Goal: Task Accomplishment & Management: Manage account settings

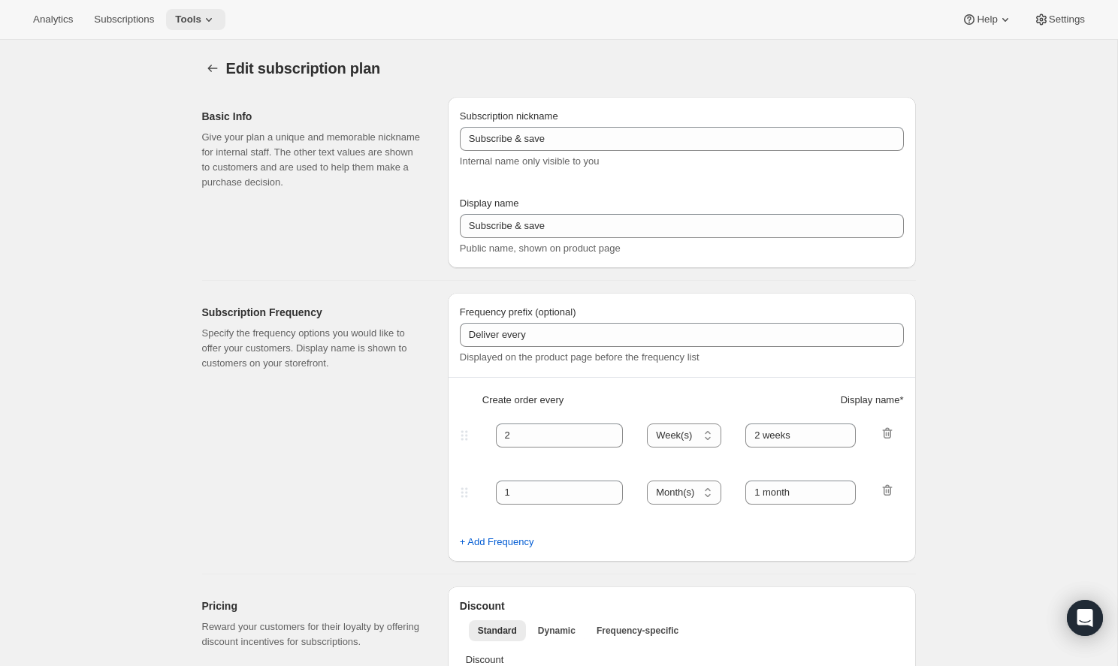
click at [201, 17] on icon at bounding box center [208, 19] width 15 height 15
type input "Prepaid Subscription 2 Bags"
type input "Prepay and Save"
select select "ENABLED"
select select "MONTH"
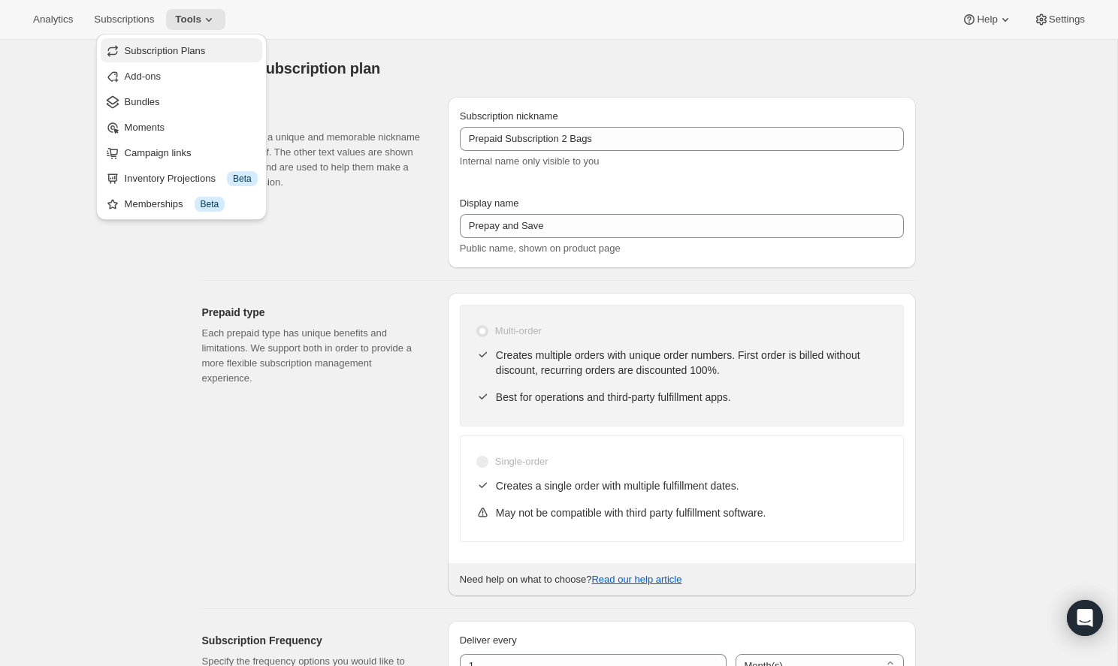
click at [206, 50] on span "Subscription Plans" at bounding box center [165, 50] width 81 height 11
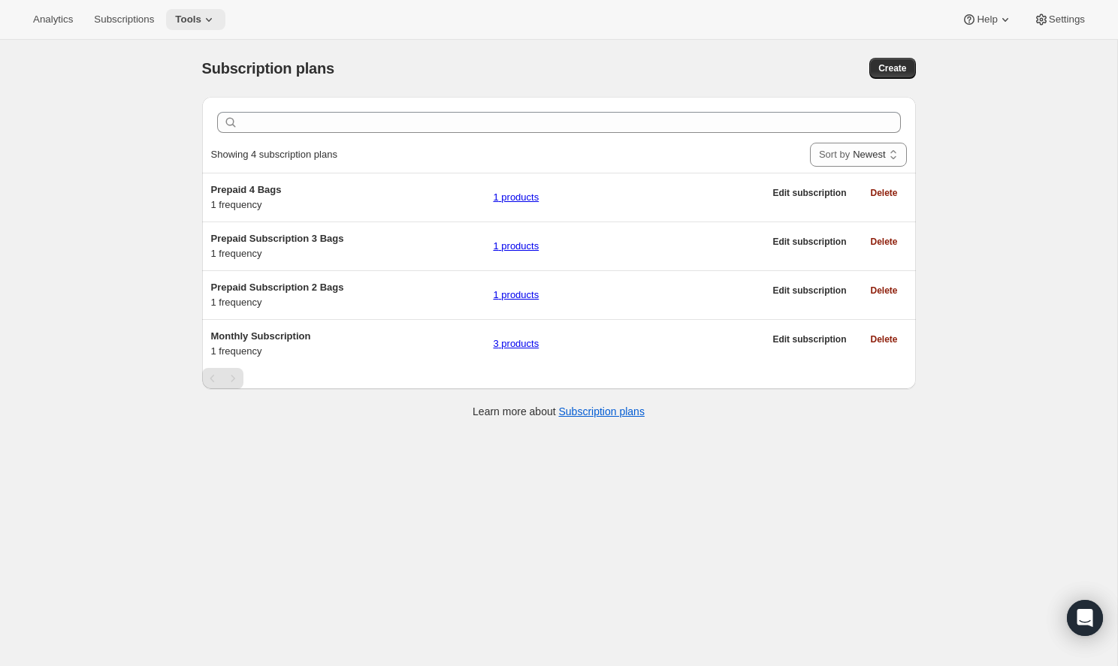
click at [197, 11] on button "Tools" at bounding box center [195, 19] width 59 height 21
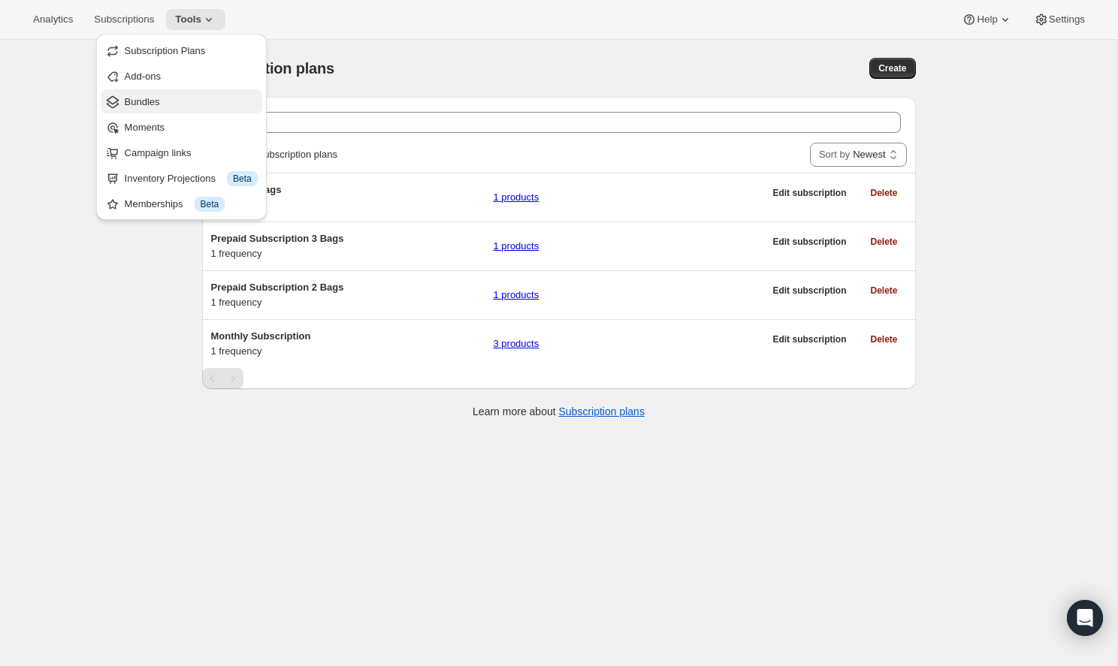
click at [192, 101] on span "Bundles" at bounding box center [191, 102] width 133 height 15
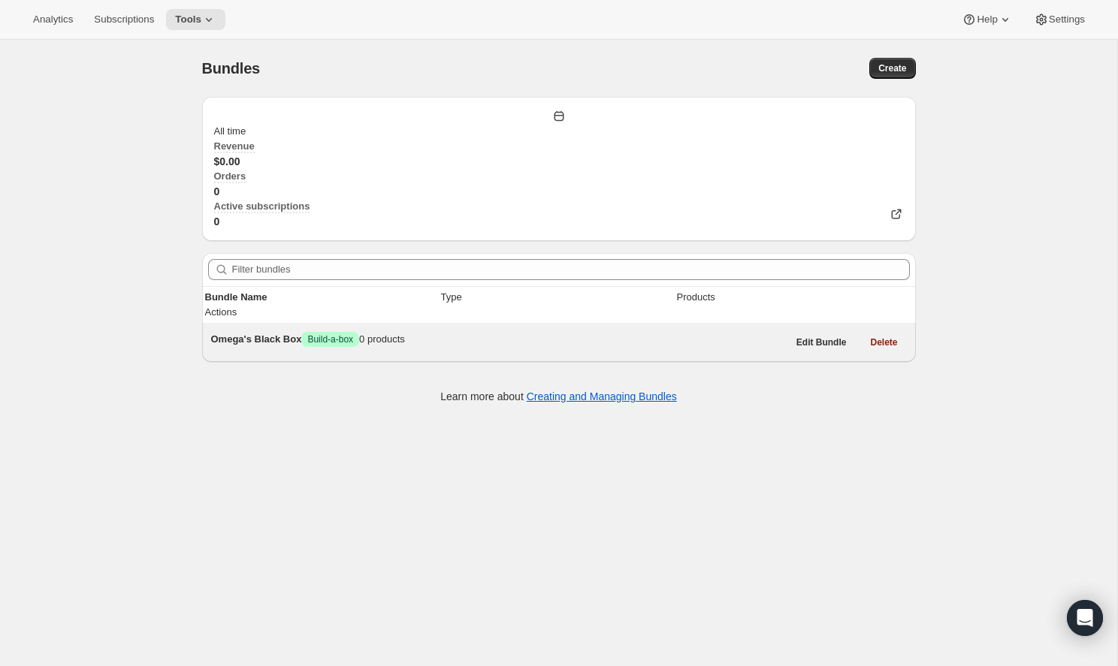
click at [302, 333] on span "Omega's Black Box" at bounding box center [256, 338] width 91 height 11
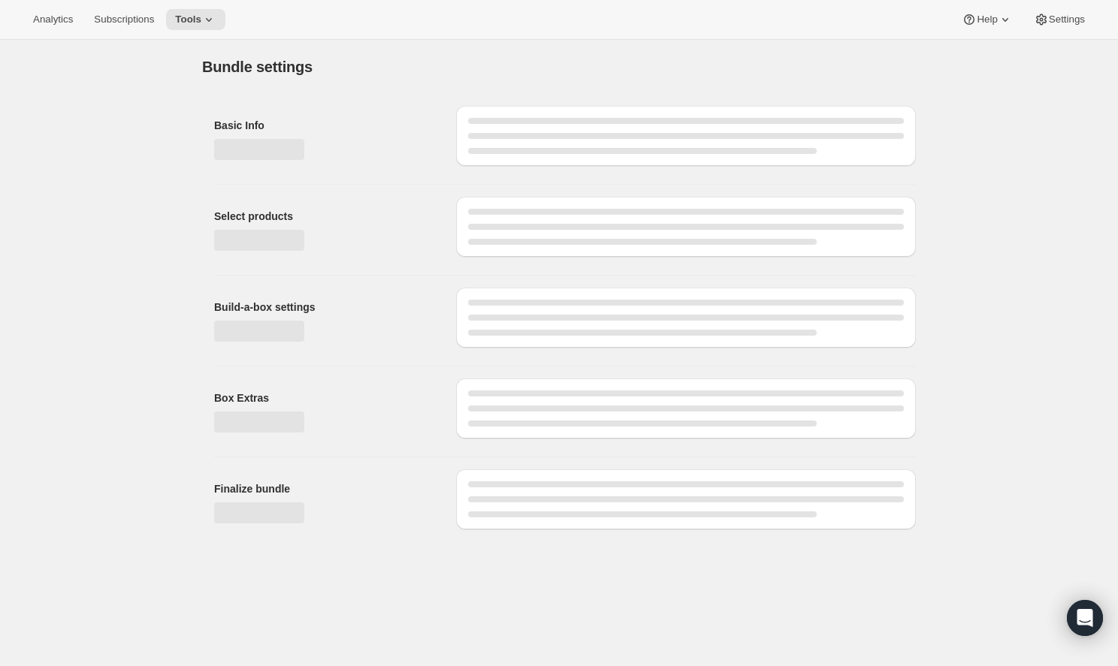
type input "Omega's Black Box"
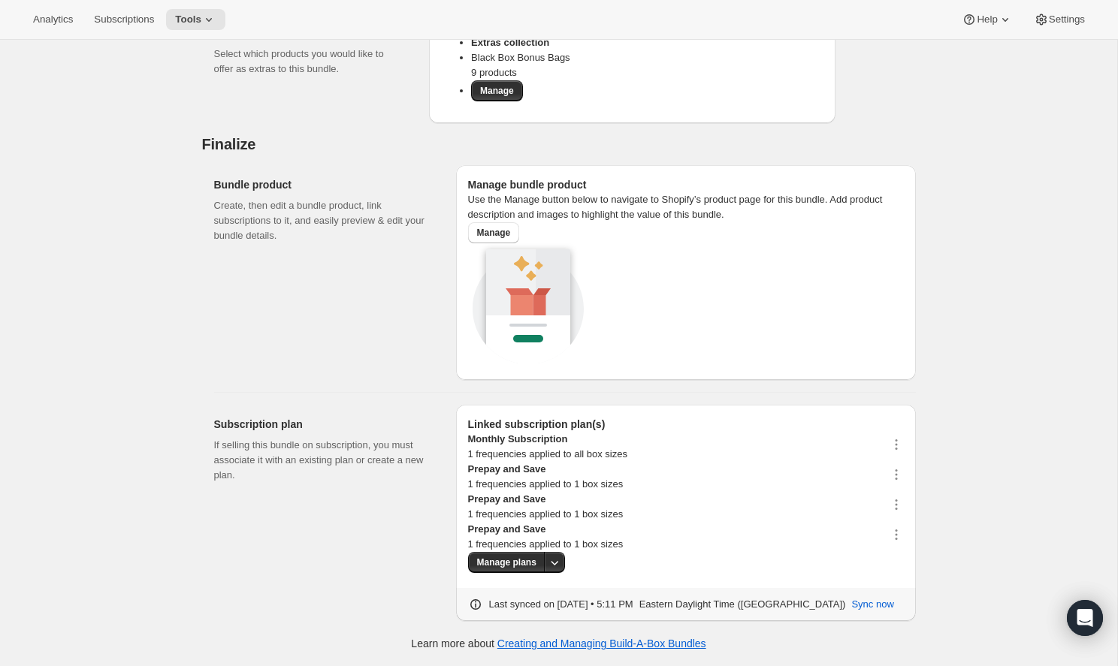
scroll to position [1433, 0]
click at [201, 13] on icon at bounding box center [208, 19] width 15 height 15
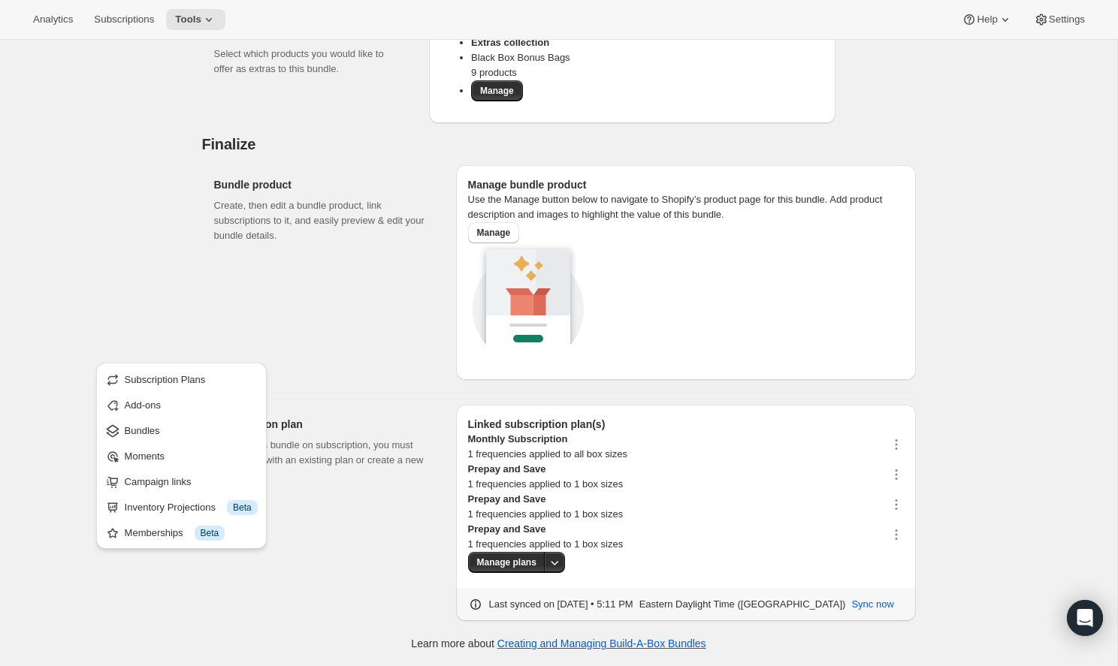
click at [288, 477] on div "Subscription plan If selling this bundle on subscription, you must associate it…" at bounding box center [329, 513] width 230 height 216
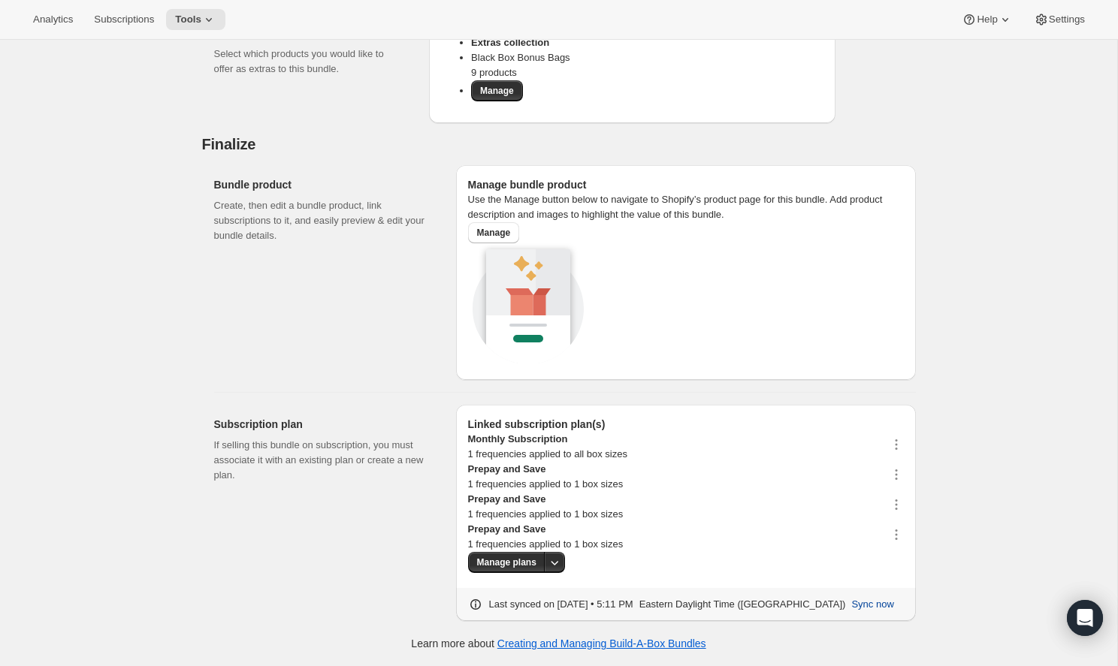
click at [885, 602] on span "Sync now" at bounding box center [872, 604] width 42 height 15
click at [871, 614] on button "Sync now" at bounding box center [872, 605] width 60 height 24
click at [190, 30] on div "Analytics Subscriptions Tools Help Settings" at bounding box center [559, 20] width 1118 height 40
click at [196, 10] on button "Tools" at bounding box center [195, 19] width 59 height 21
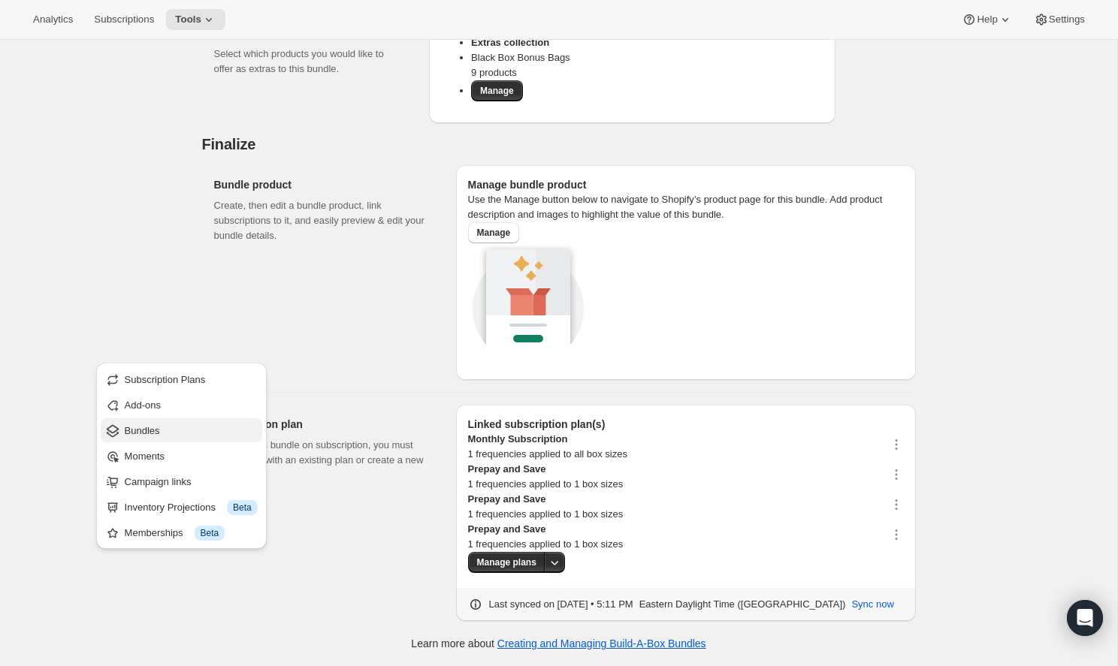
click at [192, 424] on span "Bundles" at bounding box center [191, 431] width 133 height 15
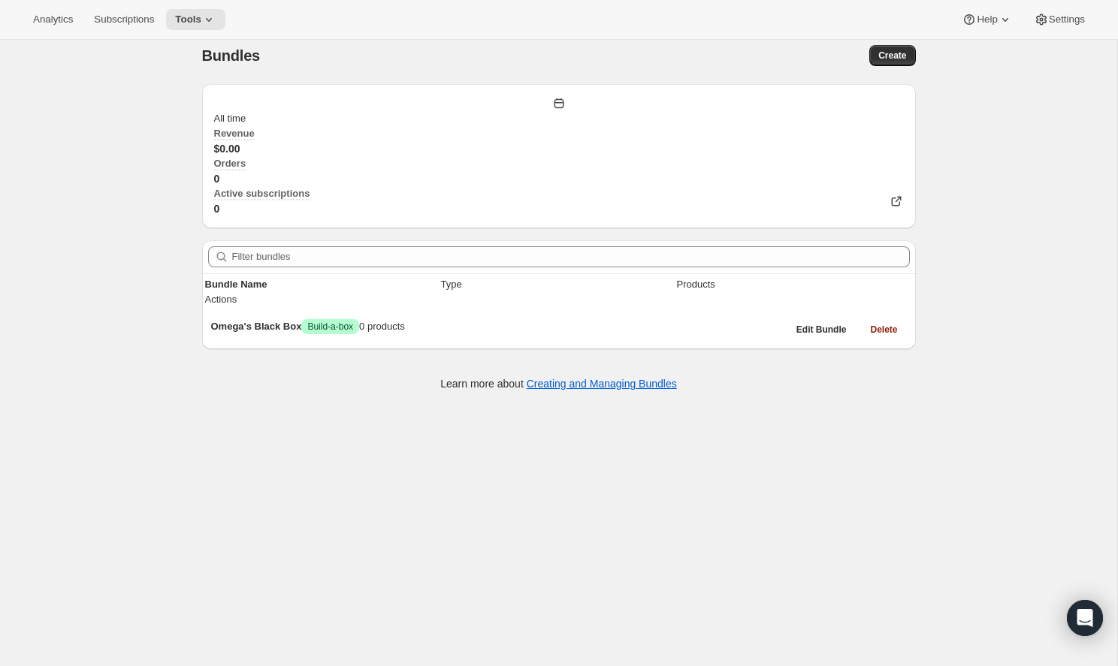
scroll to position [14, 0]
click at [186, 2] on div "Analytics Subscriptions Tools Help Settings" at bounding box center [559, 20] width 1118 height 40
click at [186, 11] on button "Tools" at bounding box center [195, 19] width 59 height 21
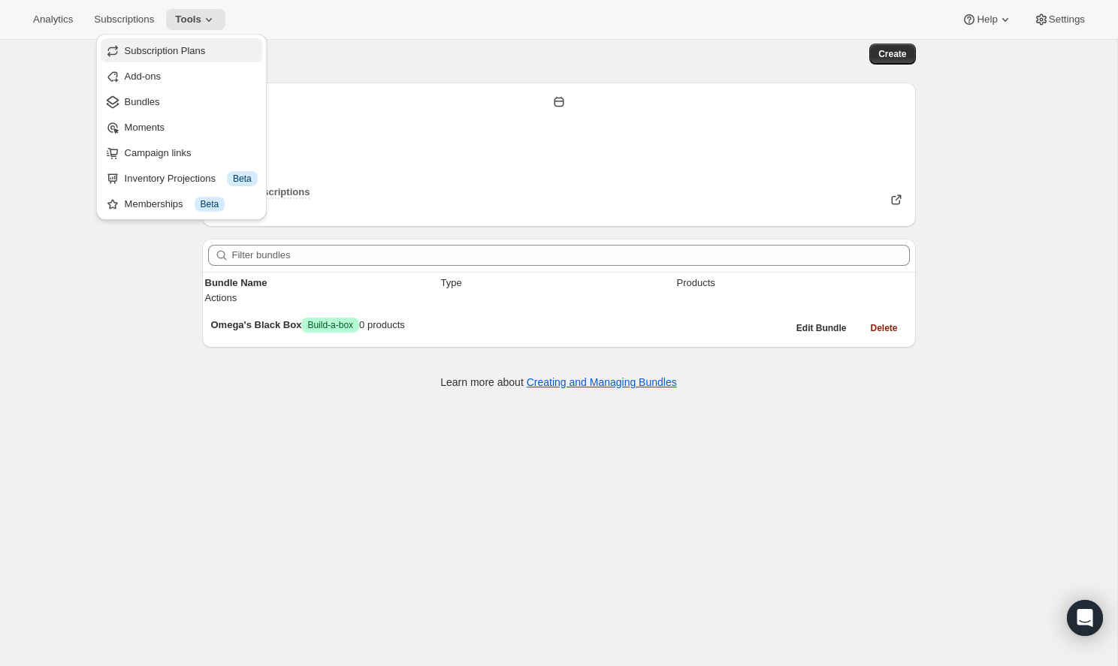
click at [186, 53] on span "Subscription Plans" at bounding box center [165, 50] width 81 height 11
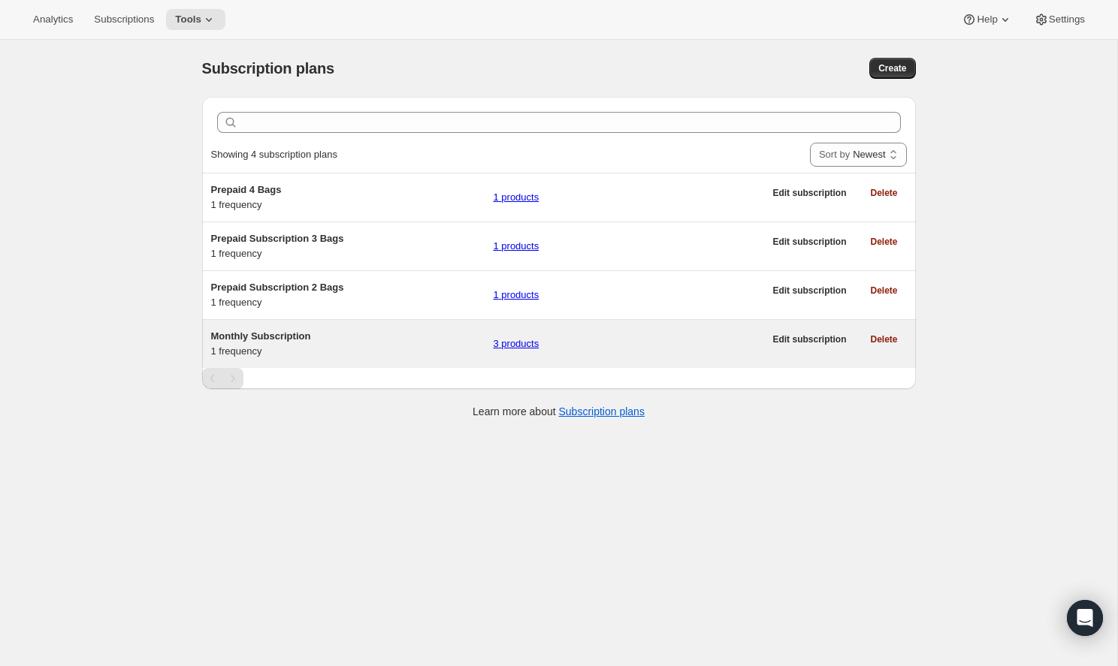
click at [271, 342] on h5 "Monthly Subscription" at bounding box center [346, 336] width 270 height 15
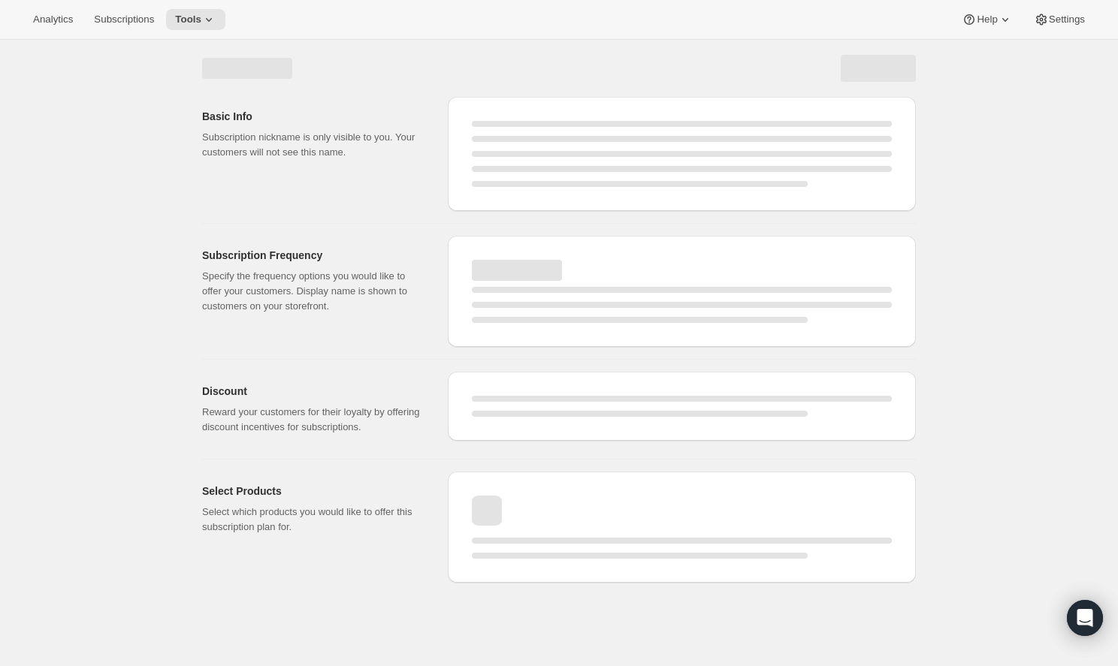
select select "WEEK"
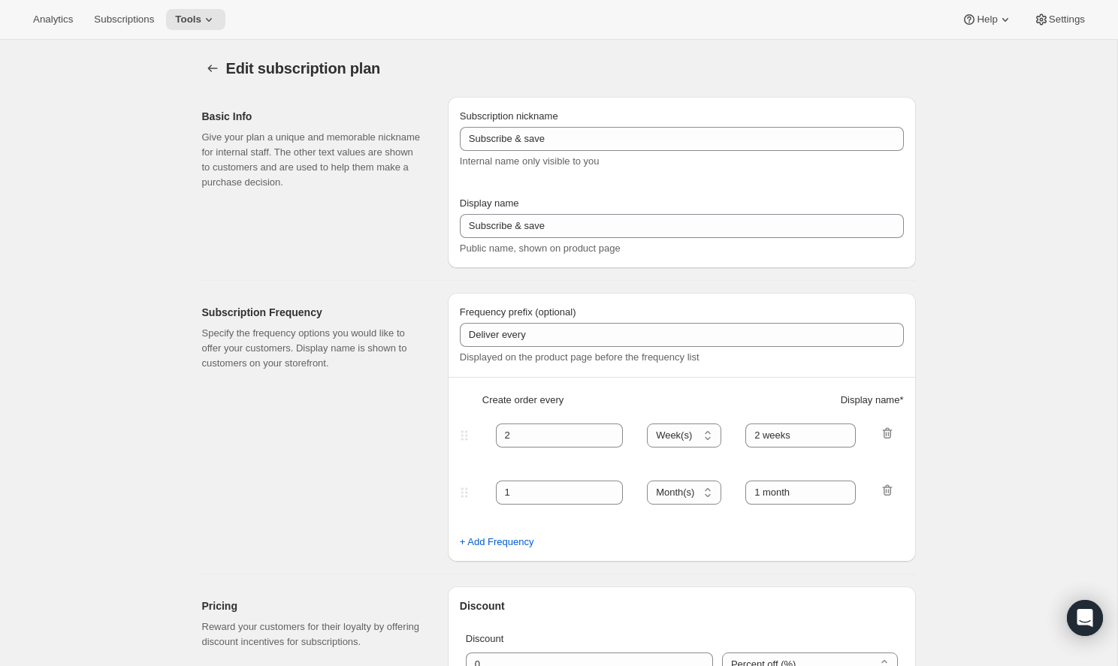
type input "Monthly Subscription"
type input "1"
type input "Month"
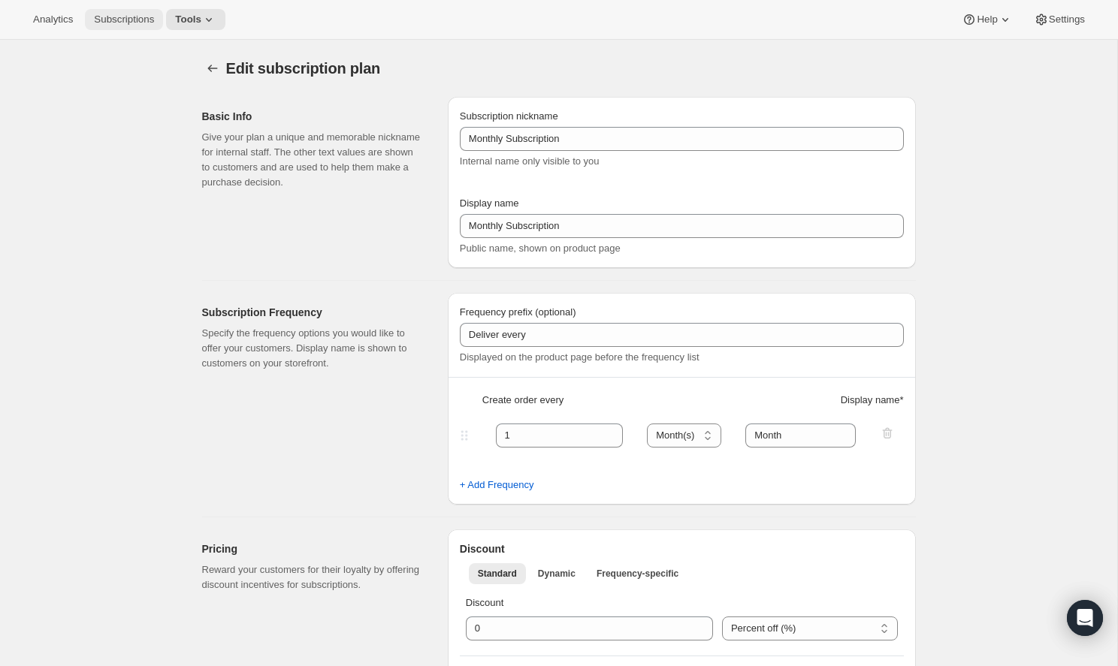
click at [139, 20] on span "Subscriptions" at bounding box center [124, 20] width 60 height 12
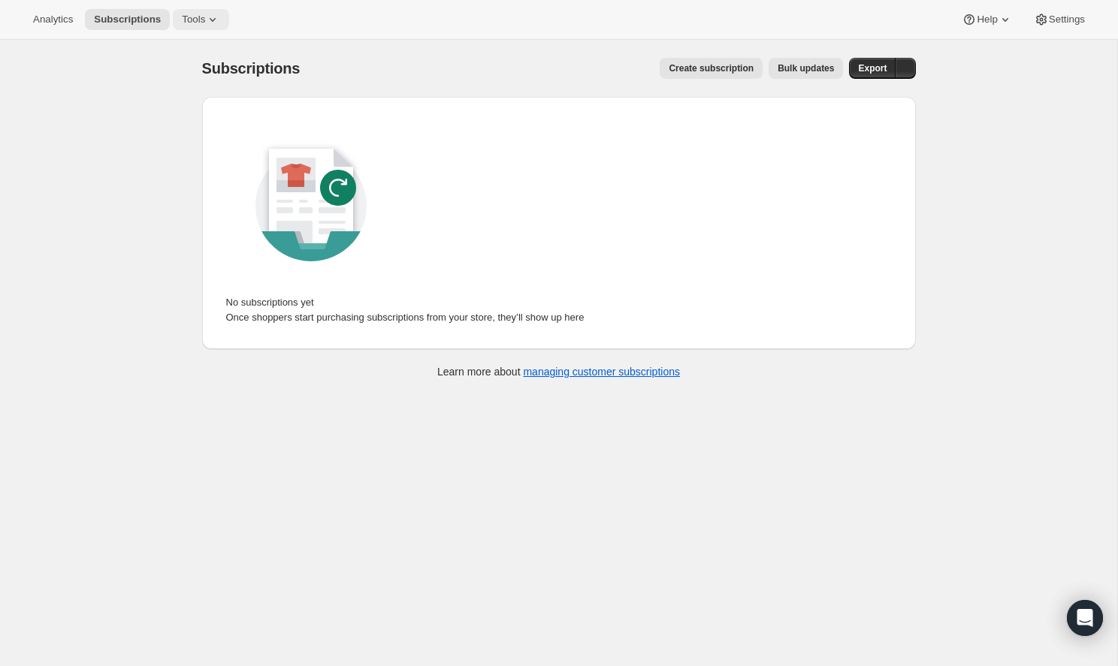
click at [184, 19] on span "Tools" at bounding box center [193, 20] width 23 height 12
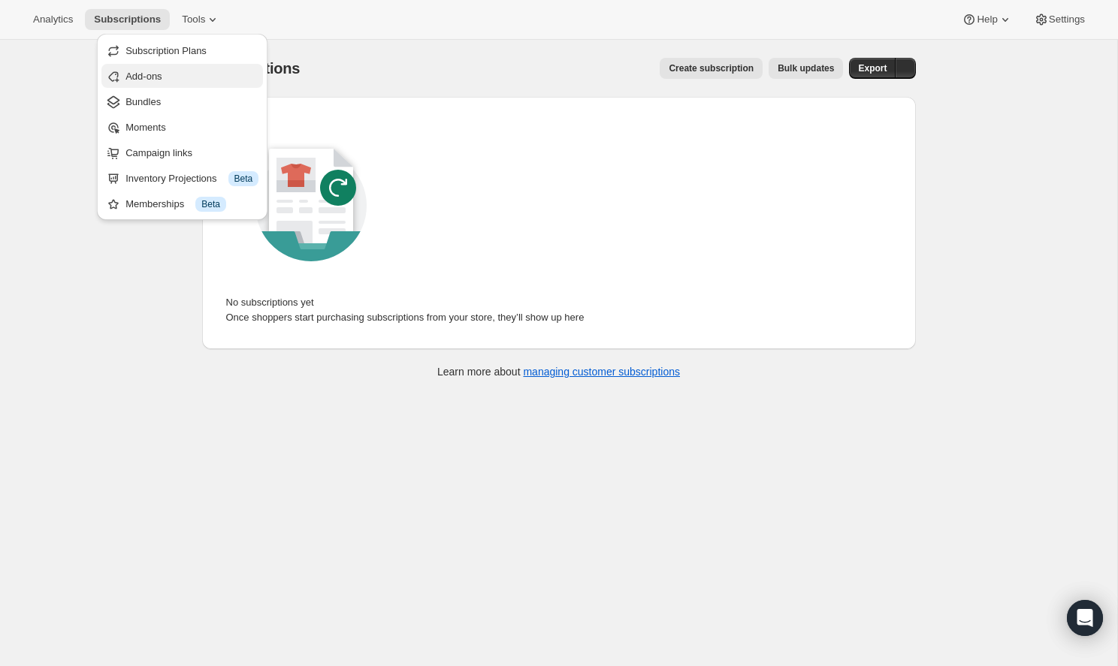
click at [177, 76] on span "Add-ons" at bounding box center [191, 76] width 133 height 15
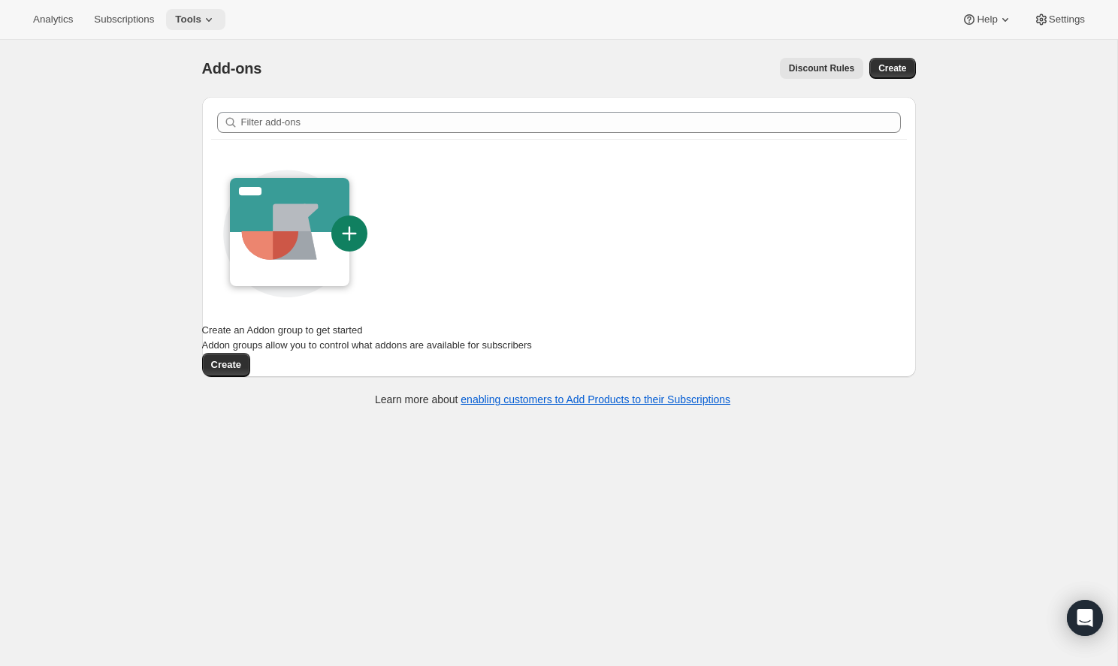
click at [201, 20] on icon at bounding box center [208, 19] width 15 height 15
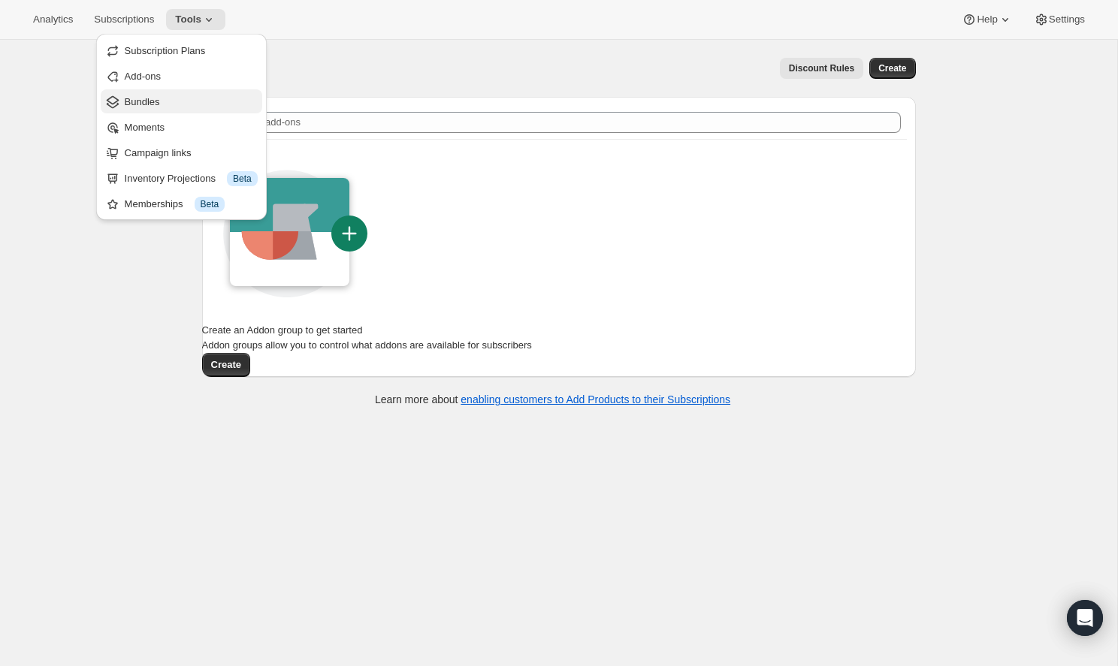
click at [180, 98] on span "Bundles" at bounding box center [191, 102] width 133 height 15
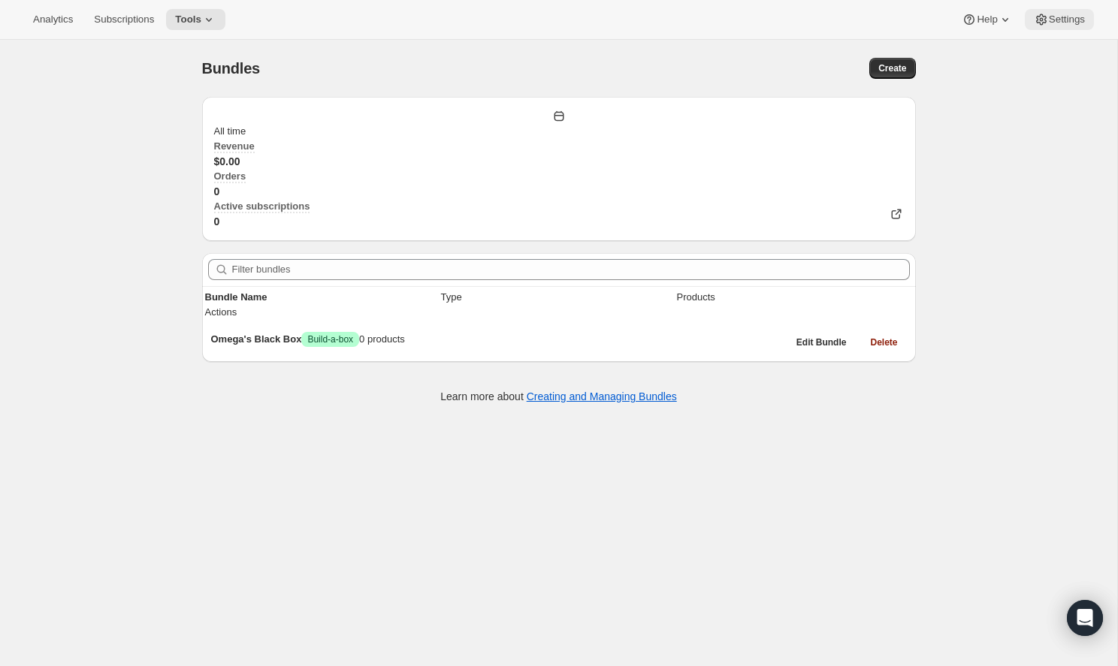
click at [1069, 17] on span "Settings" at bounding box center [1066, 20] width 36 height 12
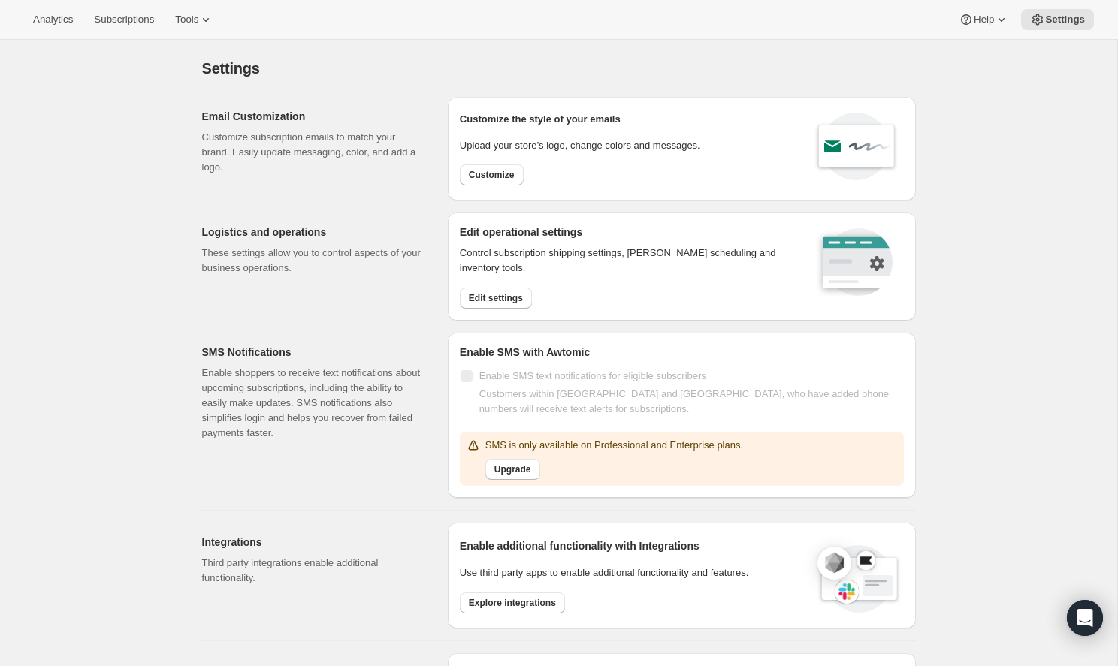
click at [183, 31] on div "Analytics Subscriptions Tools Help Settings" at bounding box center [559, 20] width 1118 height 40
click at [185, 12] on button "Tools" at bounding box center [194, 19] width 56 height 21
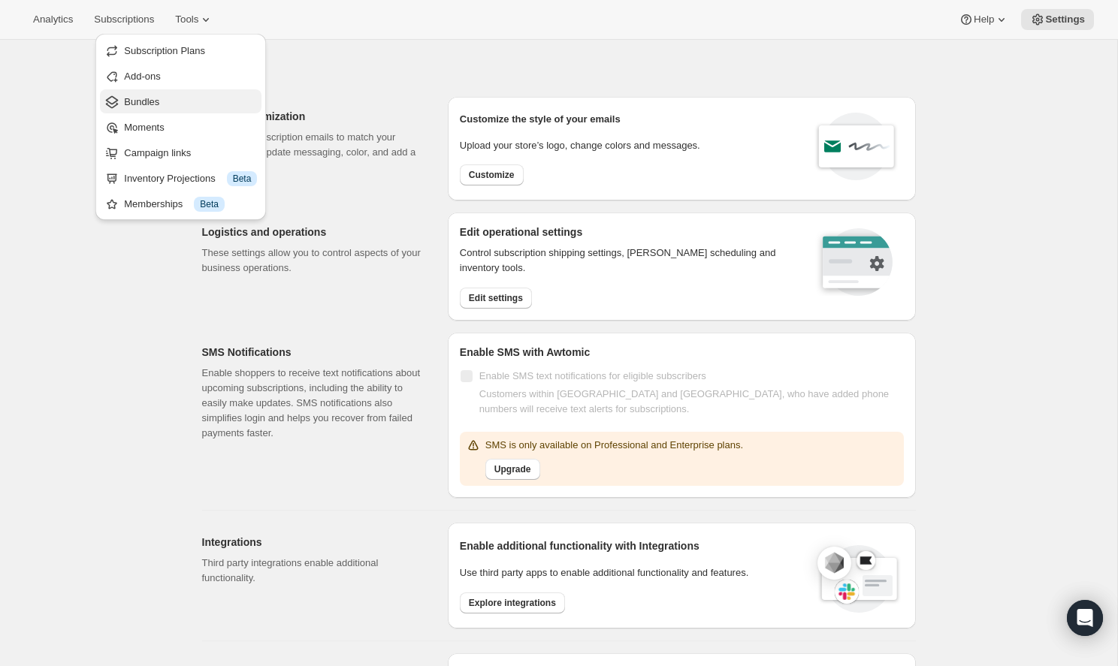
click at [169, 105] on span "Bundles" at bounding box center [190, 102] width 133 height 15
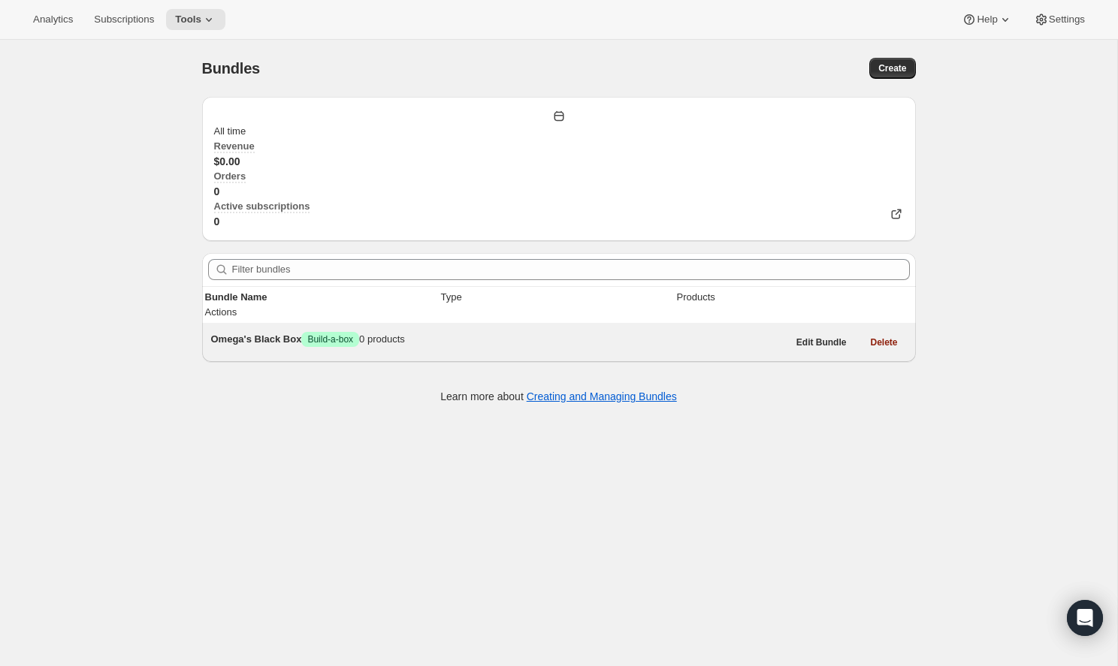
click at [302, 333] on span "Omega's Black Box" at bounding box center [256, 338] width 91 height 11
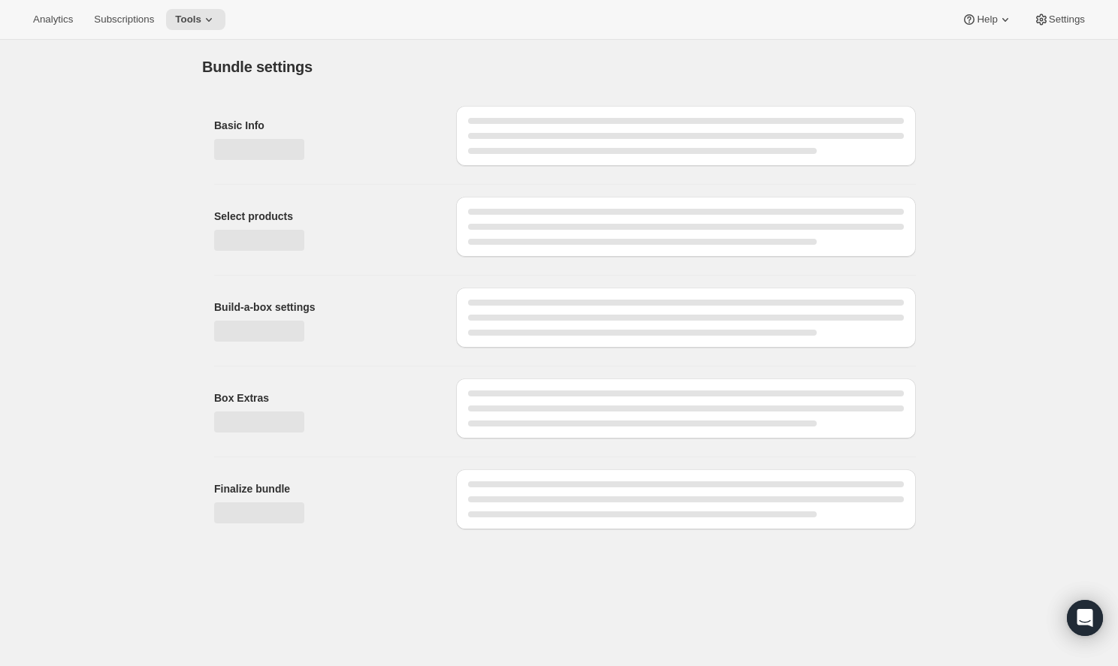
type input "Omega's Black Box"
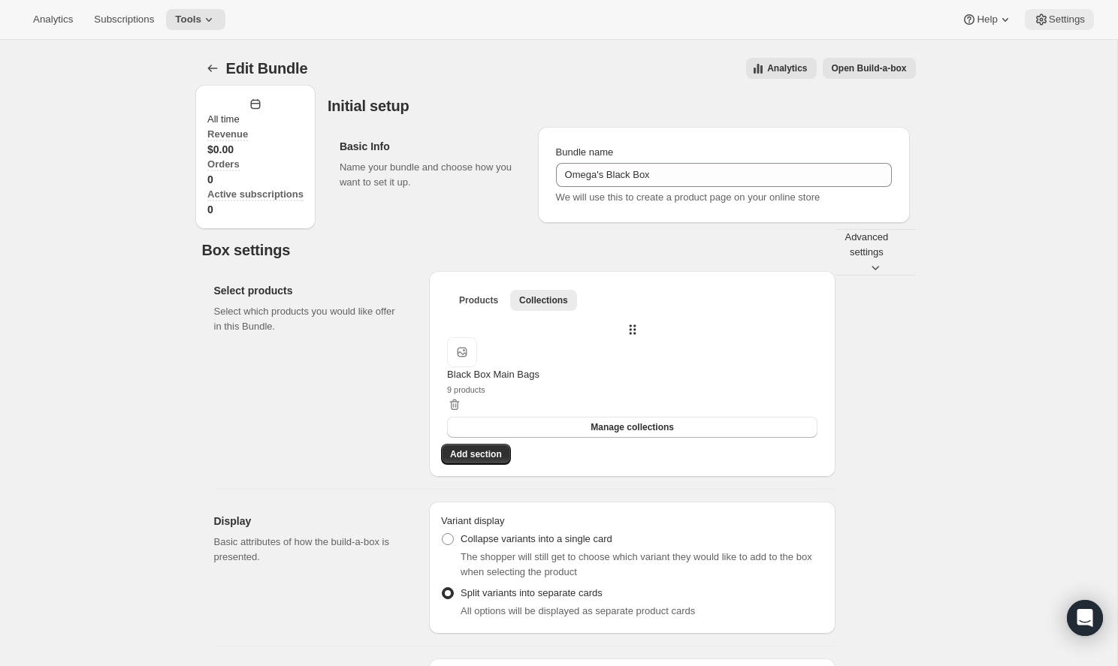
click at [1075, 27] on button "Settings" at bounding box center [1058, 19] width 69 height 21
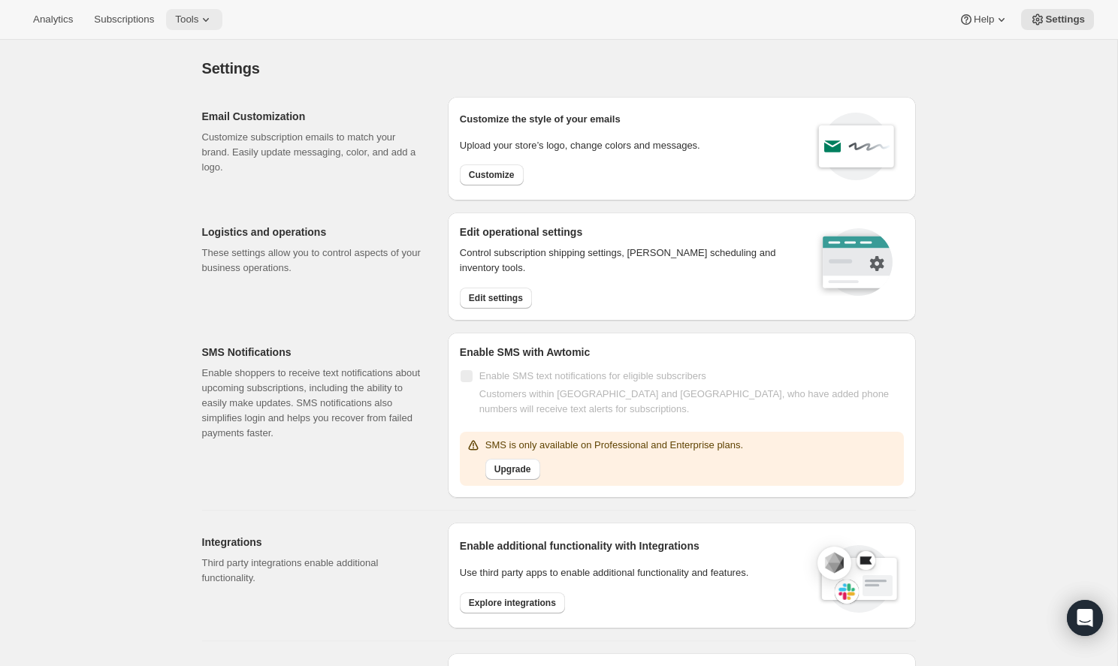
click at [181, 15] on span "Tools" at bounding box center [186, 20] width 23 height 12
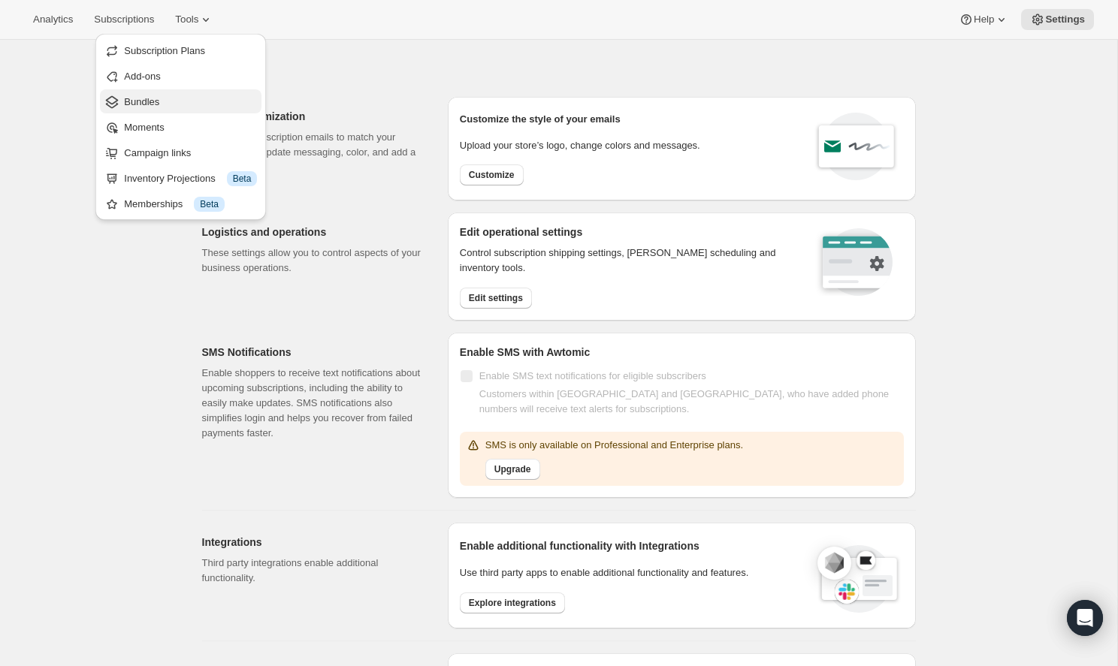
click at [198, 107] on span "Bundles" at bounding box center [190, 102] width 133 height 15
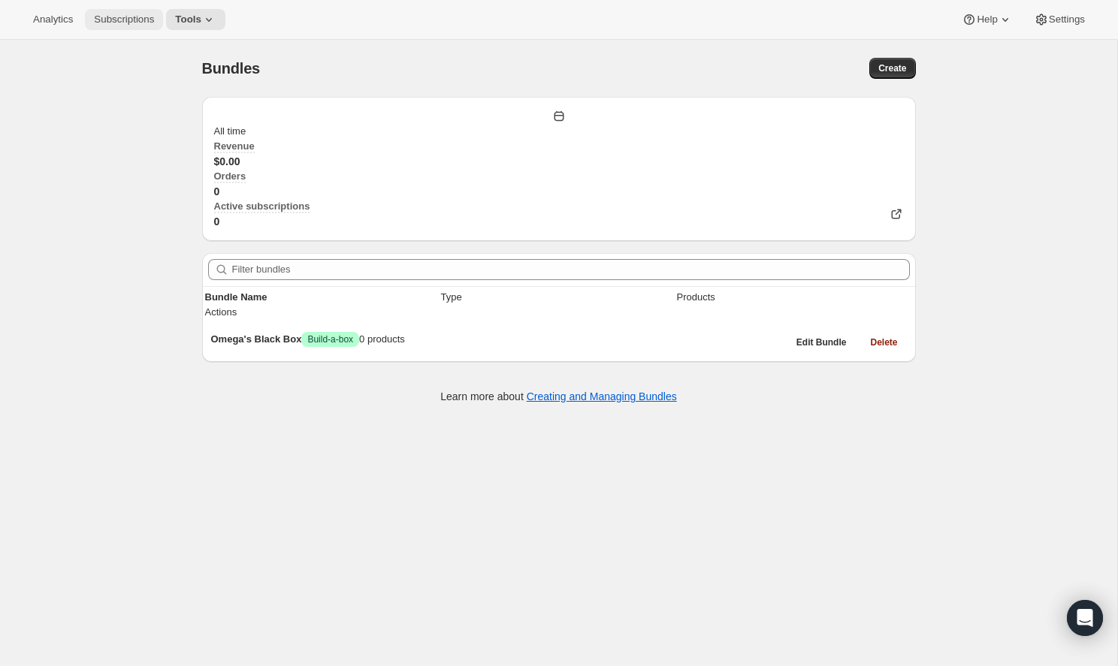
click at [115, 12] on button "Subscriptions" at bounding box center [124, 19] width 78 height 21
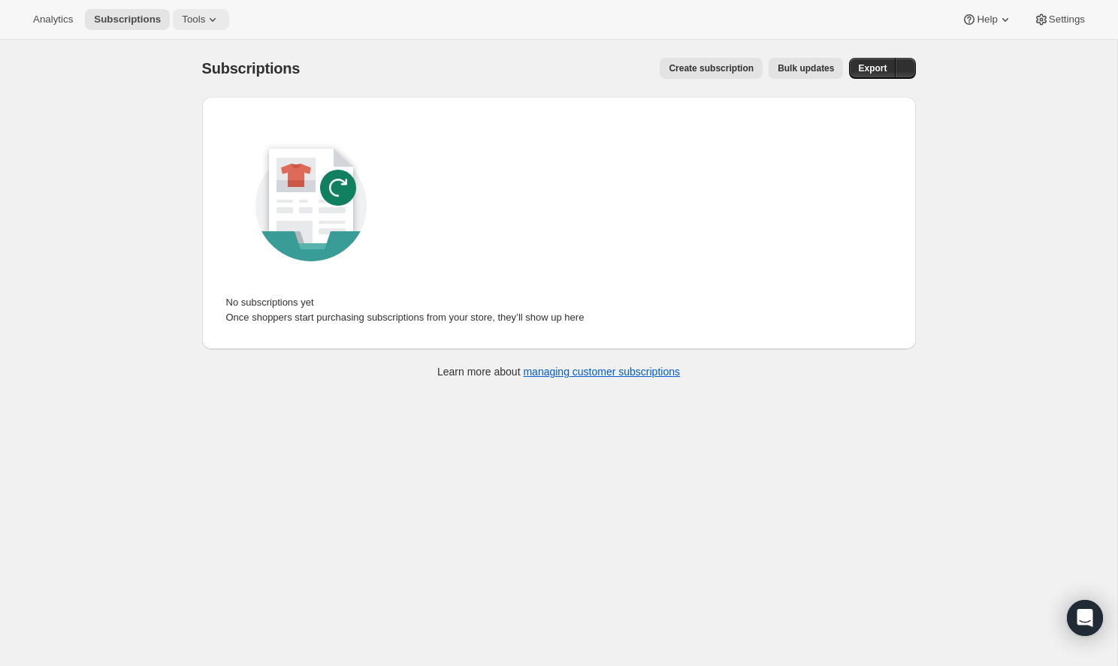
click at [185, 20] on span "Tools" at bounding box center [193, 20] width 23 height 12
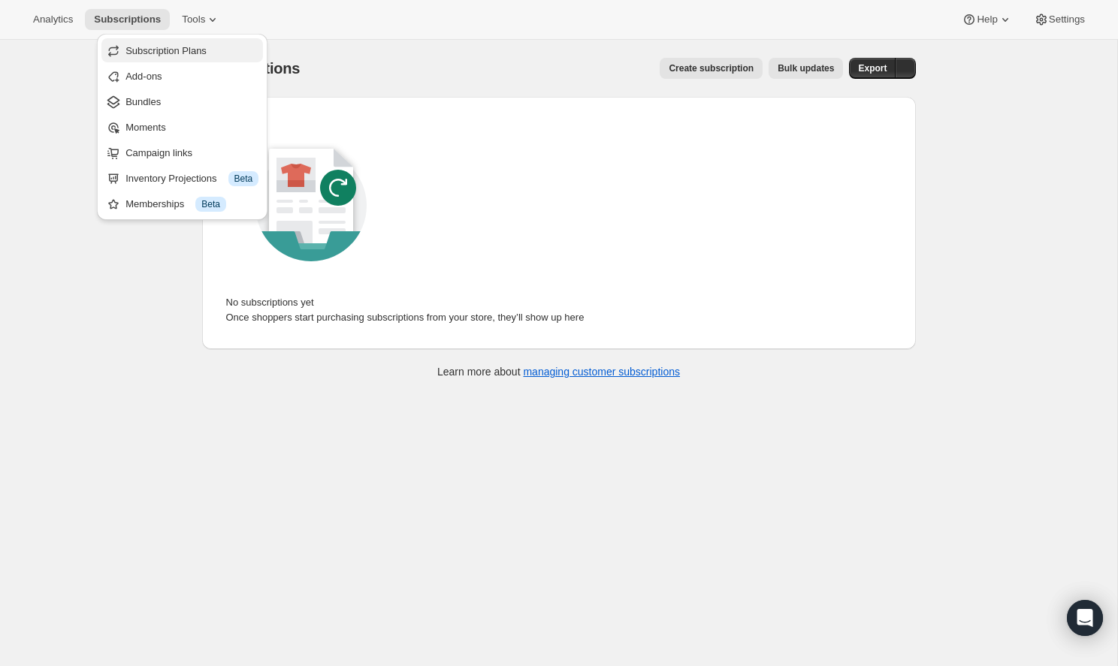
click at [198, 49] on span "Subscription Plans" at bounding box center [165, 50] width 81 height 11
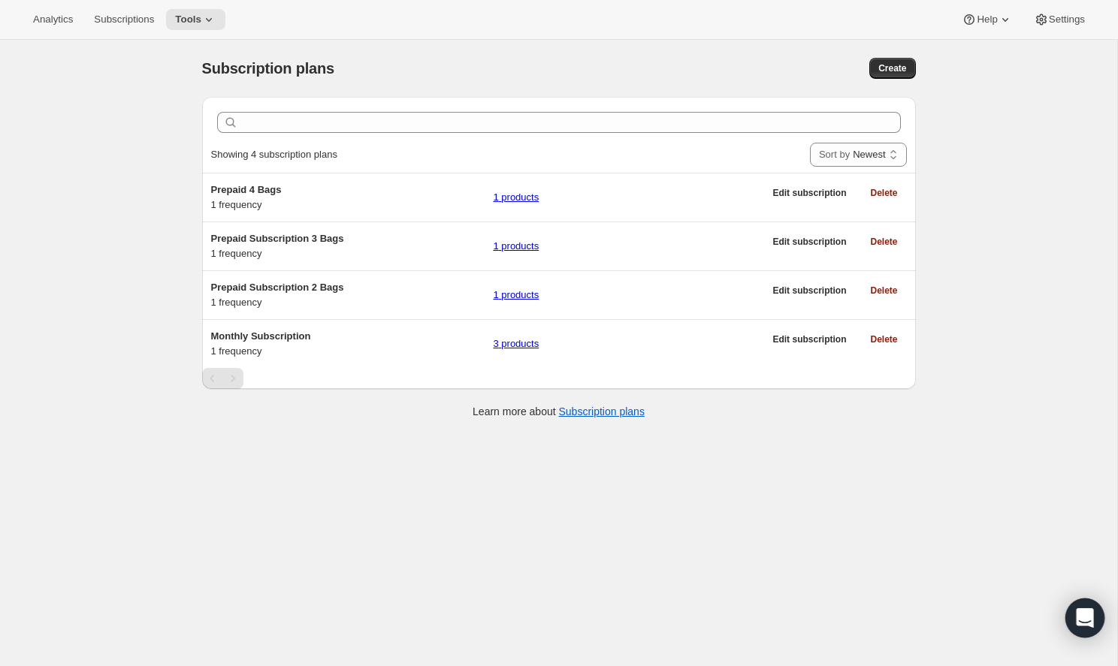
click at [1095, 621] on div "Open Intercom Messenger" at bounding box center [1085, 619] width 40 height 40
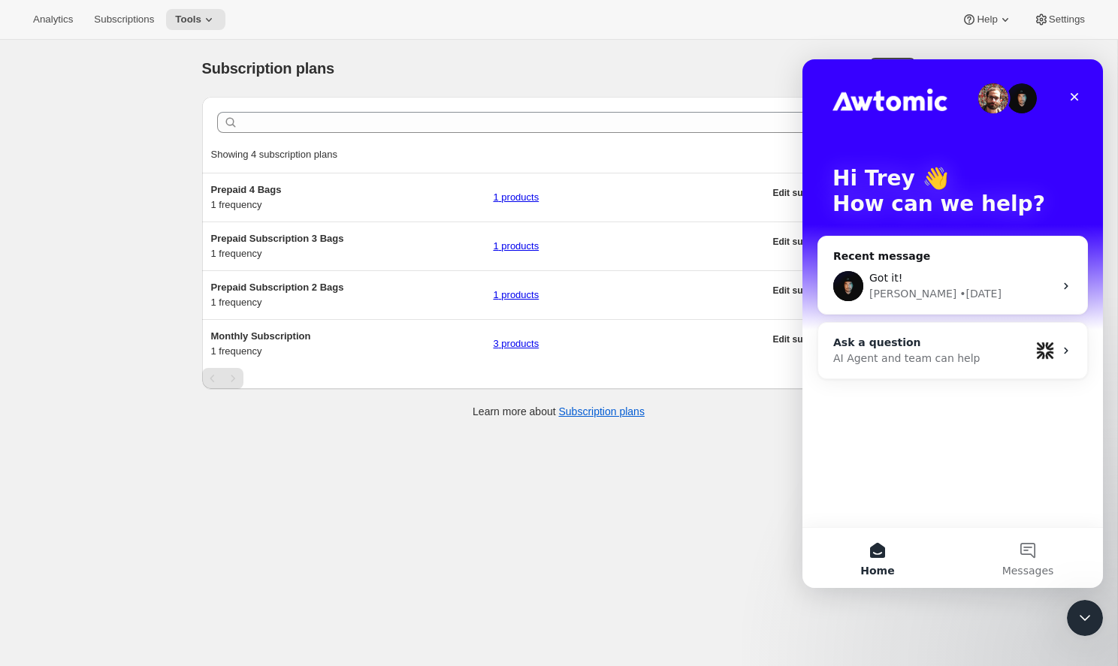
click at [918, 352] on div "AI Agent and team can help" at bounding box center [931, 359] width 197 height 16
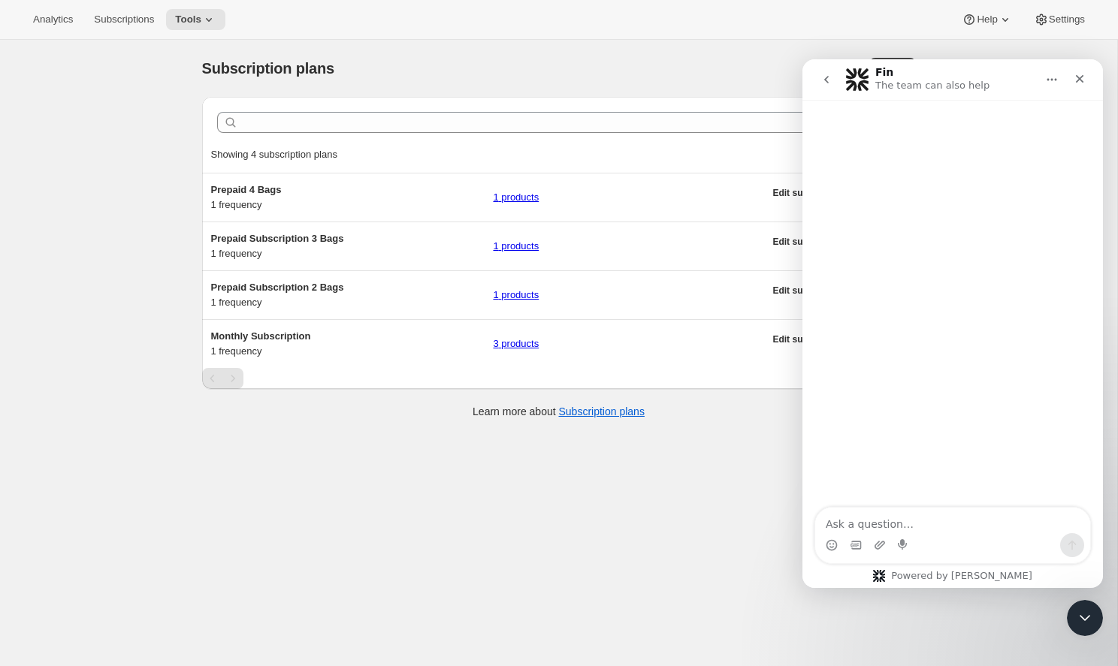
click at [924, 519] on textarea "Ask a question…" at bounding box center [952, 521] width 275 height 26
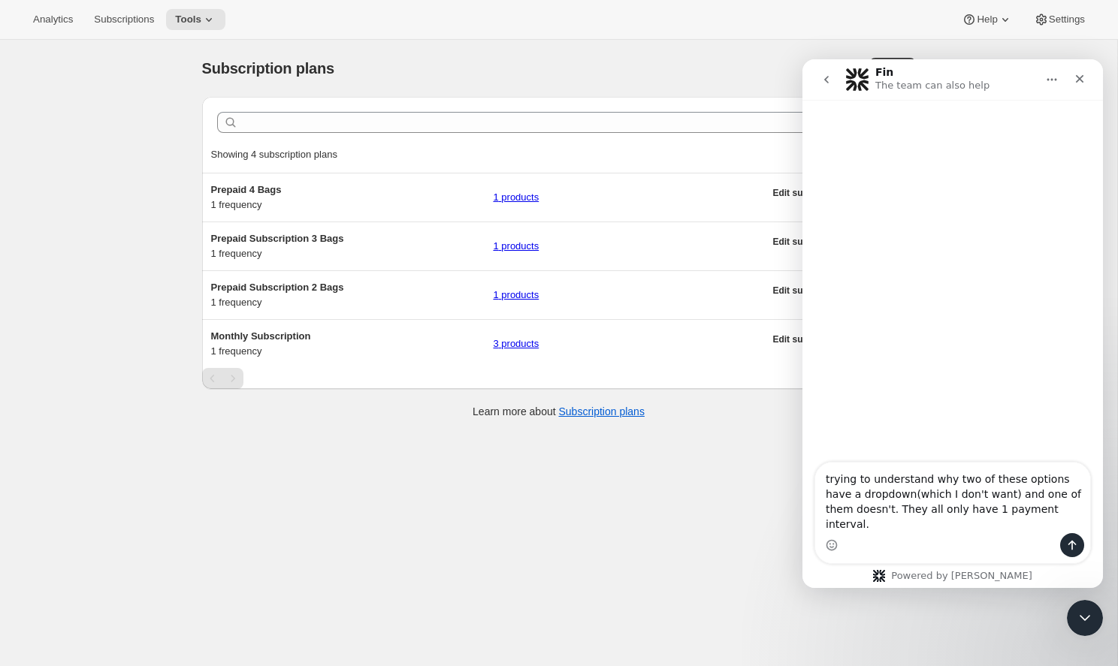
type textarea "trying to understand why two of these options have a dropdown(which I don't wan…"
click at [1070, 540] on icon "Send a message…" at bounding box center [1072, 545] width 12 height 12
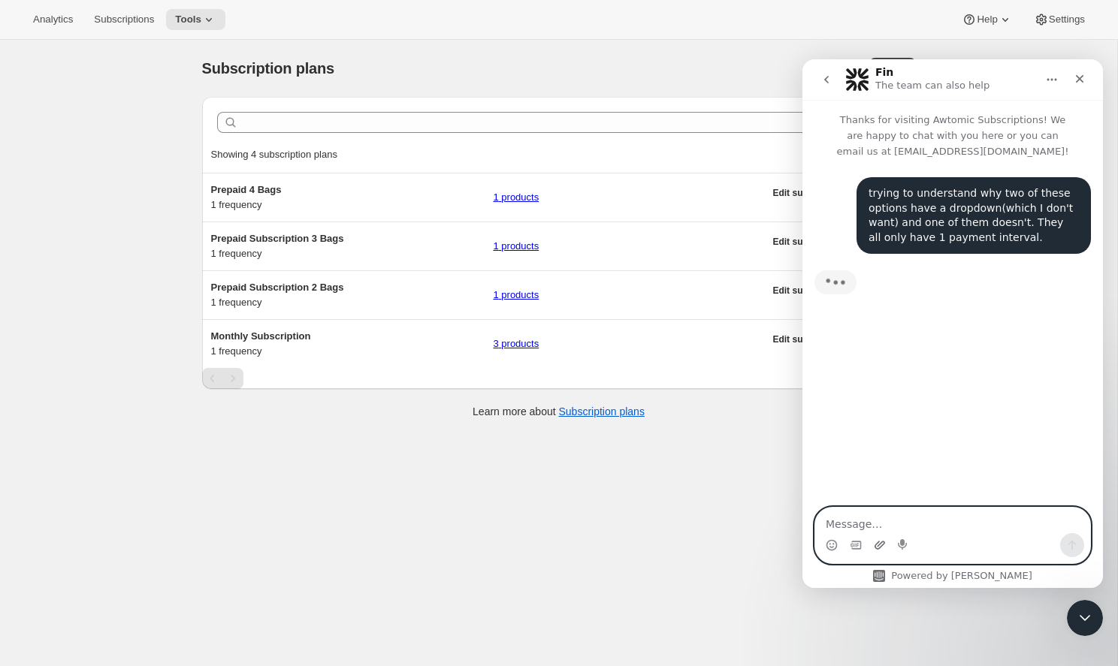
click at [873, 544] on icon "Upload attachment" at bounding box center [879, 545] width 12 height 12
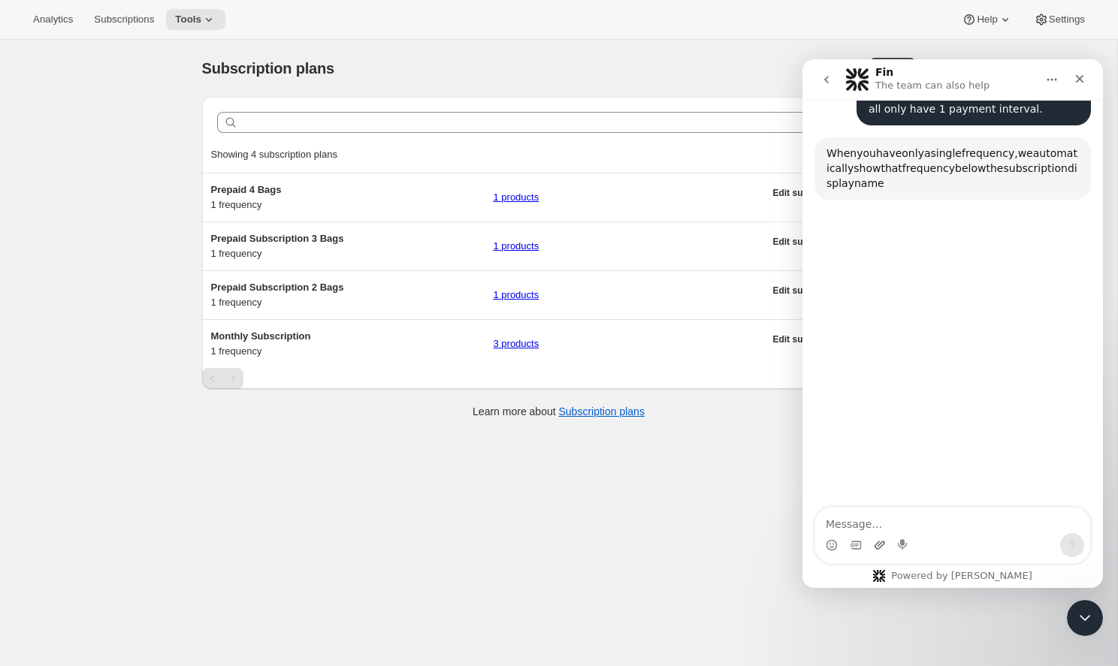
scroll to position [153, 0]
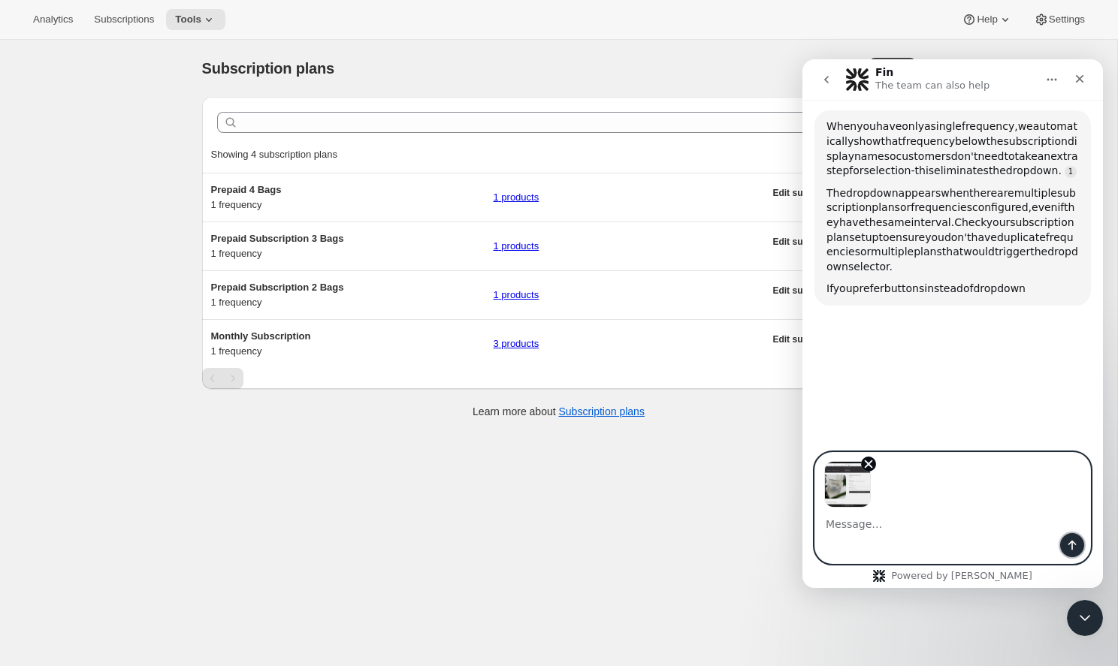
click at [1069, 541] on icon "Send a message…" at bounding box center [1072, 545] width 12 height 12
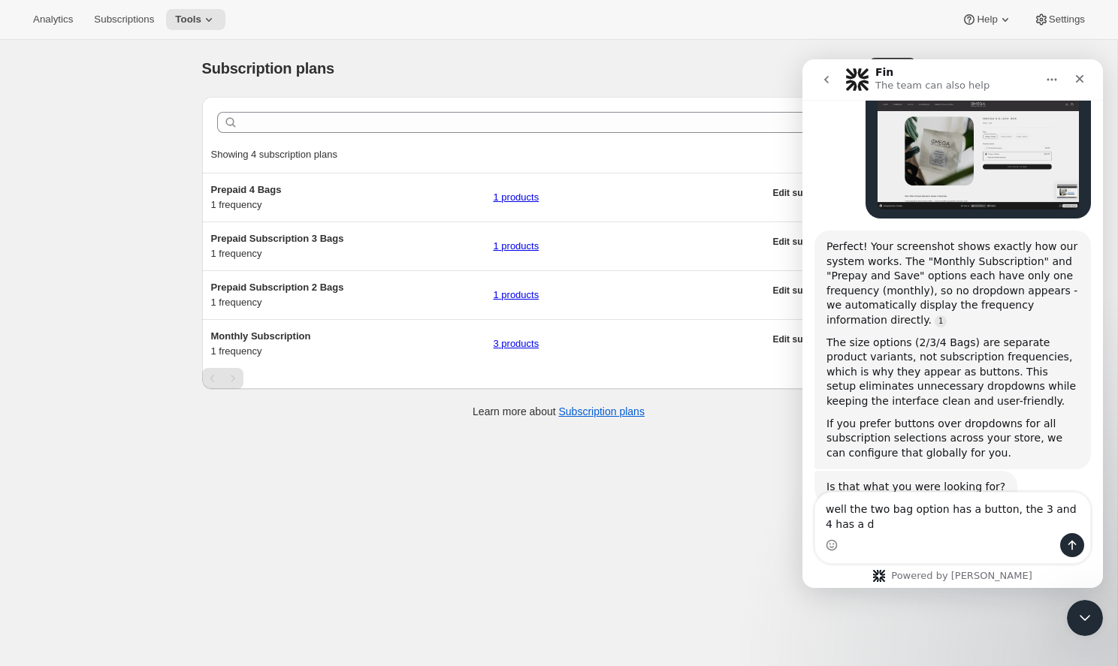
scroll to position [508, 0]
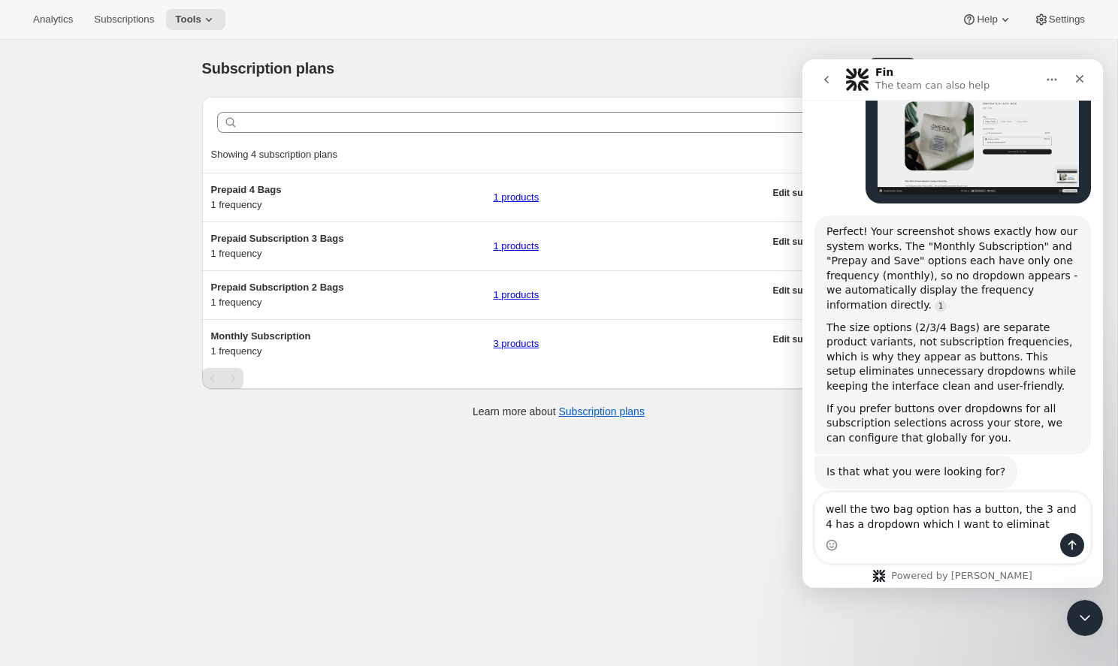
type textarea "well the two bag option has a button, the 3 and 4 has a dropdown which I want t…"
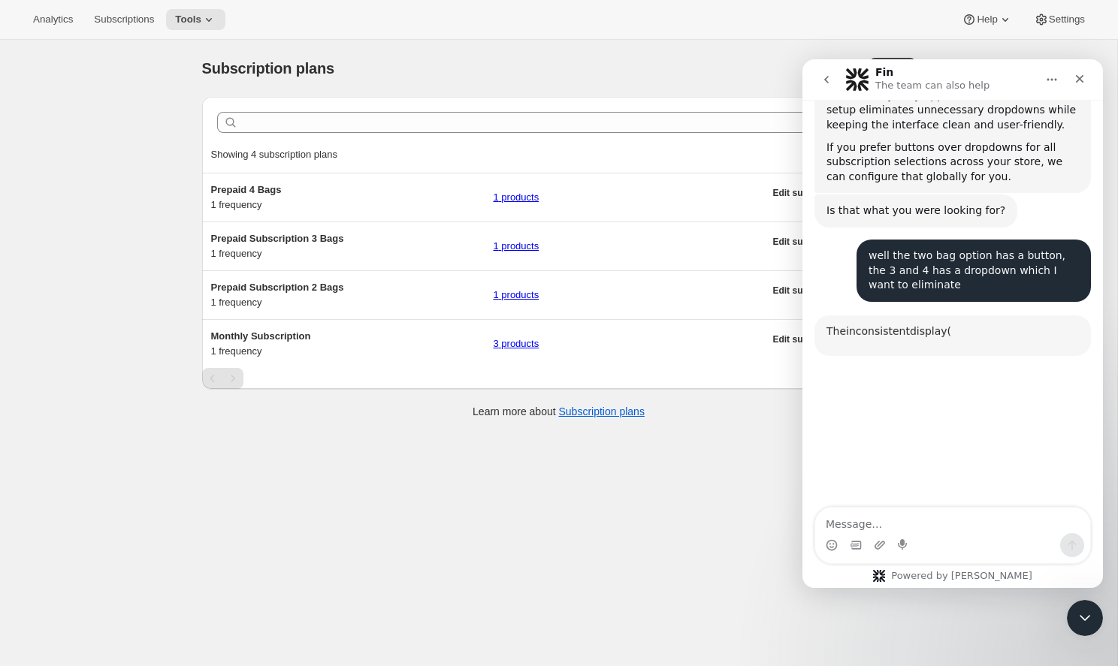
scroll to position [885, 0]
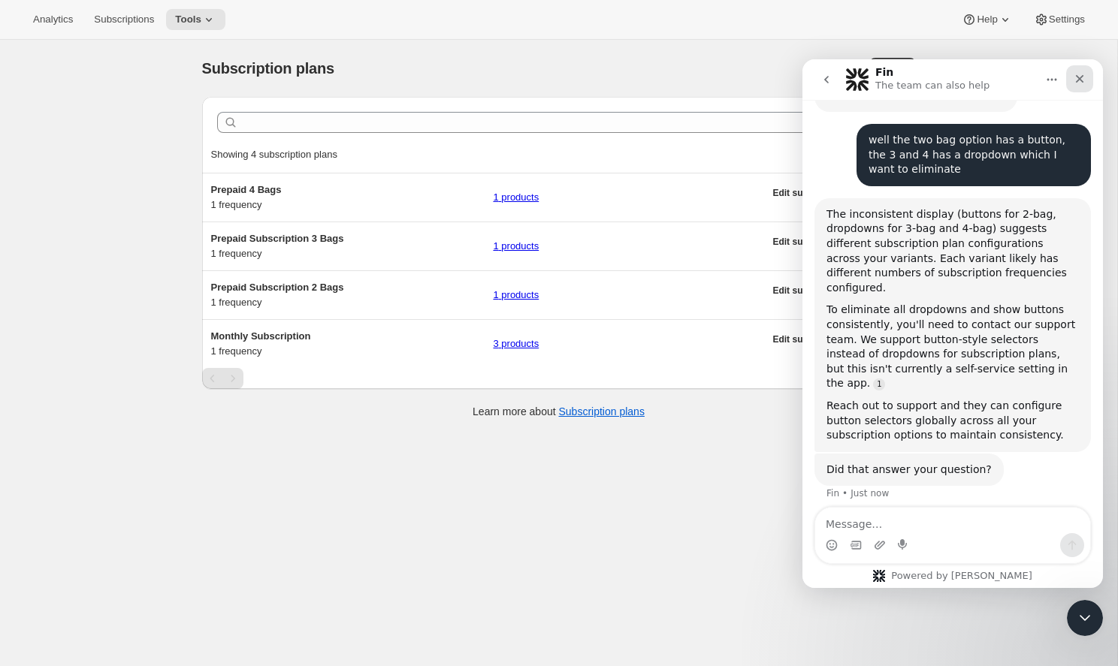
click at [1077, 74] on icon "Close" at bounding box center [1079, 79] width 12 height 12
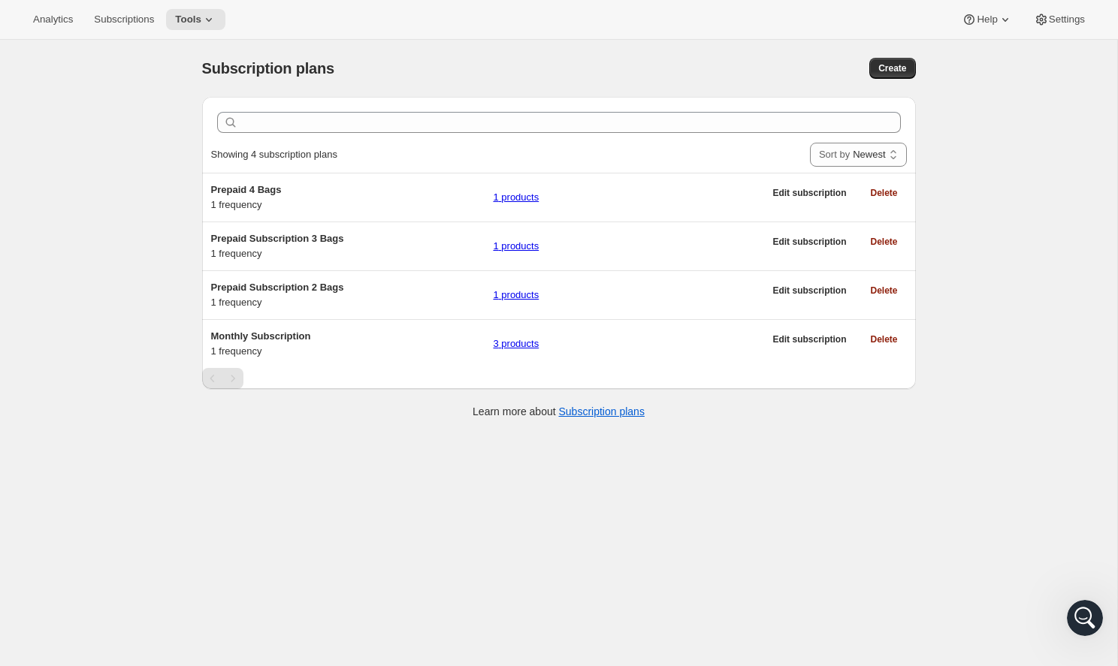
scroll to position [0, 0]
click at [1098, 620] on div "Open Intercom Messenger" at bounding box center [1082, 616] width 50 height 50
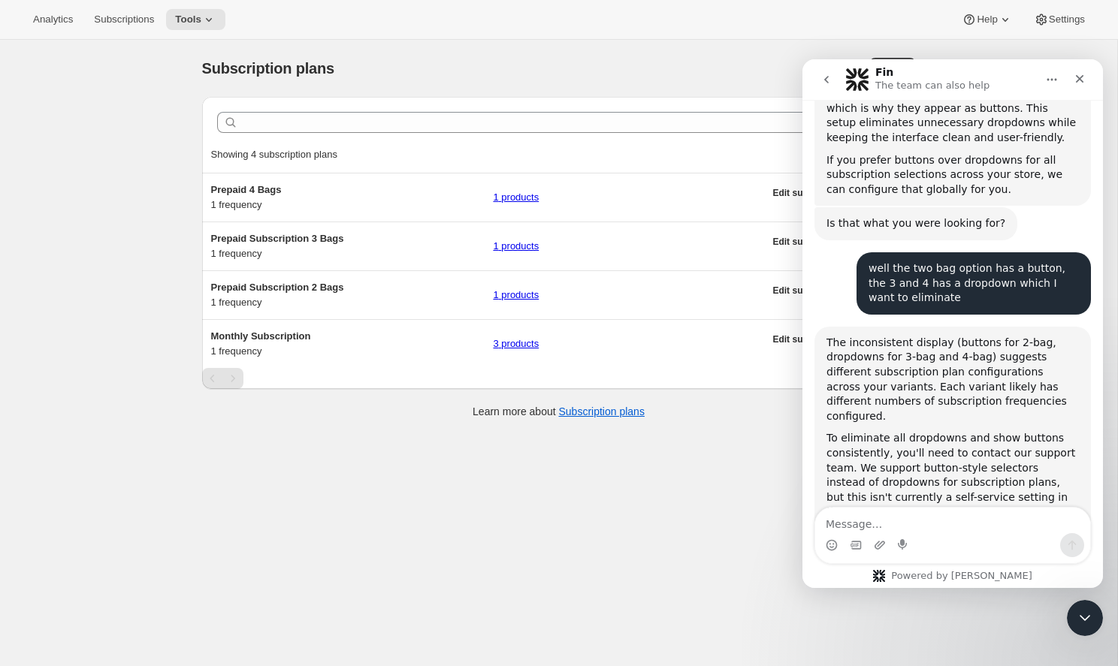
scroll to position [831, 0]
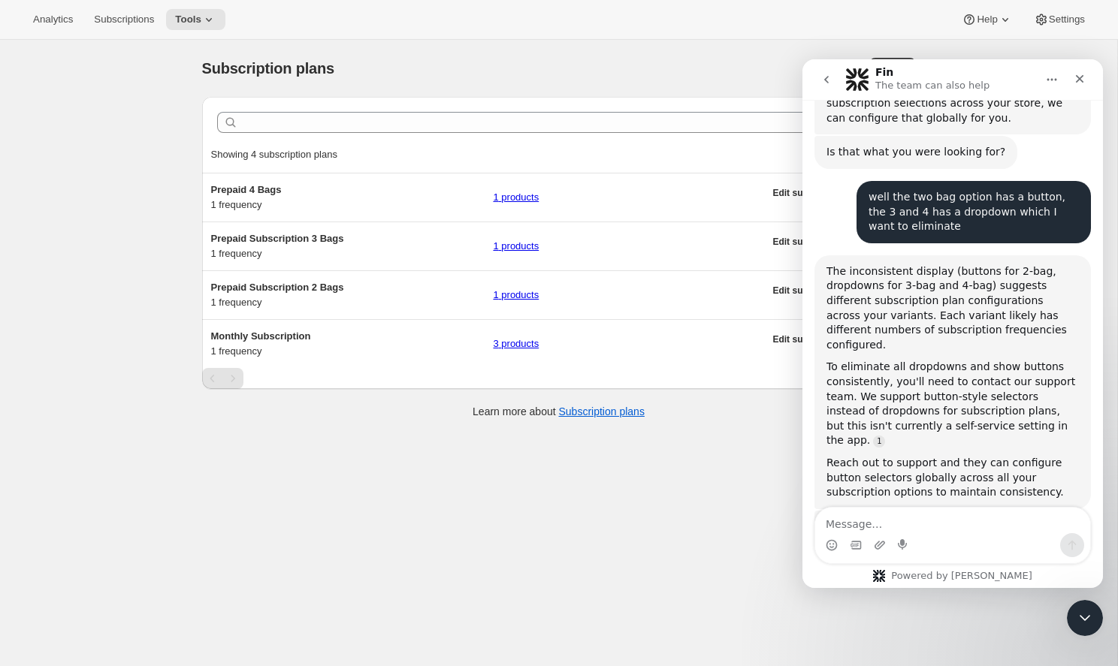
click at [820, 84] on icon "go back" at bounding box center [826, 80] width 12 height 12
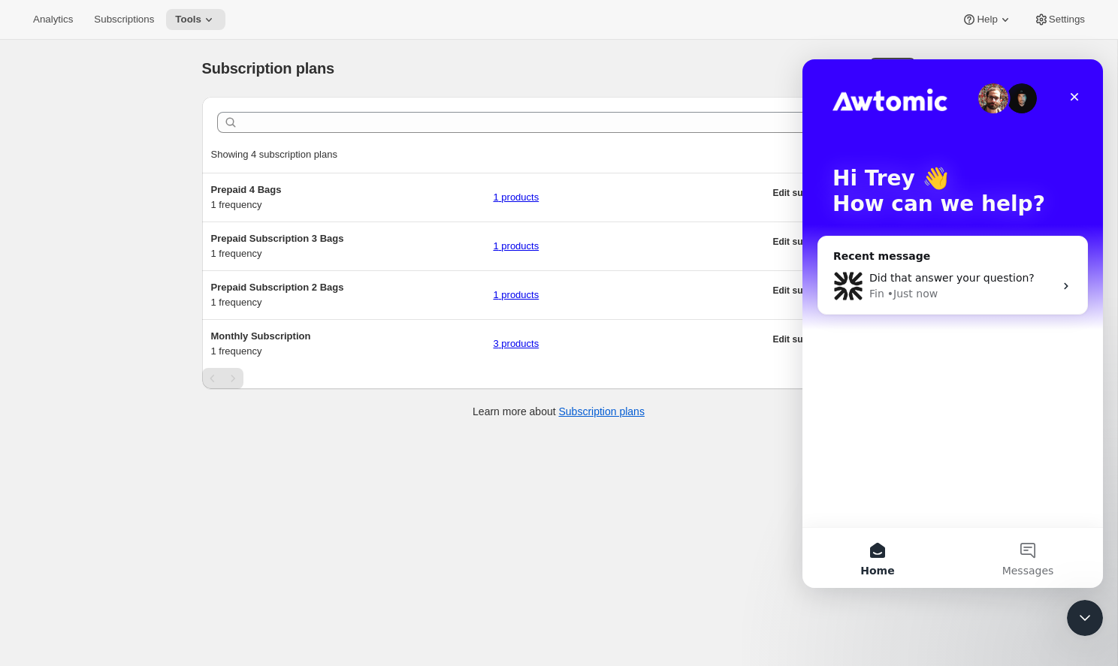
click at [1015, 102] on img "Intercom messenger" at bounding box center [1021, 98] width 30 height 30
click at [925, 264] on div "Did that answer your question? Fin • Just now" at bounding box center [952, 286] width 269 height 56
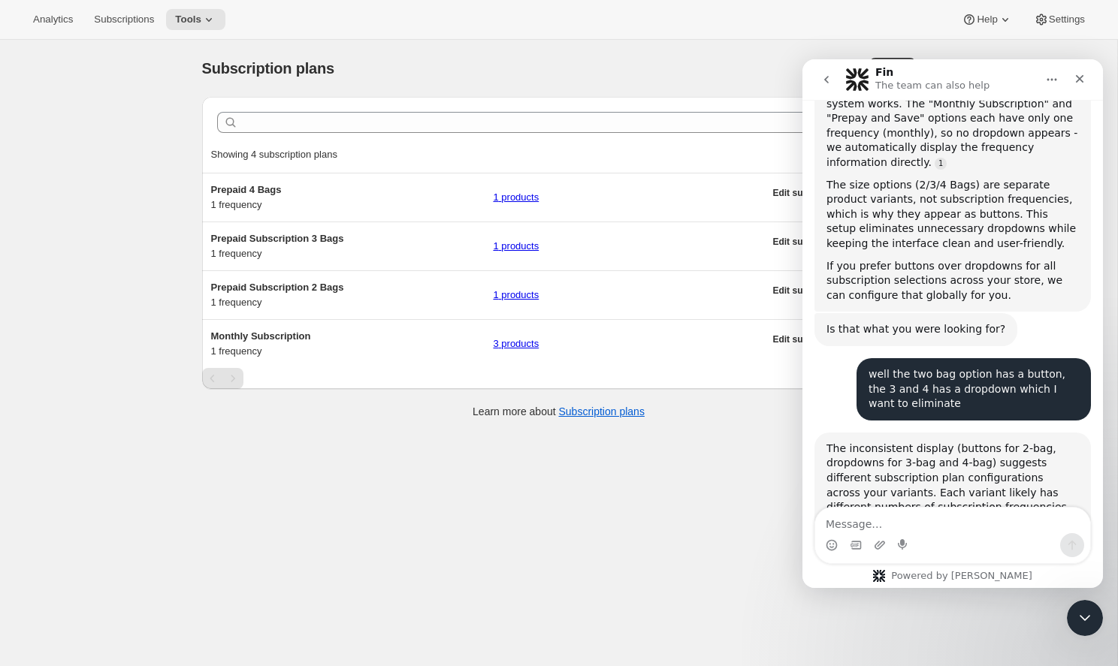
scroll to position [831, 0]
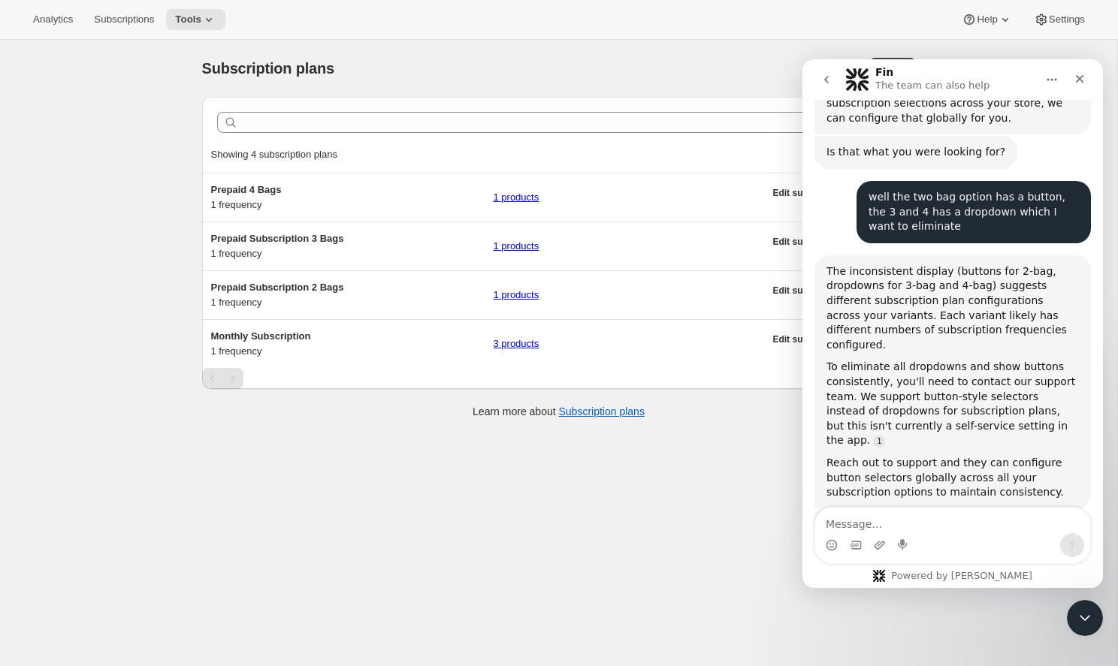
click at [1050, 93] on button "Home" at bounding box center [1051, 79] width 29 height 29
click at [1018, 79] on div "Fin The team can also help" at bounding box center [940, 80] width 191 height 26
click at [879, 514] on textarea "Message…" at bounding box center [952, 521] width 275 height 26
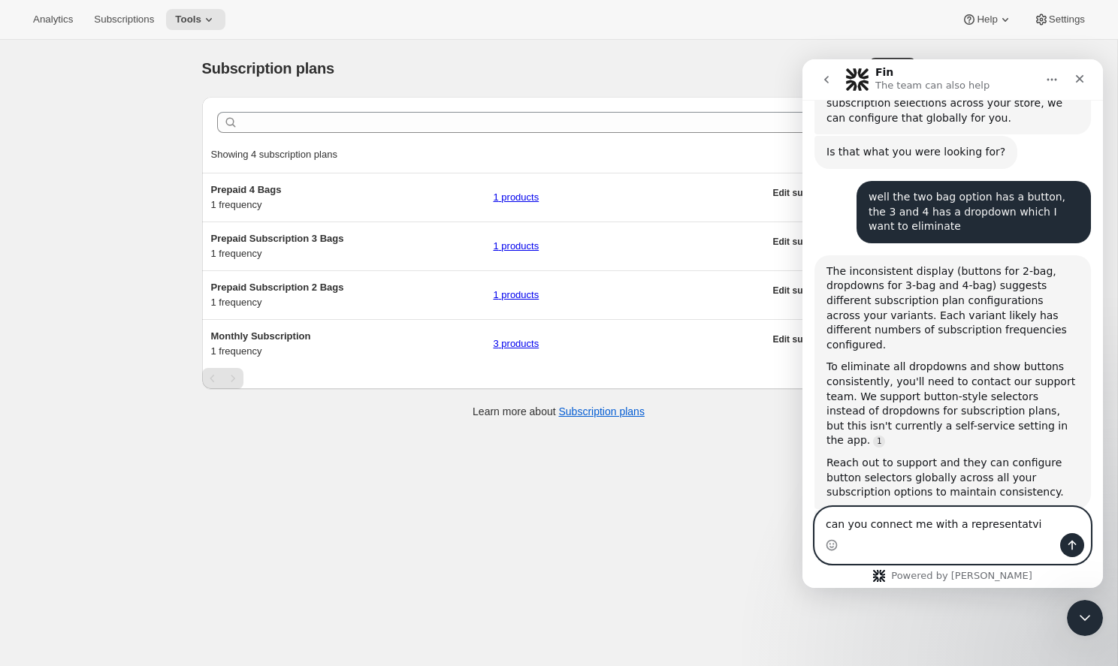
type textarea "can you connect me with a representatvie"
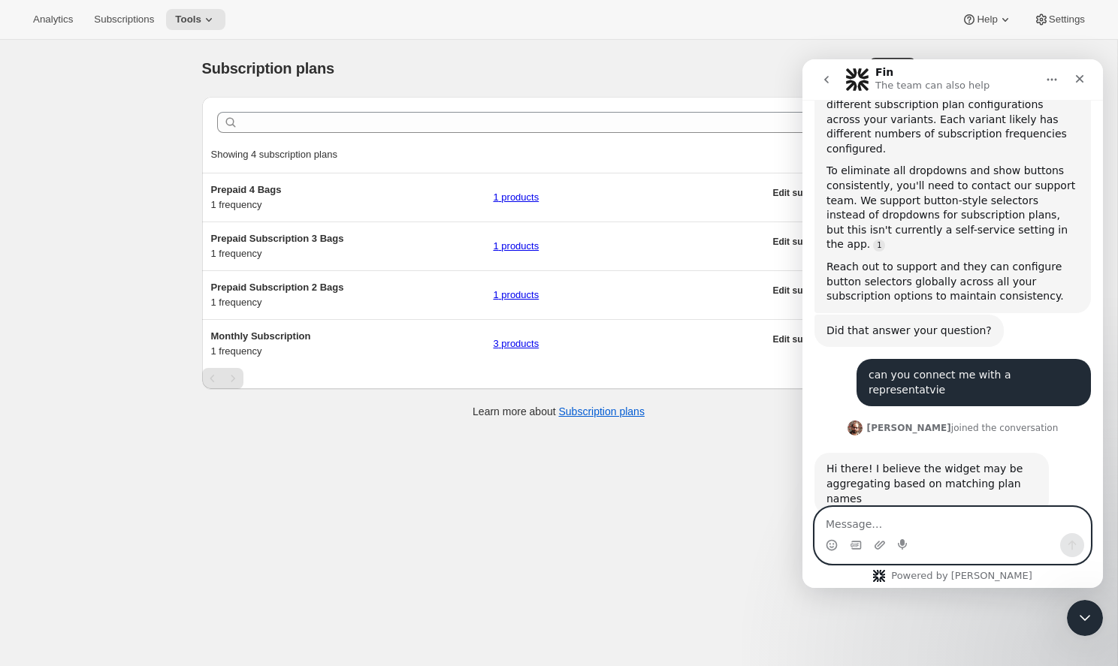
scroll to position [1040, 0]
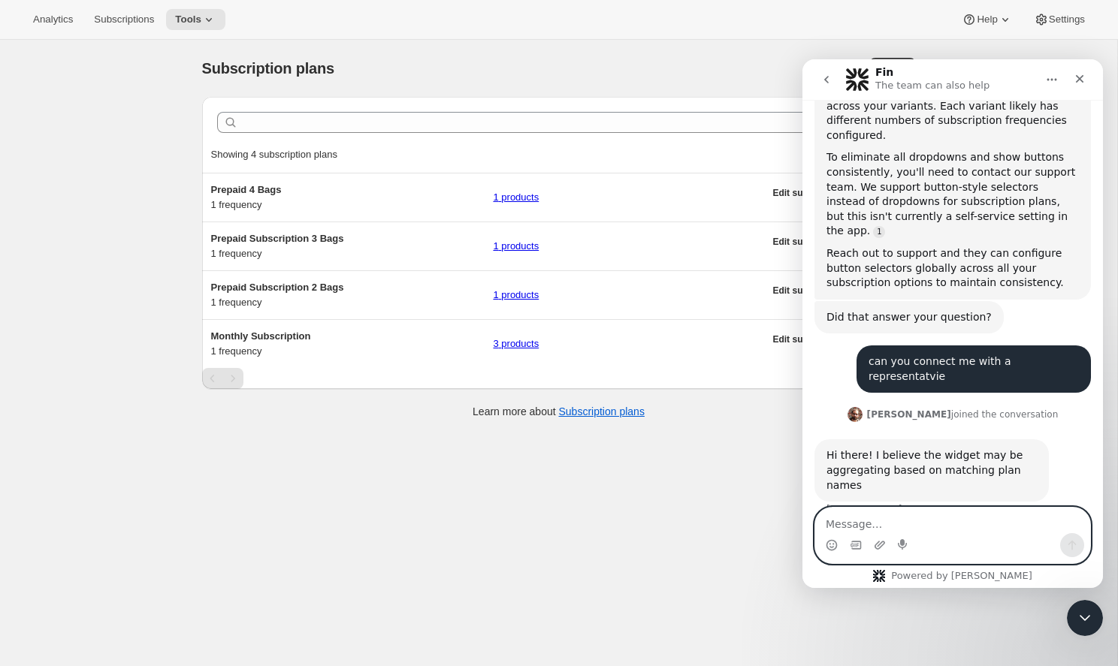
click at [880, 531] on textarea "Message…" at bounding box center [952, 521] width 275 height 26
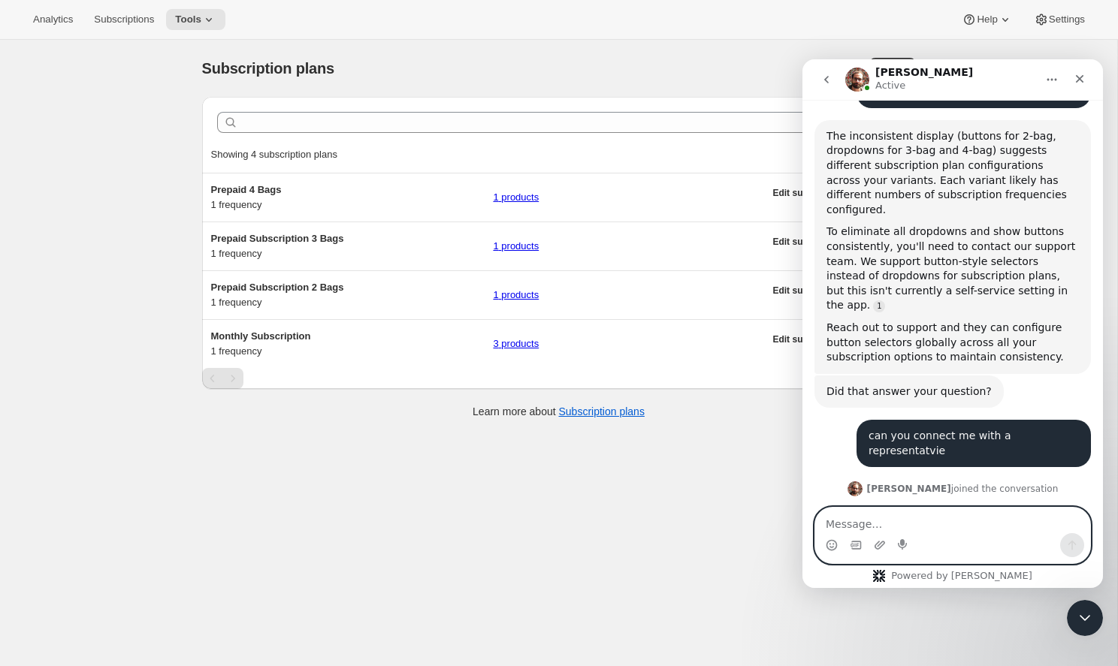
scroll to position [1045, 0]
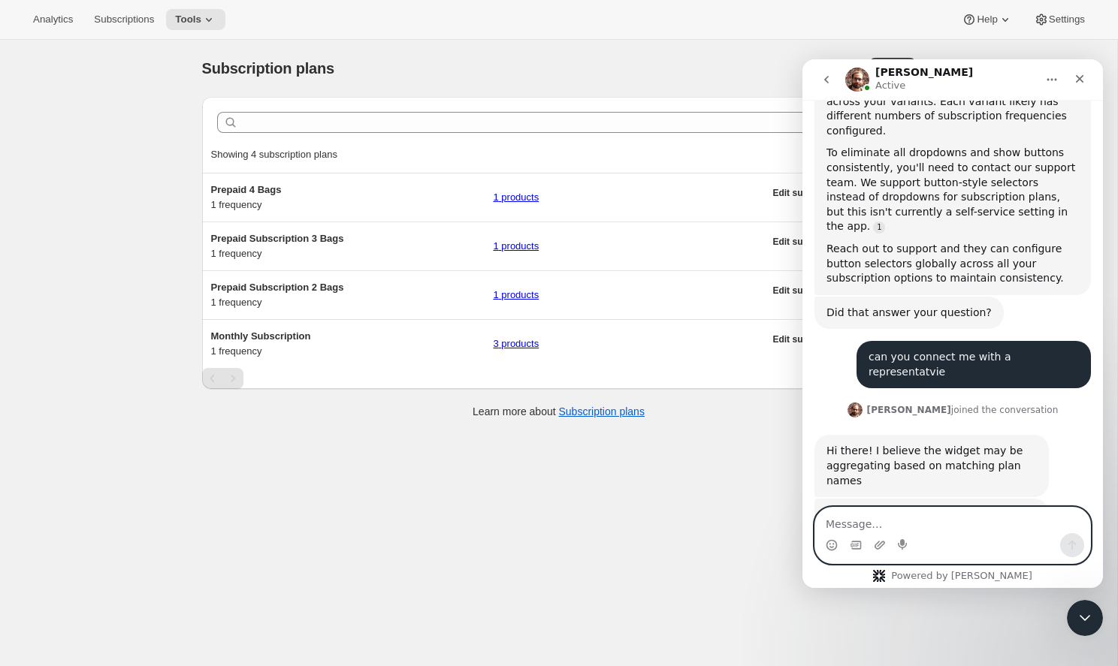
click at [860, 523] on textarea "Message…" at bounding box center [952, 521] width 275 height 26
type textarea "lemme try"
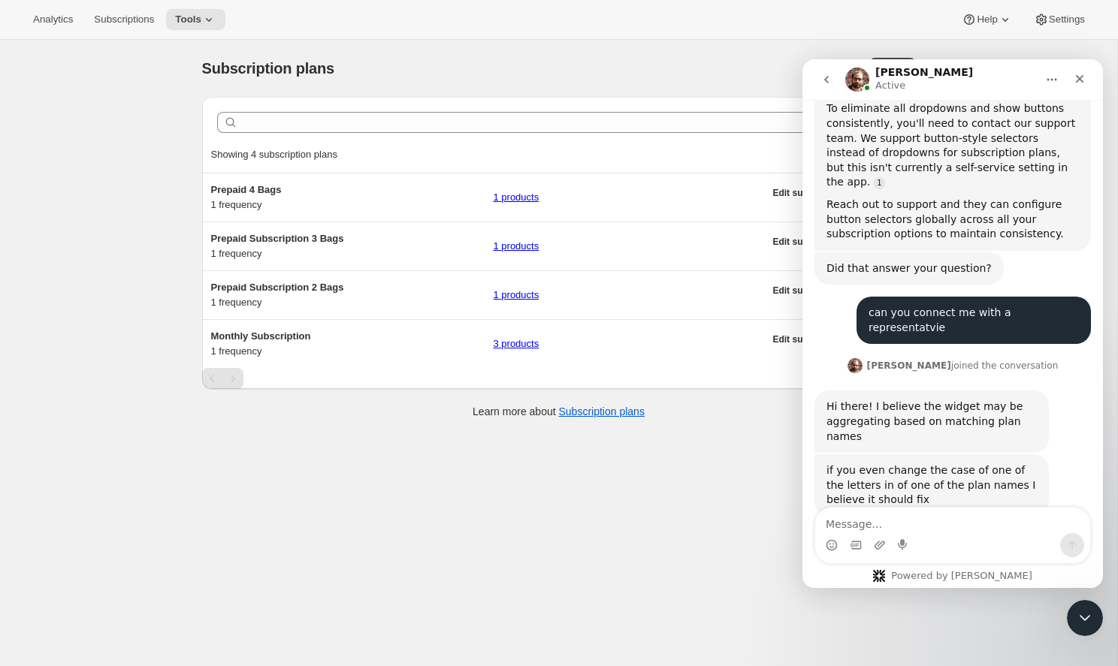
click at [563, 559] on div "Subscription plans. This page is ready Subscription plans Create Clear Showing …" at bounding box center [558, 373] width 1117 height 666
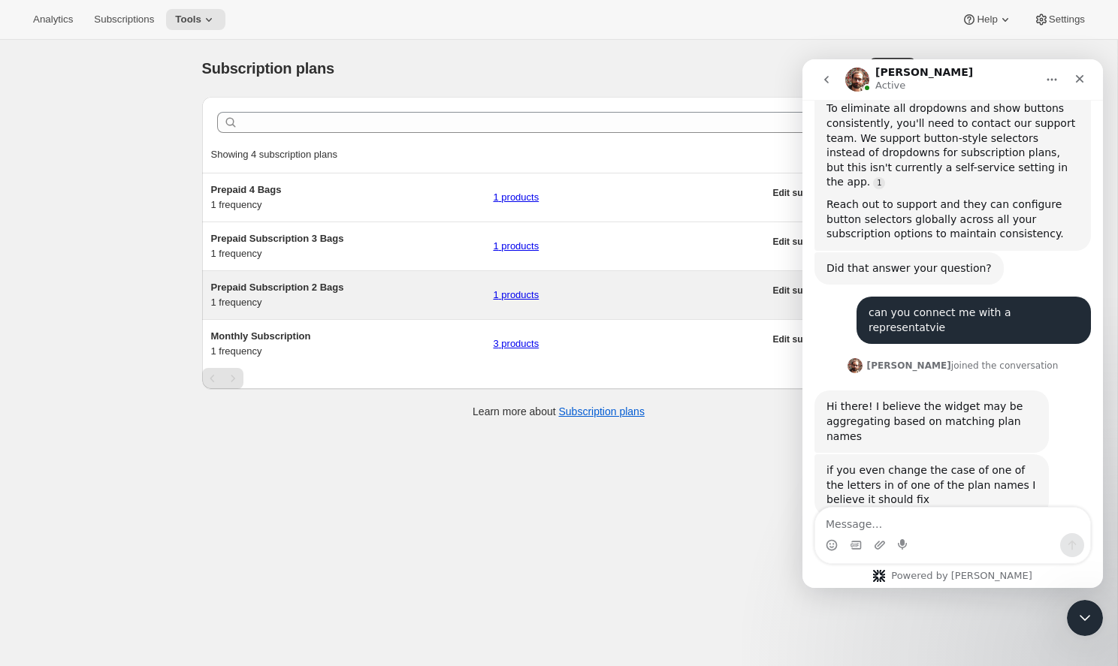
click at [426, 285] on div "Prepaid Subscription 2 Bags 1 frequency 1 products" at bounding box center [487, 295] width 553 height 30
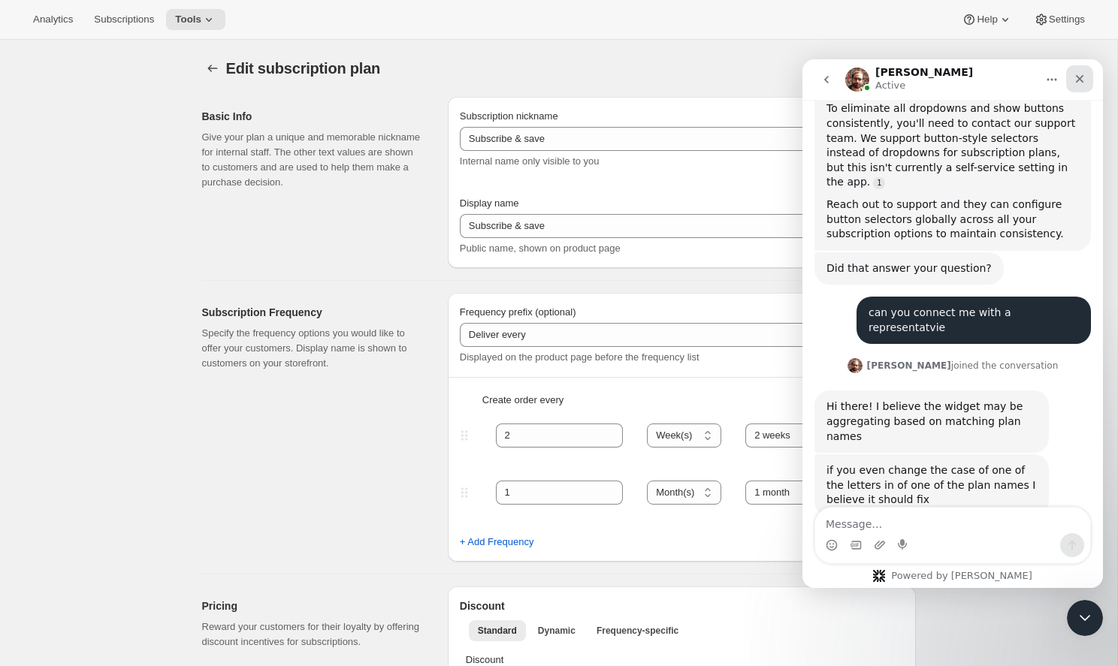
type input "Prepaid Subscription 2 Bags"
type input "Prepay and Save"
select select "ENABLED"
select select "MONTH"
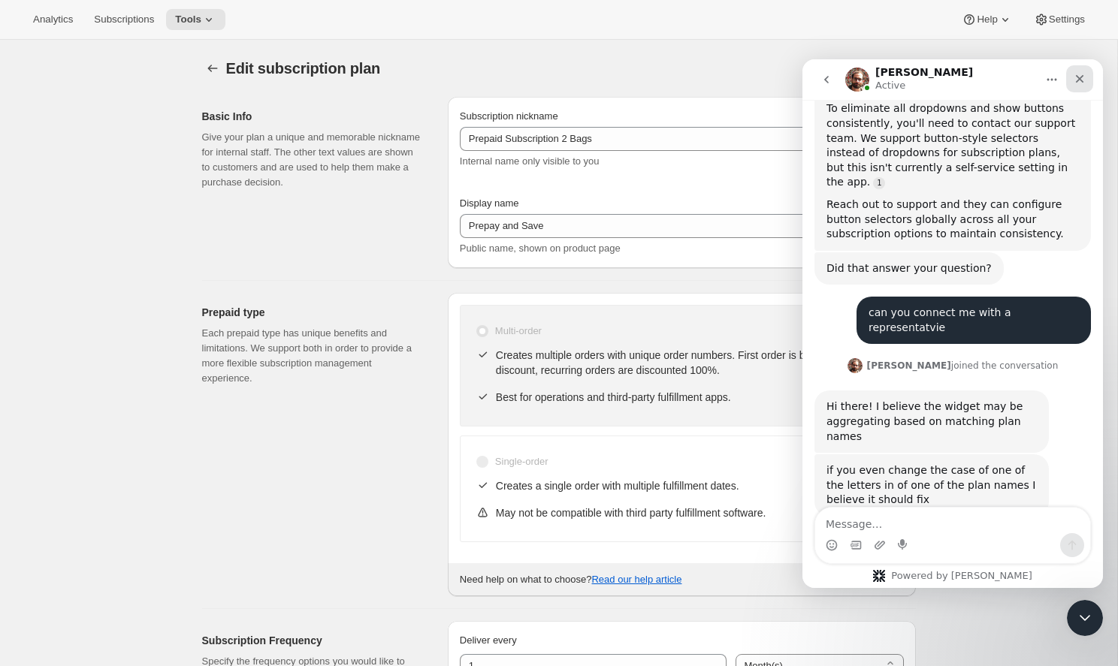
click at [1075, 77] on icon "Close" at bounding box center [1079, 79] width 12 height 12
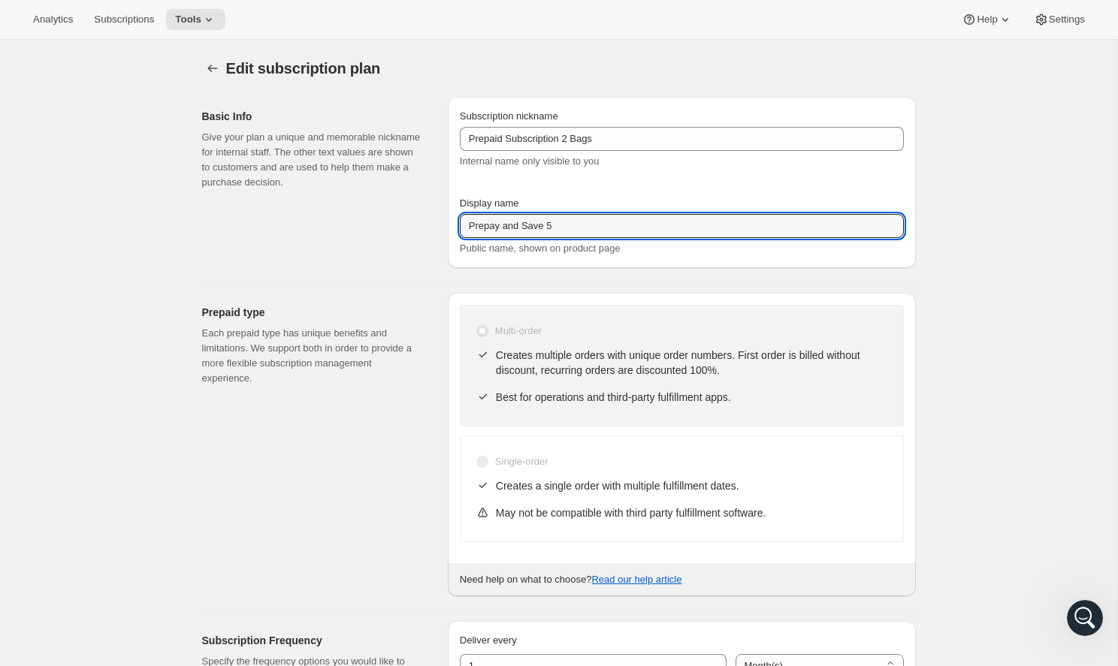
type input "Prepay and Save 5"
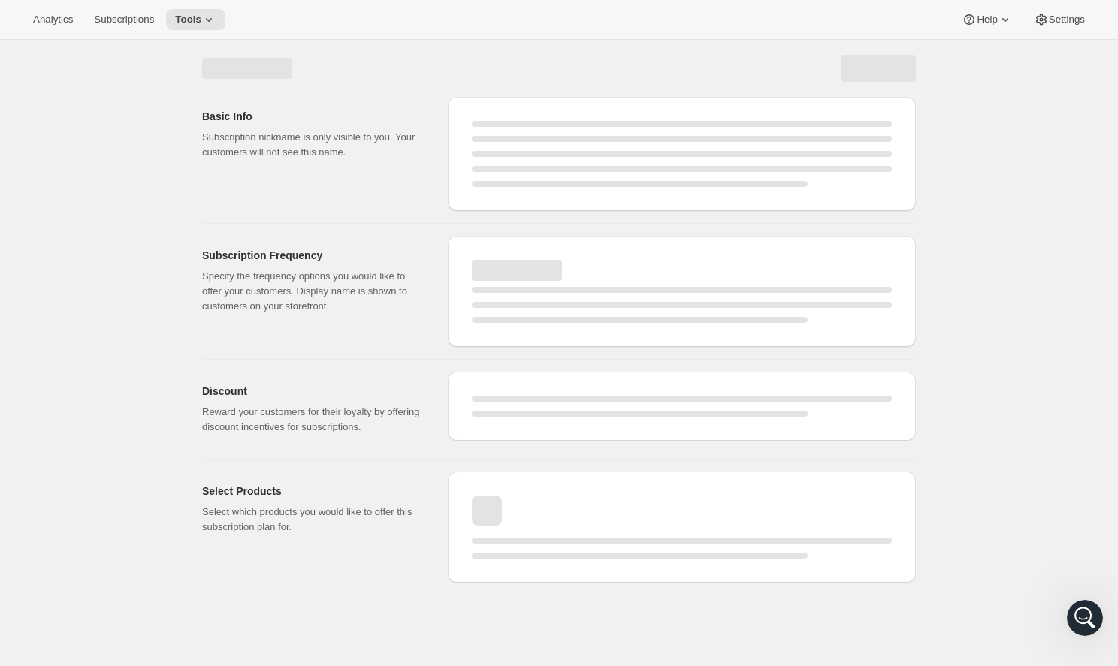
select select "MONTH"
select select "ENABLED"
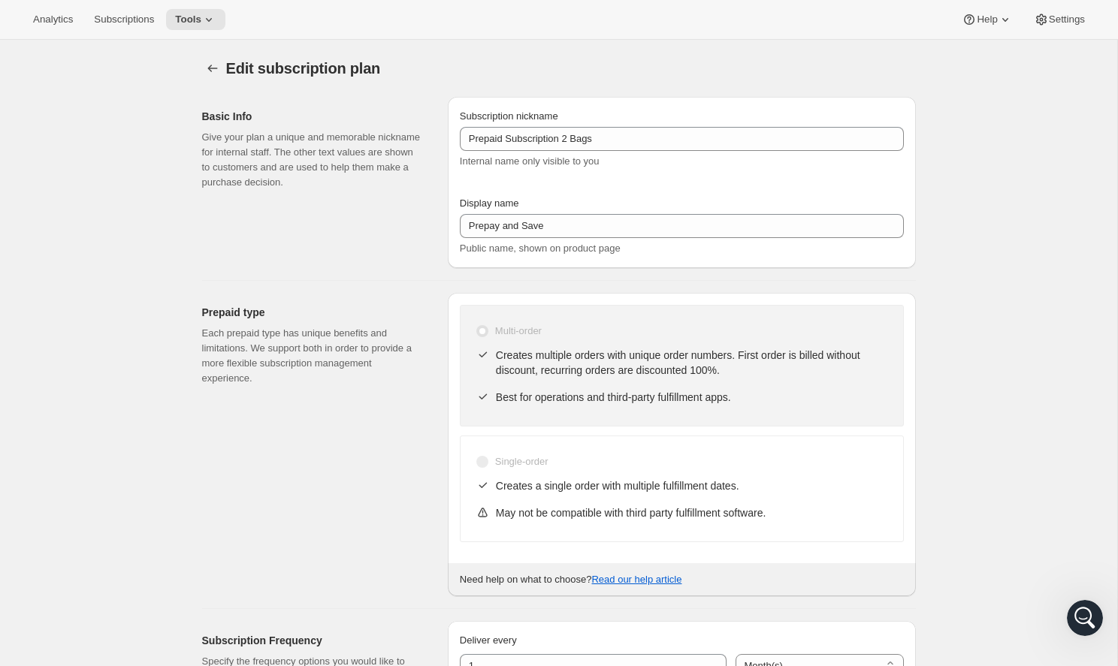
type input "Prepay and Save 5"
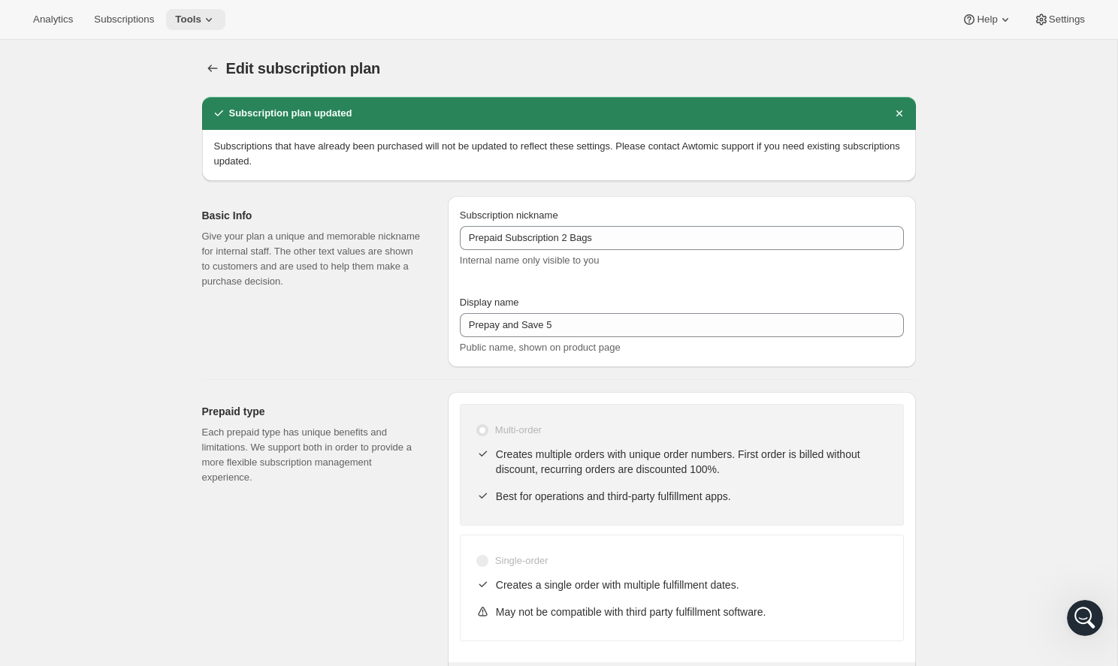
click at [201, 14] on icon at bounding box center [208, 19] width 15 height 15
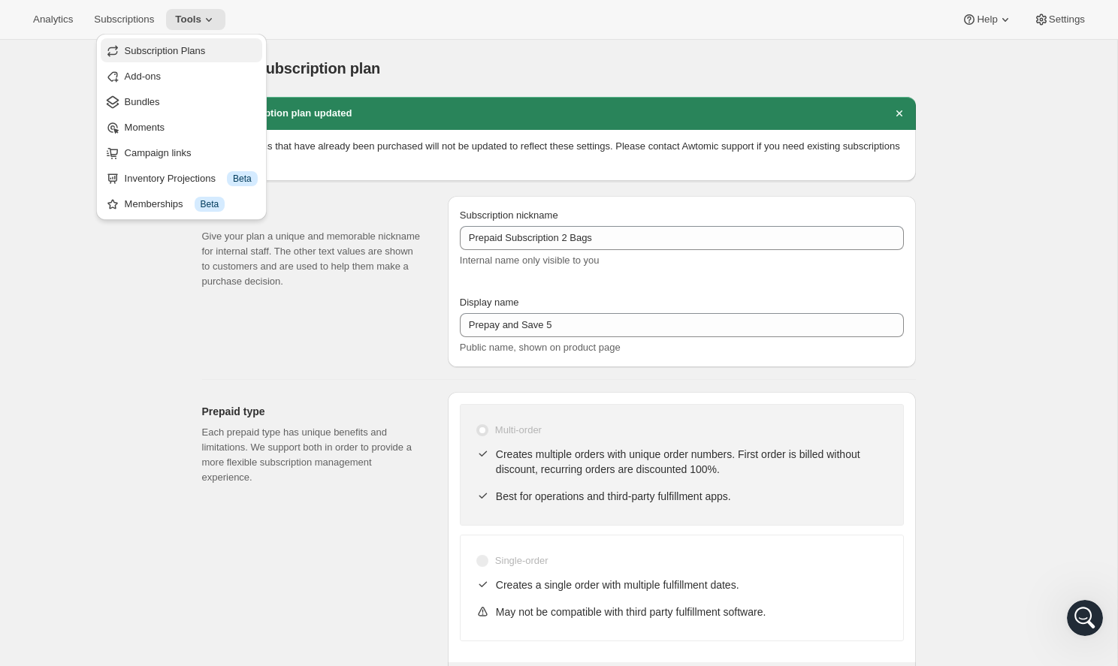
click at [245, 50] on span "Subscription Plans" at bounding box center [191, 51] width 133 height 15
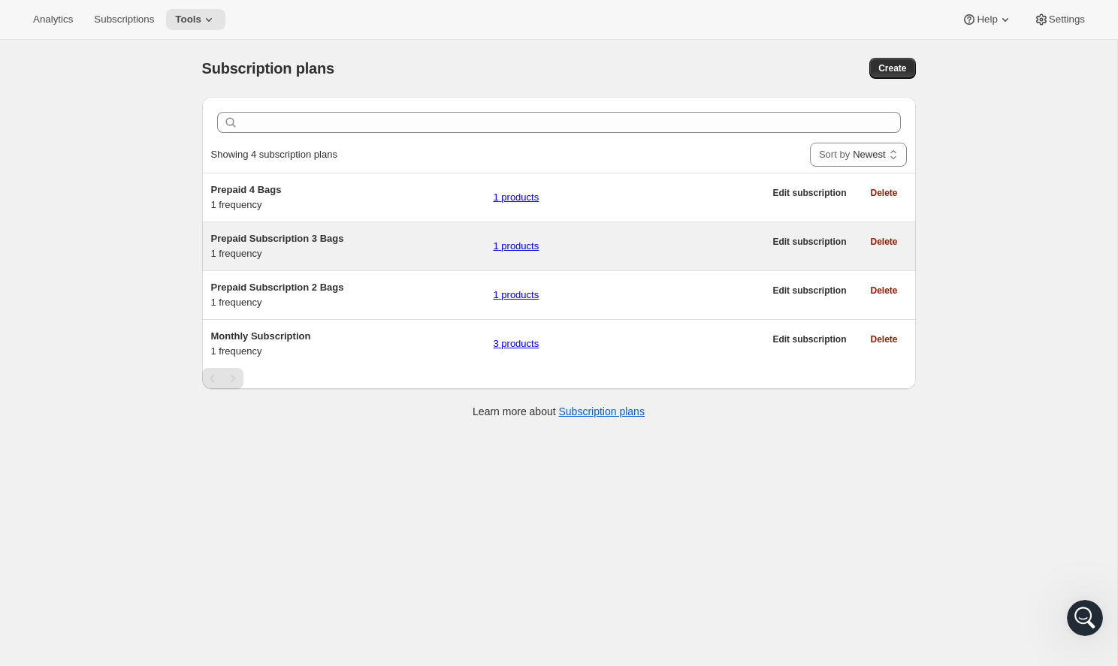
click at [343, 244] on span "Prepaid Subscription 3 Bags" at bounding box center [277, 238] width 133 height 11
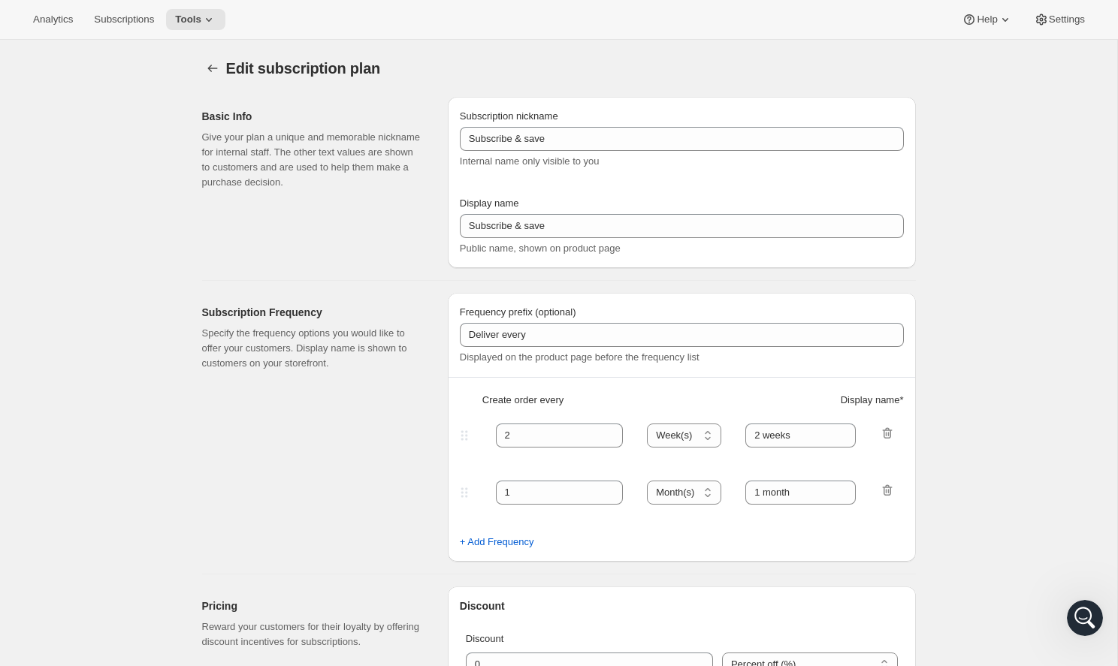
select select "ENABLED"
select select "MONTH"
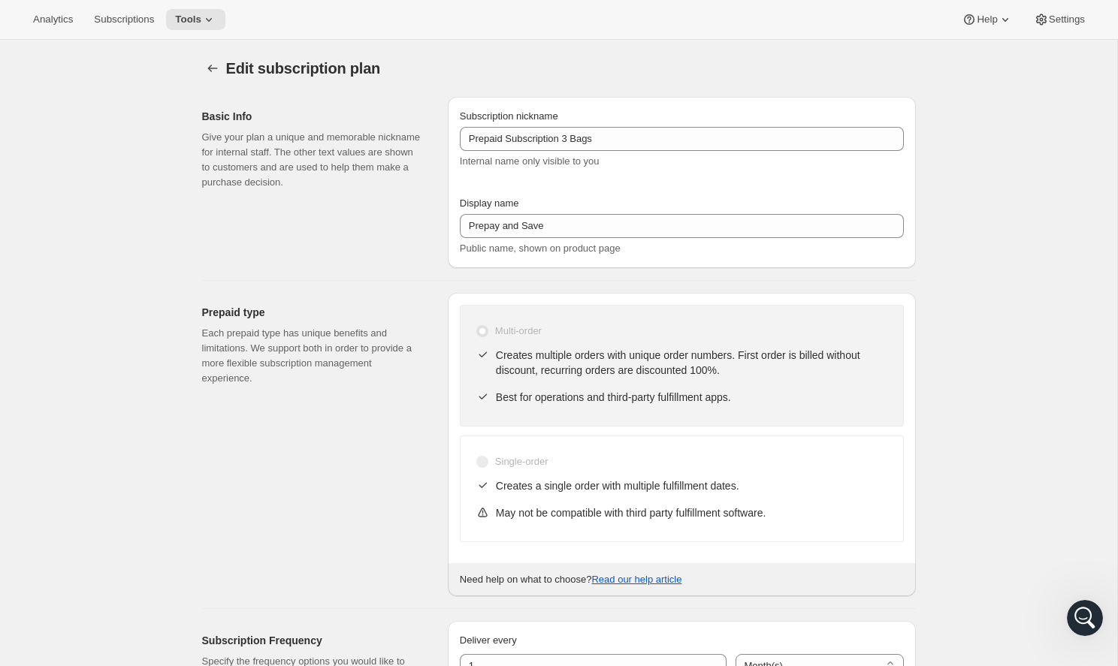
type input "Prepaid Subscription 3 Bags"
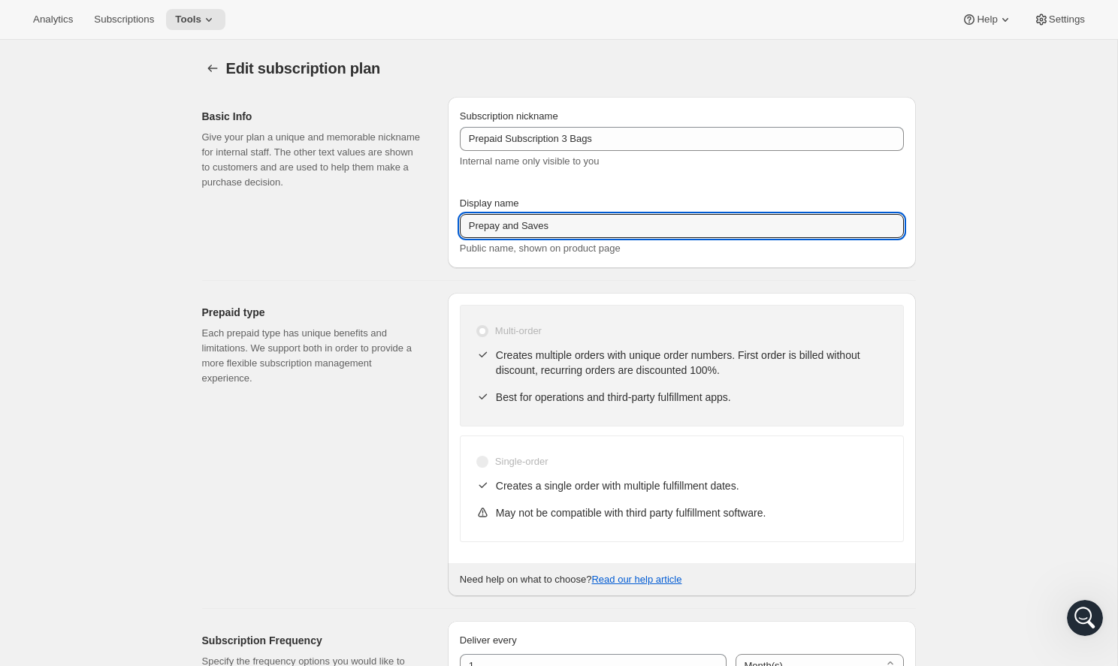
type input "Prepay and Saves"
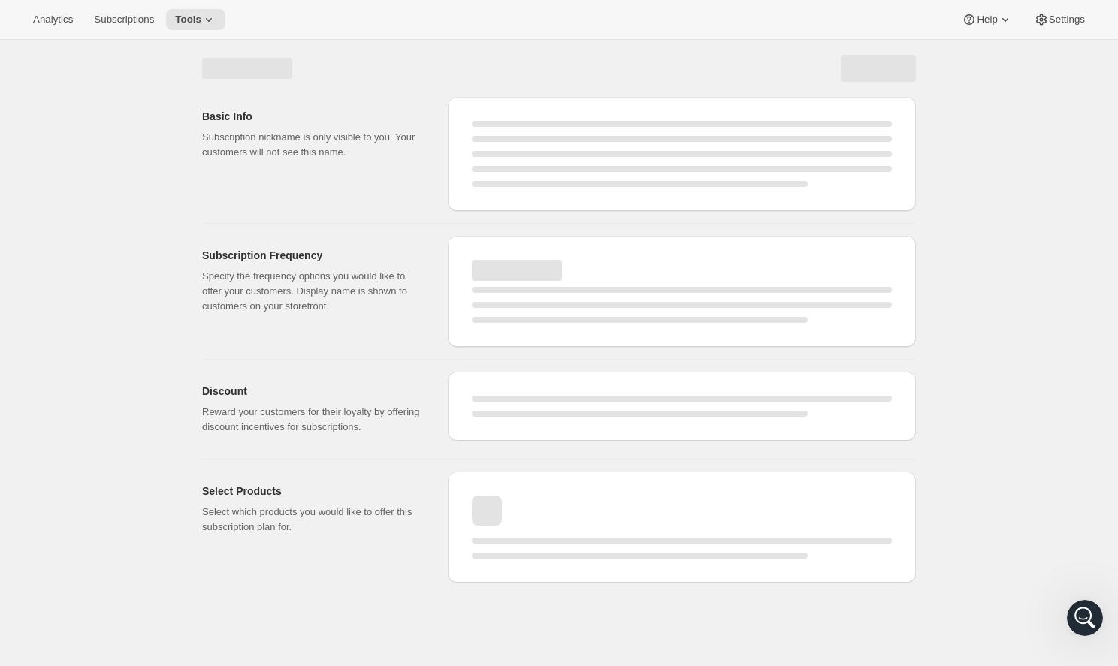
select select "MONTH"
select select "ENABLED"
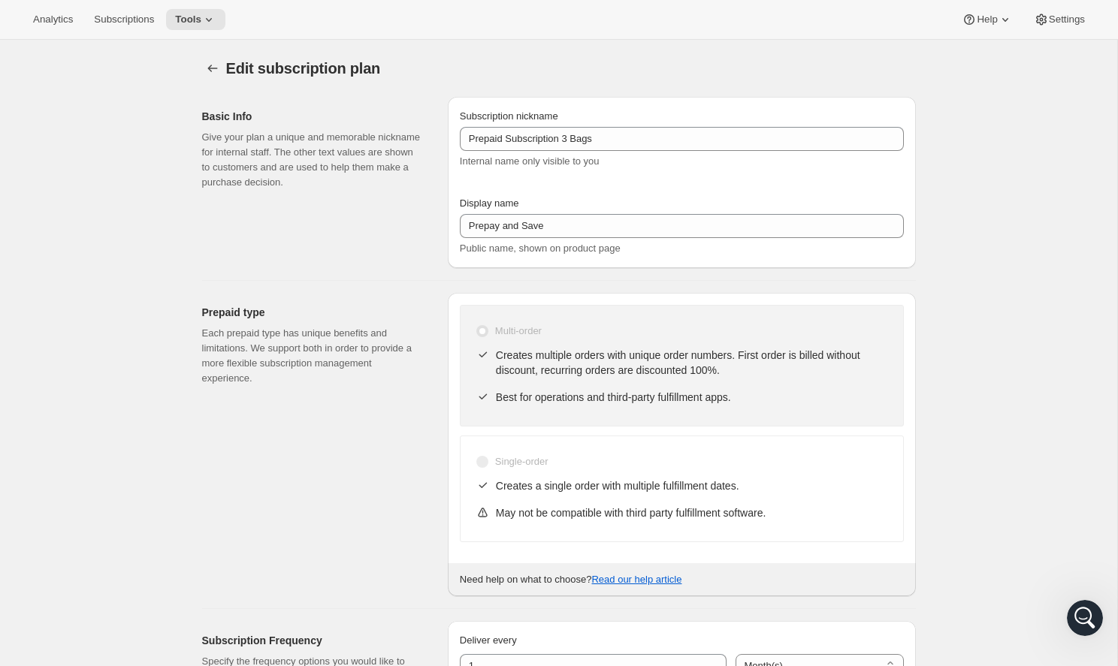
type input "Prepay and Saves"
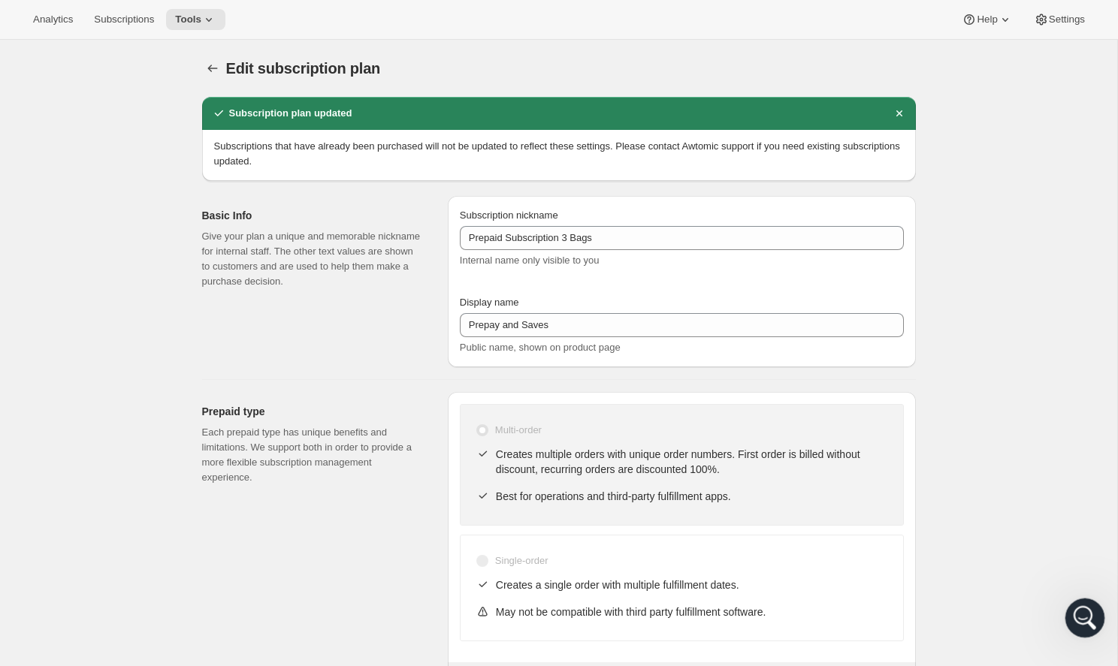
click at [1076, 611] on icon "Open Intercom Messenger" at bounding box center [1082, 616] width 25 height 25
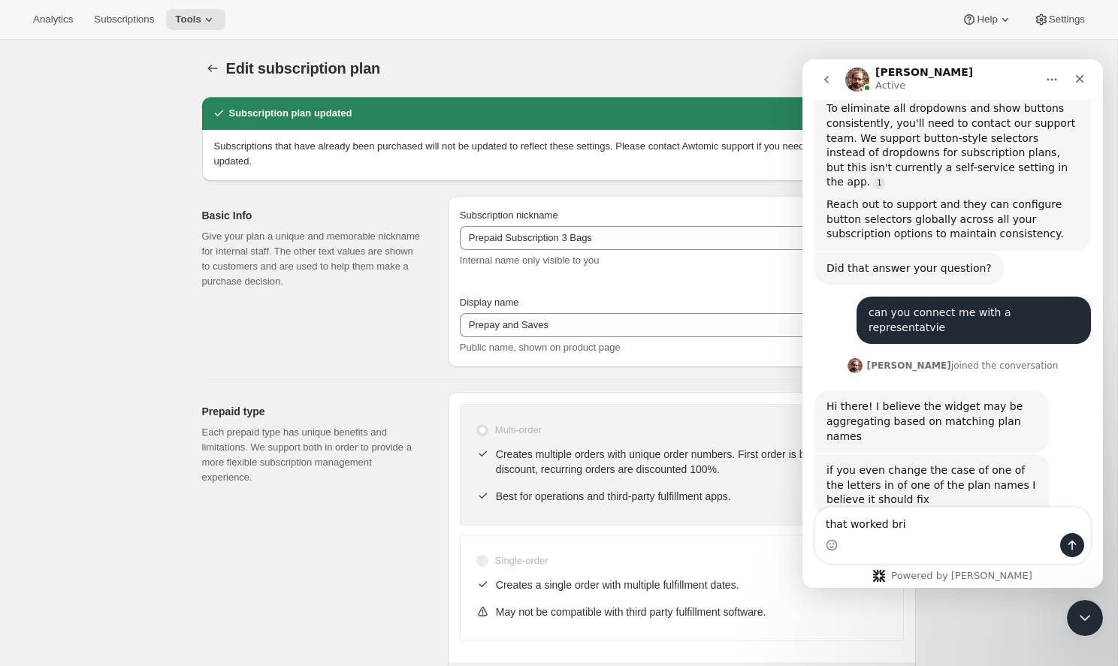
scroll to position [1147, 0]
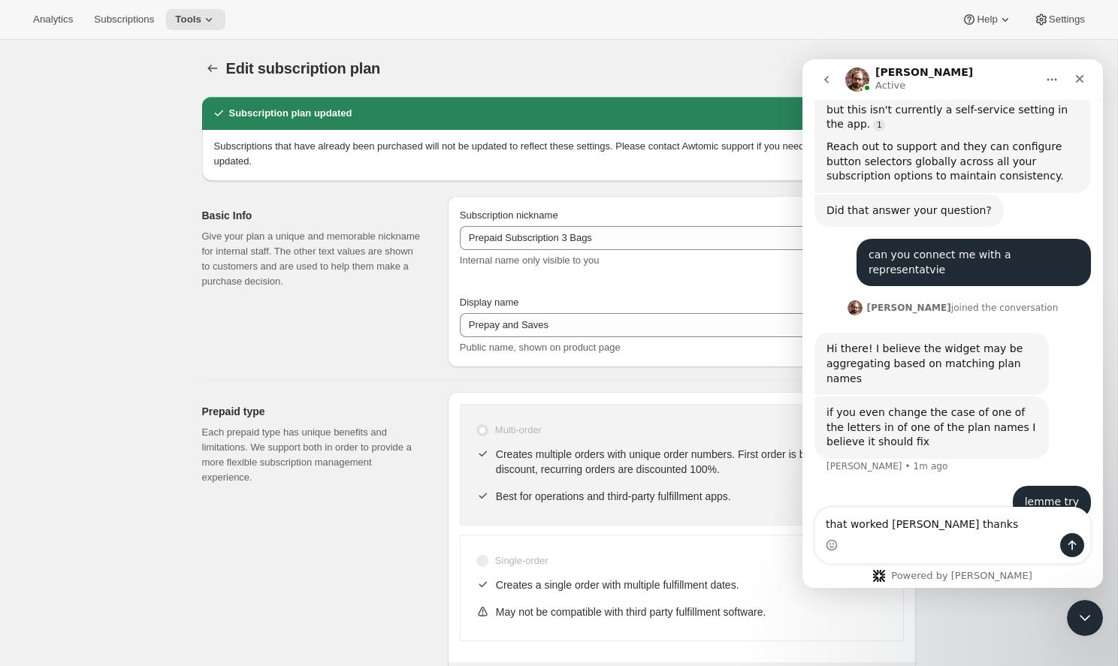
type textarea "that worked [PERSON_NAME] thanks!"
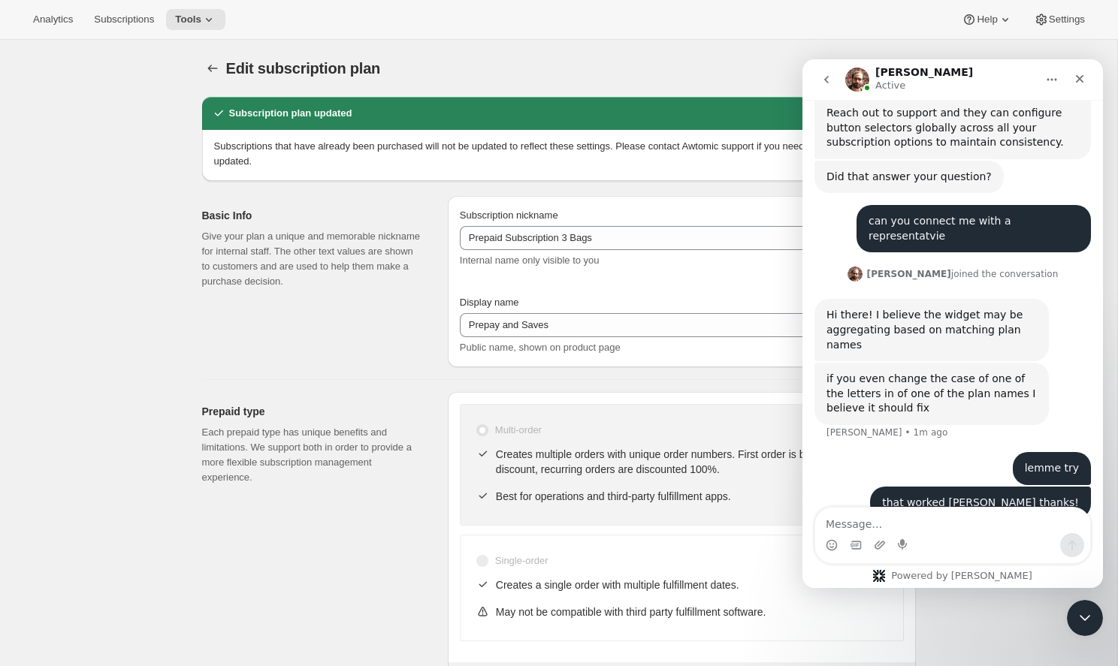
click at [649, 56] on div "Edit subscription plan. This page is ready Edit subscription plan" at bounding box center [558, 68] width 713 height 57
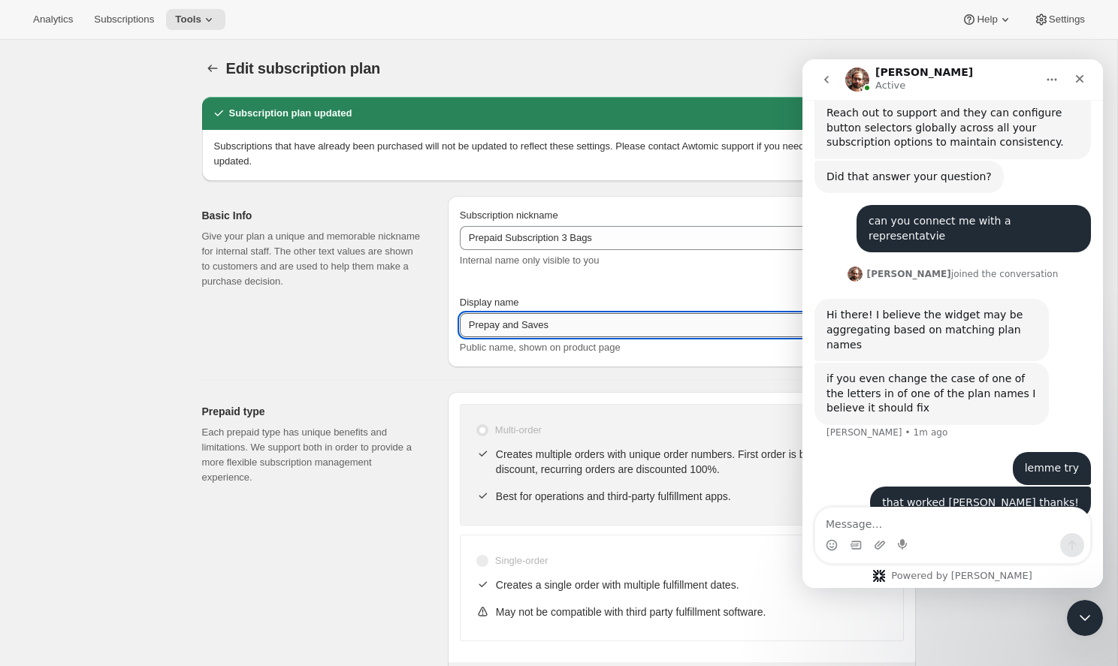
click at [608, 316] on input "Prepay and Saves" at bounding box center [682, 325] width 444 height 24
drag, startPoint x: 590, startPoint y: 331, endPoint x: 492, endPoint y: 325, distance: 97.8
click at [492, 325] on input "Prepay and Saves" at bounding box center [682, 325] width 444 height 24
type input "Prepaid 3 Bag Plan"
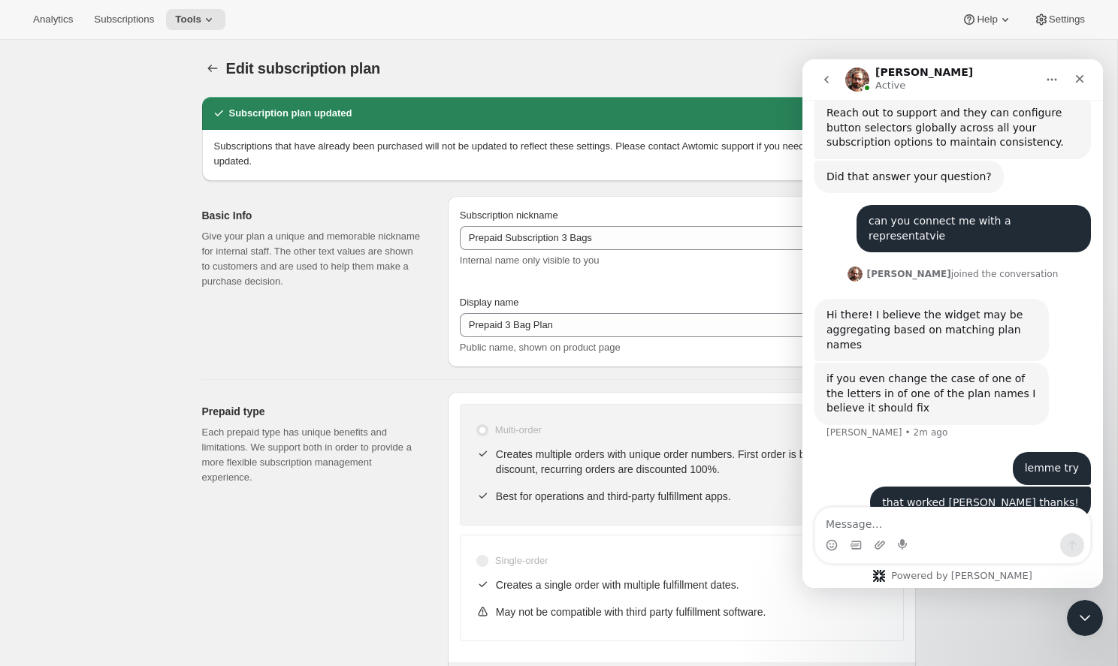
click at [713, 267] on div "Internal name only visible to you" at bounding box center [682, 260] width 444 height 15
click at [1083, 79] on icon "Close" at bounding box center [1079, 79] width 12 height 12
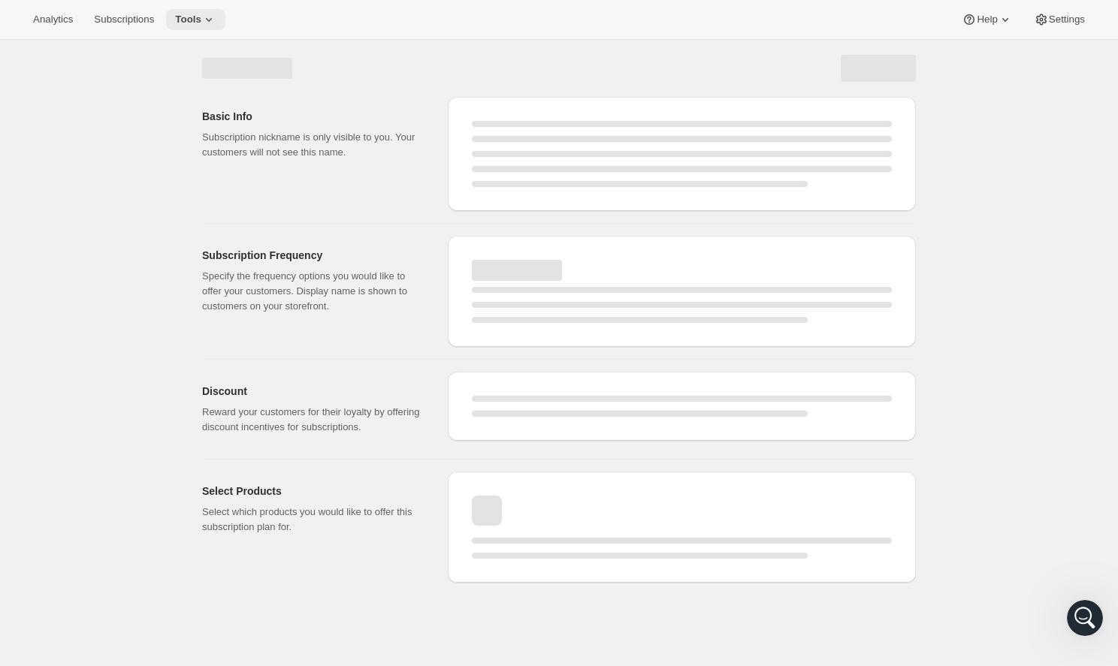
select select "MONTH"
select select "ENABLED"
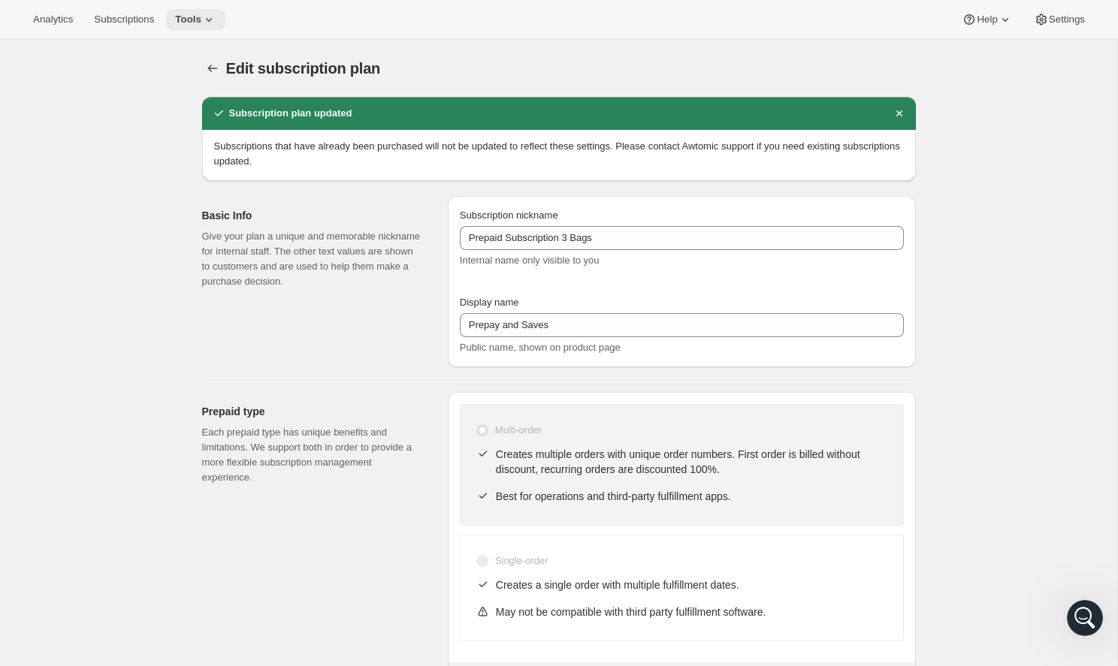
type input "Prepaid 3 Bag Plan"
click at [201, 21] on icon at bounding box center [208, 19] width 15 height 15
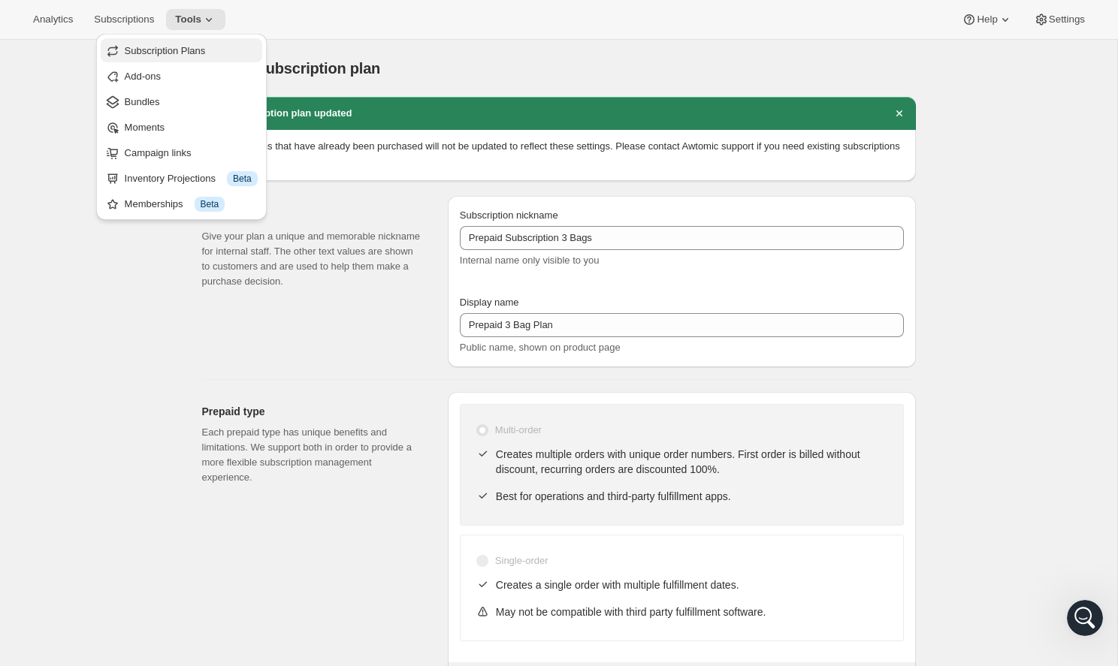
click at [206, 55] on span "Subscription Plans" at bounding box center [165, 50] width 81 height 11
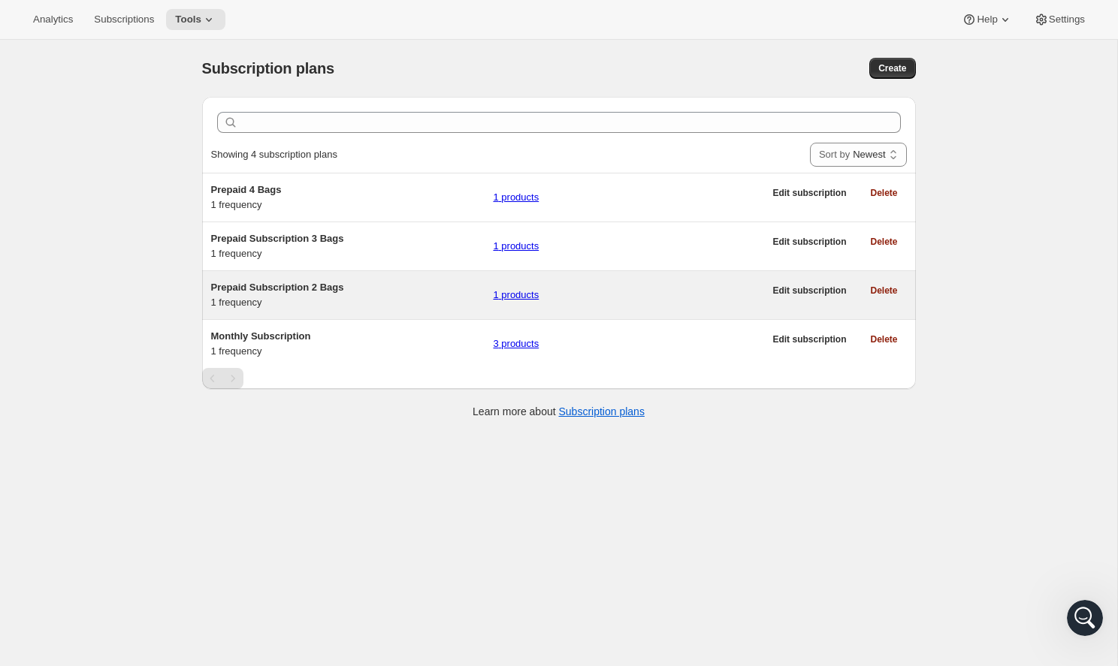
click at [300, 285] on span "Prepaid Subscription 2 Bags" at bounding box center [277, 287] width 133 height 11
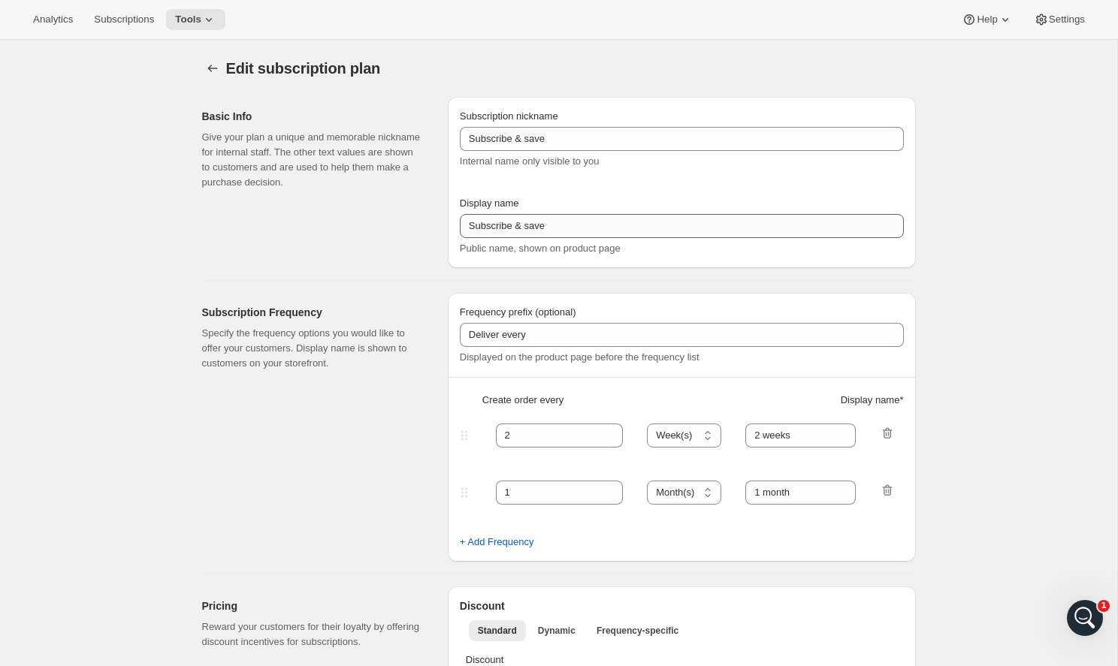
type input "Prepaid Subscription 2 Bags"
type input "Prepay and Save 5"
select select "ENABLED"
select select "MONTH"
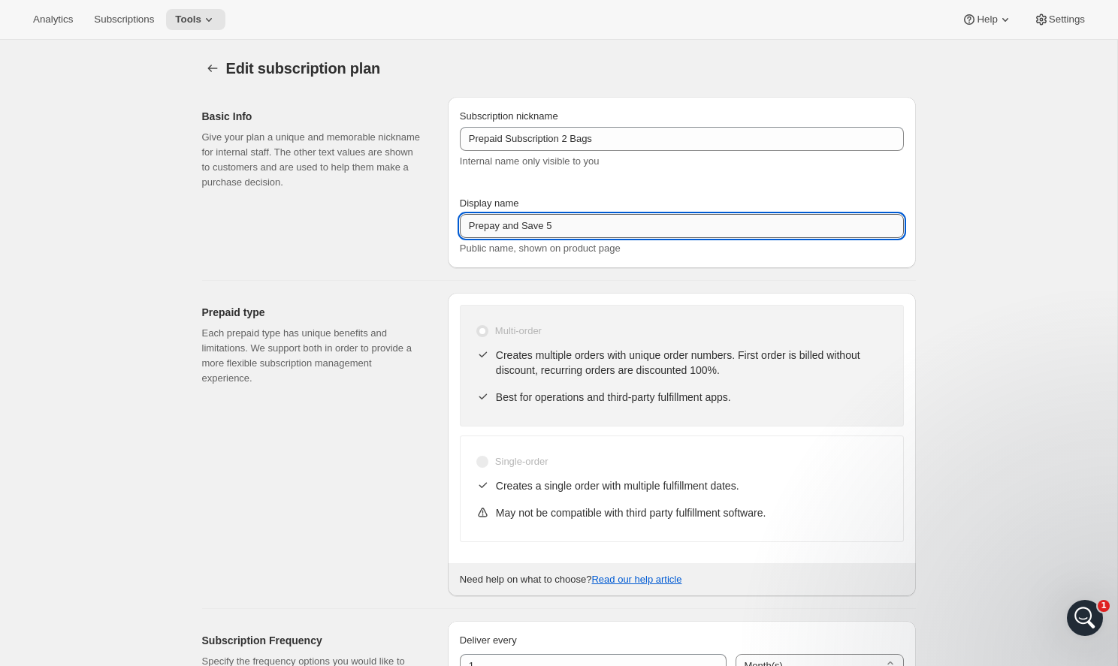
drag, startPoint x: 568, startPoint y: 229, endPoint x: 476, endPoint y: 224, distance: 91.8
drag, startPoint x: 584, startPoint y: 224, endPoint x: 442, endPoint y: 222, distance: 141.9
click at [442, 222] on div "Basic Info Give your plan a unique and memorable nickname for internal staff. T…" at bounding box center [552, 176] width 725 height 183
type input "Prepaid 2 Bag Plan"
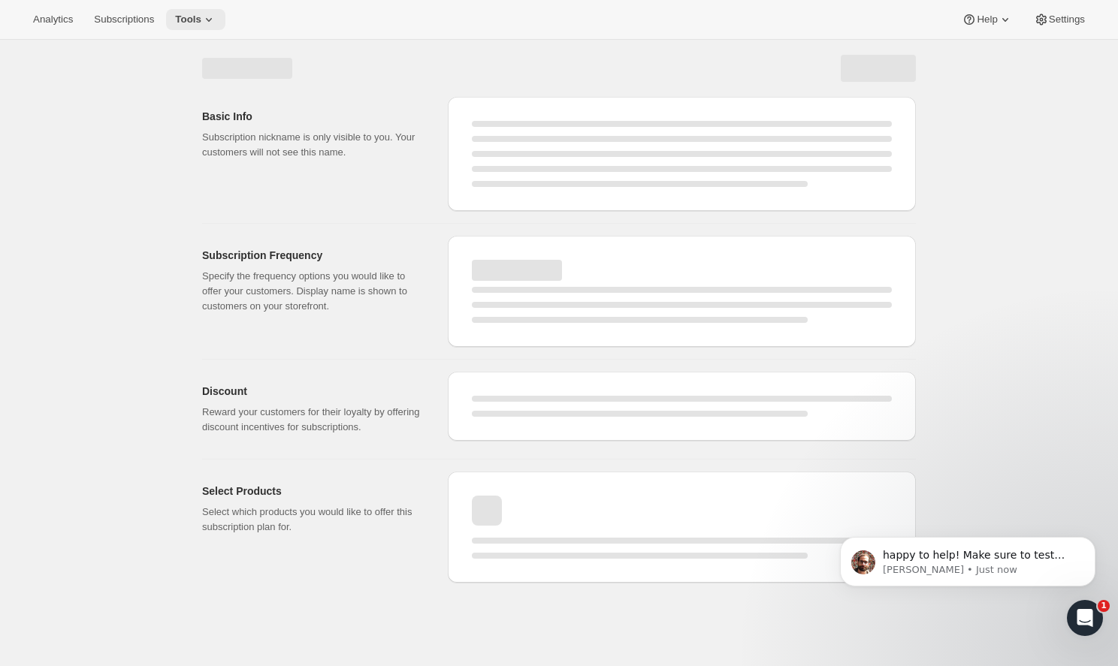
select select "MONTH"
select select "ENABLED"
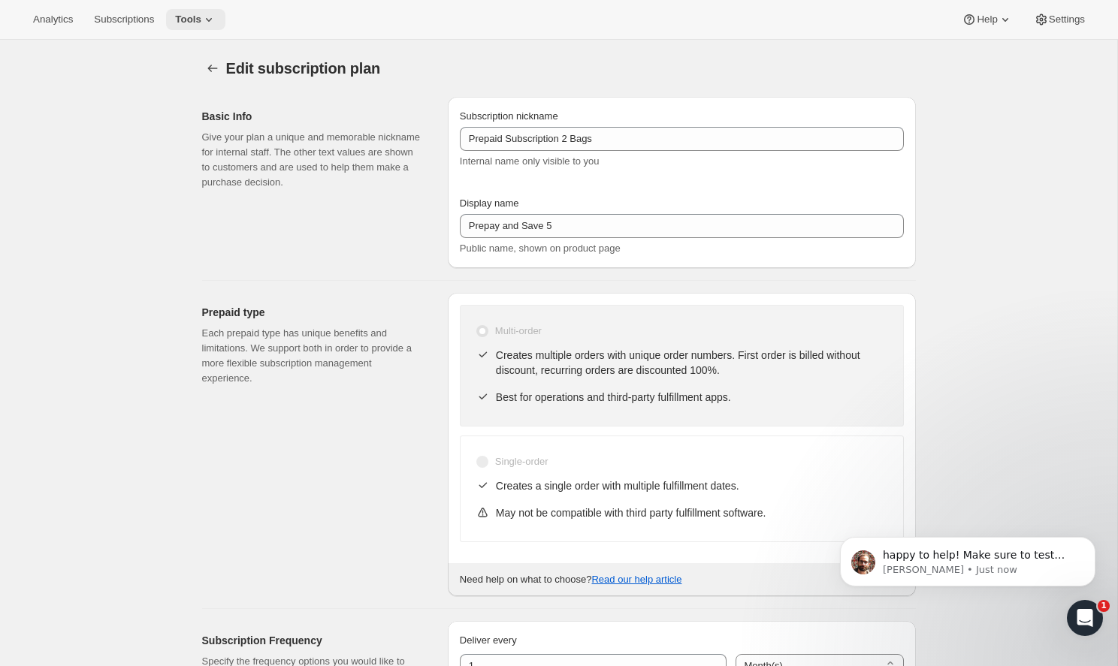
type input "Prepaid 2 Bag Plan"
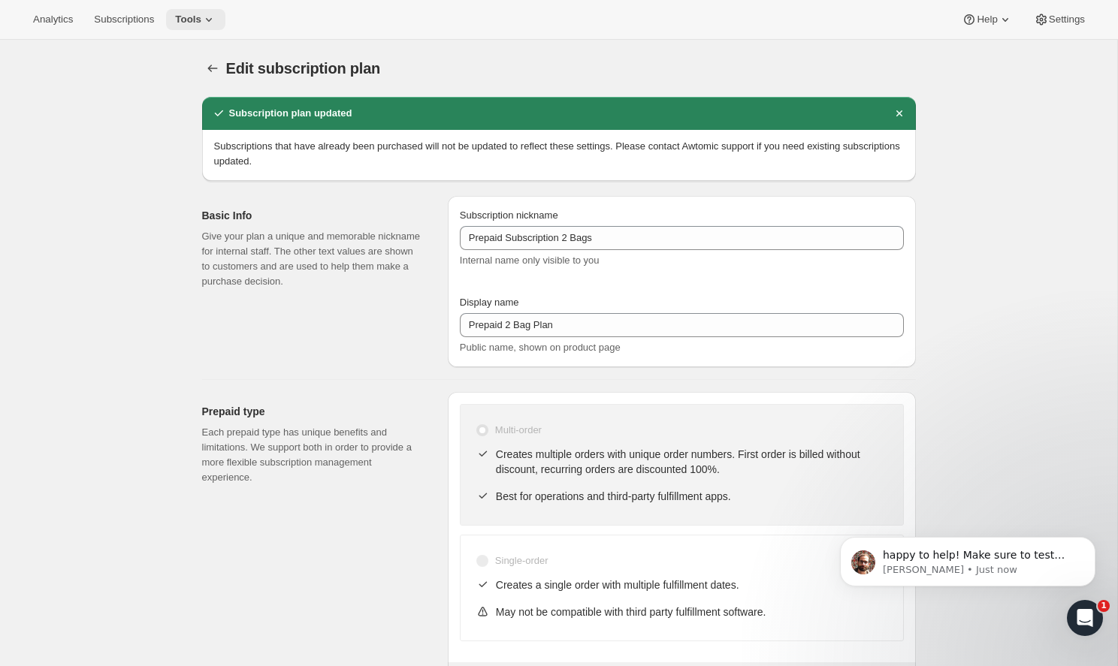
click at [201, 16] on icon at bounding box center [208, 19] width 15 height 15
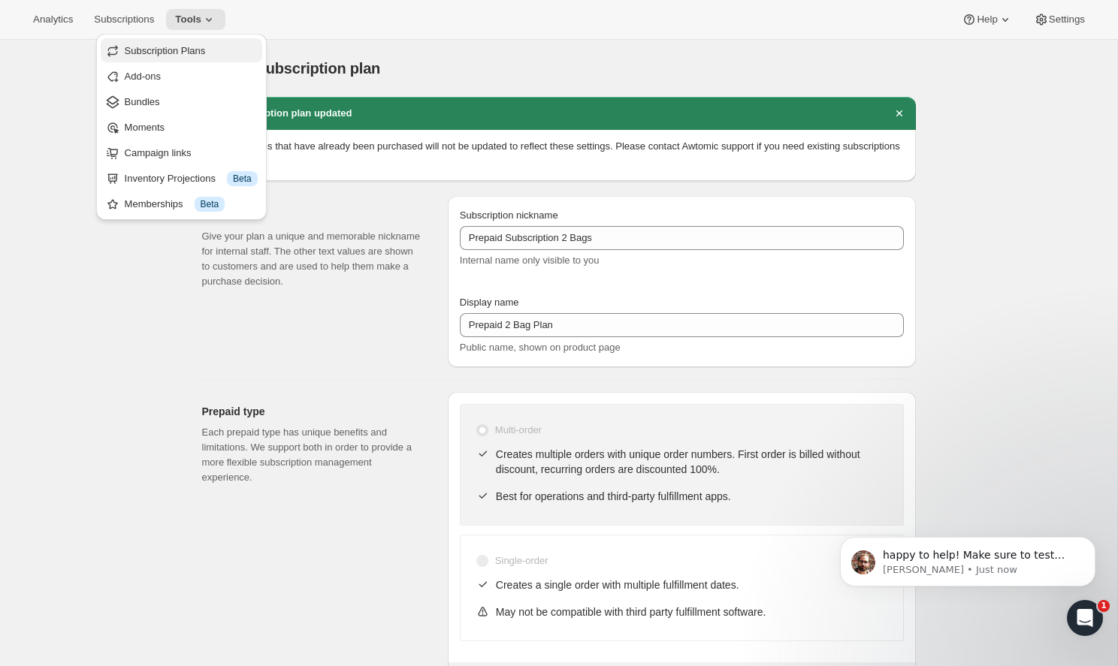
click at [196, 51] on span "Subscription Plans" at bounding box center [165, 50] width 81 height 11
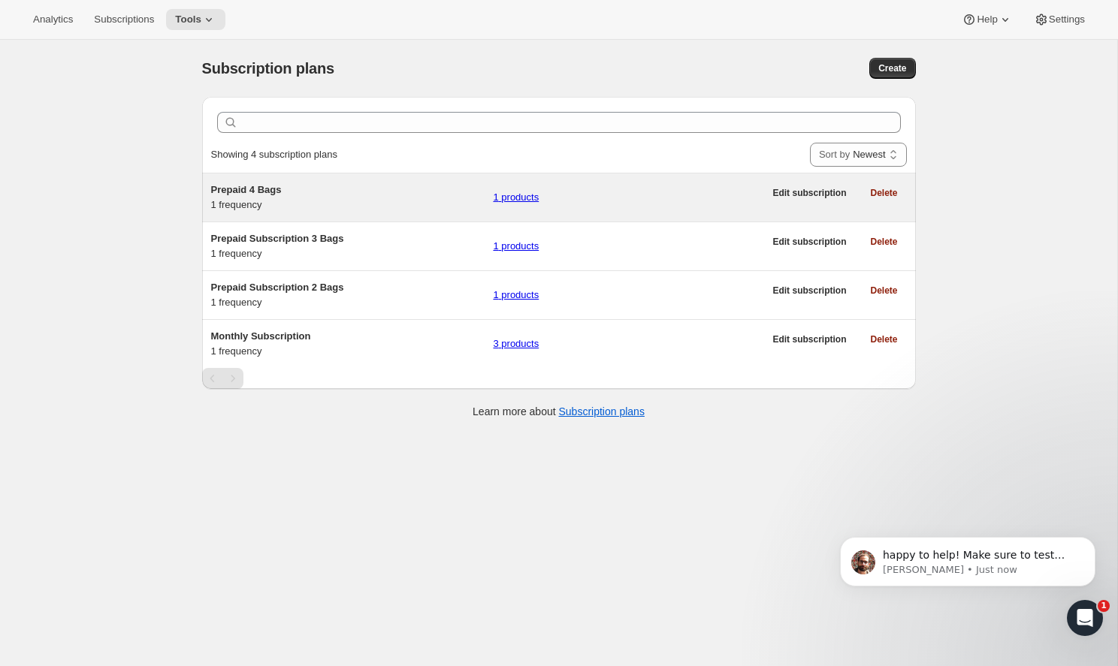
click at [299, 192] on h5 "Prepaid 4 Bags" at bounding box center [346, 189] width 270 height 15
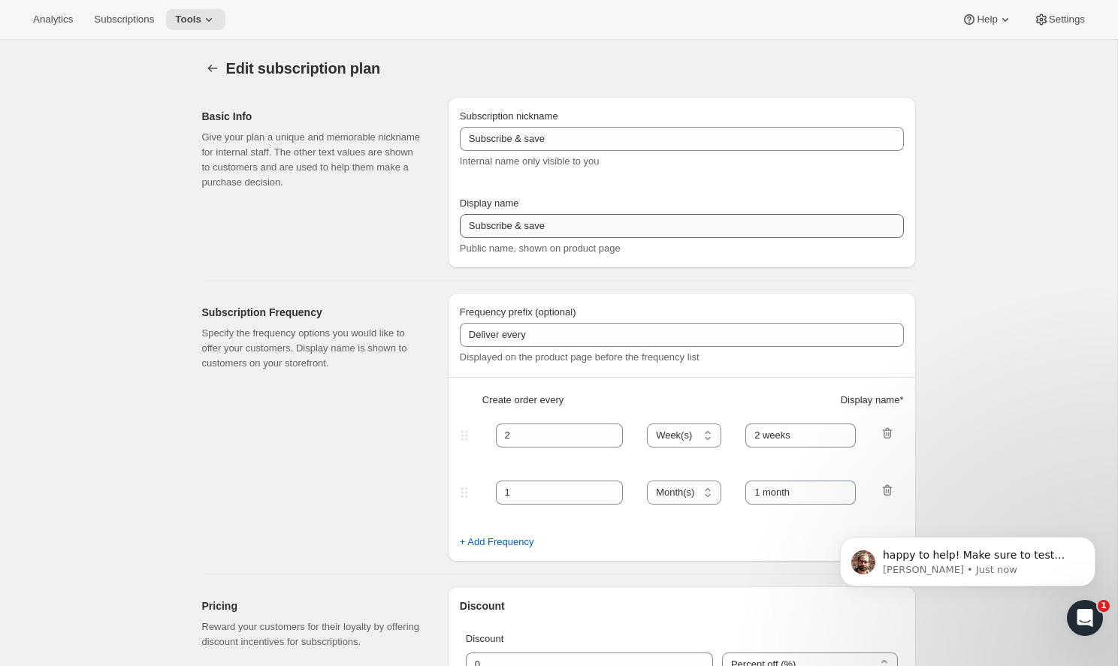
select select "ENABLED"
select select "MONTH"
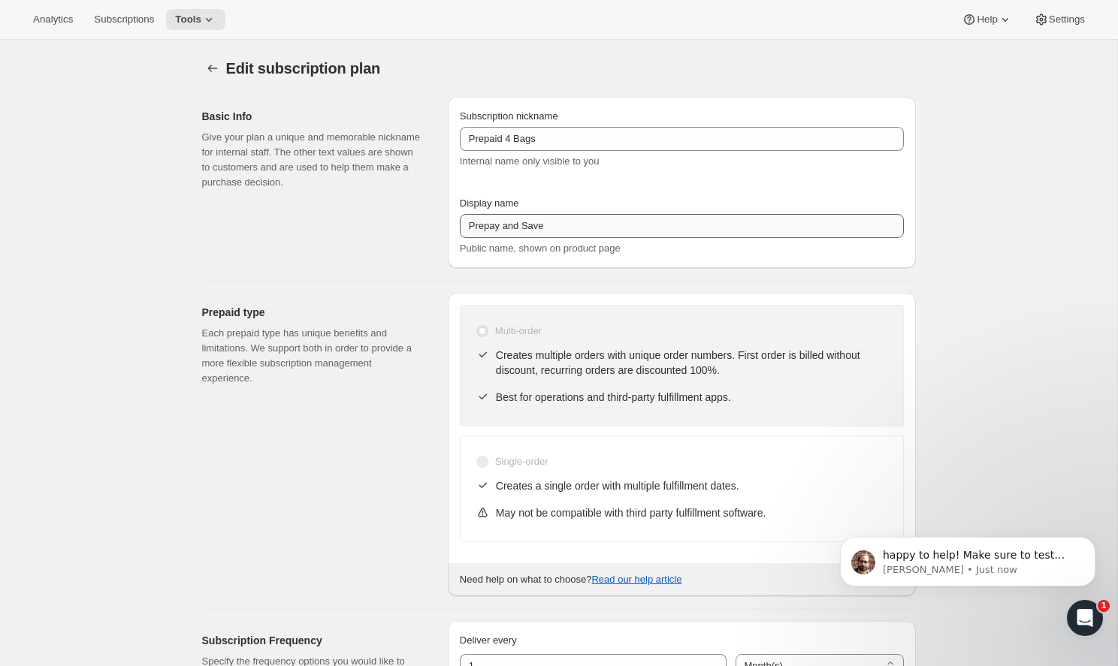
type input "Prepaid 4 Bags"
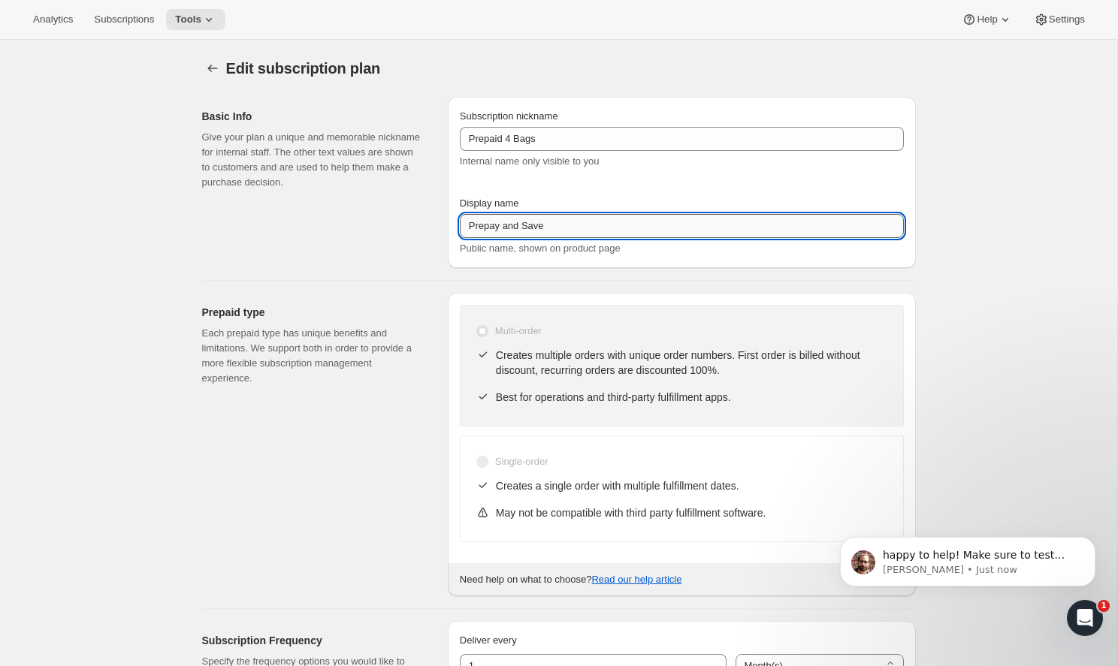
click at [555, 220] on input "Prepay and Save" at bounding box center [682, 226] width 444 height 24
drag, startPoint x: 555, startPoint y: 222, endPoint x: 353, endPoint y: 219, distance: 202.0
click at [353, 219] on div "Basic Info Give your plan a unique and memorable nickname for internal staff. T…" at bounding box center [552, 176] width 725 height 183
type input "Prepaid 4 Bag Plan"
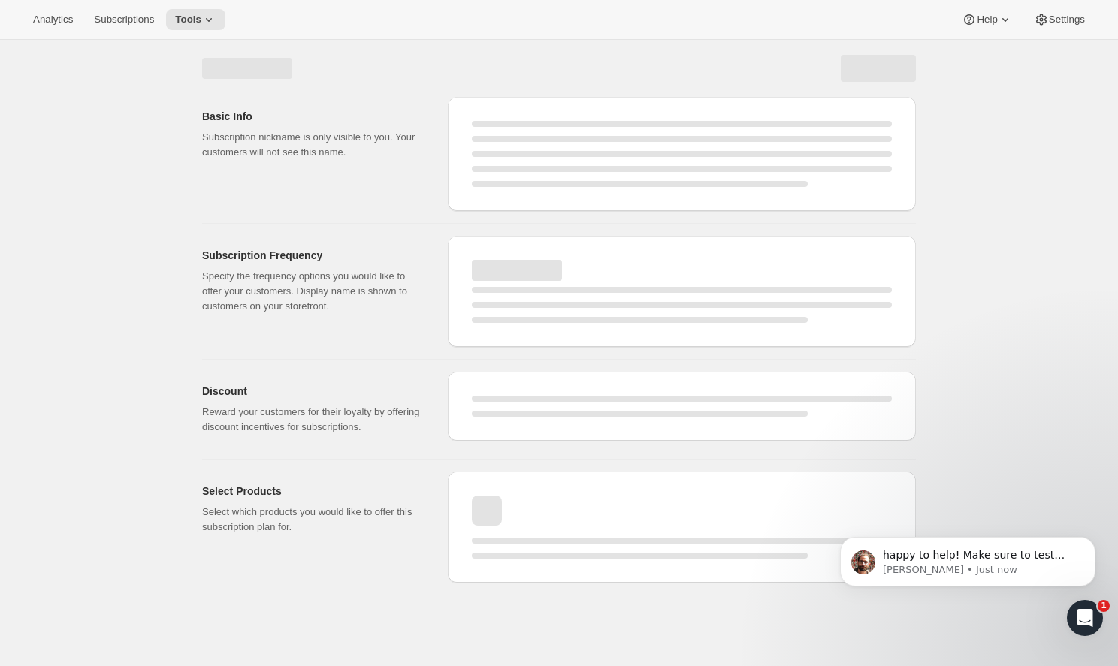
select select "MONTH"
select select "ENABLED"
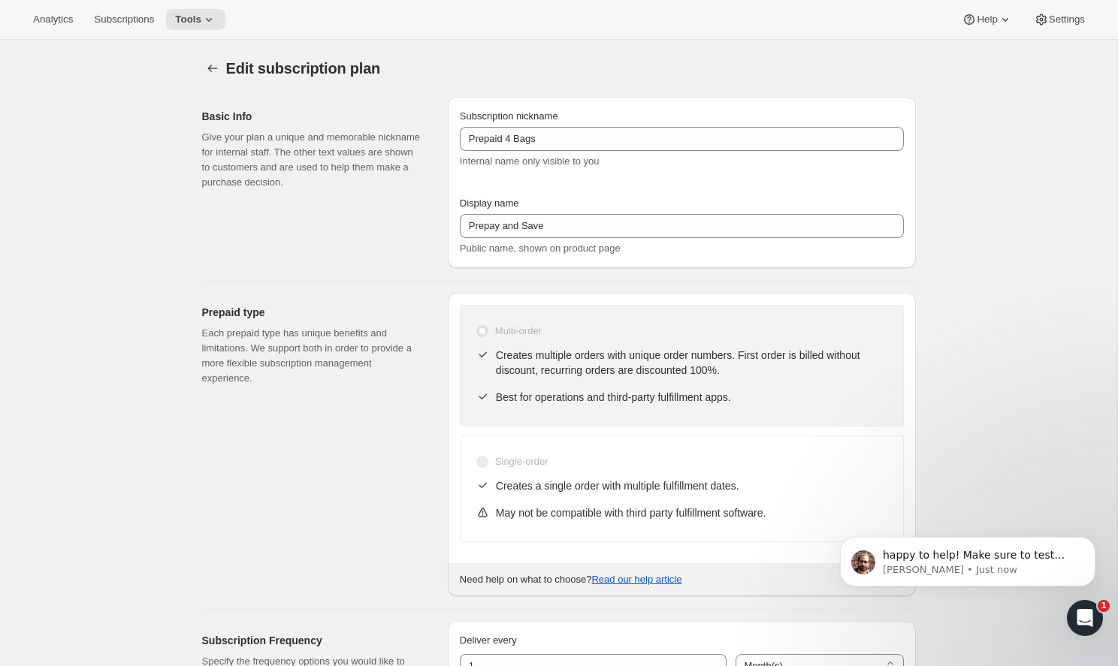
type input "Prepaid 4 Bag Plan"
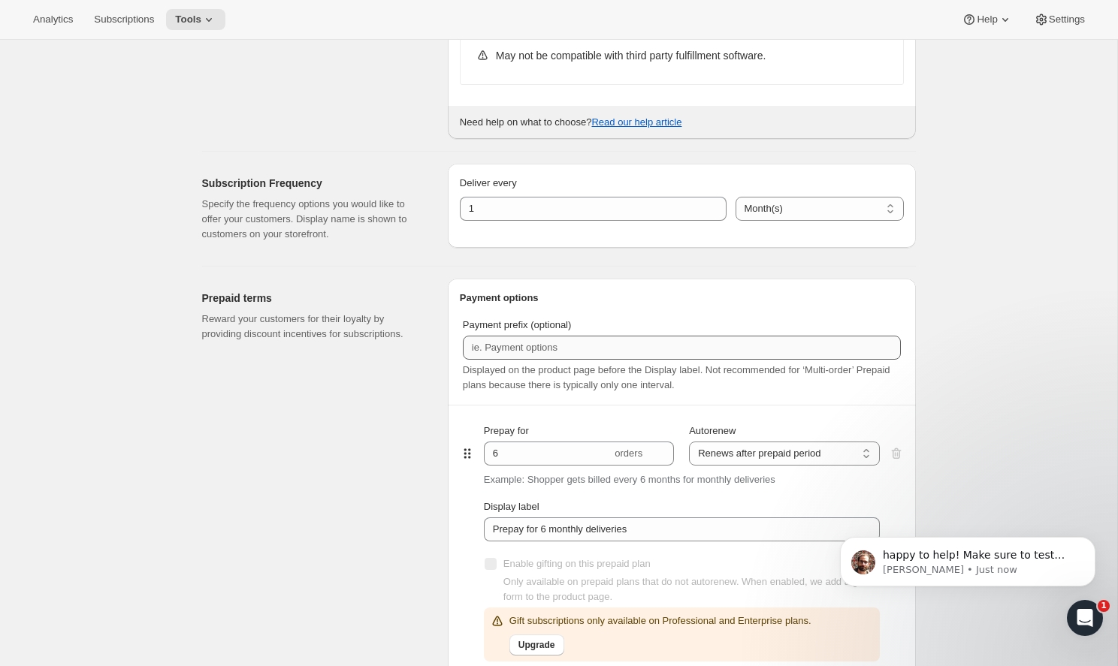
scroll to position [574, 0]
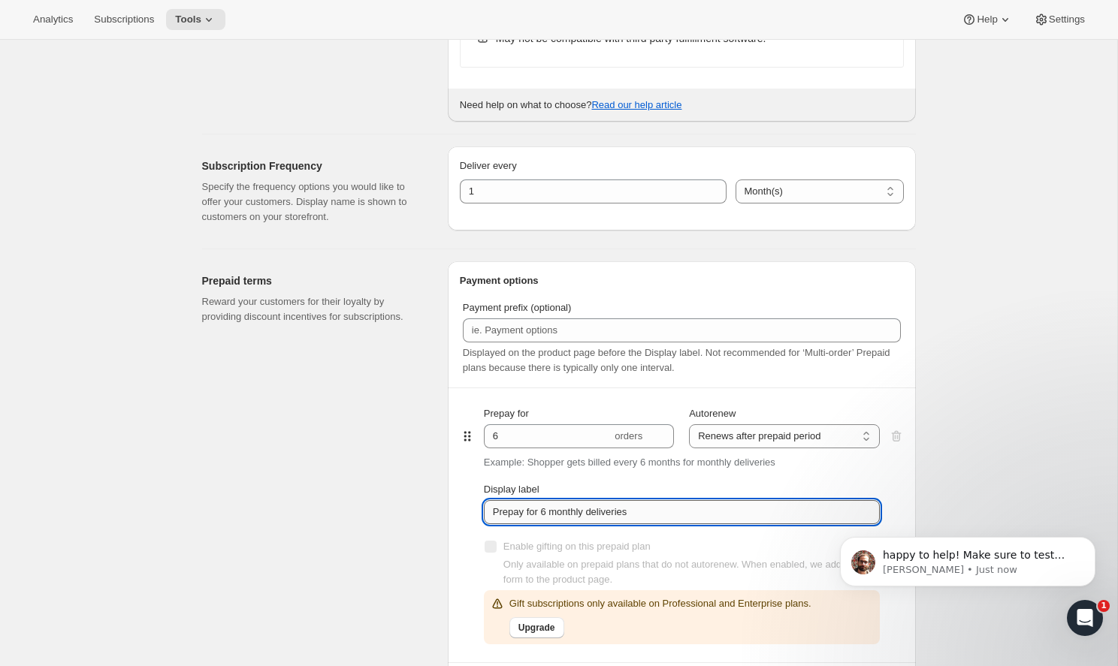
click at [670, 517] on input "Prepay for 6 monthly deliveries" at bounding box center [682, 512] width 396 height 24
drag, startPoint x: 698, startPoint y: 515, endPoint x: 472, endPoint y: 509, distance: 225.4
click at [472, 509] on div "Prepay for 6 orders Autorenew Does not autorenew Renews after prepaid period Re…" at bounding box center [682, 525] width 444 height 274
type input "Prepay for 6 Monthly Deliveries and Save"
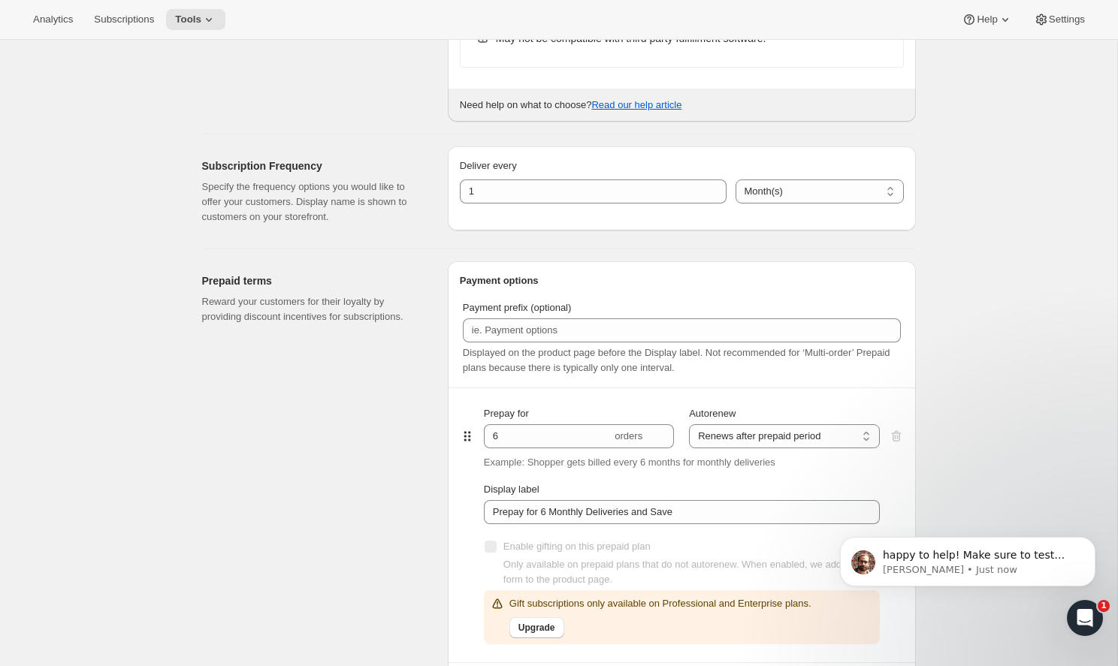
click at [427, 444] on div "Prepaid terms Reward your customers for their loyalty by providing discount inc…" at bounding box center [319, 484] width 234 height 447
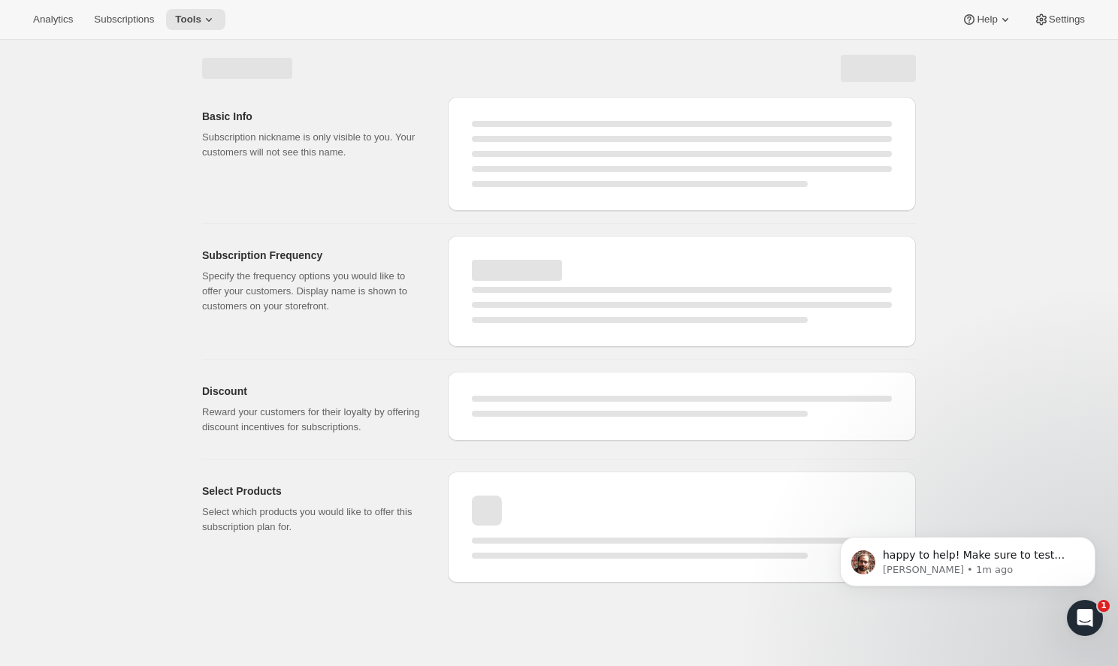
scroll to position [-4, 0]
select select "MONTH"
select select "ENABLED"
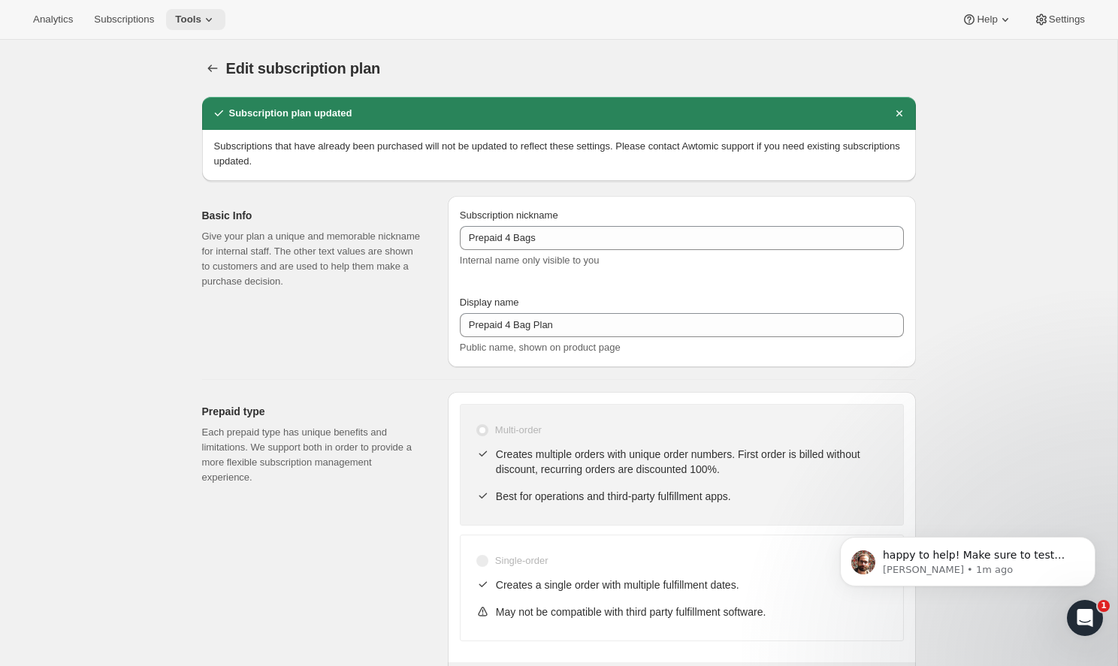
type input "Prepay for 6 Monthly Deliveries and Save"
click at [201, 25] on icon at bounding box center [208, 19] width 15 height 15
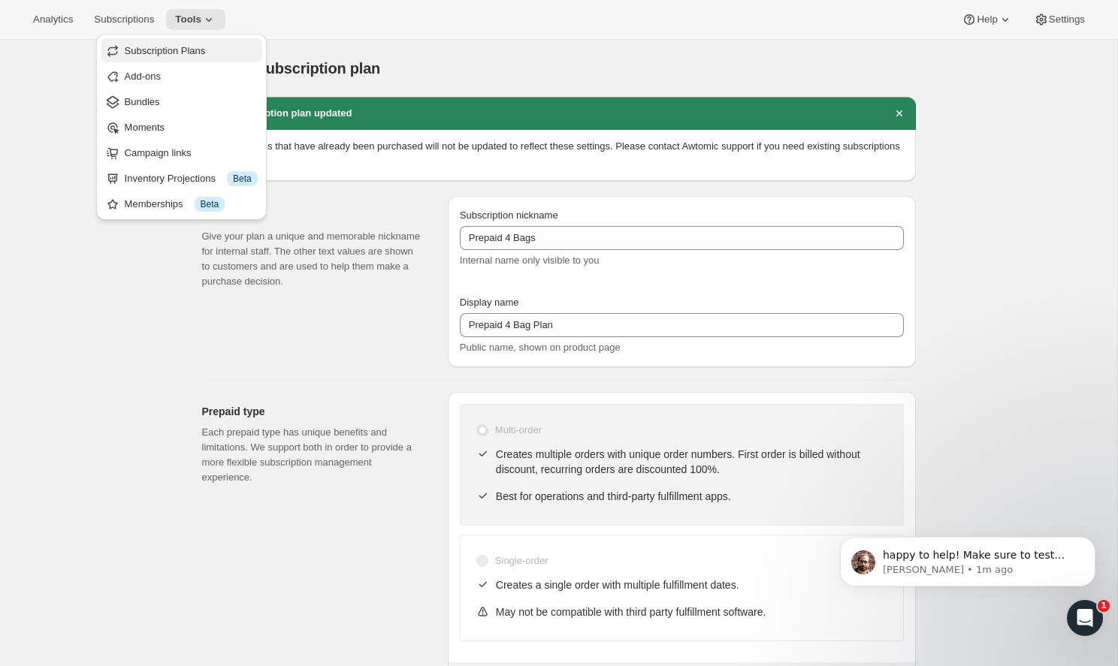
click at [189, 49] on span "Subscription Plans" at bounding box center [165, 50] width 81 height 11
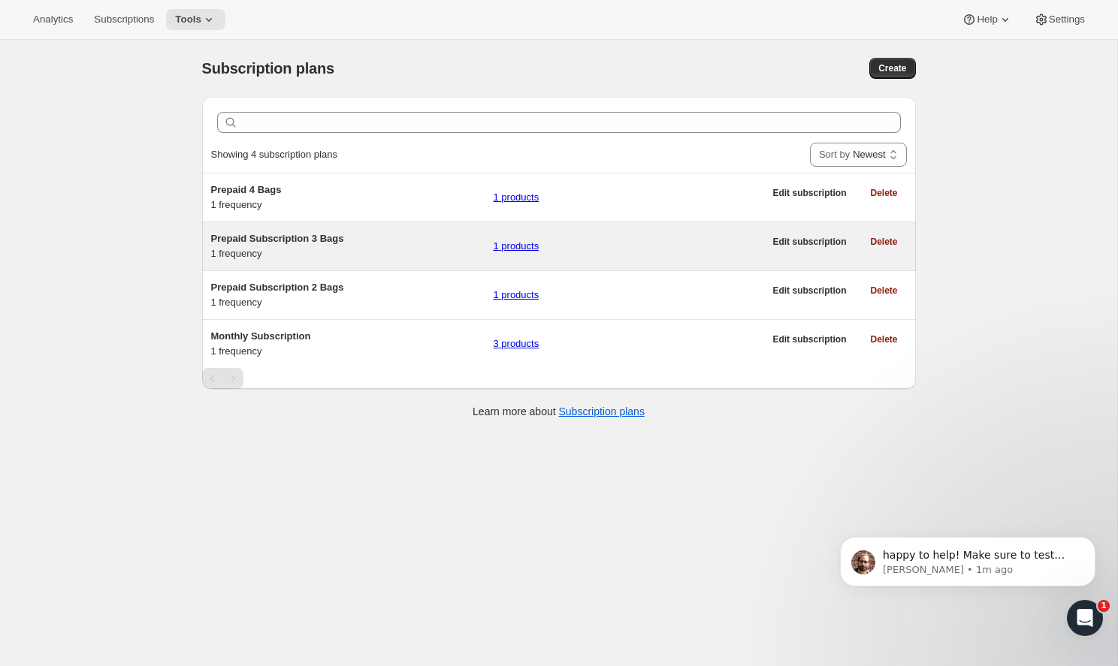
click at [284, 237] on span "Prepaid Subscription 3 Bags" at bounding box center [277, 238] width 133 height 11
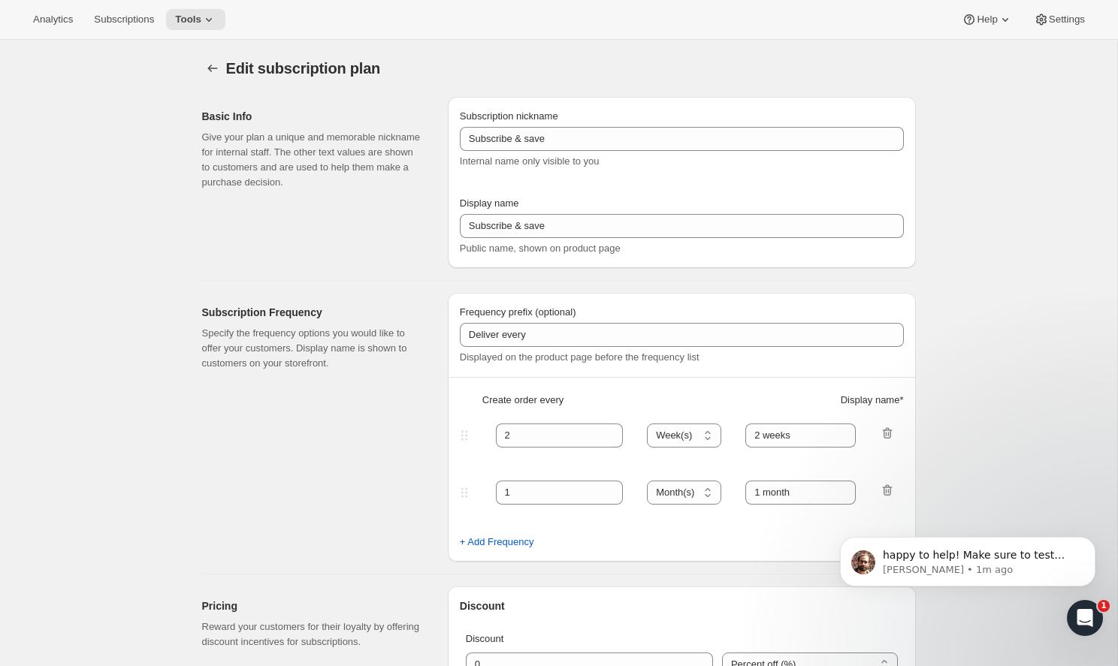
select select "ENABLED"
select select "MONTH"
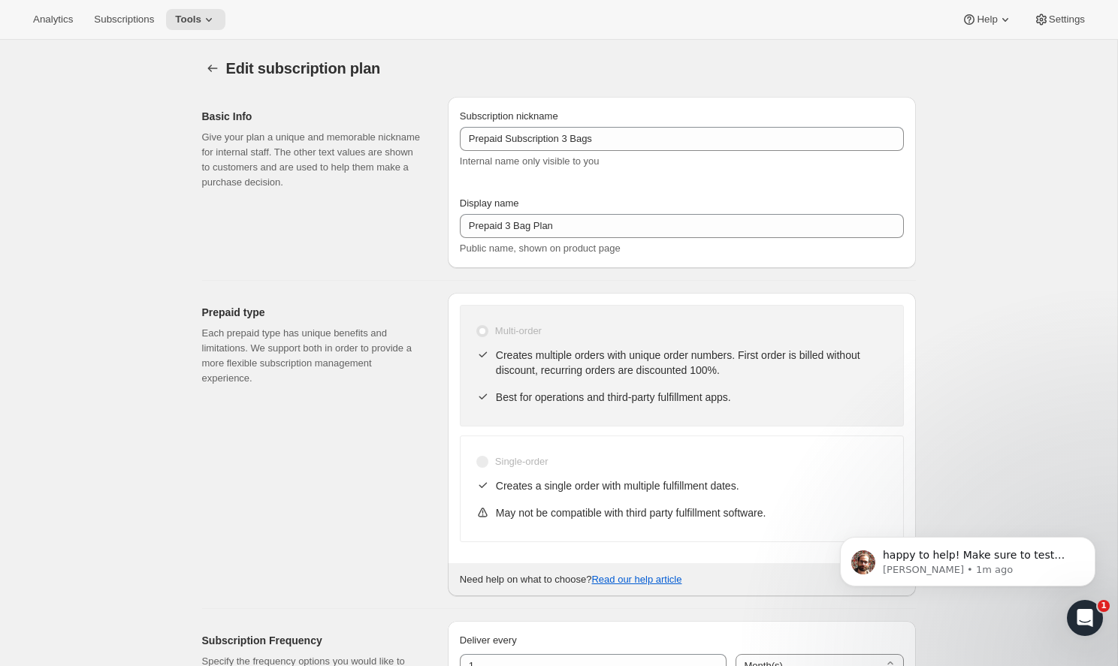
type input "Prepaid Subscription 3 Bags"
type input "Prepaid 3 Bag Plan"
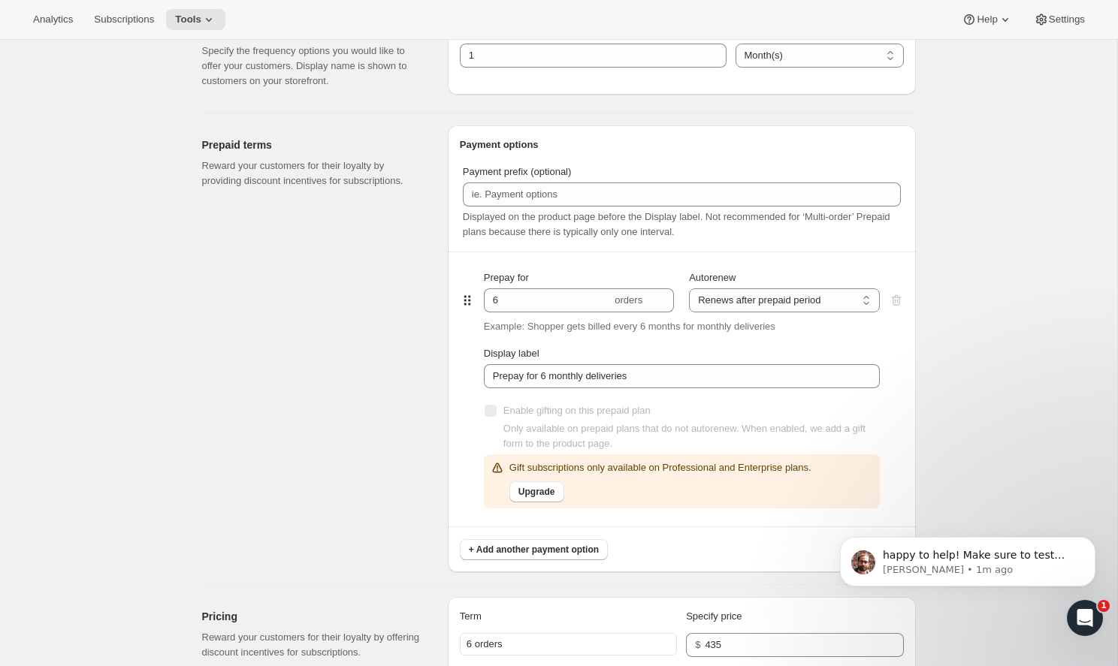
scroll to position [642, 0]
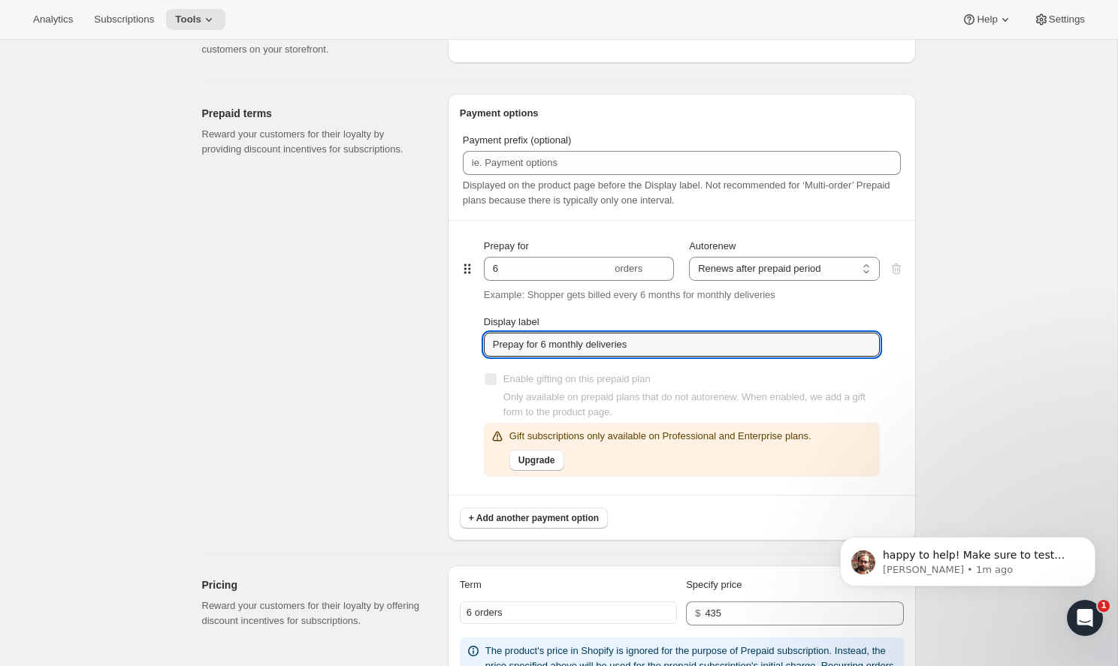
drag, startPoint x: 647, startPoint y: 351, endPoint x: 430, endPoint y: 335, distance: 217.7
click at [430, 335] on div "Prepaid terms Reward your customers for their loyalty by providing discount inc…" at bounding box center [552, 311] width 725 height 459
paste input "Monthly Deliveries and Save"
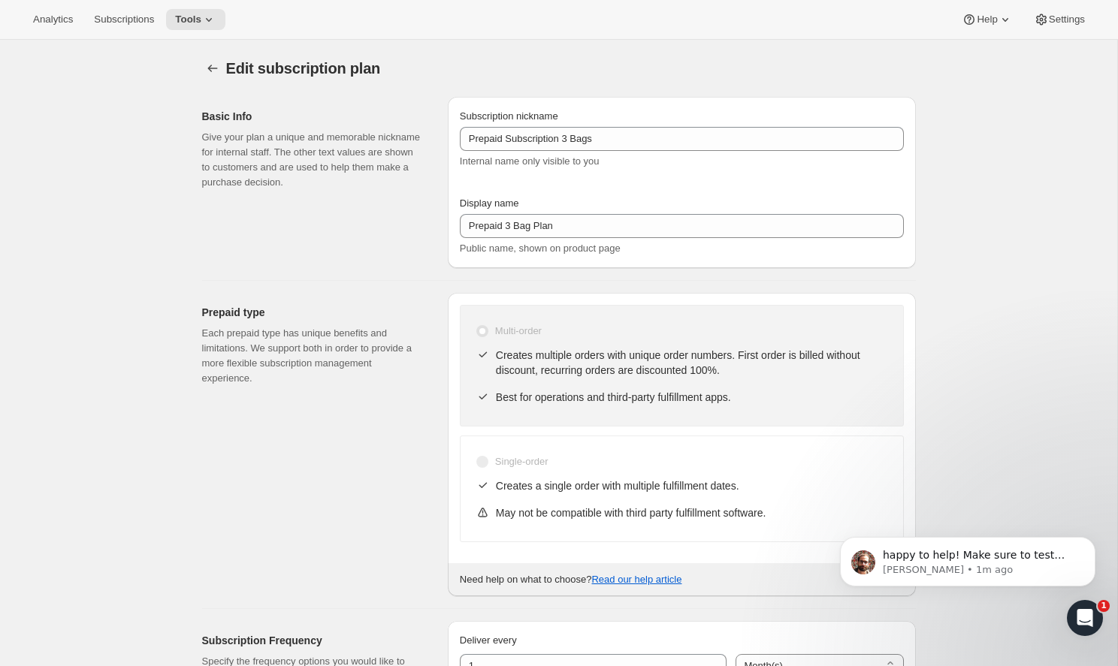
scroll to position [-1, 0]
type input "Prepay for 6 Monthly Deliveries and Save"
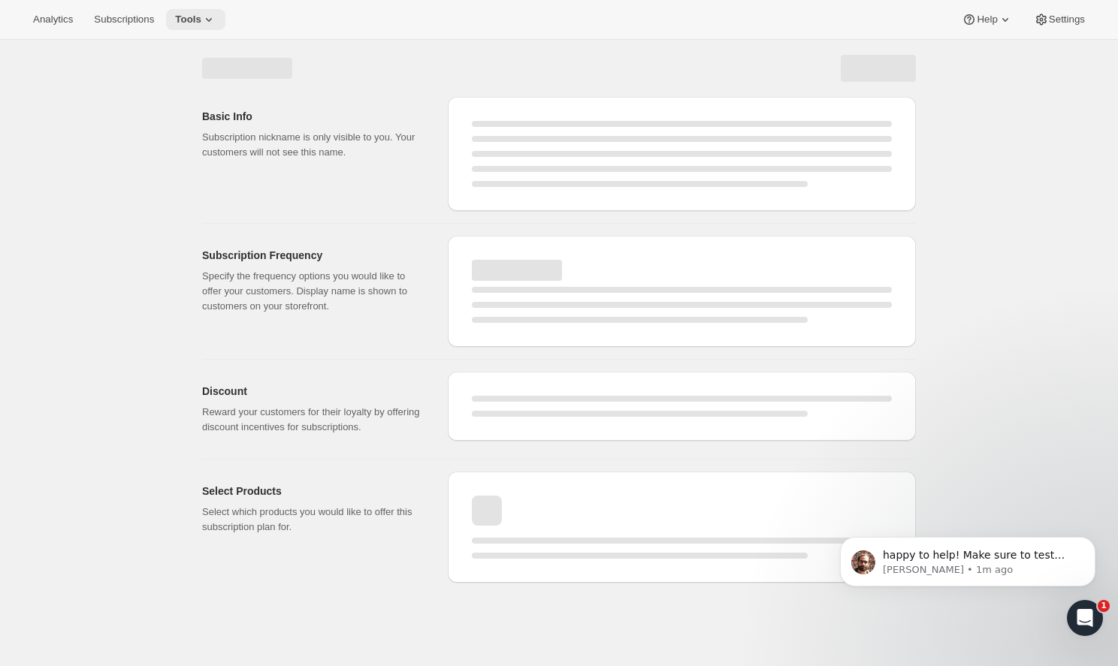
select select "MONTH"
select select "ENABLED"
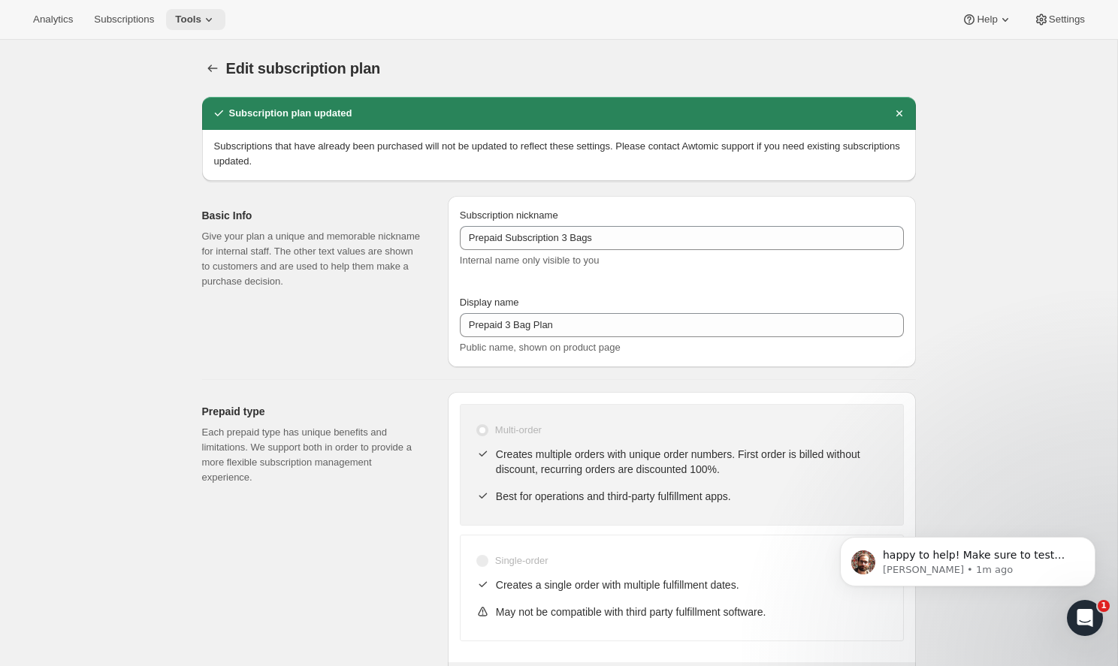
type input "Prepay for 6 Monthly Deliveries and Save"
click at [184, 22] on span "Tools" at bounding box center [188, 20] width 26 height 12
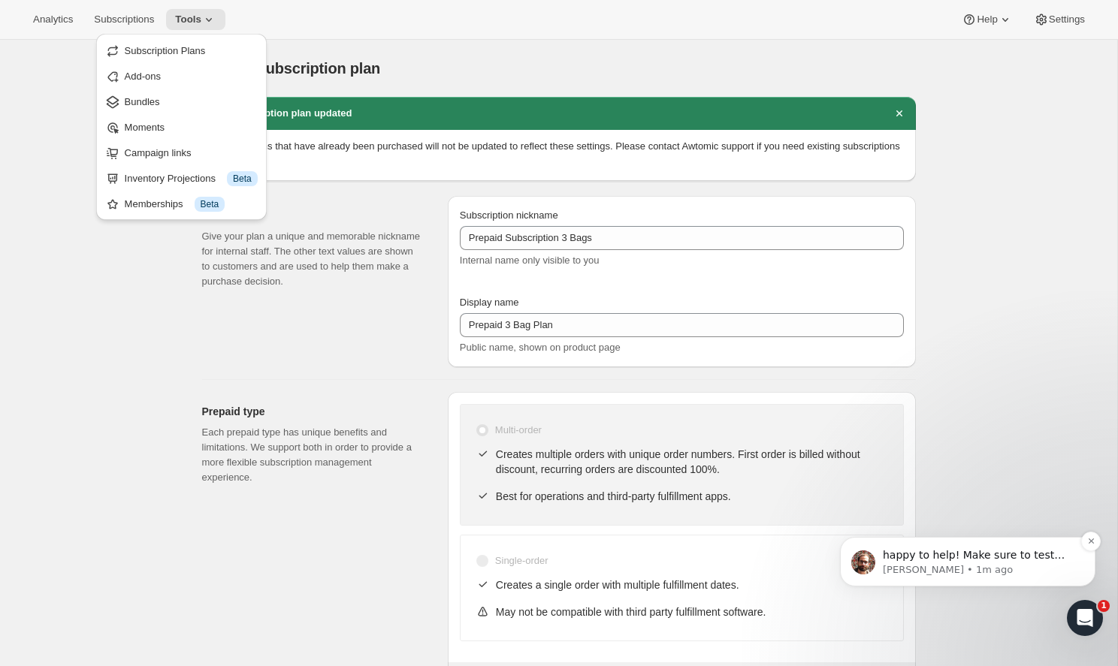
click at [997, 559] on p "happy to help! Make sure to test adding to cart and confirming that everything …" at bounding box center [979, 555] width 194 height 15
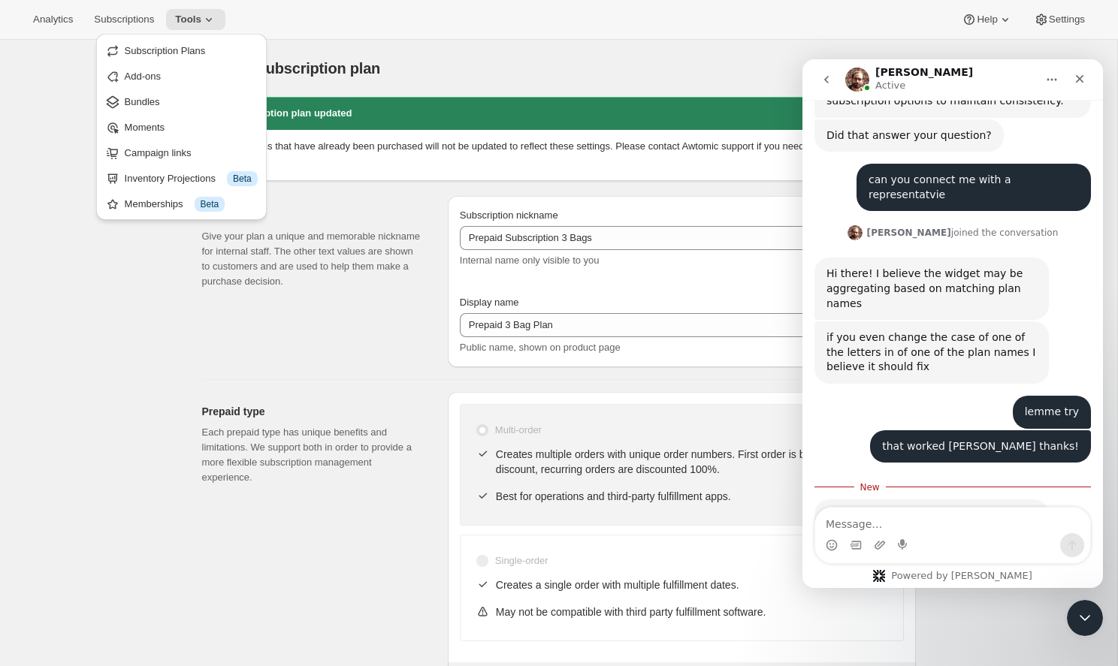
scroll to position [1220, 0]
click at [842, 517] on textarea "Message…" at bounding box center [952, 521] width 275 height 26
type textarea "👍🏻"
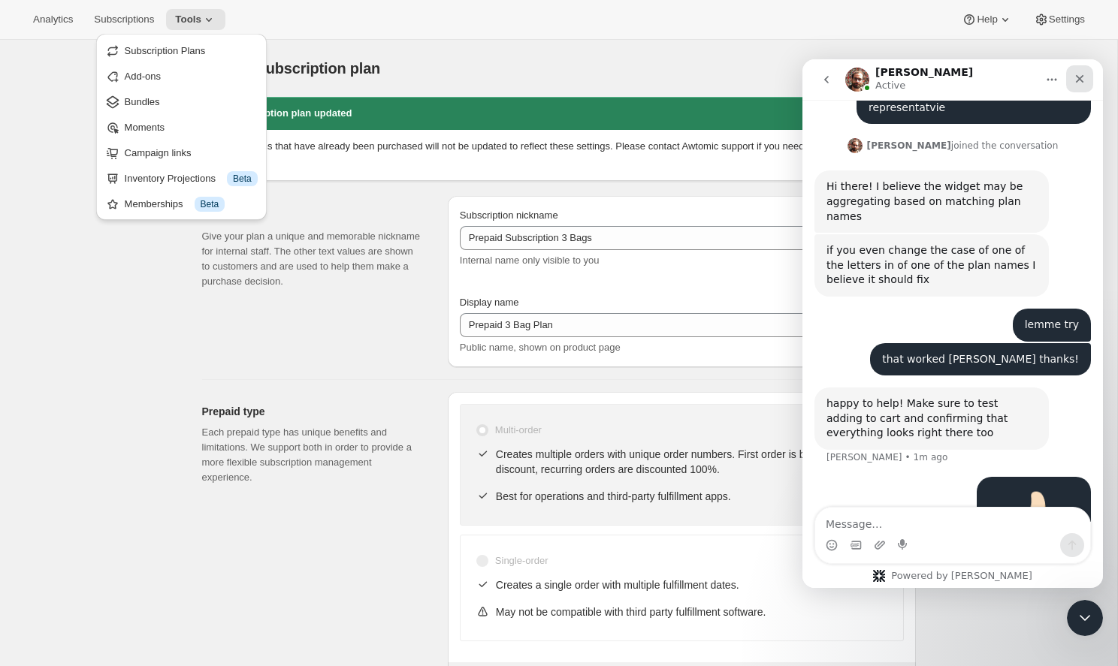
click at [1087, 71] on div "Close" at bounding box center [1079, 78] width 27 height 27
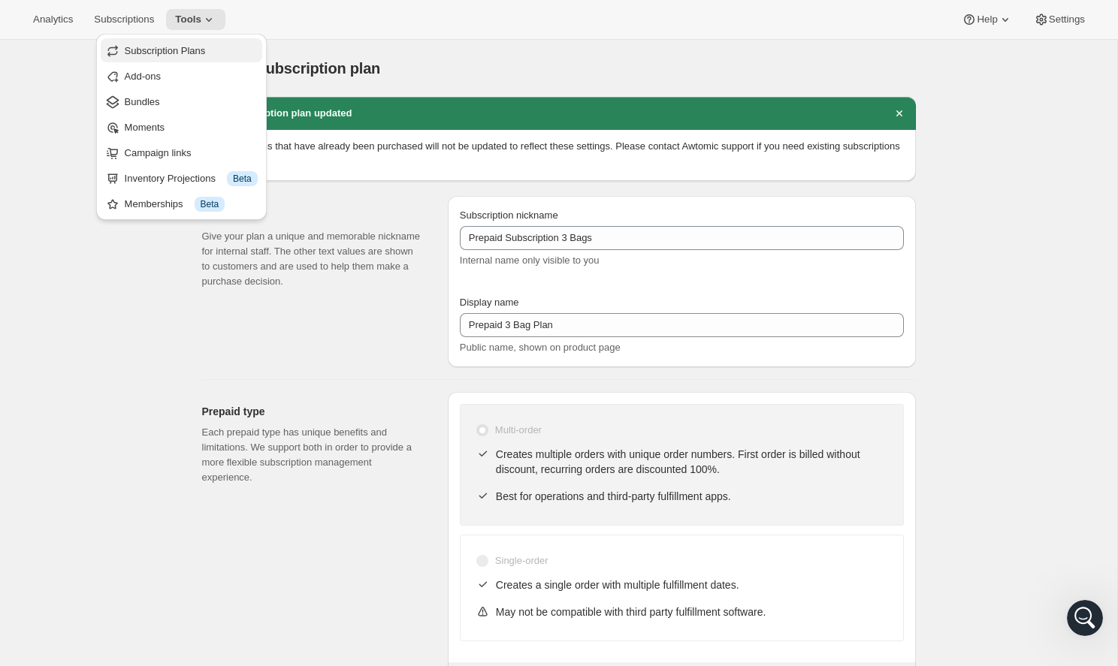
click at [219, 47] on span "Subscription Plans" at bounding box center [191, 51] width 133 height 15
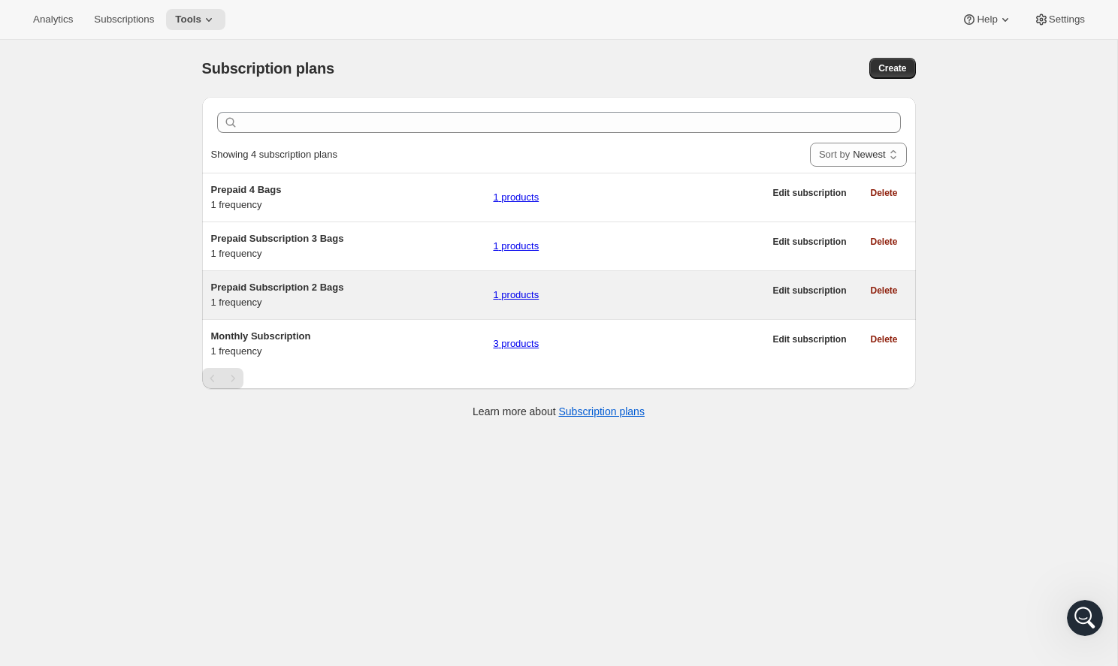
click at [269, 282] on span "Prepaid Subscription 2 Bags" at bounding box center [277, 287] width 133 height 11
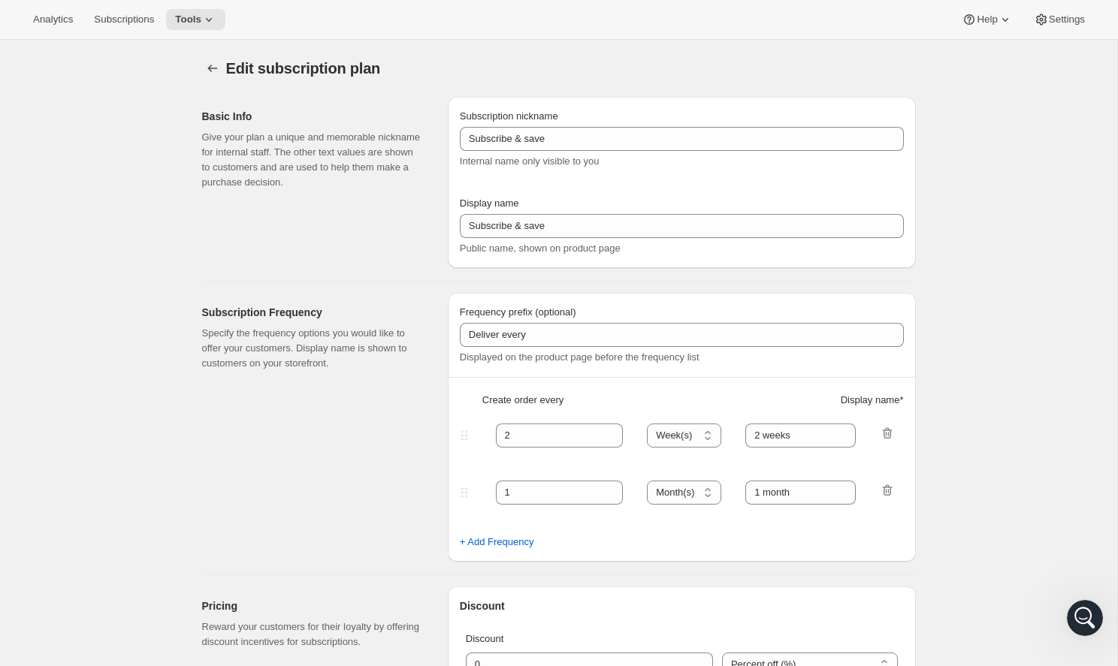
type input "Prepaid Subscription 2 Bags"
type input "Prepaid 2 Bag Plan"
select select "ENABLED"
select select "MONTH"
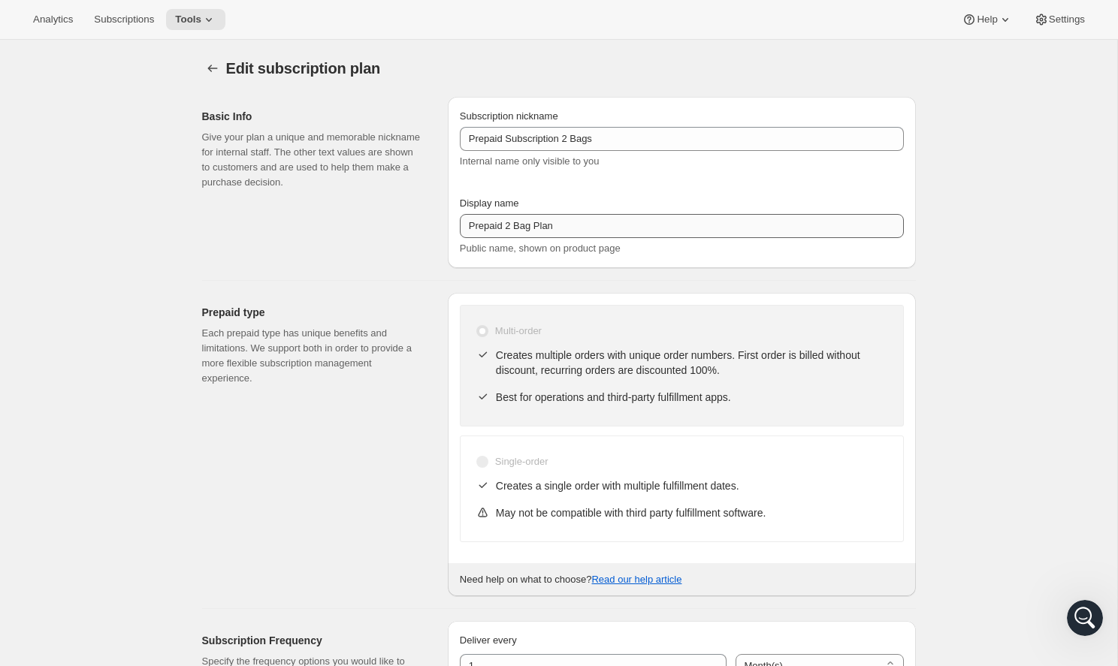
scroll to position [843, 0]
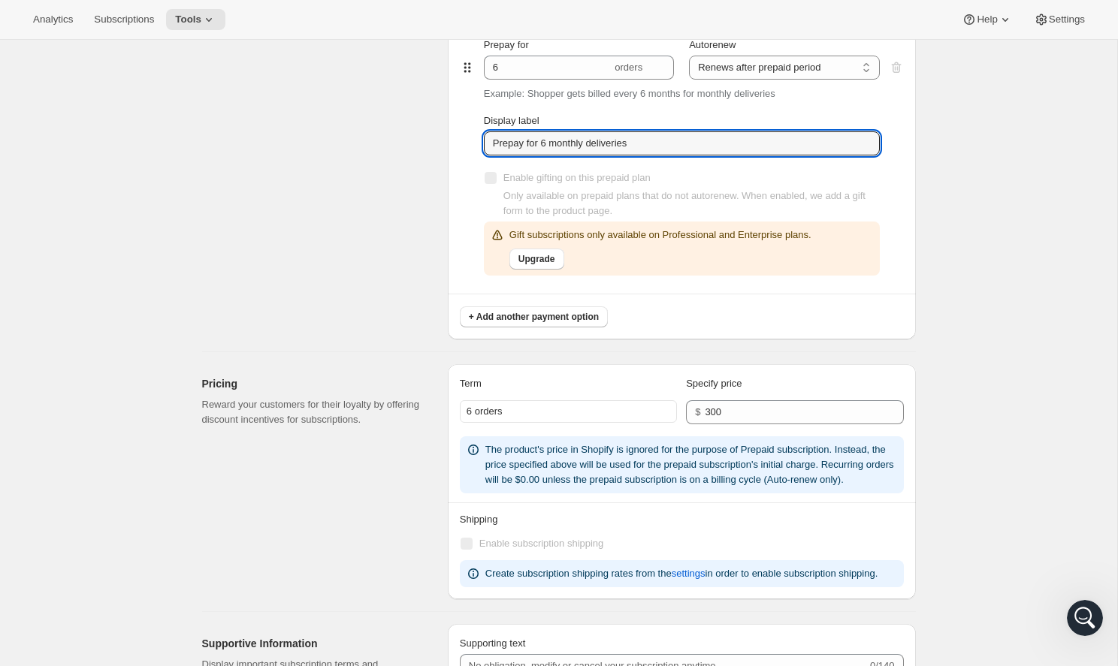
drag, startPoint x: 649, startPoint y: 146, endPoint x: 460, endPoint y: 145, distance: 188.5
click at [460, 145] on div "Prepay for 6 orders Autorenew Does not autorenew Renews after prepaid period Re…" at bounding box center [682, 157] width 444 height 274
paste input "Monthly Deliveries and Save"
type input "Prepay for 6 Monthly Deliveries and Save"
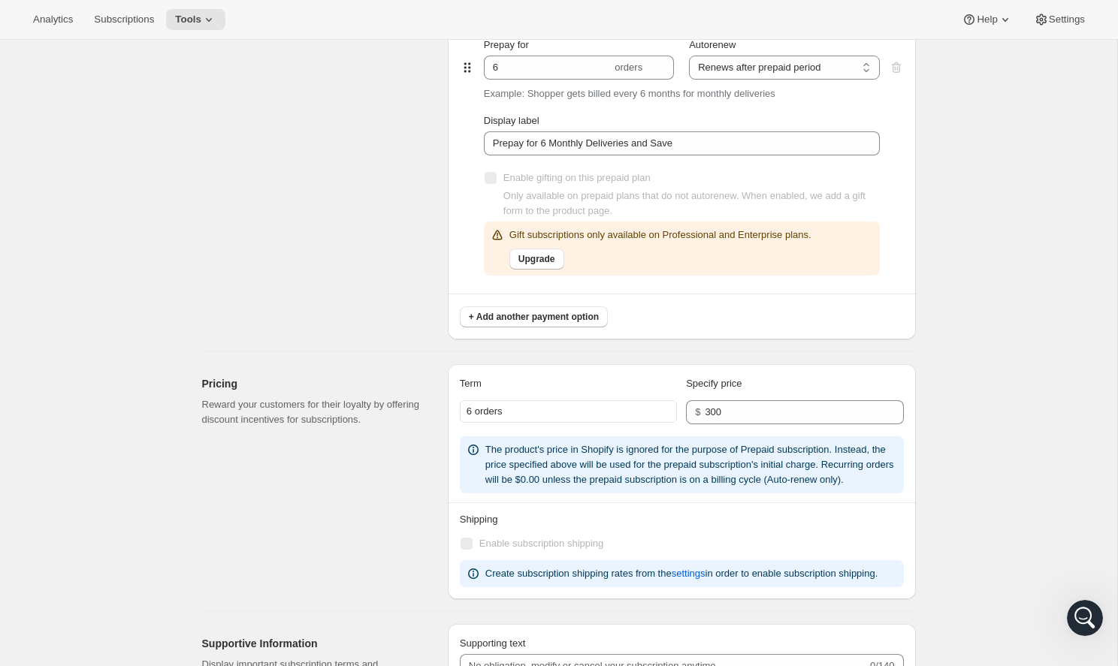
scroll to position [0, 0]
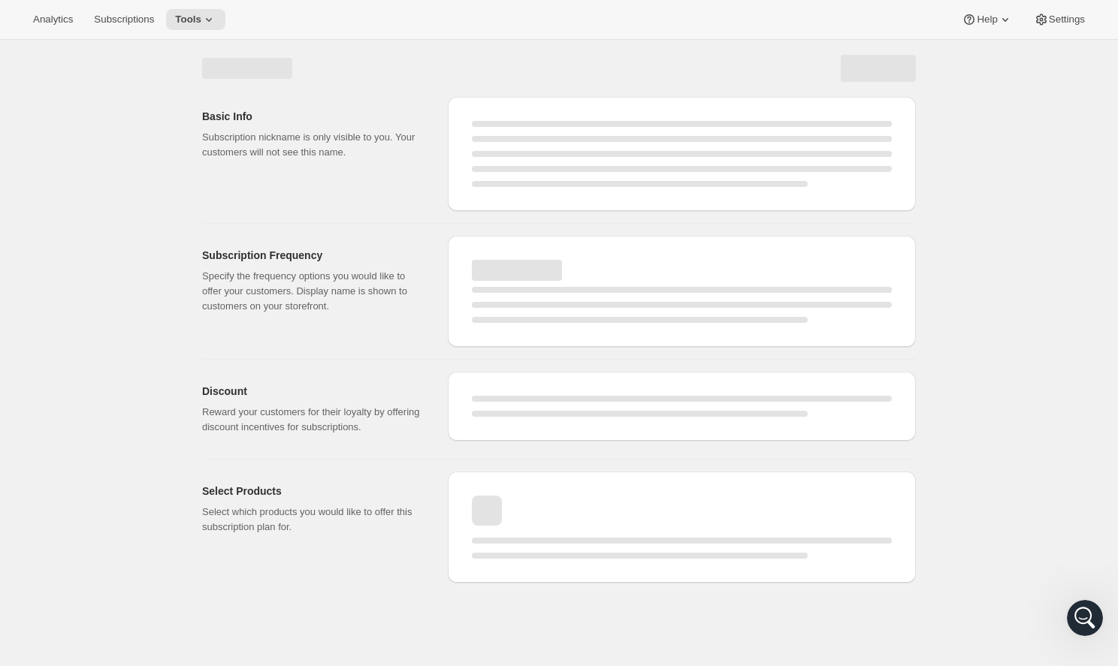
select select "MONTH"
select select "ENABLED"
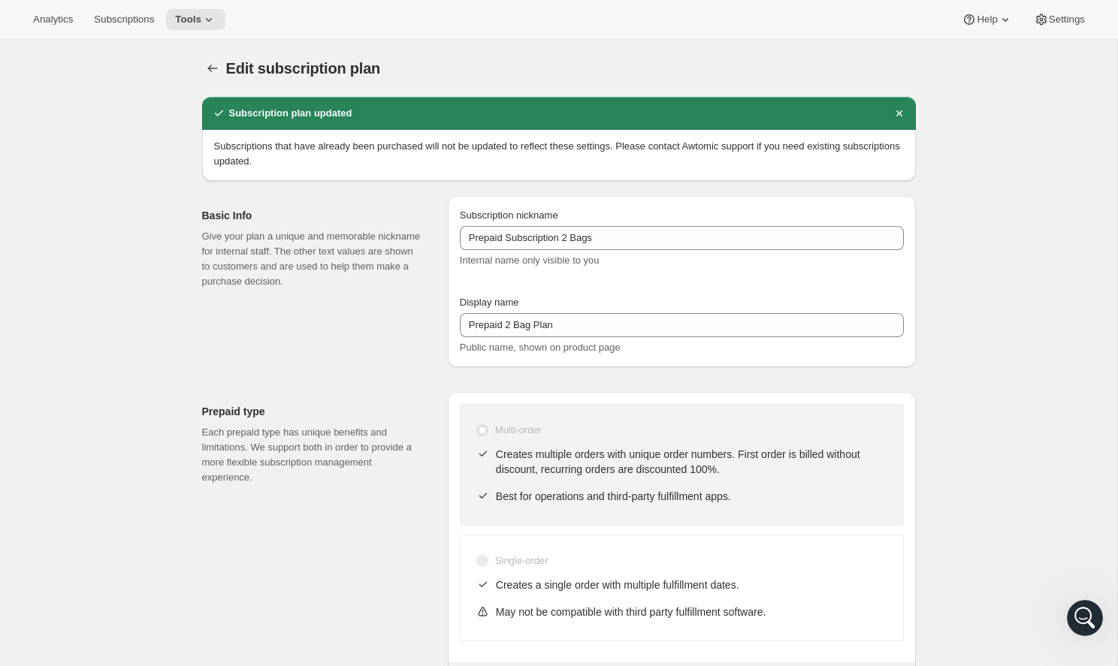
type input "Prepay for 6 Monthly Deliveries and Save"
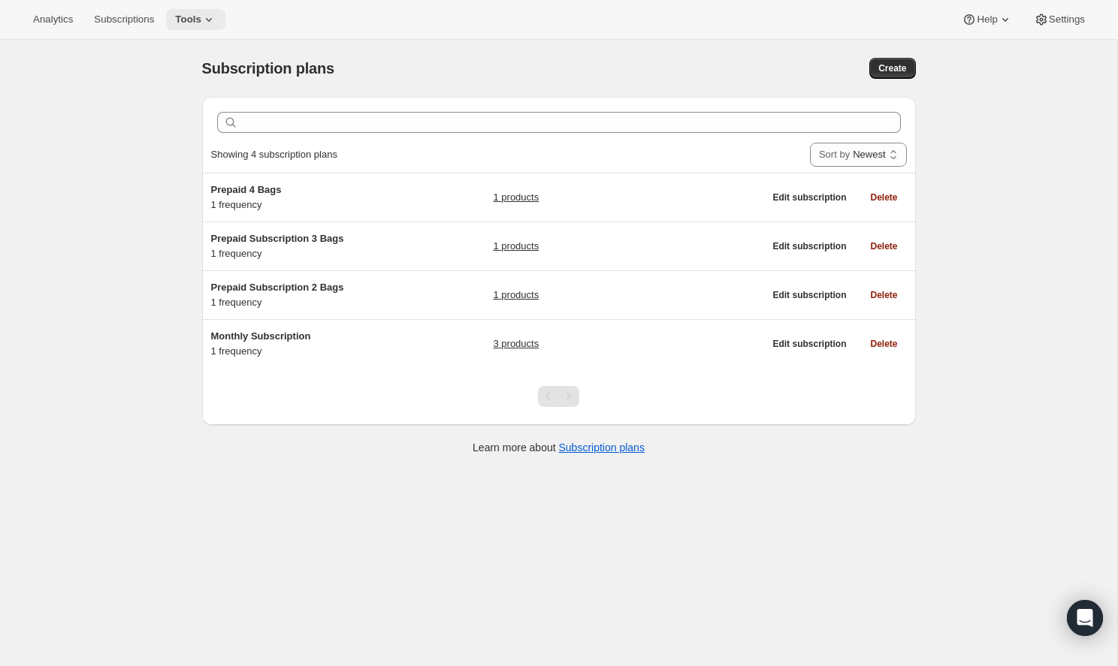
click at [175, 17] on span "Tools" at bounding box center [188, 20] width 26 height 12
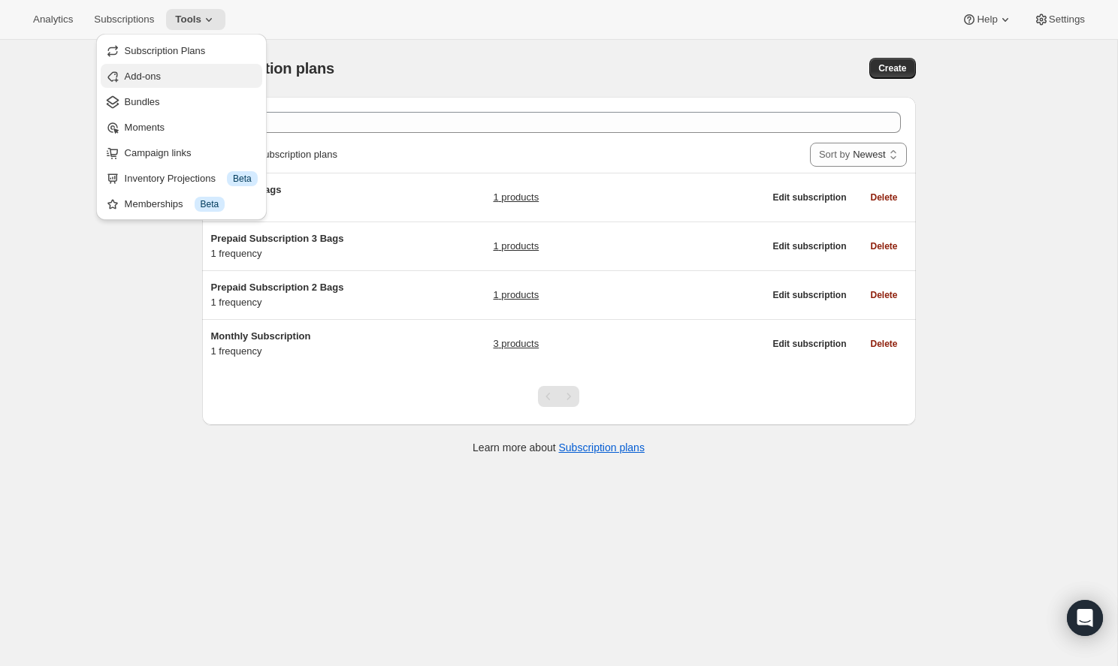
click at [182, 76] on span "Add-ons" at bounding box center [191, 76] width 133 height 15
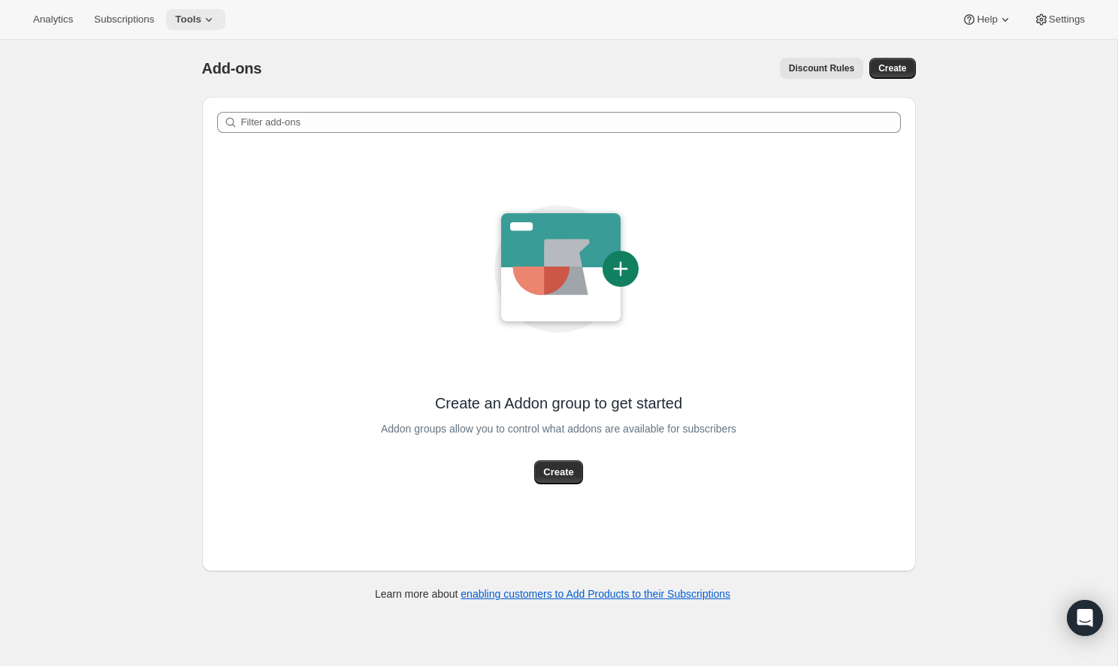
click at [186, 15] on span "Tools" at bounding box center [188, 20] width 26 height 12
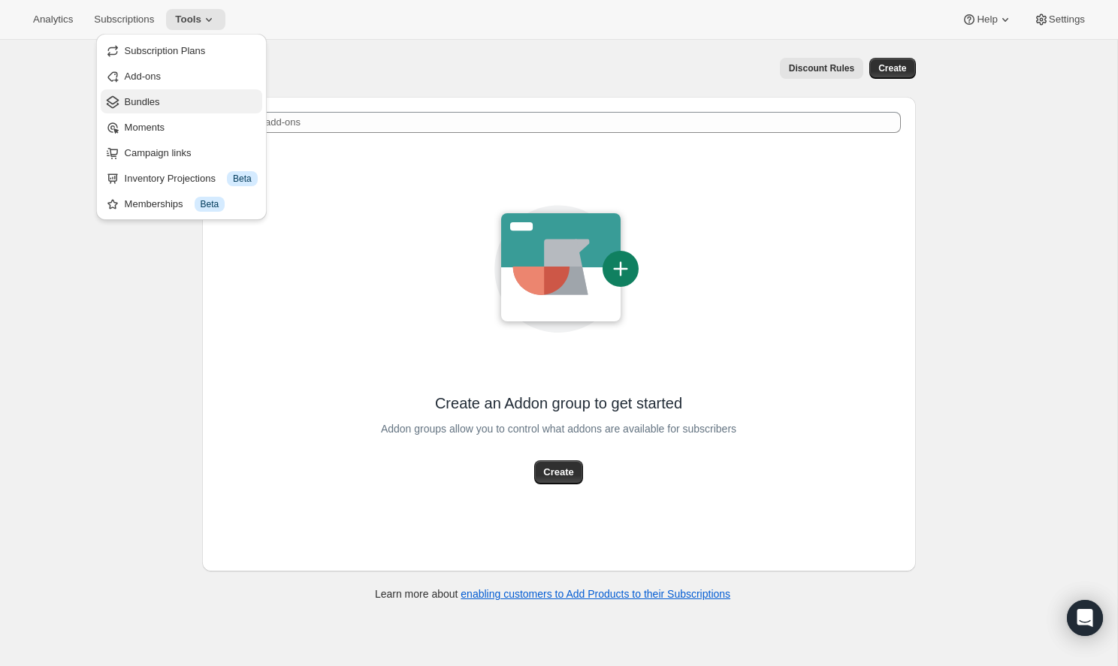
click at [181, 103] on span "Bundles" at bounding box center [191, 102] width 133 height 15
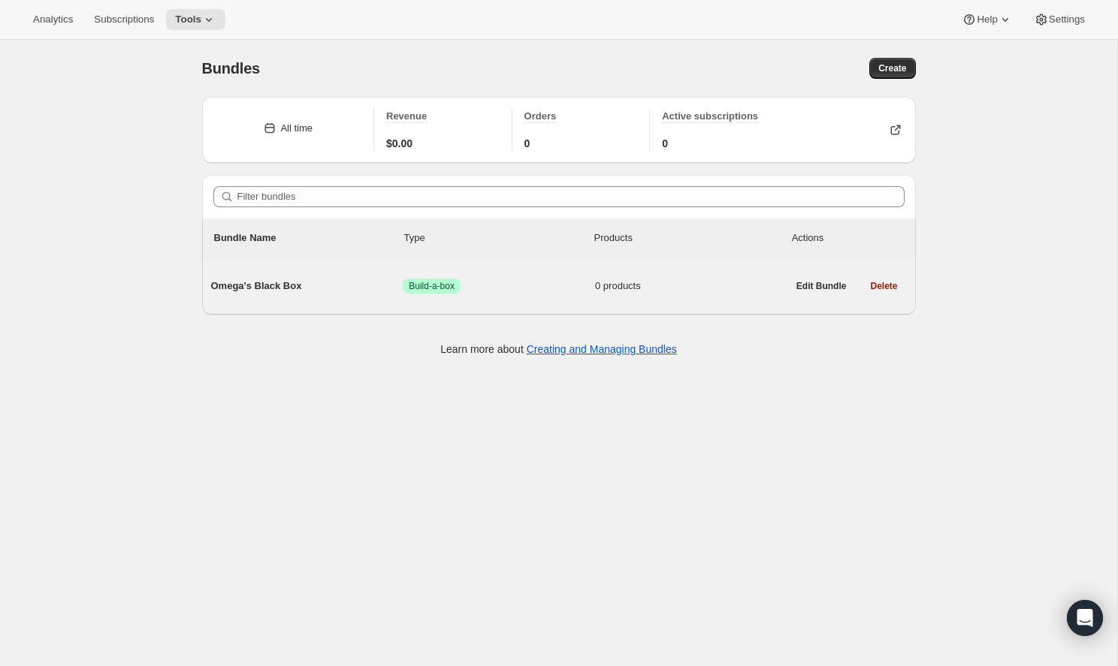
click at [343, 280] on span "Omega's Black Box" at bounding box center [307, 286] width 192 height 15
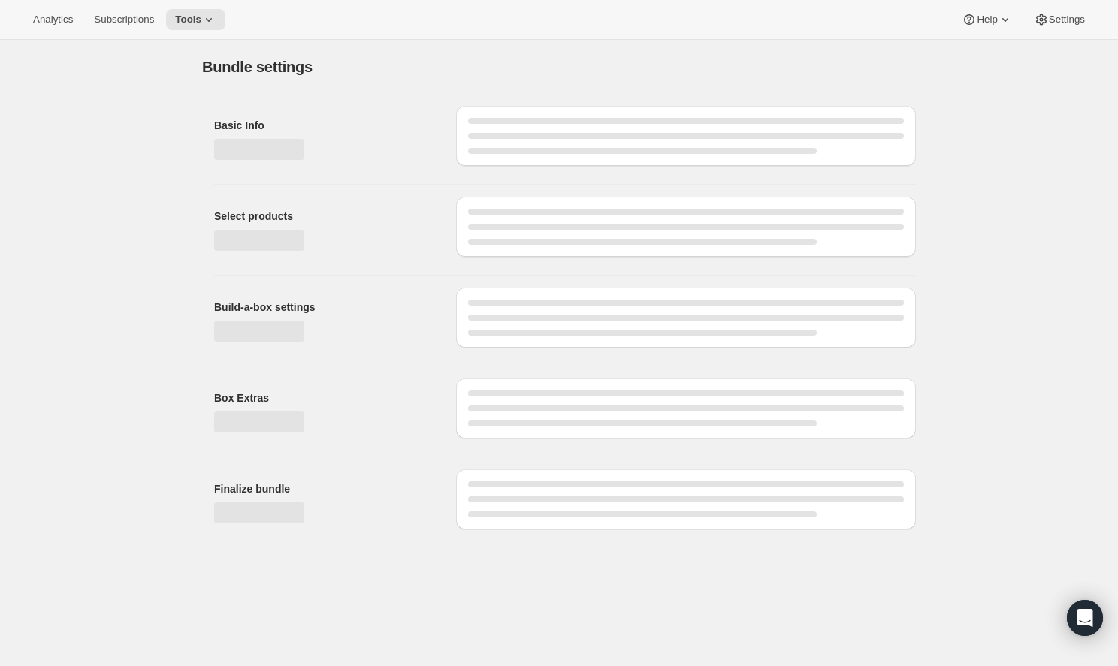
type input "Omega's Black Box"
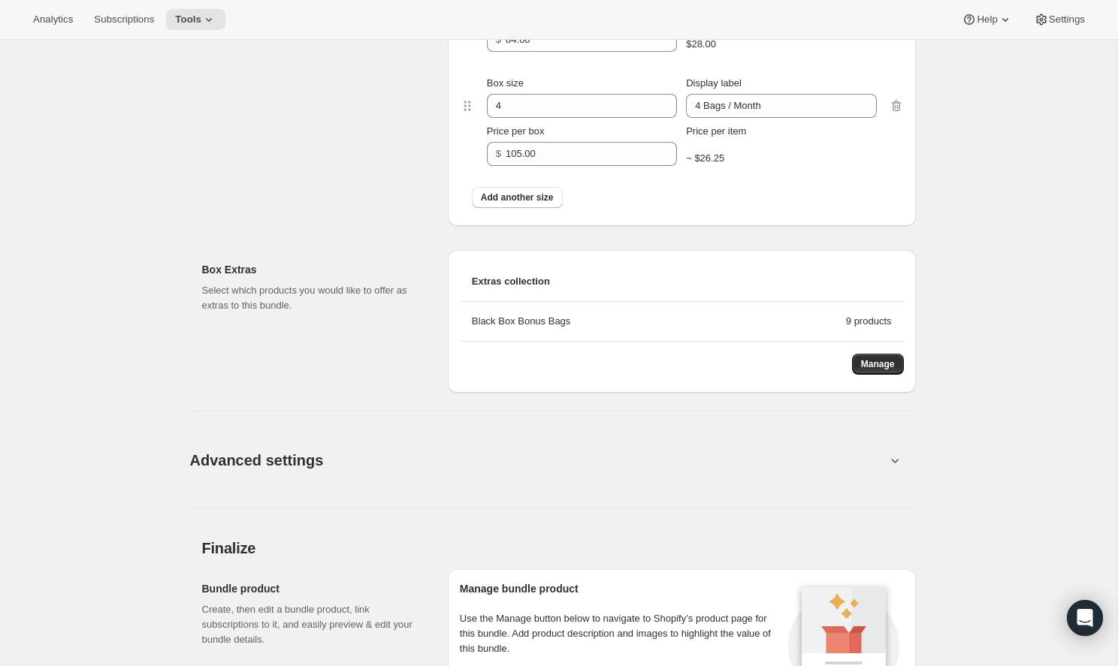
scroll to position [913, 0]
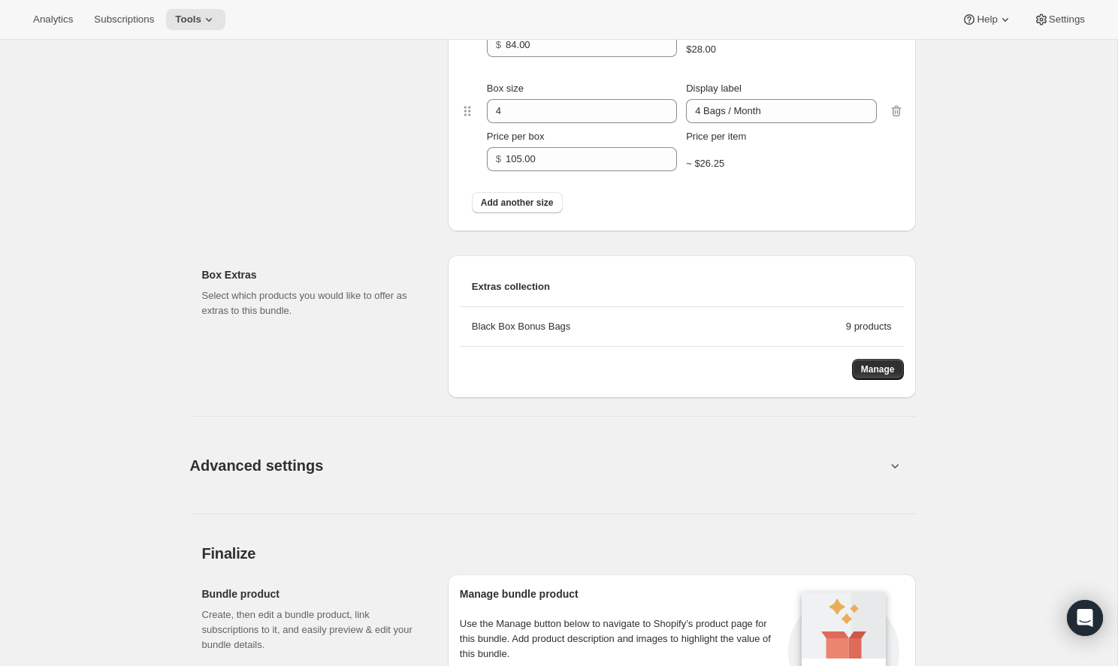
click at [753, 475] on button "Advanced settings" at bounding box center [537, 465] width 713 height 58
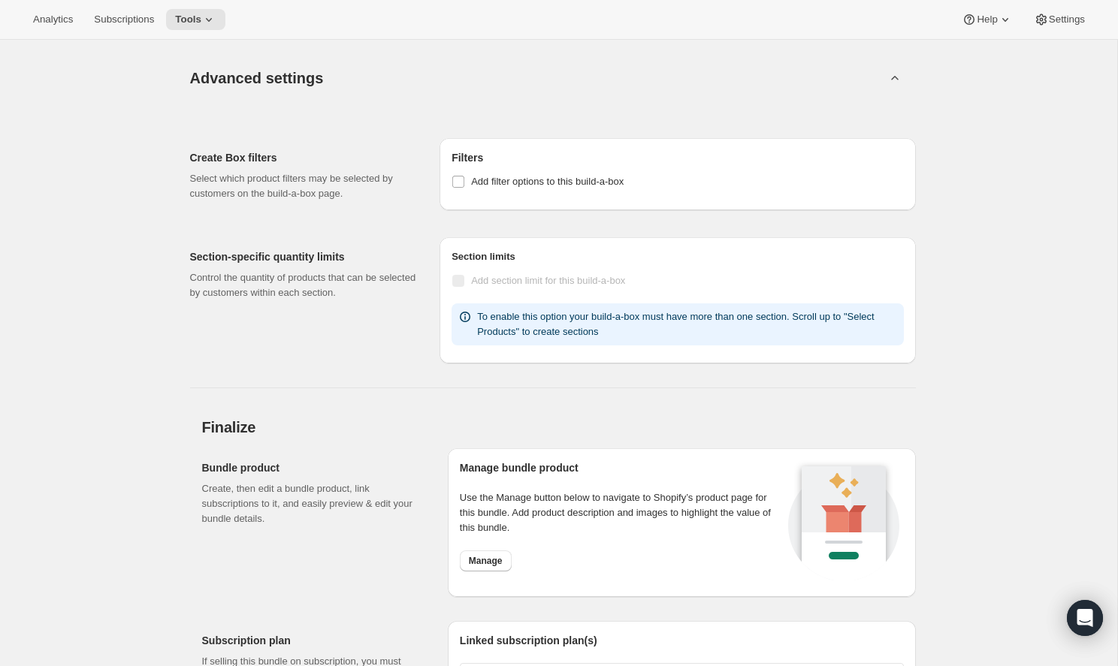
scroll to position [1302, 0]
click at [463, 317] on icon at bounding box center [464, 315] width 15 height 15
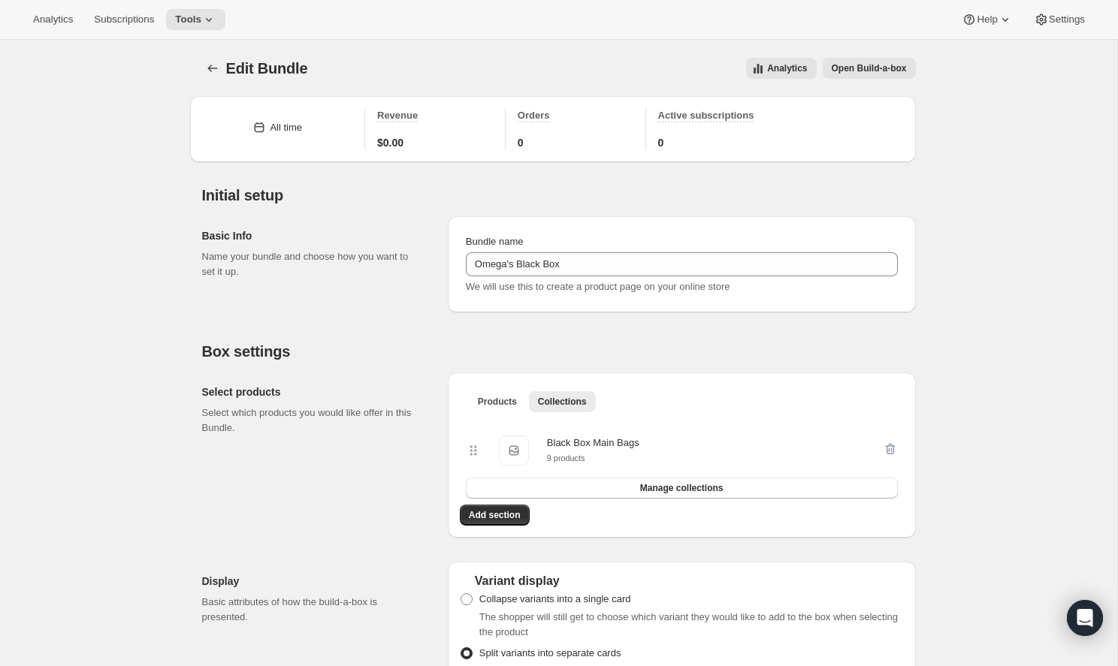
scroll to position [0, 0]
click at [498, 519] on span "Add section" at bounding box center [495, 515] width 52 height 12
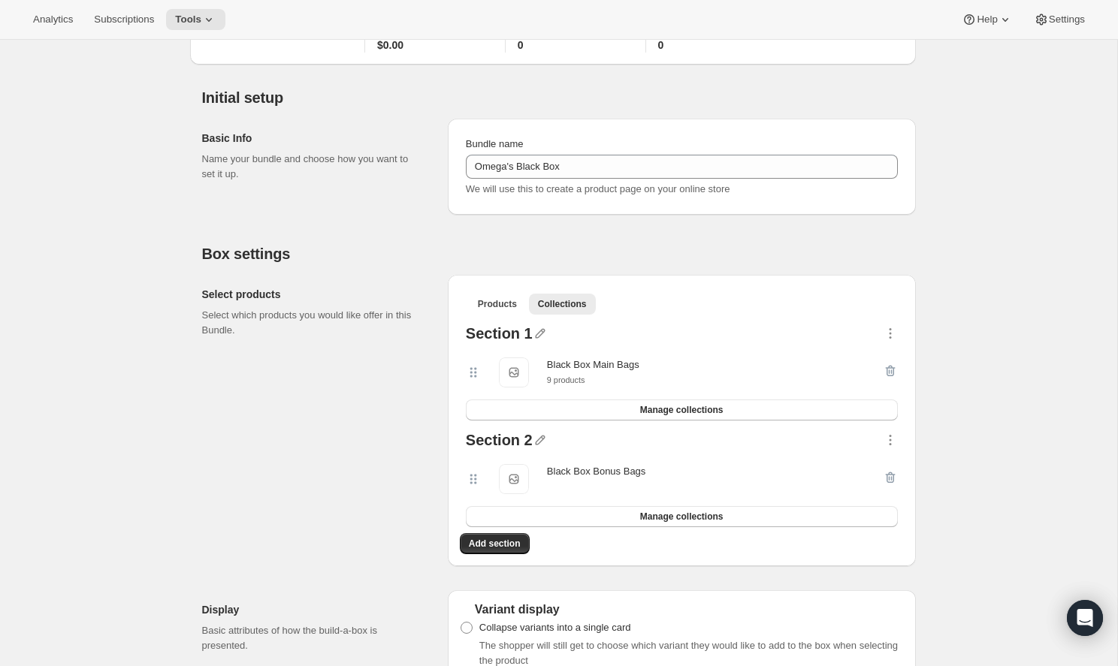
scroll to position [185, 0]
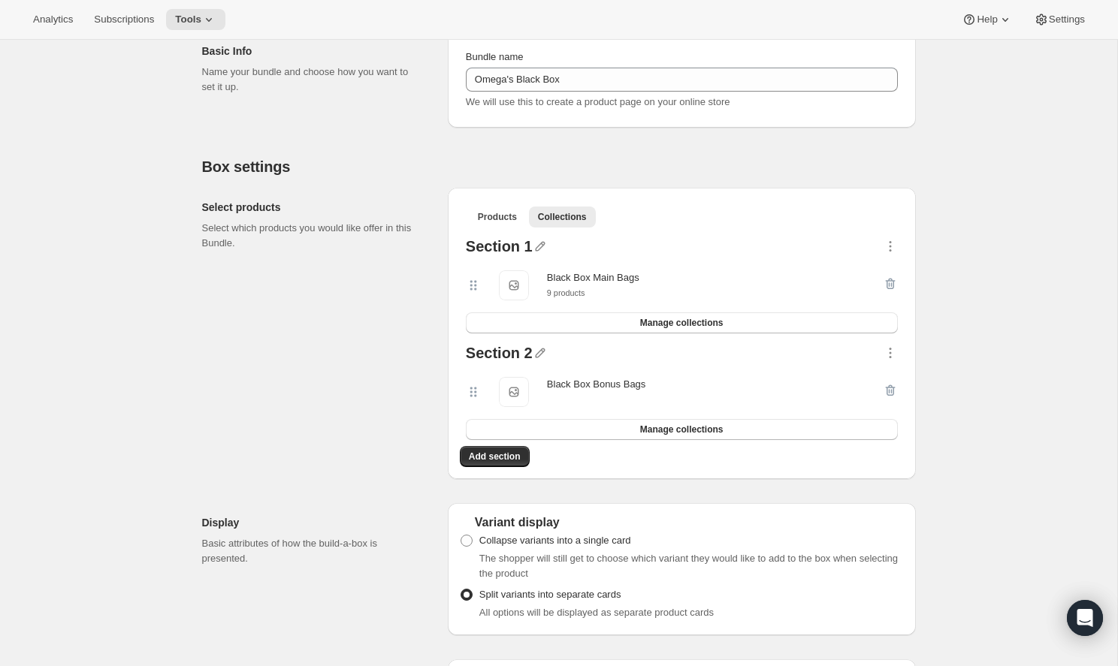
click at [511, 246] on div "Section 1" at bounding box center [499, 249] width 67 height 20
click at [534, 243] on icon "button" at bounding box center [539, 246] width 15 height 15
click at [514, 271] on input "text" at bounding box center [536, 276] width 144 height 24
type input "12oz Bags"
click at [468, 298] on span "Save" at bounding box center [475, 295] width 23 height 15
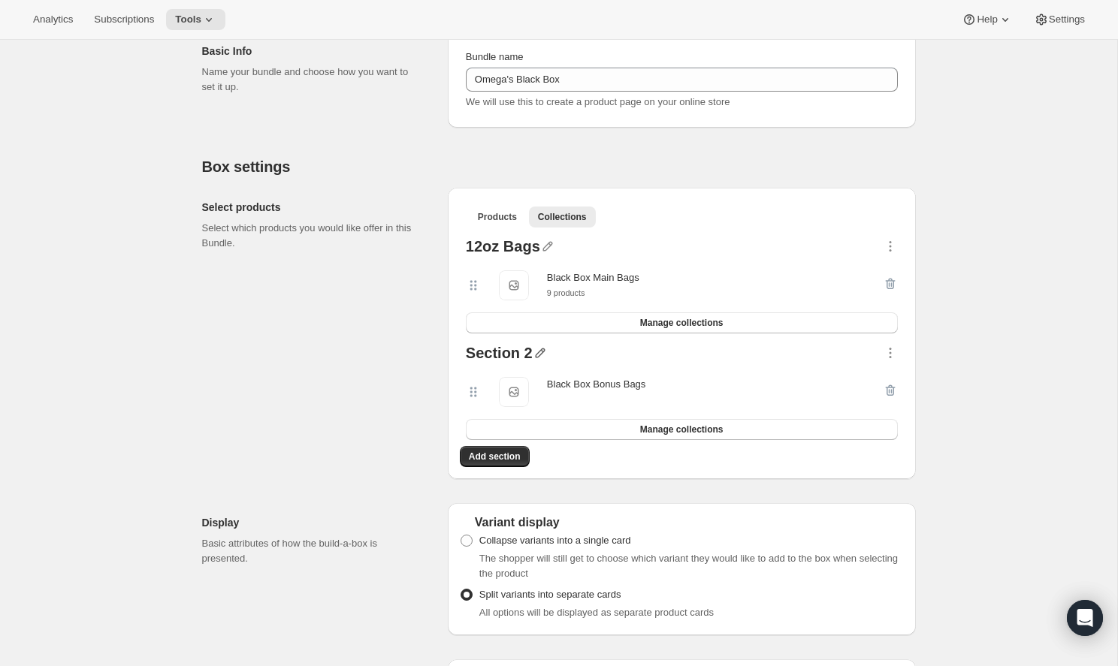
click at [535, 353] on icon "button" at bounding box center [540, 353] width 10 height 10
click at [517, 379] on input "text" at bounding box center [538, 382] width 144 height 24
type input "Bonus Bag"
click at [478, 405] on span "Save" at bounding box center [477, 401] width 23 height 15
click at [885, 354] on icon "button" at bounding box center [889, 352] width 15 height 15
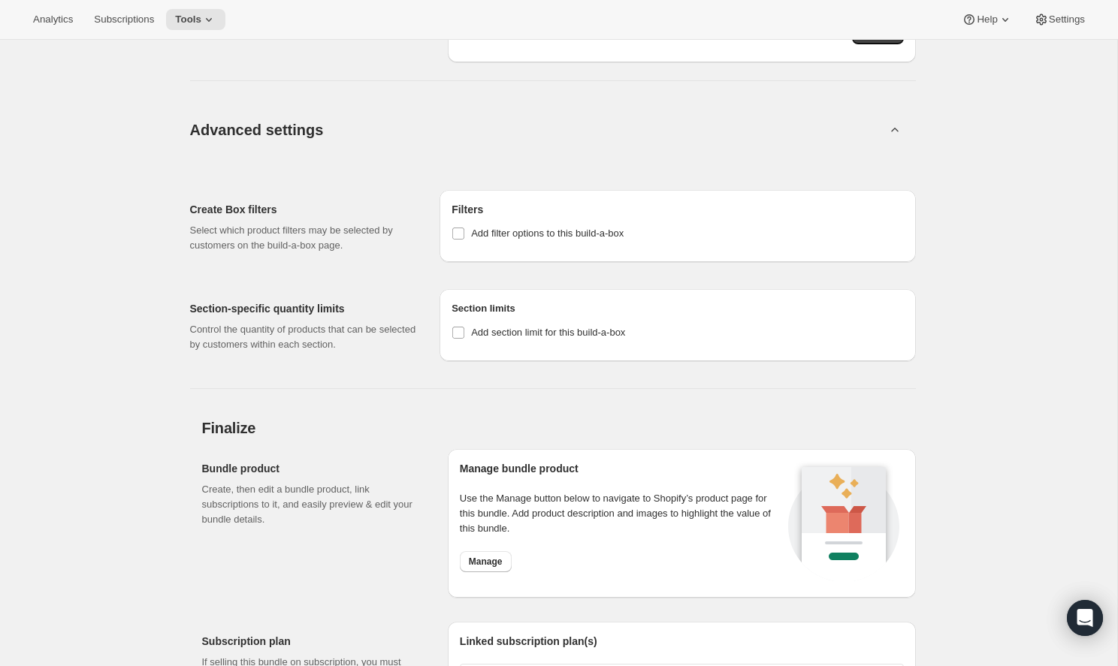
scroll to position [1356, 0]
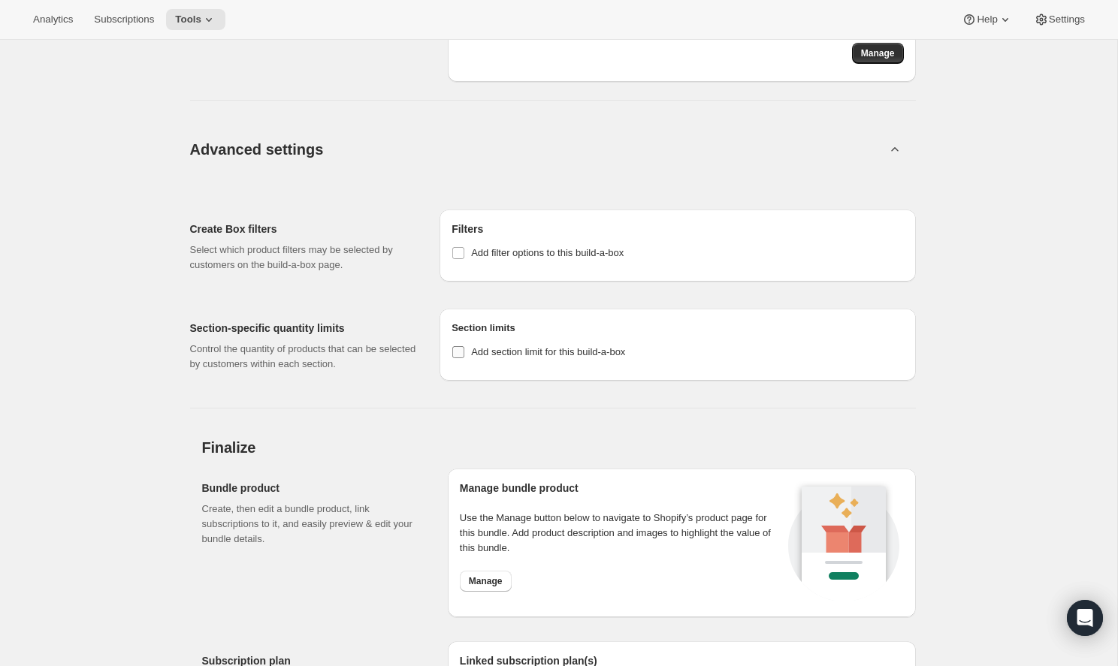
click at [461, 351] on input "Add section limit for this build-a-box" at bounding box center [458, 352] width 12 height 12
checkbox input "true"
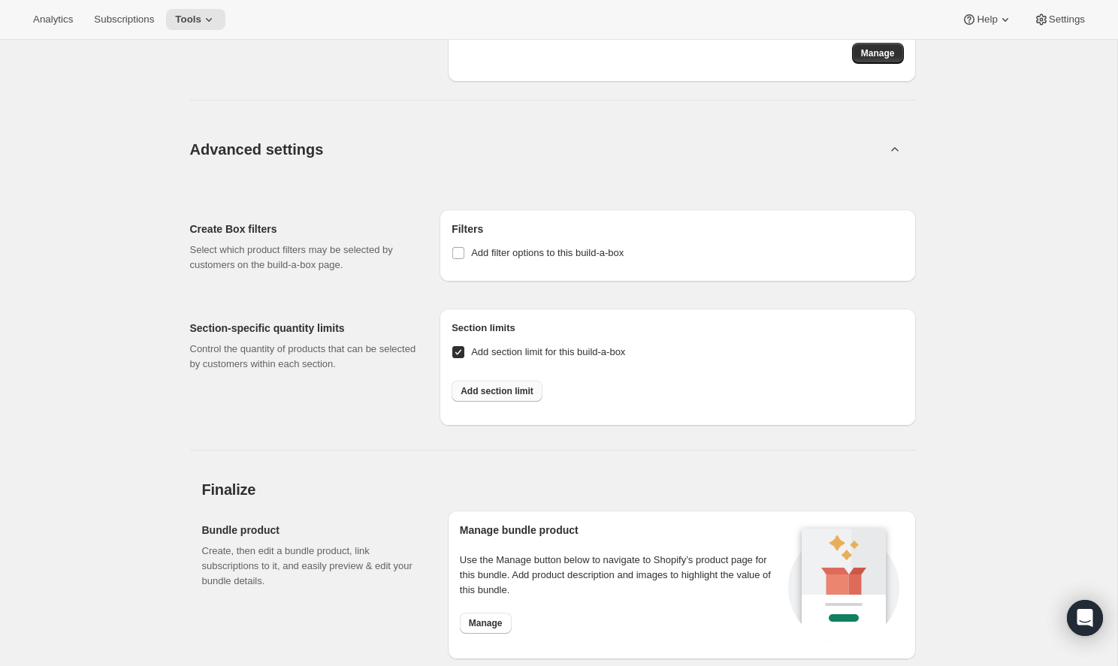
click at [480, 383] on button "Add section limit" at bounding box center [496, 391] width 91 height 21
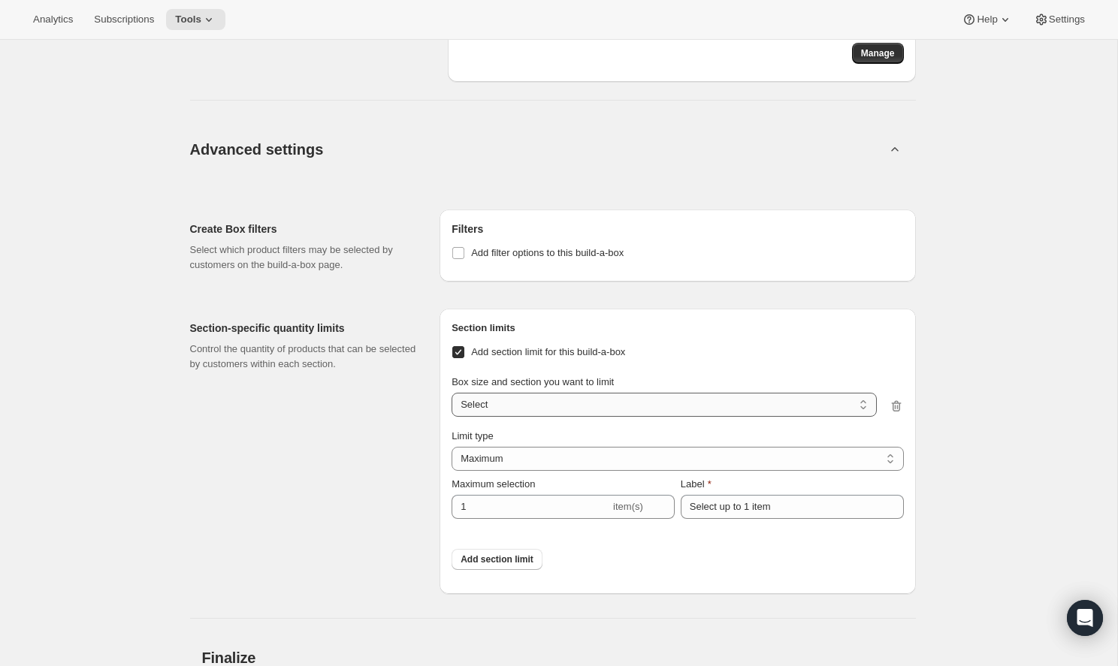
select select "gid://shopify/ProductVariant/51090812436782_3009b0dd-e6f9-428f-8b75-9aa1f77b1325"
select select "BOTH"
type input "6"
type input "Select between 1 and 6 items"
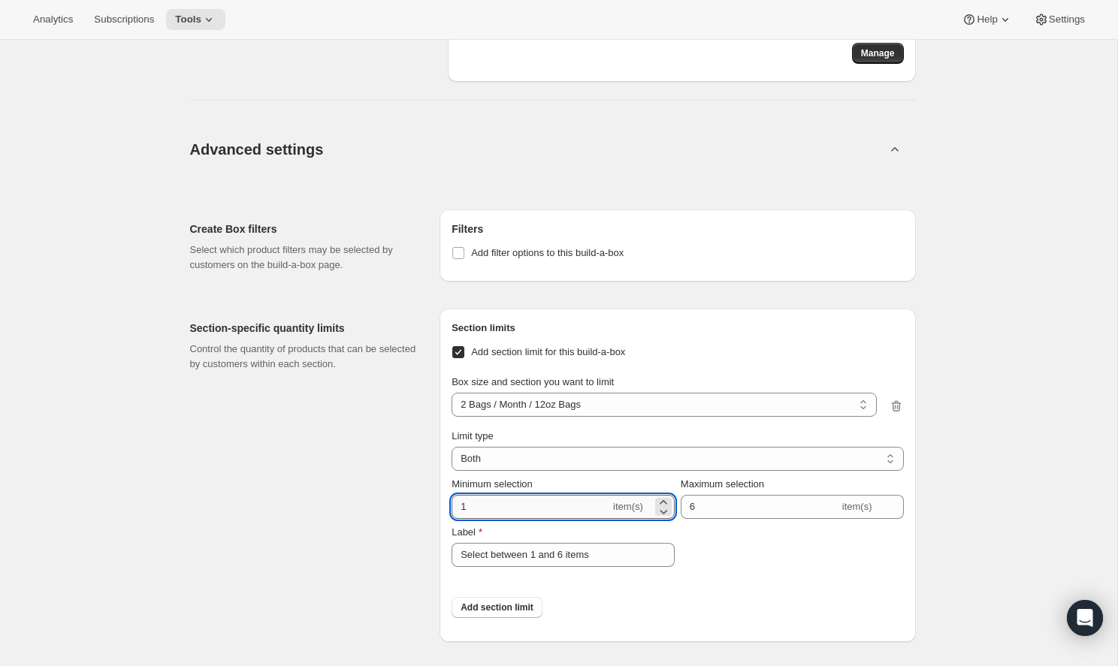
click at [515, 502] on input "1" at bounding box center [530, 507] width 158 height 24
type input "2"
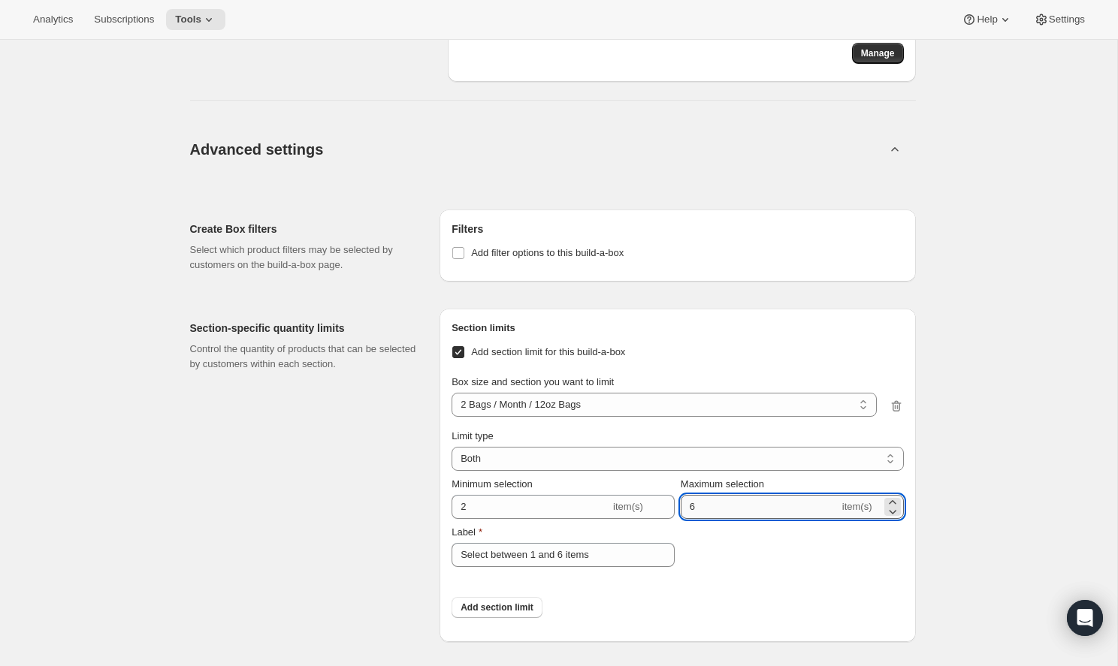
click at [767, 512] on input "6" at bounding box center [759, 507] width 158 height 24
type input "2"
click at [566, 556] on input "Select between 1 and 6 items" at bounding box center [562, 555] width 223 height 24
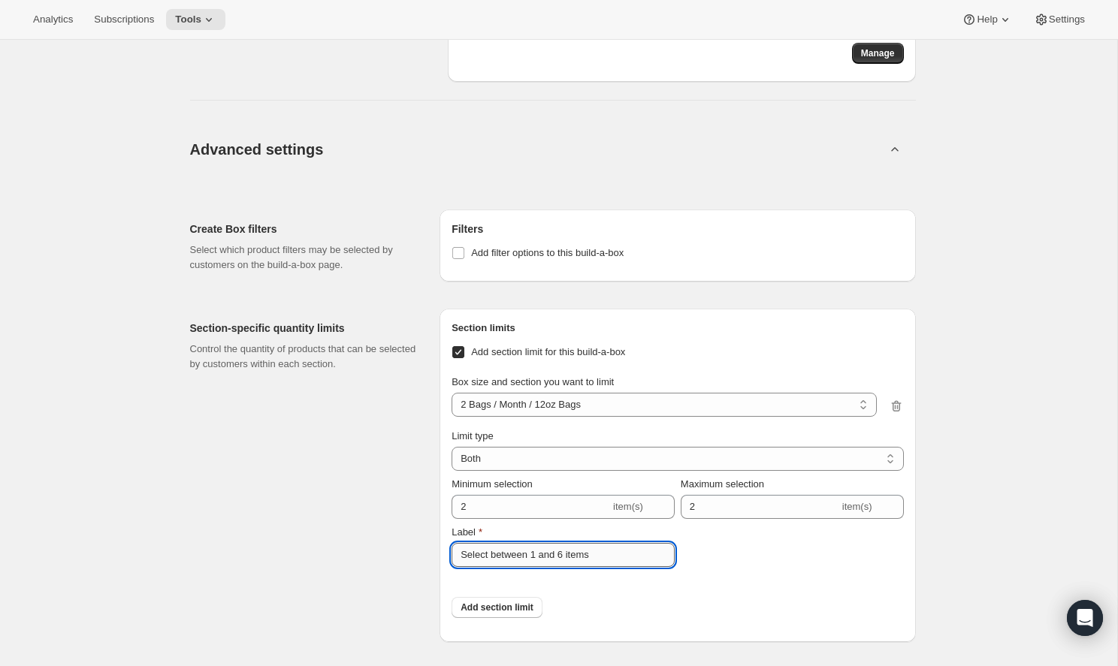
drag, startPoint x: 605, startPoint y: 557, endPoint x: 493, endPoint y: 553, distance: 112.7
click at [493, 553] on input "Select between 1 and 6 items" at bounding box center [562, 555] width 223 height 24
type input "Select 2 Bags"
click at [518, 615] on button "Add section limit" at bounding box center [496, 607] width 91 height 21
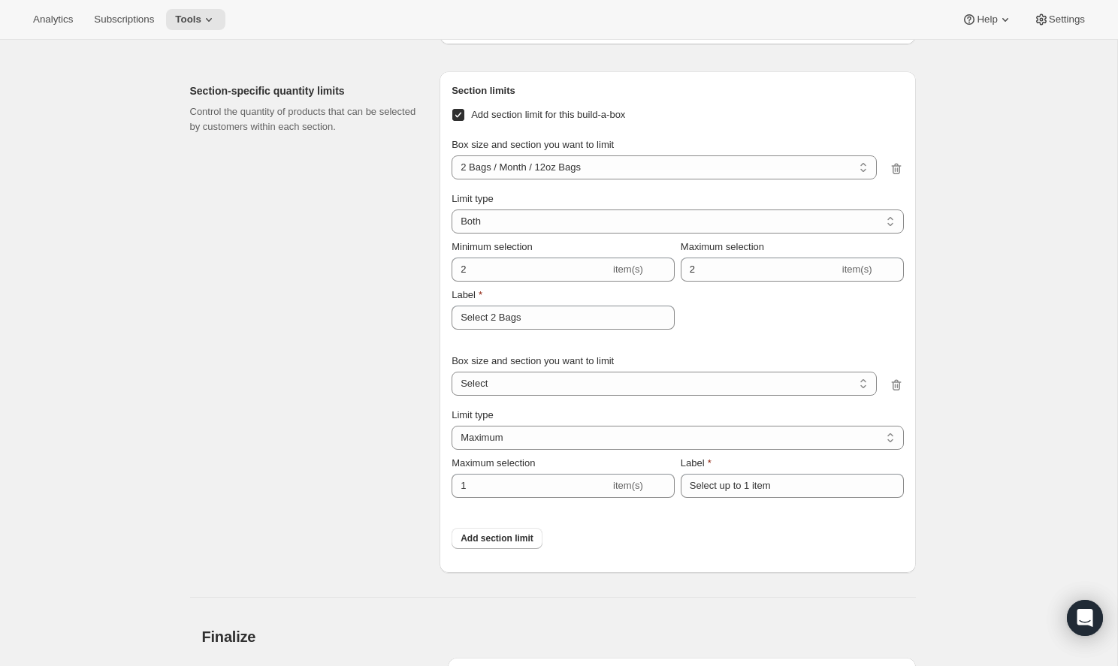
scroll to position [1646, 0]
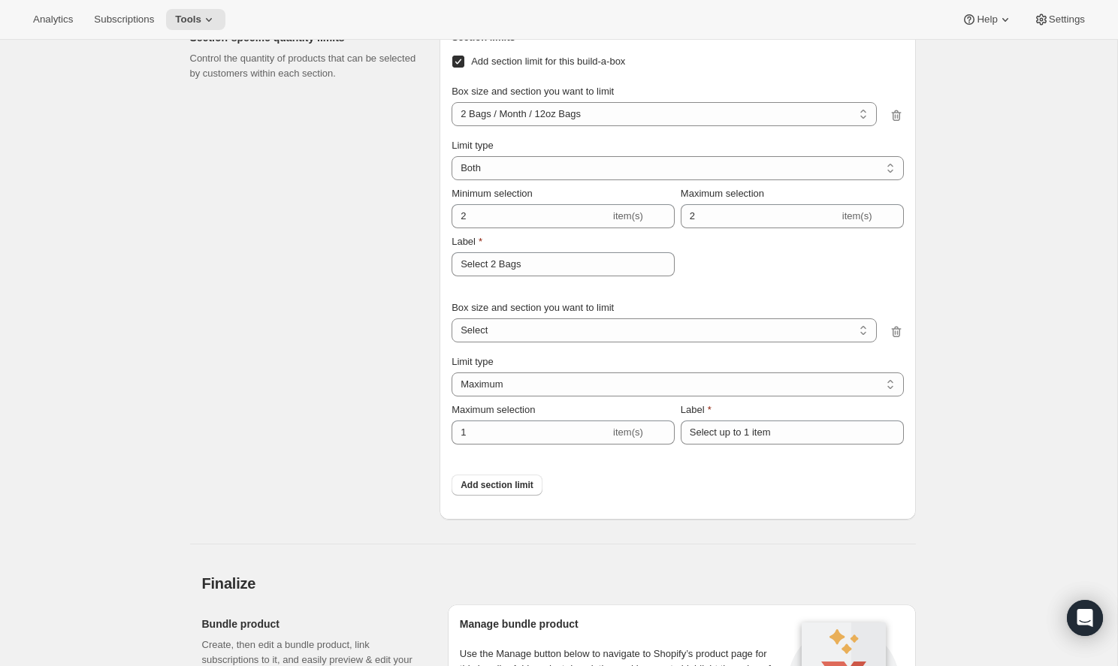
click at [565, 315] on div "Box size and section you want to limit 2 Bags / Month / 12oz Bags 2 Bags / Mont…" at bounding box center [663, 321] width 424 height 42
select select "gid://shopify/ProductVariant/51090812436782_7f1c1244-3e37-4fc2-b2d5-019c140c7b76"
select select "BOTH"
type input "6"
type input "Select between 1 and 6 items"
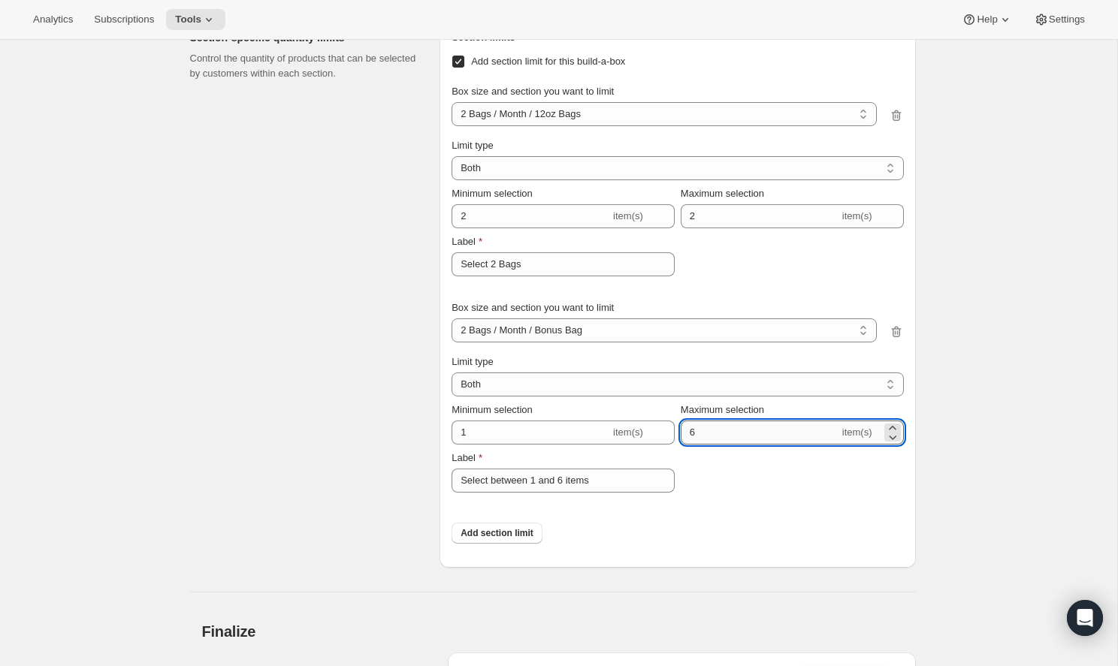
click at [708, 425] on input "6" at bounding box center [759, 433] width 158 height 24
type input "1"
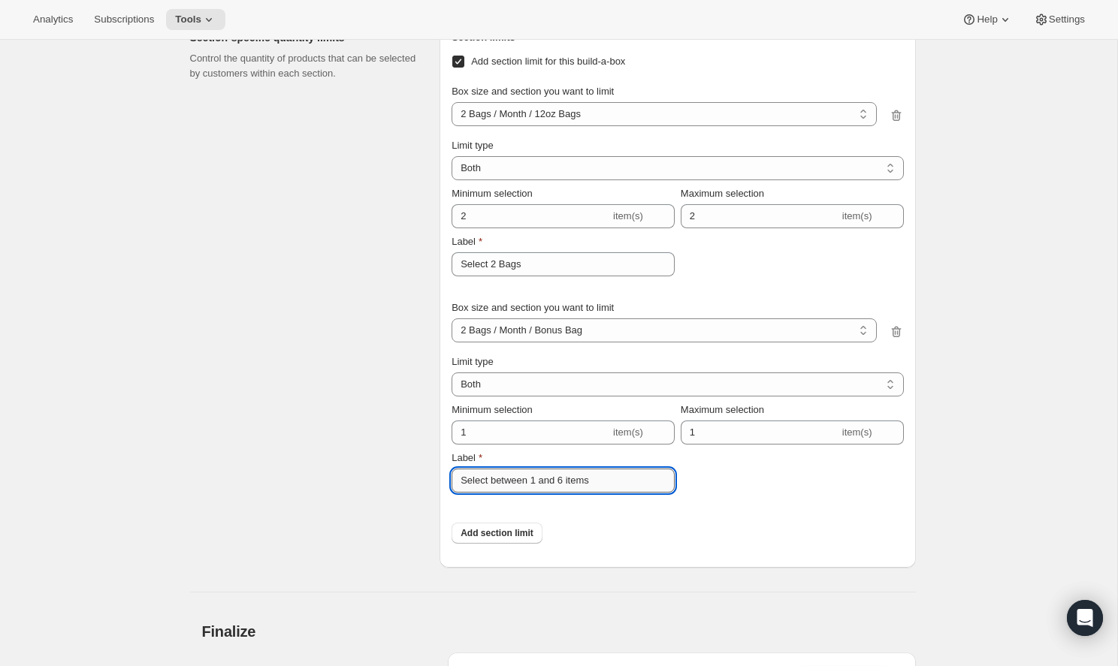
drag, startPoint x: 529, startPoint y: 481, endPoint x: 492, endPoint y: 477, distance: 37.8
click at [492, 477] on input "Select between 1 and 6 items" at bounding box center [562, 481] width 223 height 24
drag, startPoint x: 558, startPoint y: 479, endPoint x: 500, endPoint y: 480, distance: 57.8
click at [500, 480] on input "Select 1 and 6 items" at bounding box center [562, 481] width 223 height 24
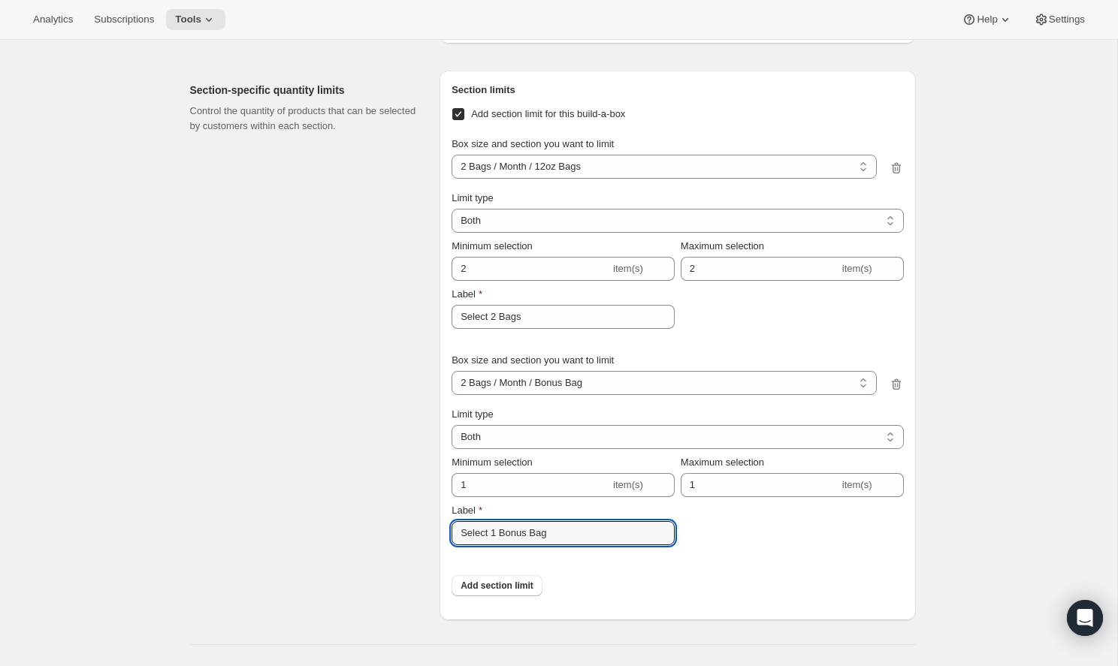
scroll to position [1595, 0]
type input "Select 1 Bonus Bag"
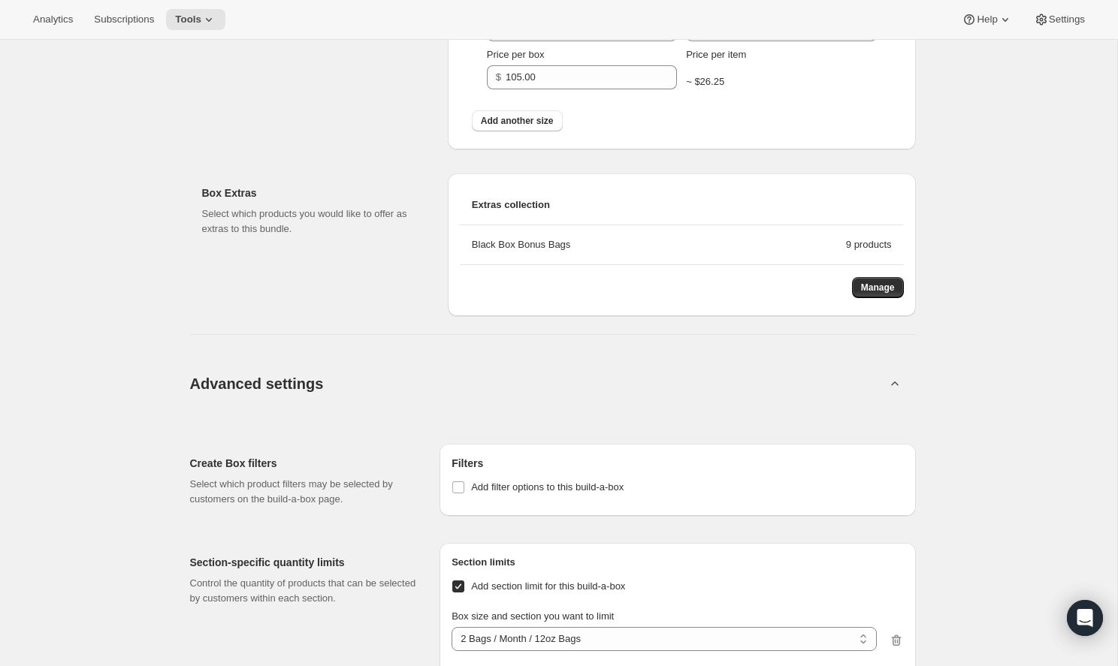
scroll to position [1127, 0]
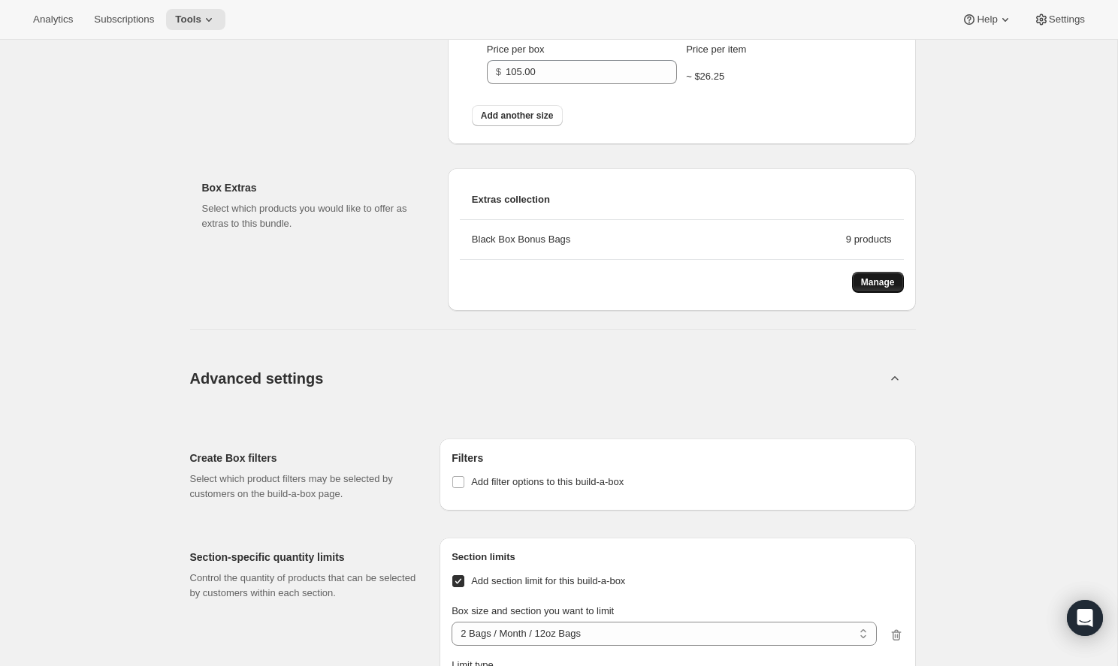
click at [890, 292] on button "Manage" at bounding box center [878, 282] width 52 height 21
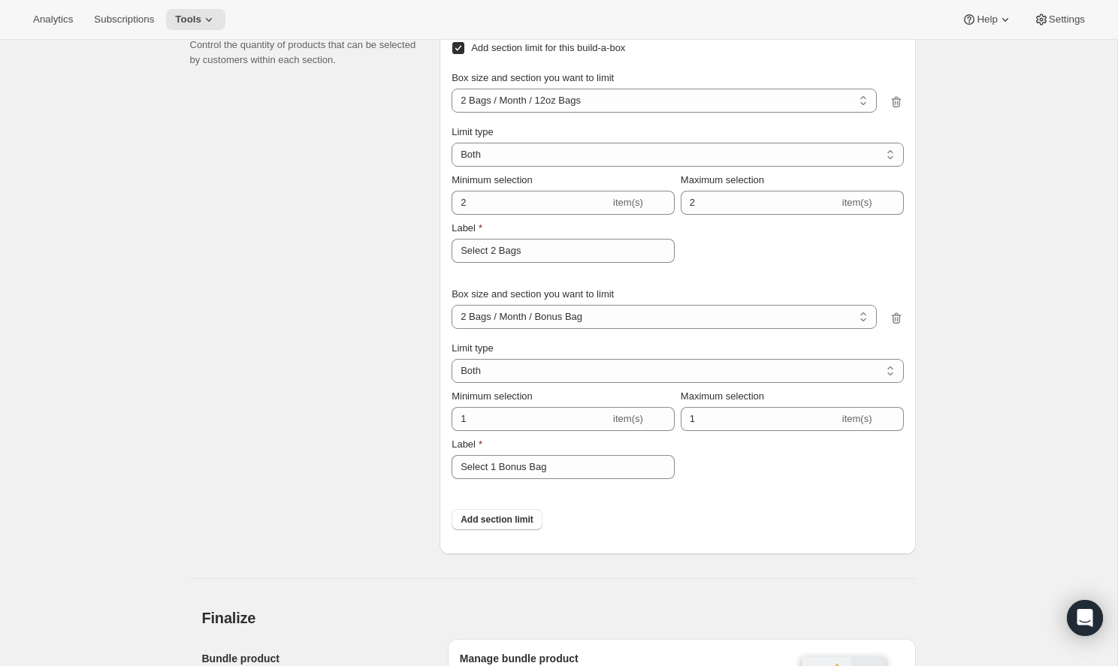
scroll to position [1605, 0]
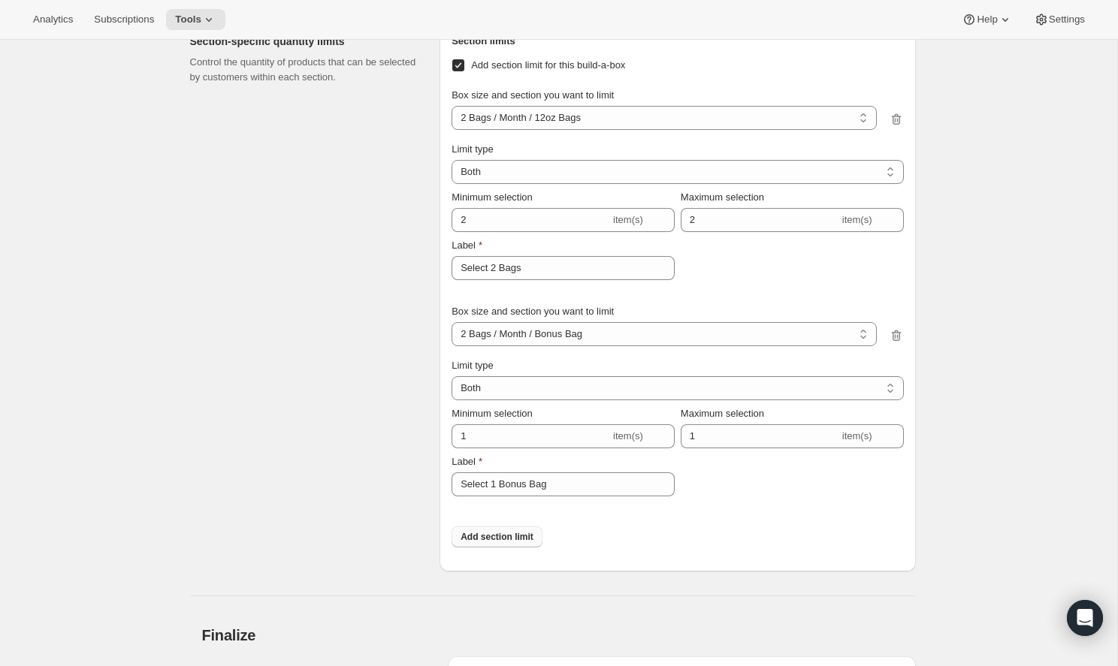
click at [520, 535] on span "Add section limit" at bounding box center [496, 537] width 73 height 12
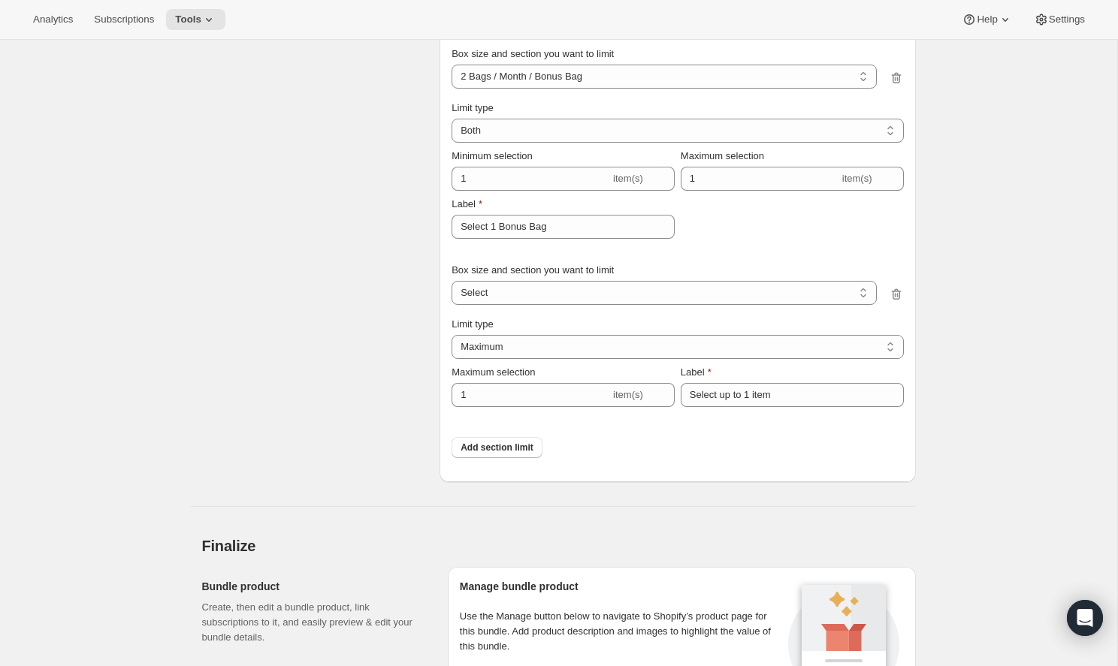
click at [550, 273] on span "Box size and section you want to limit" at bounding box center [532, 269] width 162 height 11
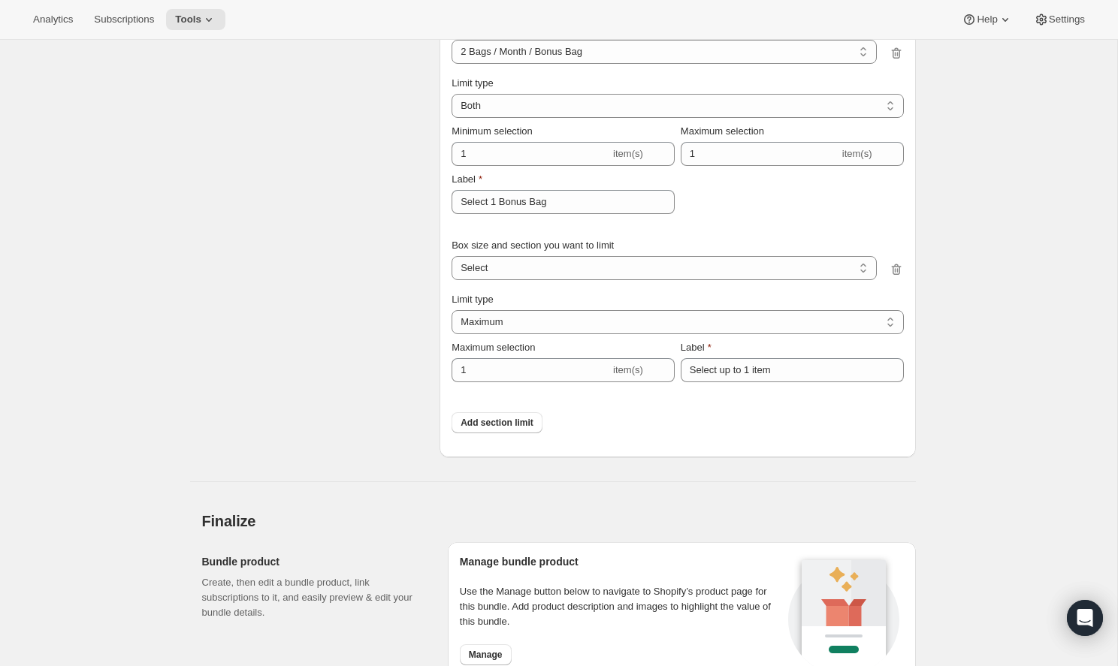
scroll to position [1878, 0]
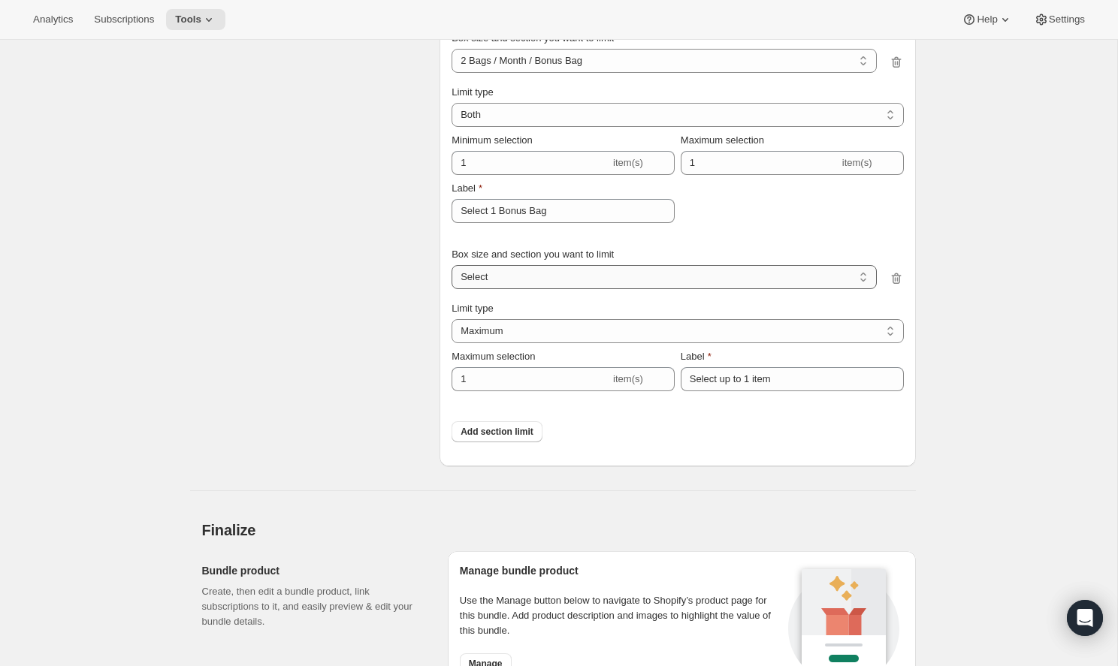
select select "gid://shopify/ProductVariant/51090841272622_3009b0dd-e6f9-428f-8b75-9aa1f77b1325"
select select "BOTH"
type input "6"
type input "Select between 1 and 6 items"
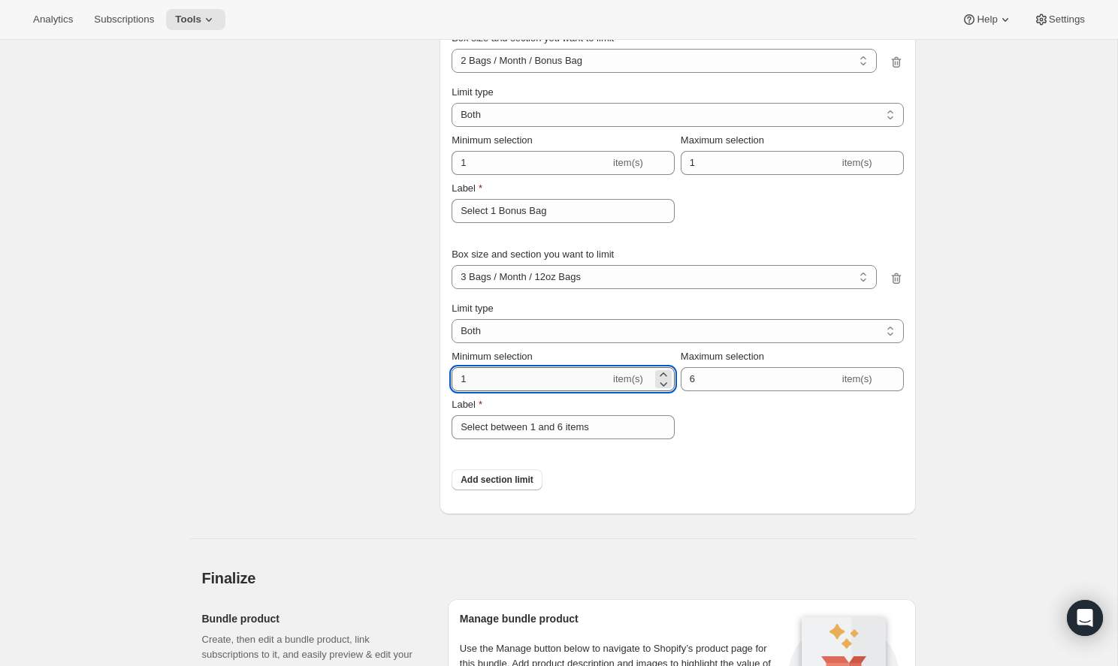
click at [529, 382] on input "1" at bounding box center [530, 379] width 158 height 24
type input "3"
click at [739, 388] on input "6" at bounding box center [759, 379] width 158 height 24
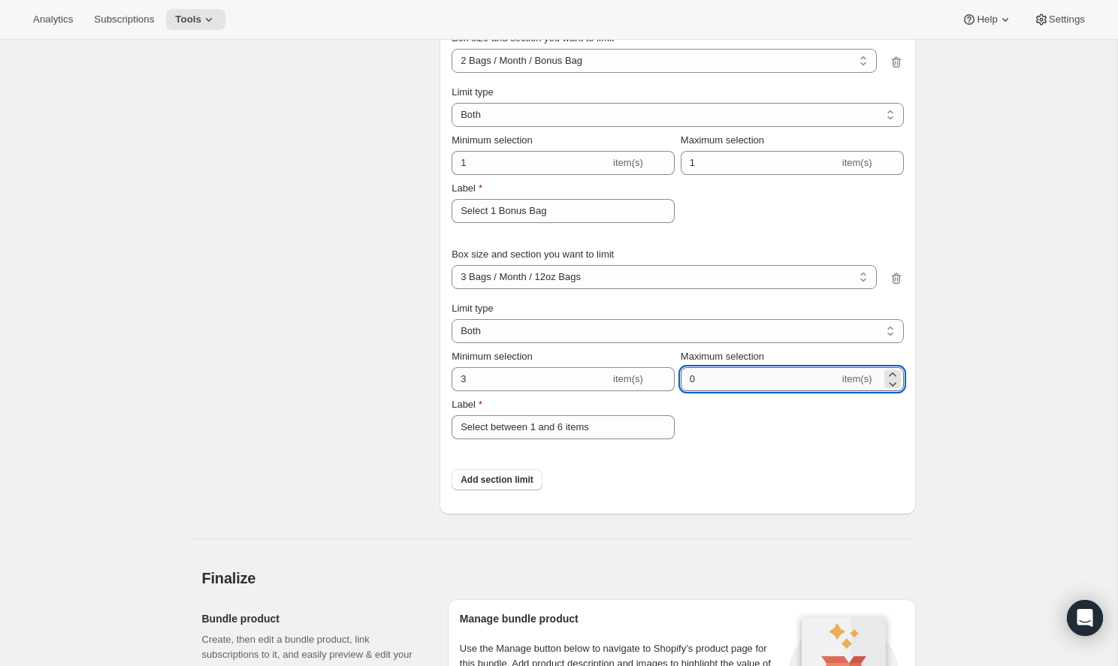
type input "3"
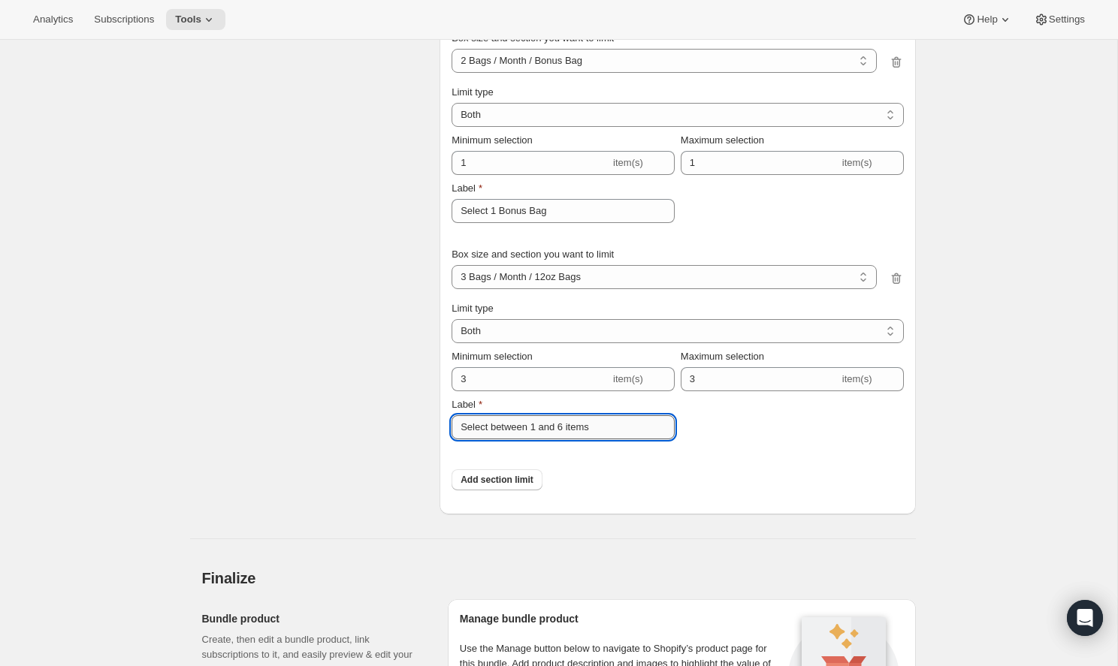
drag, startPoint x: 602, startPoint y: 427, endPoint x: 493, endPoint y: 431, distance: 109.7
click at [493, 431] on input "Select between 1 and 6 items" at bounding box center [562, 427] width 223 height 24
type input "Select 3 Bags"
click at [484, 479] on span "Add section limit" at bounding box center [496, 480] width 73 height 12
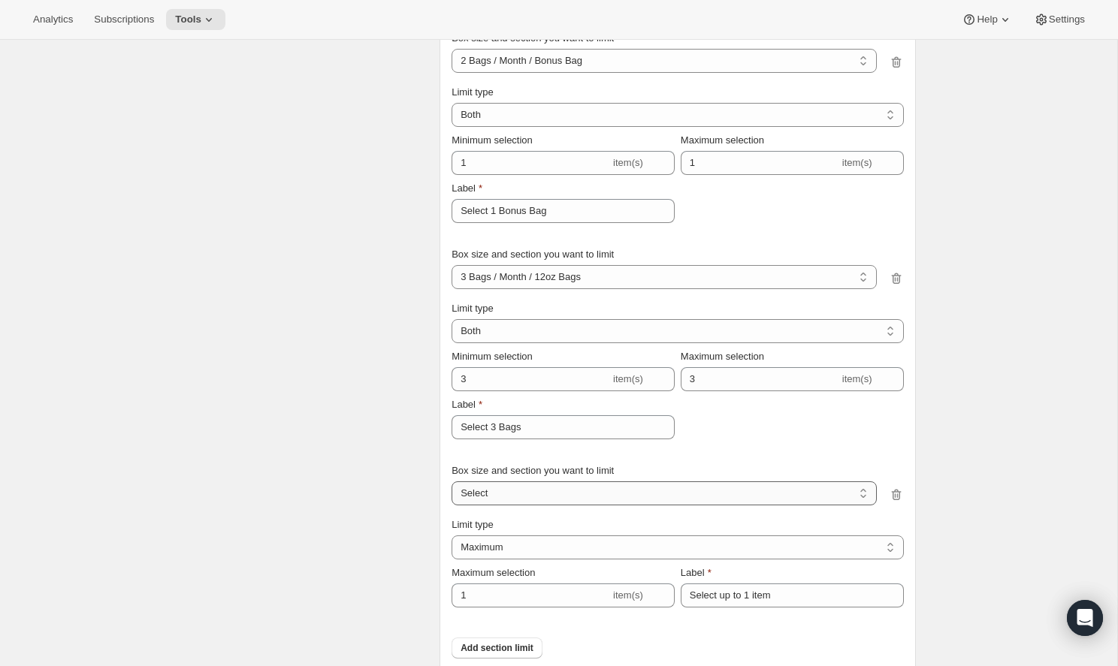
select select "gid://shopify/ProductVariant/51090841272622_7f1c1244-3e37-4fc2-b2d5-019c140c7b76"
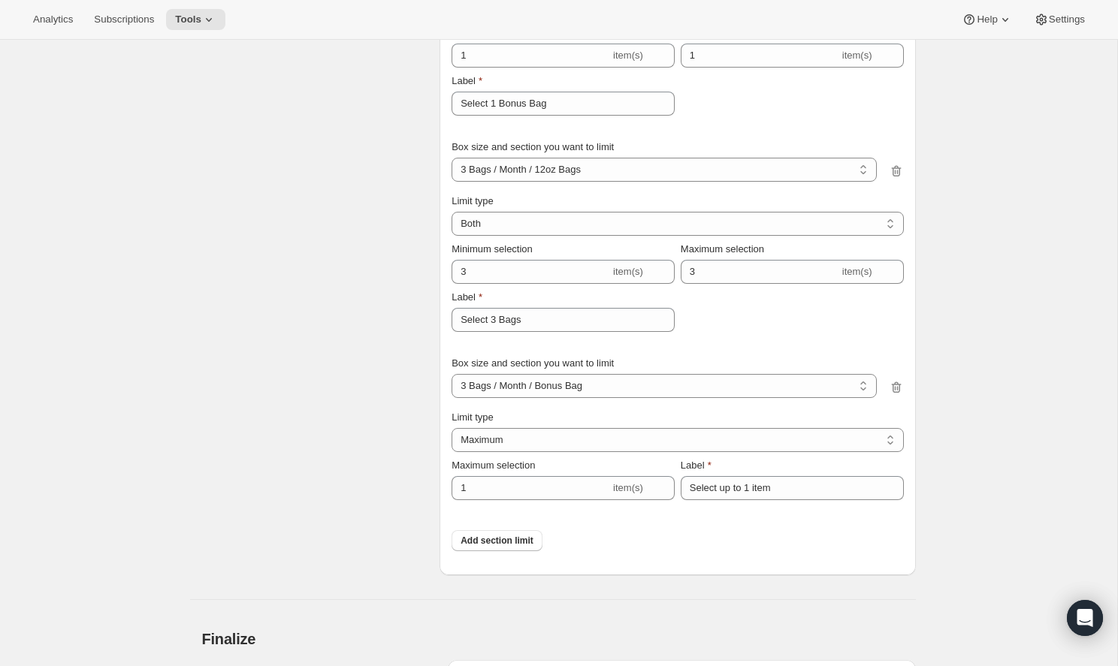
scroll to position [2024, 0]
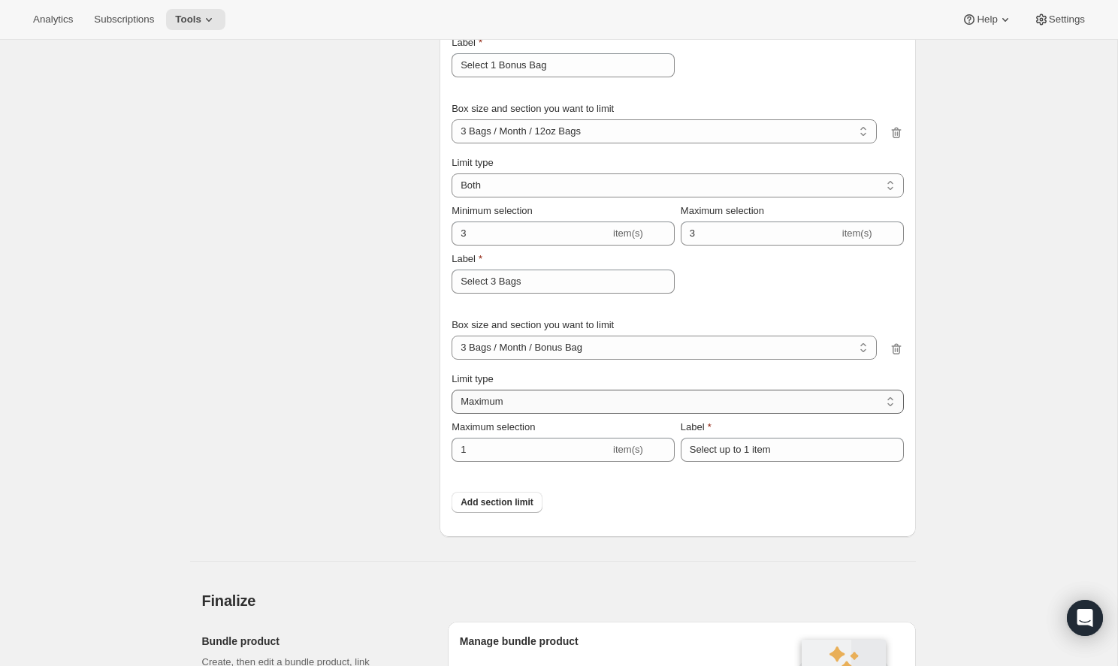
select select "BOTH"
type input "6"
type input "Select between 1 and 6 items"
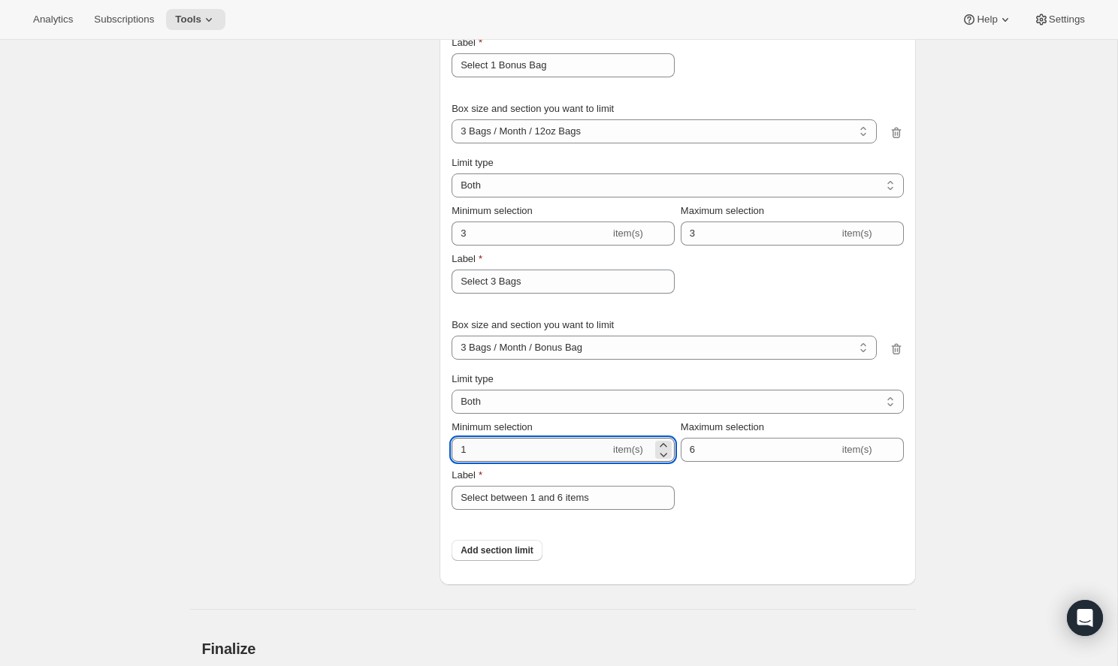
click at [530, 447] on input "1" at bounding box center [530, 450] width 158 height 24
click at [698, 454] on input "6" at bounding box center [759, 450] width 158 height 24
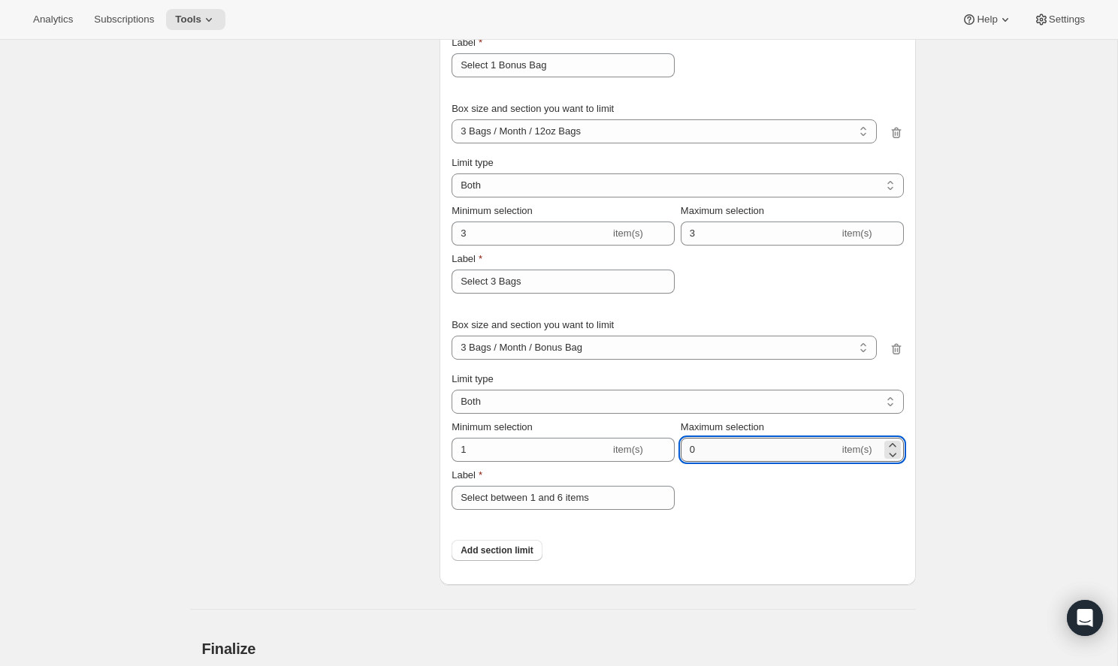
type input "1"
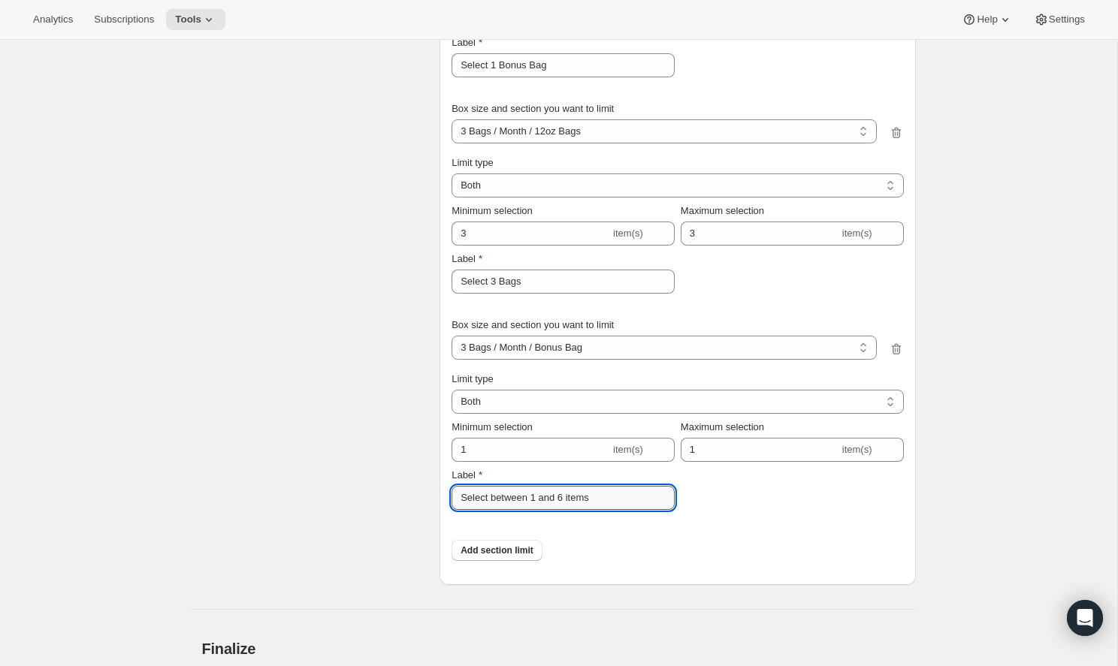
drag, startPoint x: 622, startPoint y: 502, endPoint x: 493, endPoint y: 496, distance: 128.6
click at [493, 496] on input "Select between 1 and 6 items" at bounding box center [562, 498] width 223 height 24
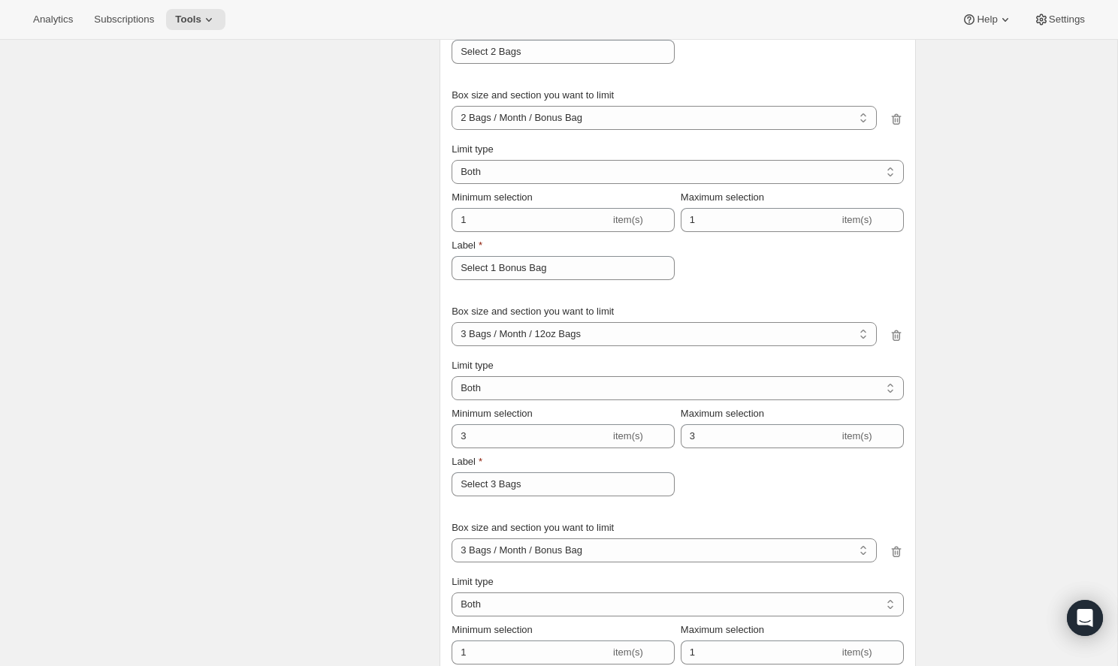
scroll to position [2037, 0]
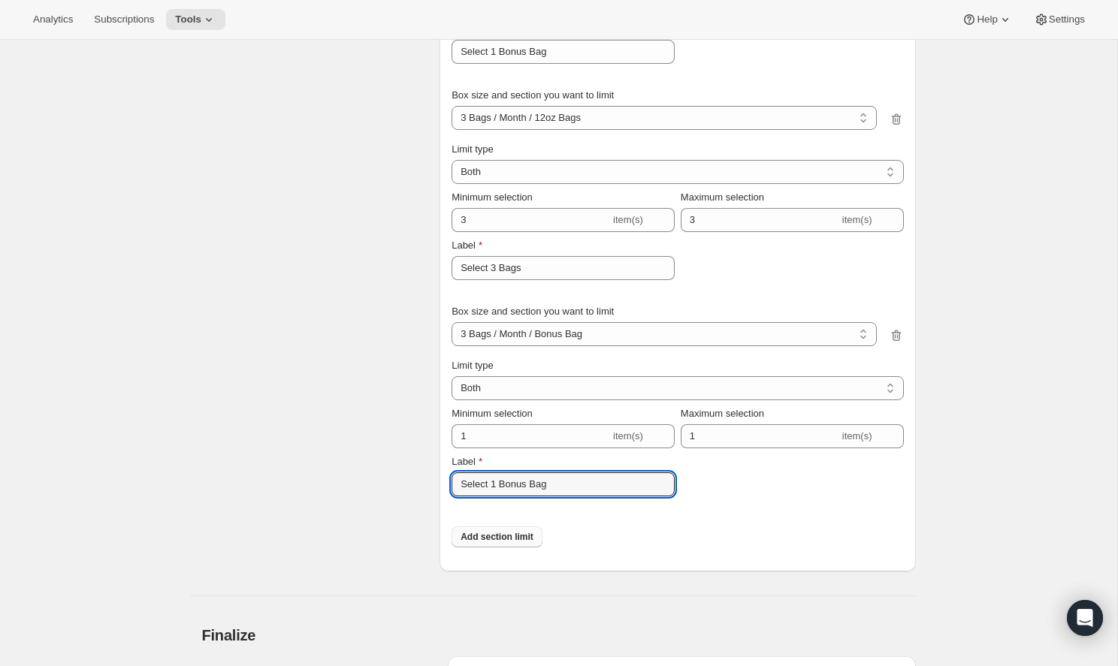
type input "Select 1 Bonus Bag"
click at [514, 531] on button "Add section limit" at bounding box center [496, 536] width 91 height 21
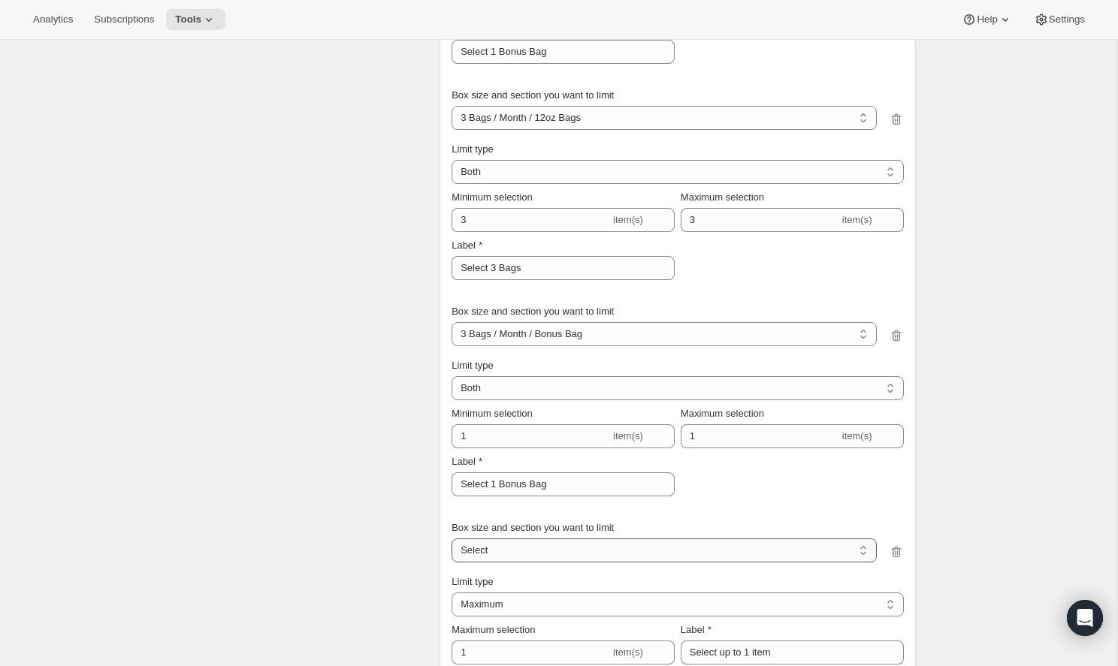
select select "gid://shopify/ProductVariant/51090812502318_3009b0dd-e6f9-428f-8b75-9aa1f77b1325"
select select "BOTH"
type input "6"
type input "Select between 1 and 6 items"
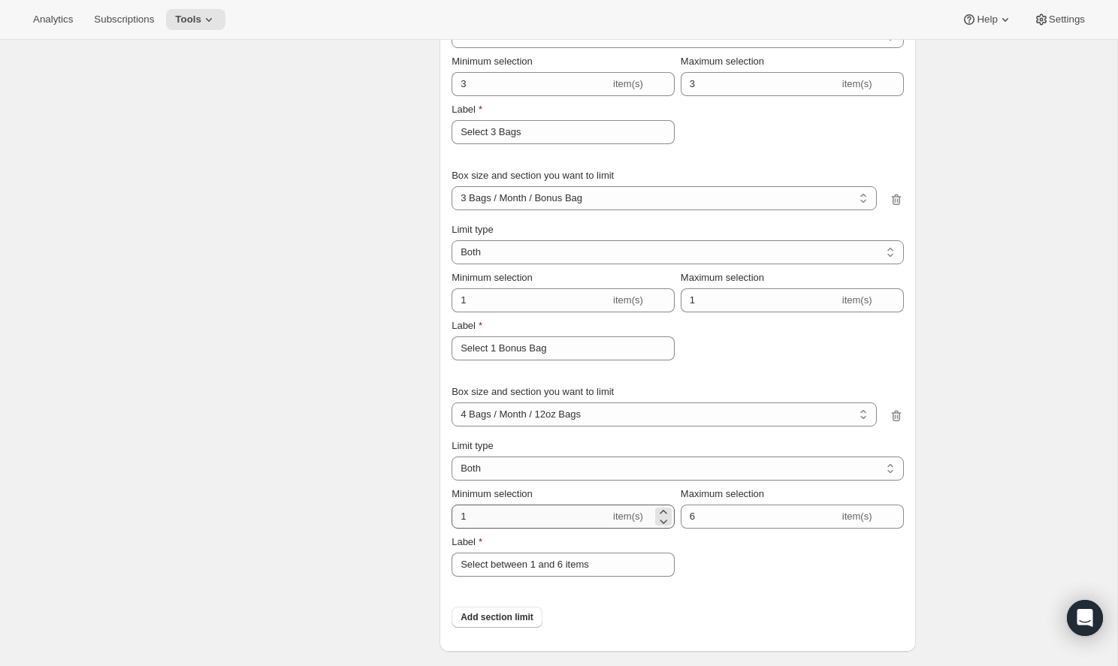
scroll to position [2173, 0]
click at [531, 513] on input "1" at bounding box center [530, 517] width 158 height 24
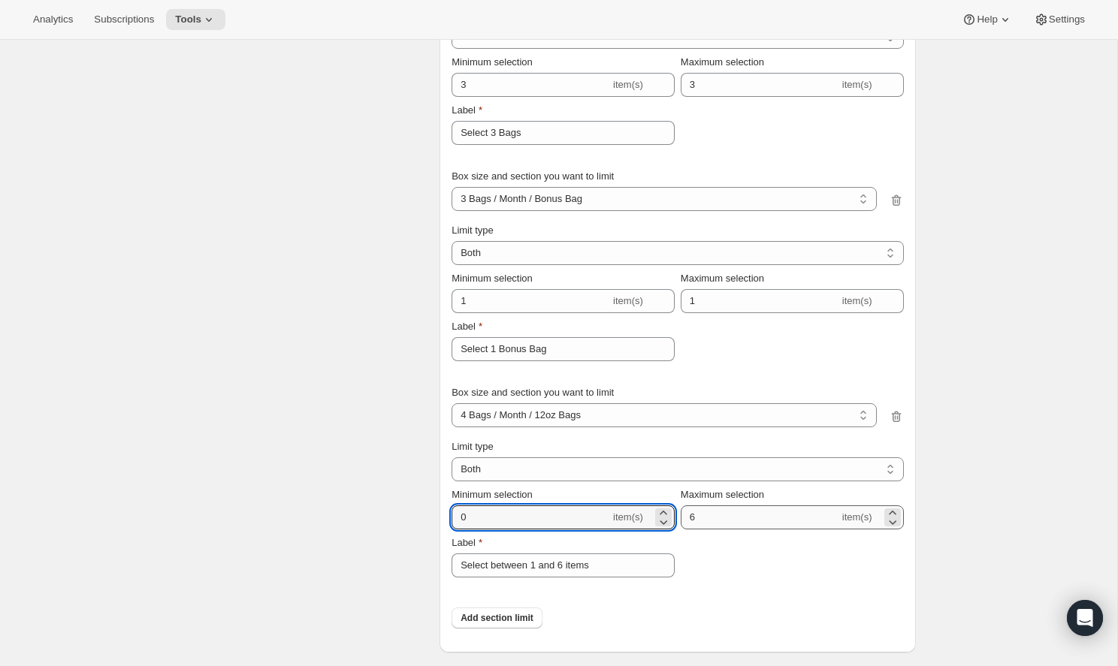
type input "4"
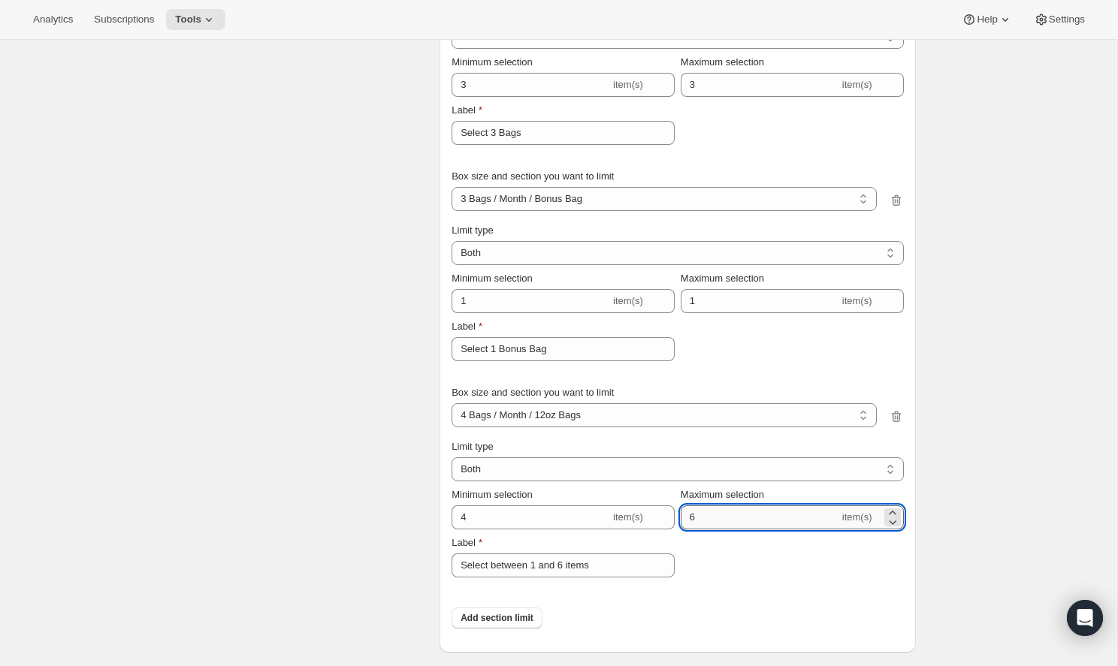
click at [724, 515] on input "6" at bounding box center [759, 517] width 158 height 24
type input "4"
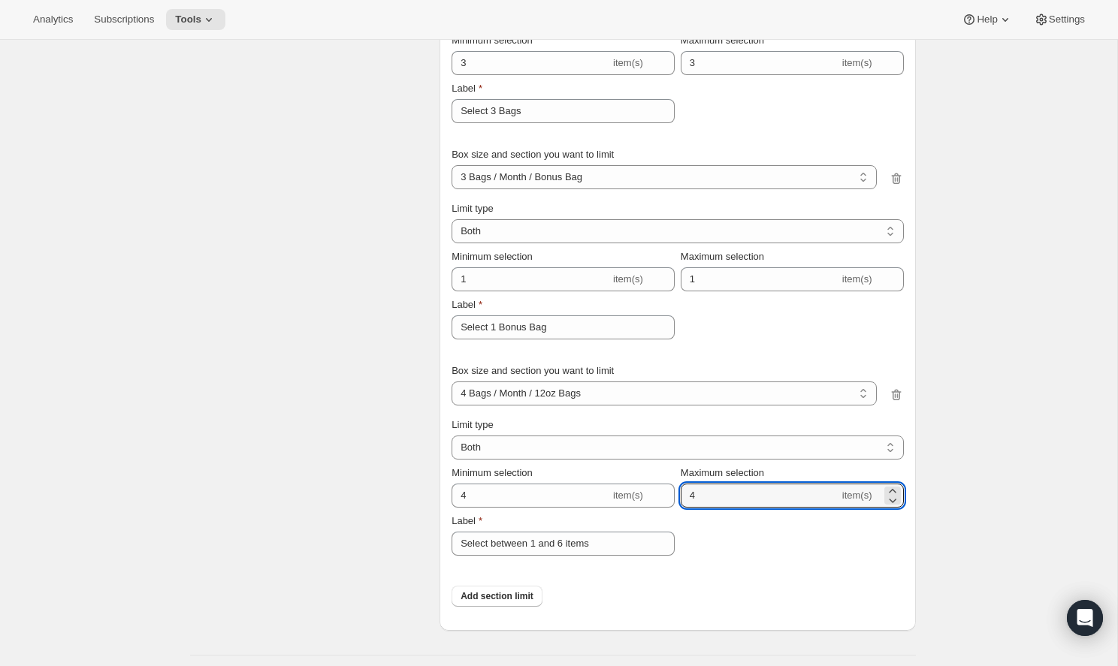
scroll to position [2198, 0]
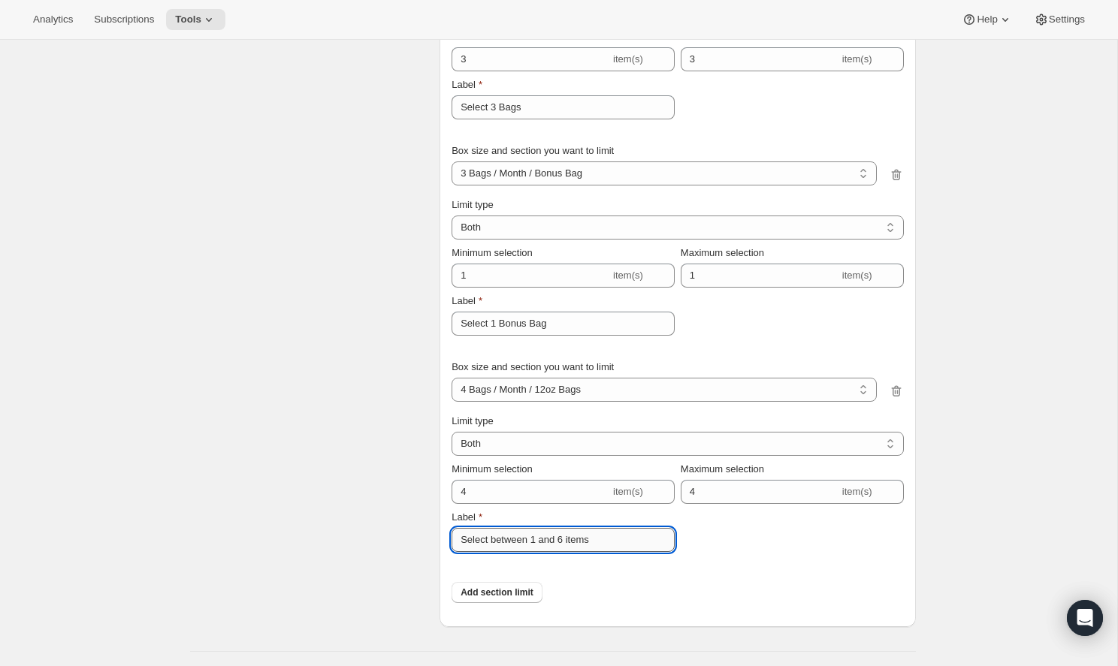
drag, startPoint x: 594, startPoint y: 540, endPoint x: 490, endPoint y: 538, distance: 103.7
click at [490, 538] on input "Select between 1 and 6 items" at bounding box center [562, 540] width 223 height 24
type input "Select 4 Bags"
click at [502, 595] on span "Add section limit" at bounding box center [496, 593] width 73 height 12
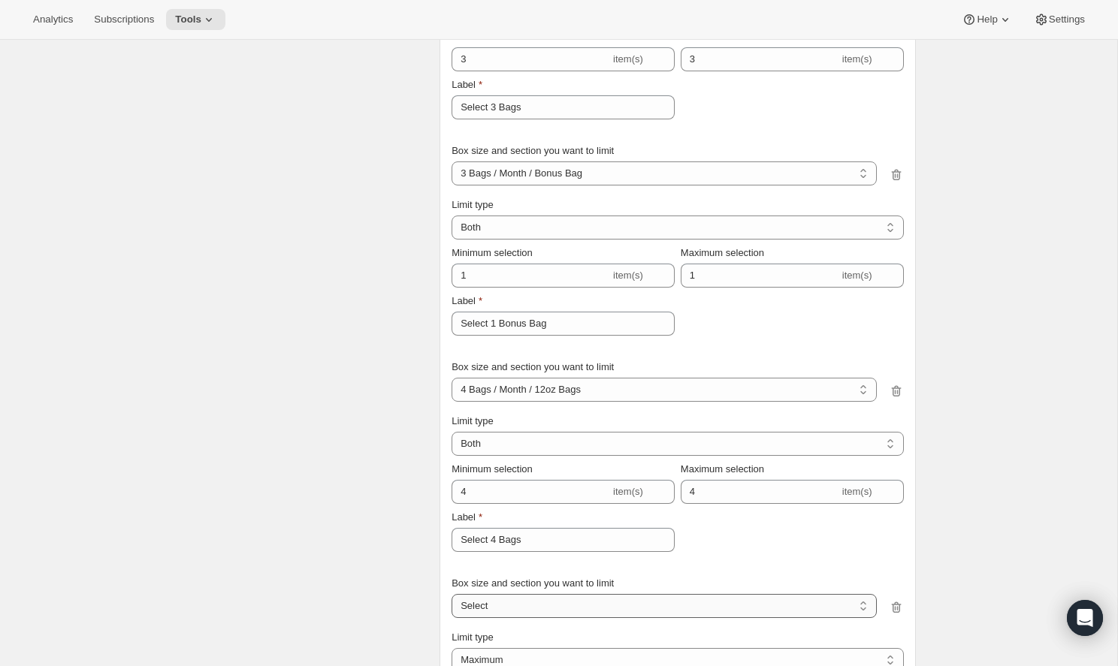
select select "gid://shopify/ProductVariant/51090812502318_7f1c1244-3e37-4fc2-b2d5-019c140c7b76"
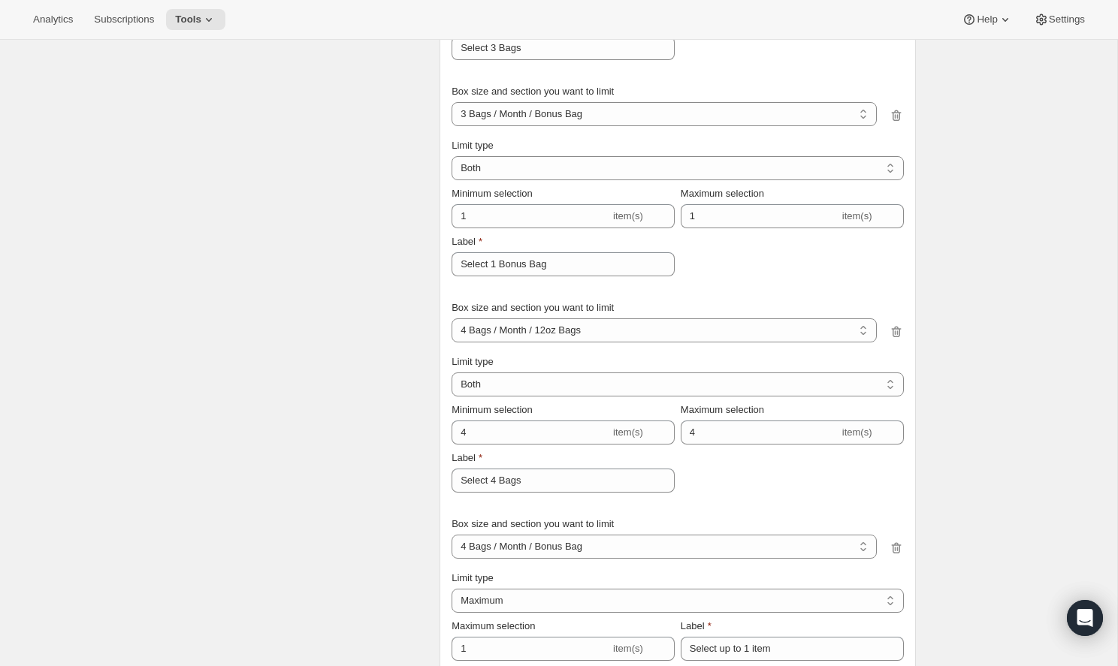
scroll to position [2350, 0]
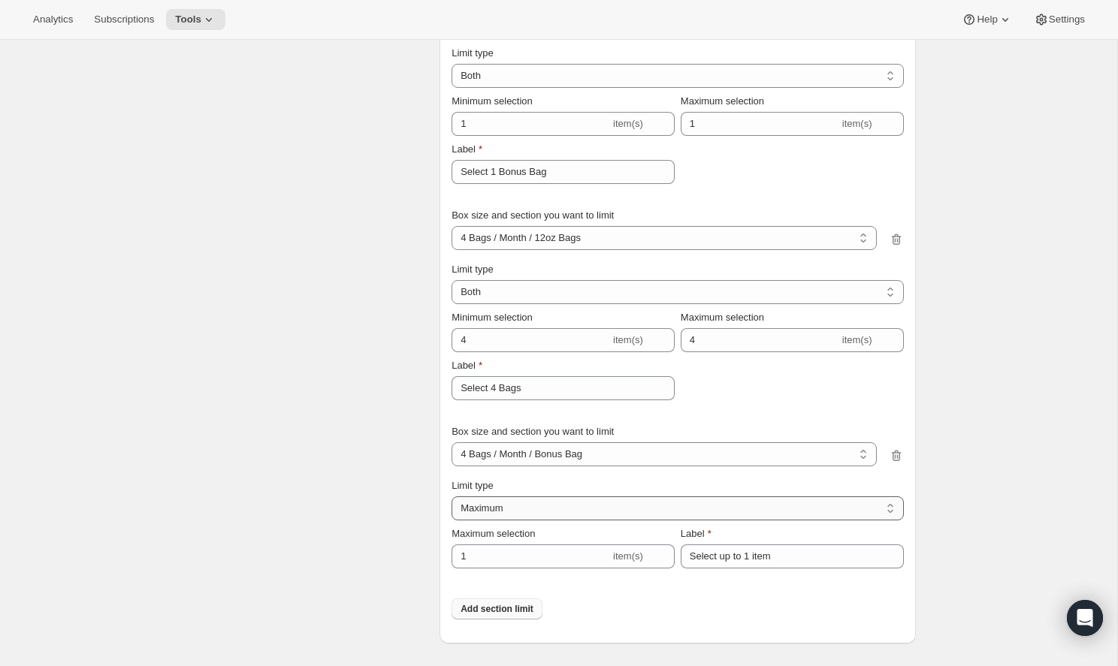
select select "BOTH"
type input "6"
type input "Select between 1 and 6 items"
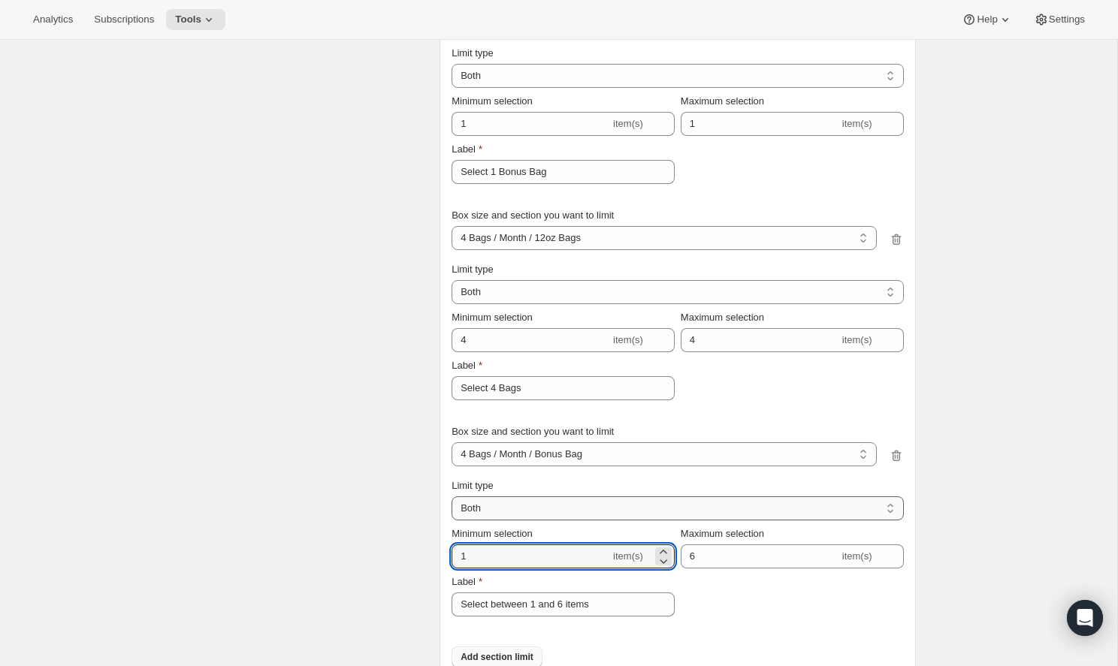
click at [530, 560] on input "1" at bounding box center [530, 556] width 158 height 24
type input "1"
click at [701, 557] on input "6" at bounding box center [759, 556] width 158 height 24
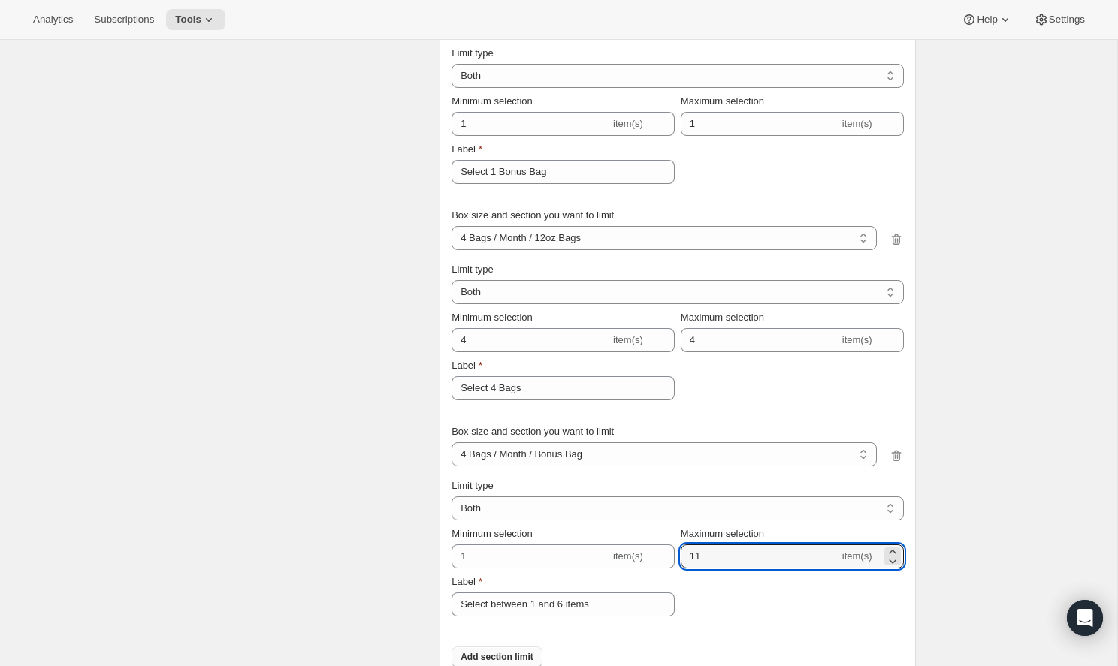
type input "1"
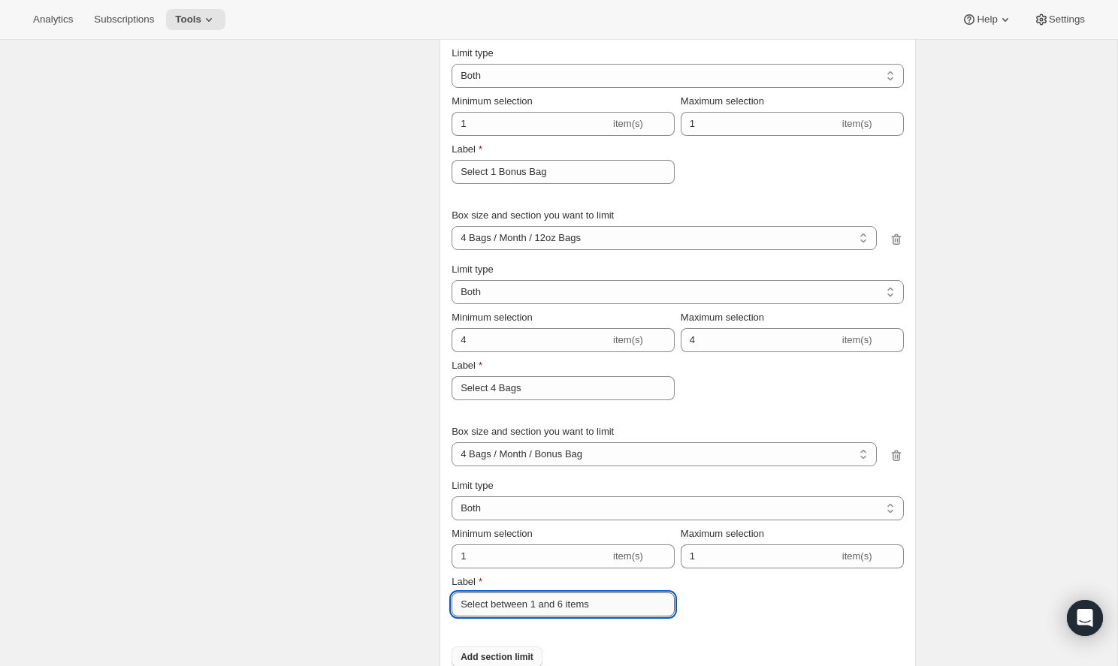
drag, startPoint x: 629, startPoint y: 615, endPoint x: 493, endPoint y: 607, distance: 135.4
click at [493, 607] on input "Select between 1 and 6 items" at bounding box center [562, 605] width 223 height 24
type input "Select 1 Bonus Bag"
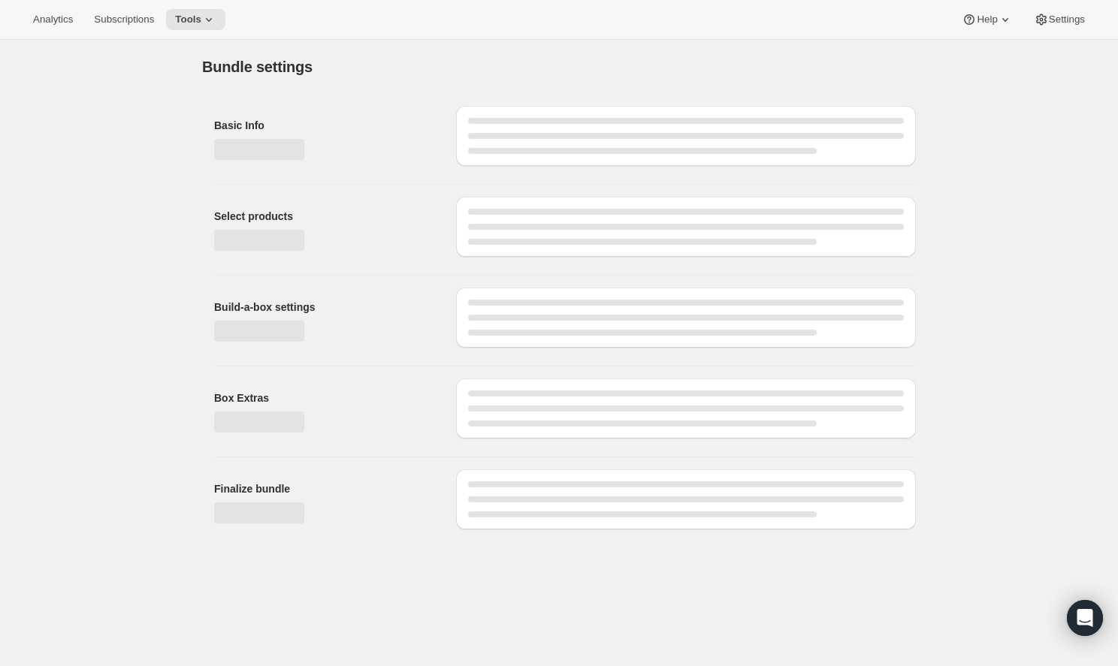
scroll to position [0, 0]
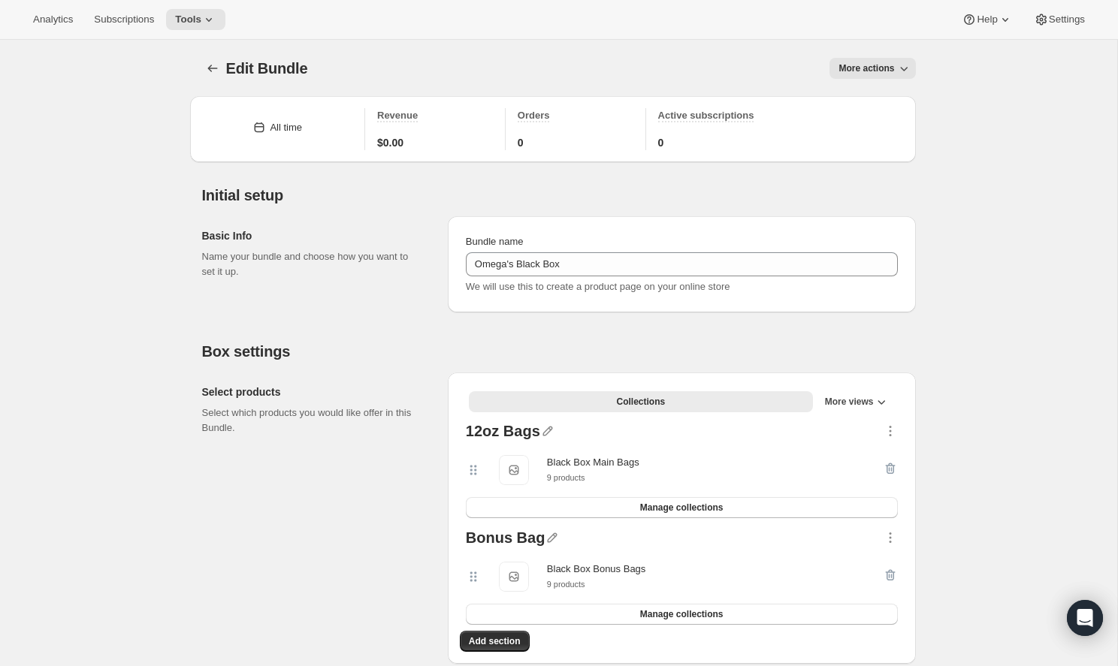
select select "gid://shopify/ProductVariant/51090841272622_3009b0dd-e6f9-428f-8b75-9aa1f77b1325"
type input "3"
type input "Select 3 Bags"
type input "3"
select select "gid://shopify/ProductVariant/51090812502318_3009b0dd-e6f9-428f-8b75-9aa1f77b1325"
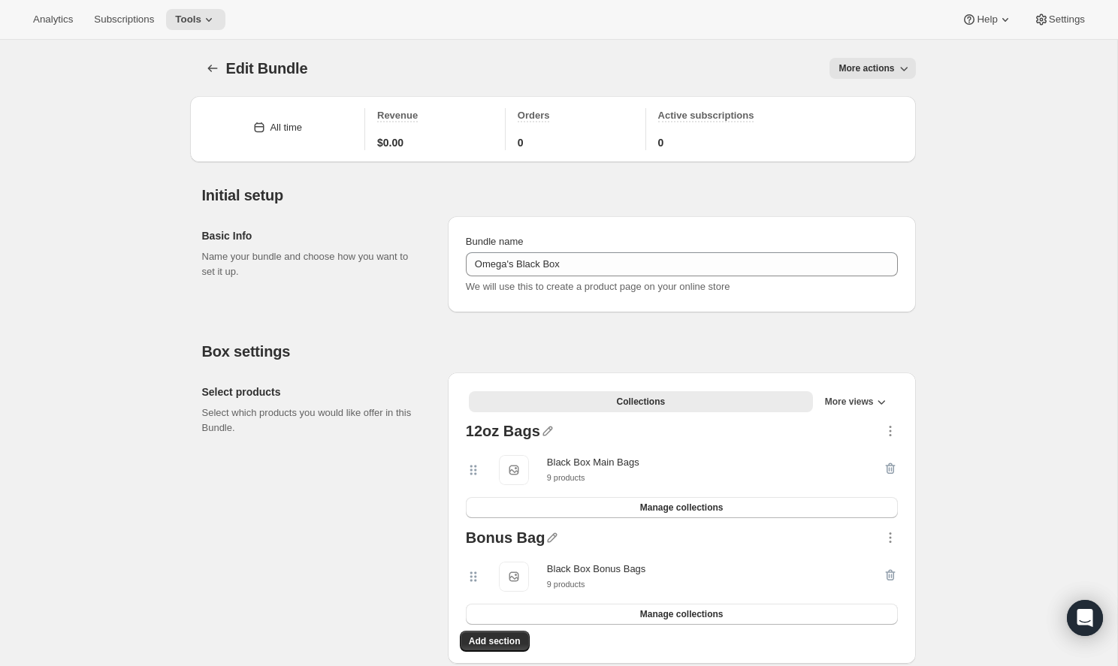
type input "4"
type input "Select 4 Bags"
type input "4"
select select "gid://shopify/ProductVariant/51090812436782_7f1c1244-3e37-4fc2-b2d5-019c140c7b76"
select select "gid://shopify/ProductVariant/51090841272622_7f1c1244-3e37-4fc2-b2d5-019c140c7b76"
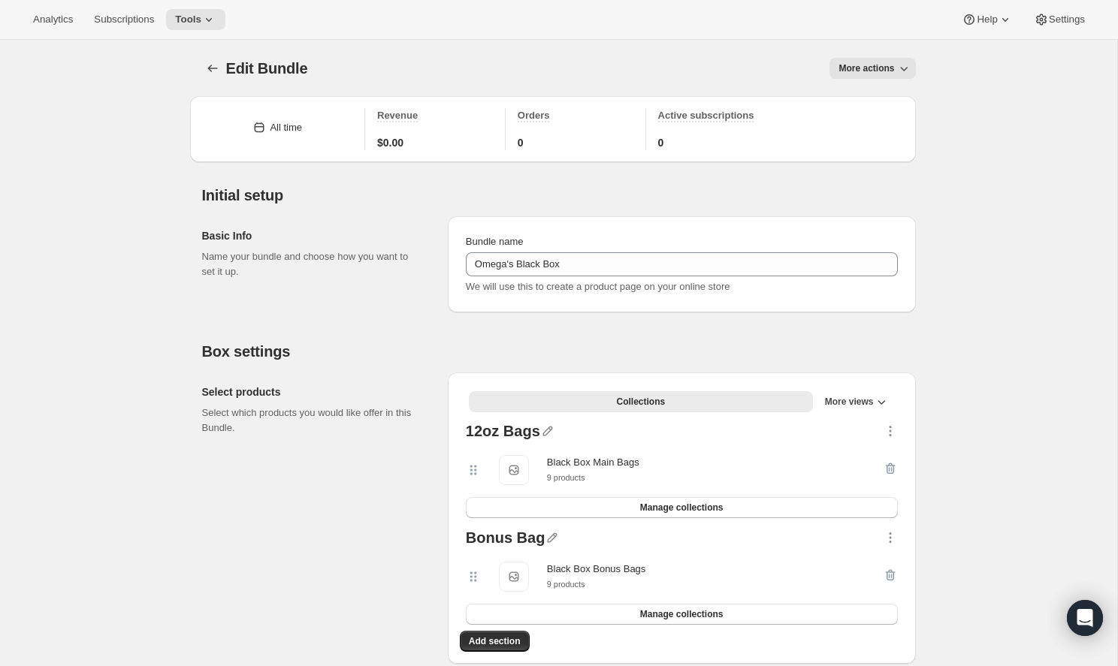
type input "1"
type input "Select 1 Bonus Bag"
type input "1"
click at [201, 16] on icon at bounding box center [208, 19] width 15 height 15
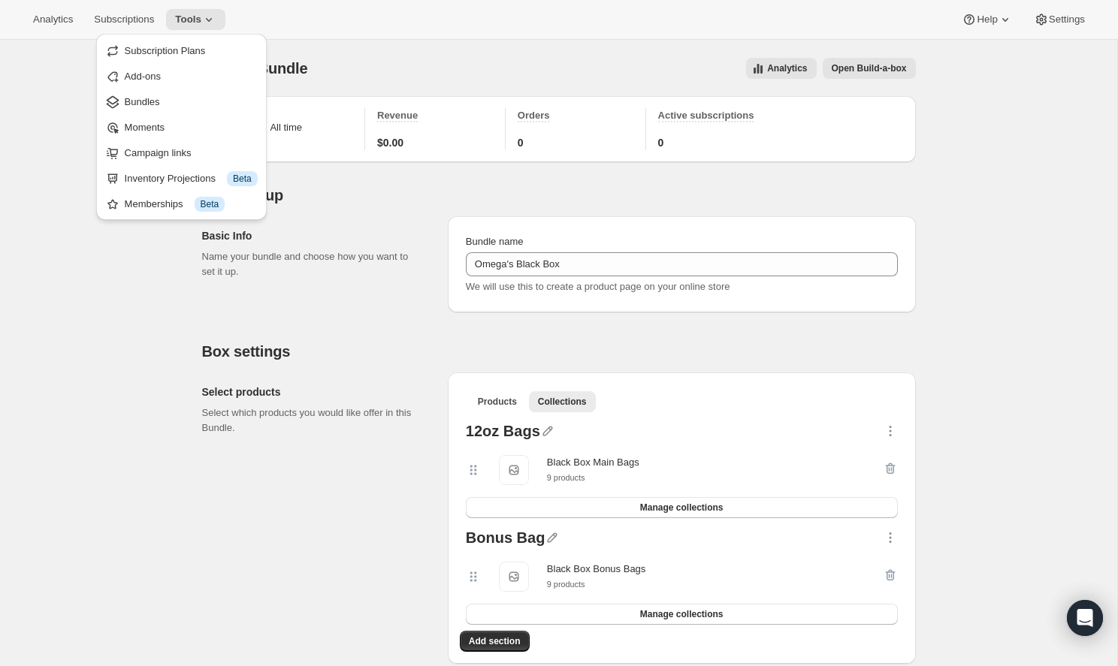
click at [330, 389] on h2 "Select products" at bounding box center [313, 392] width 222 height 15
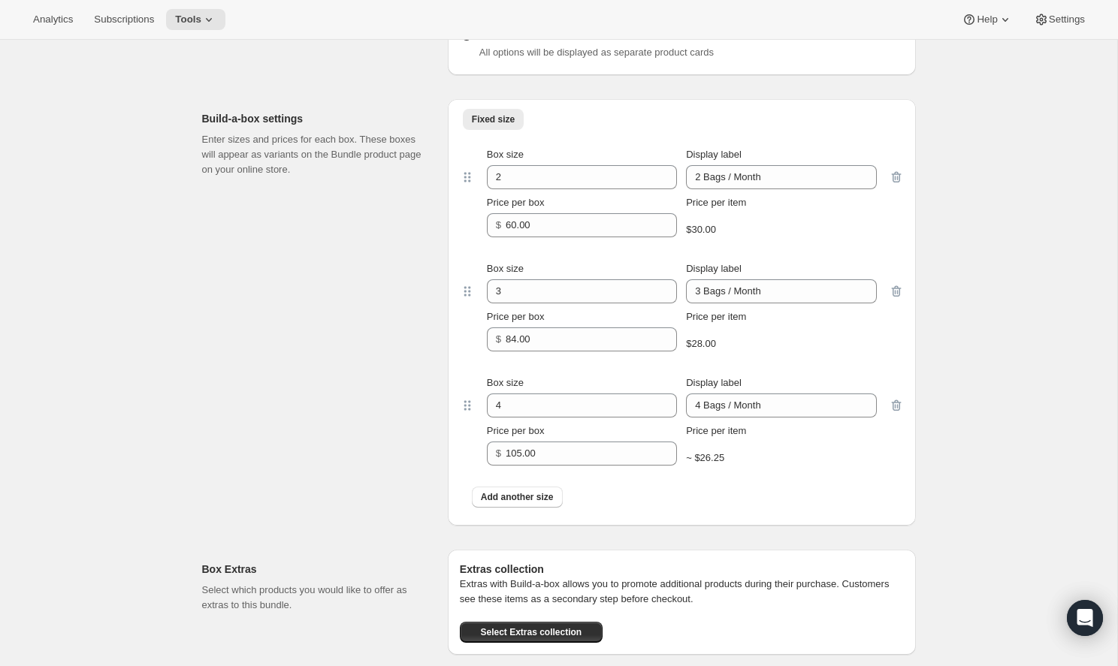
scroll to position [731, 0]
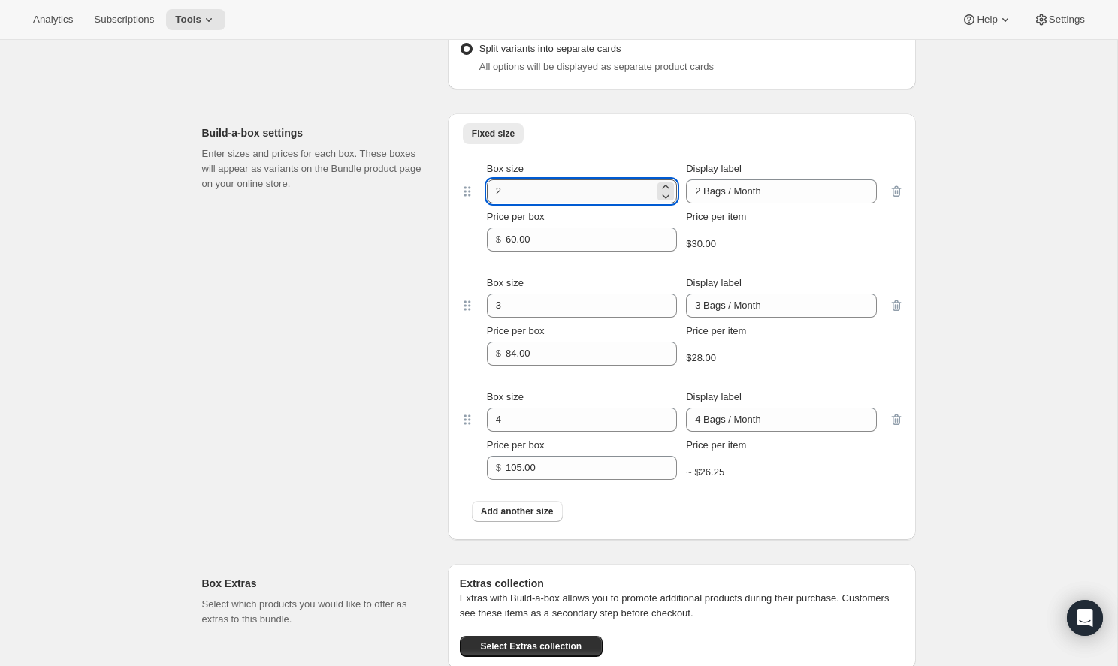
click at [523, 192] on input "2" at bounding box center [570, 191] width 167 height 24
type input "3"
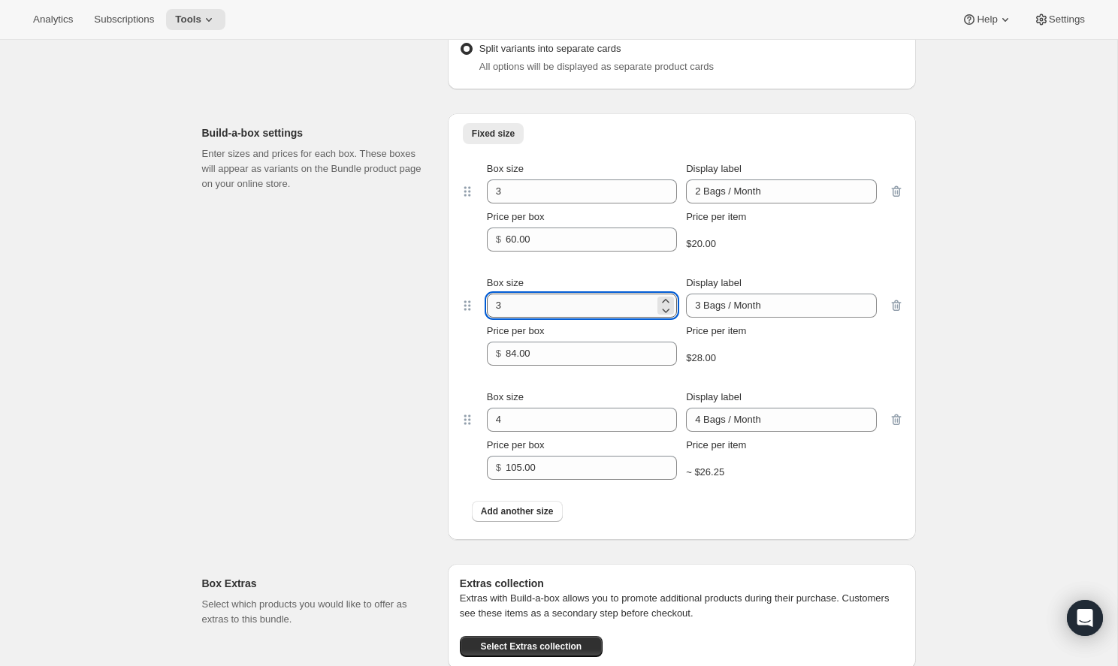
click at [534, 312] on input "3" at bounding box center [570, 306] width 167 height 24
type input "4"
click at [517, 421] on input "4" at bounding box center [570, 420] width 167 height 24
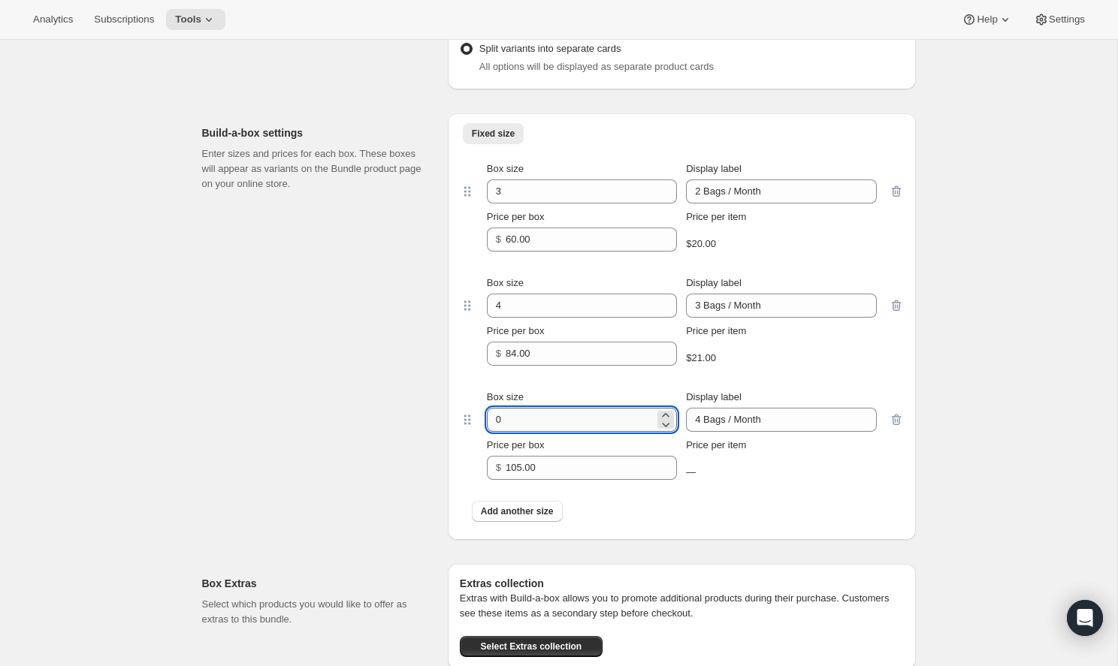
type input "5"
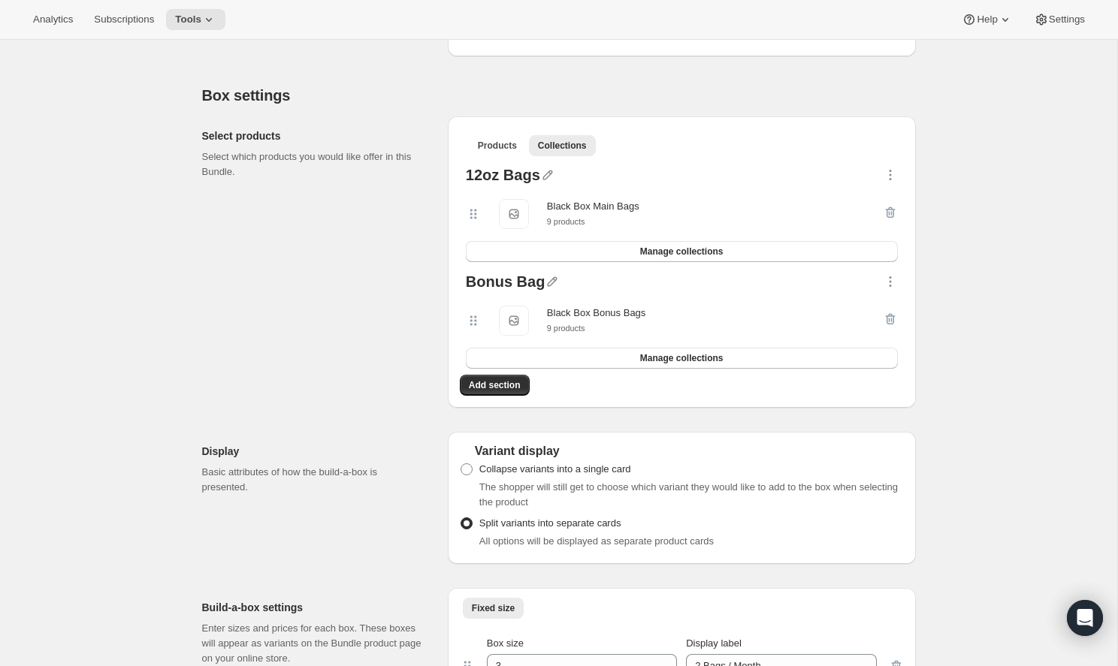
scroll to position [255, 0]
click at [547, 279] on icon "button" at bounding box center [551, 282] width 15 height 15
click at [513, 311] on input "Bonus Bag" at bounding box center [547, 312] width 144 height 24
type input "Bonus Sample Bag"
click at [479, 328] on span "Save" at bounding box center [486, 331] width 23 height 15
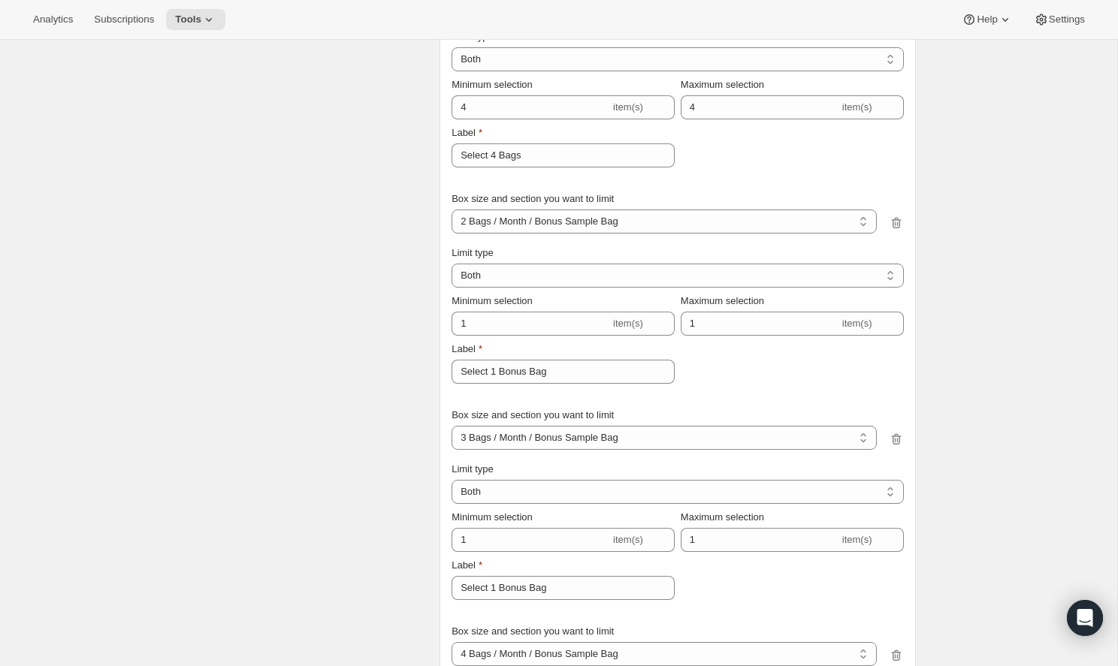
scroll to position [2154, 0]
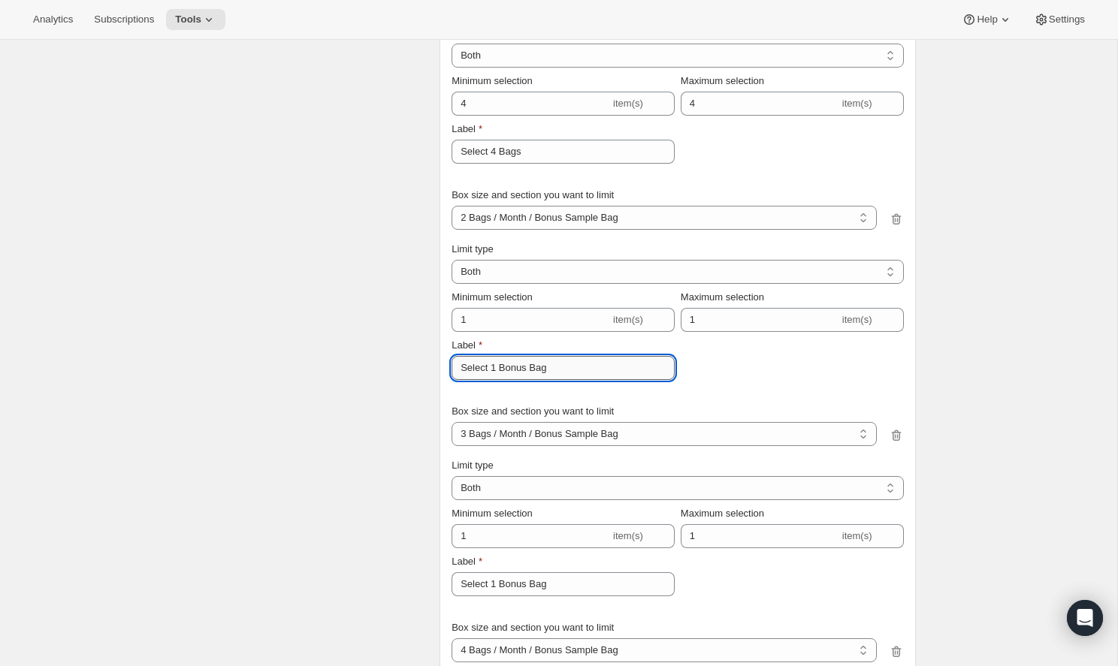
click at [526, 368] on input "Select 1 Bonus Bag" at bounding box center [562, 368] width 223 height 24
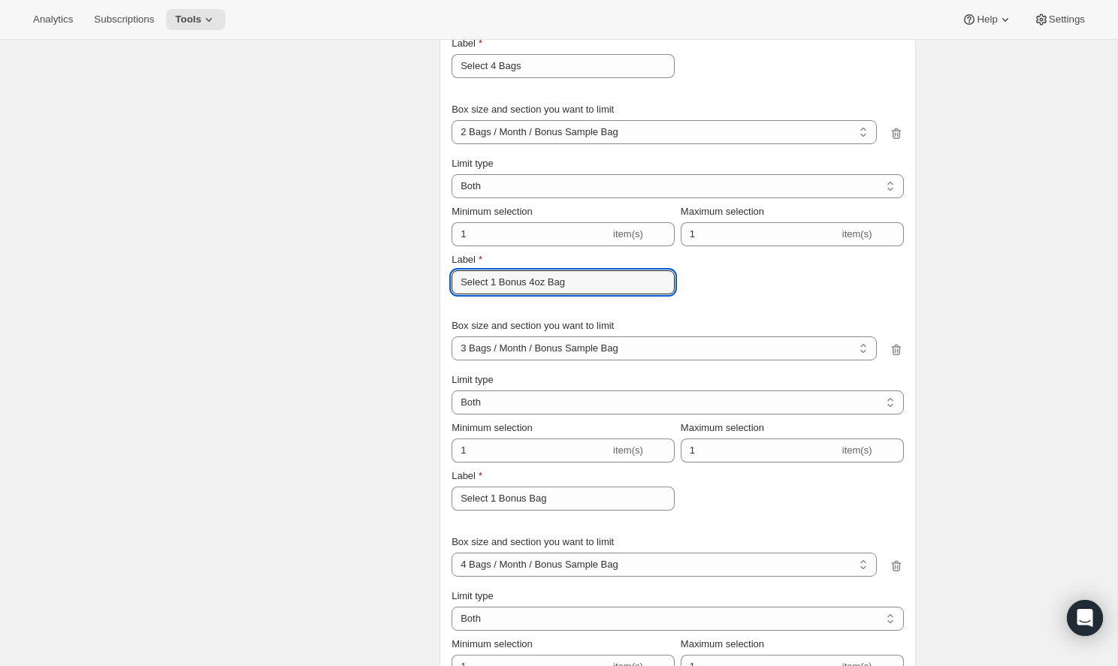
scroll to position [2264, 0]
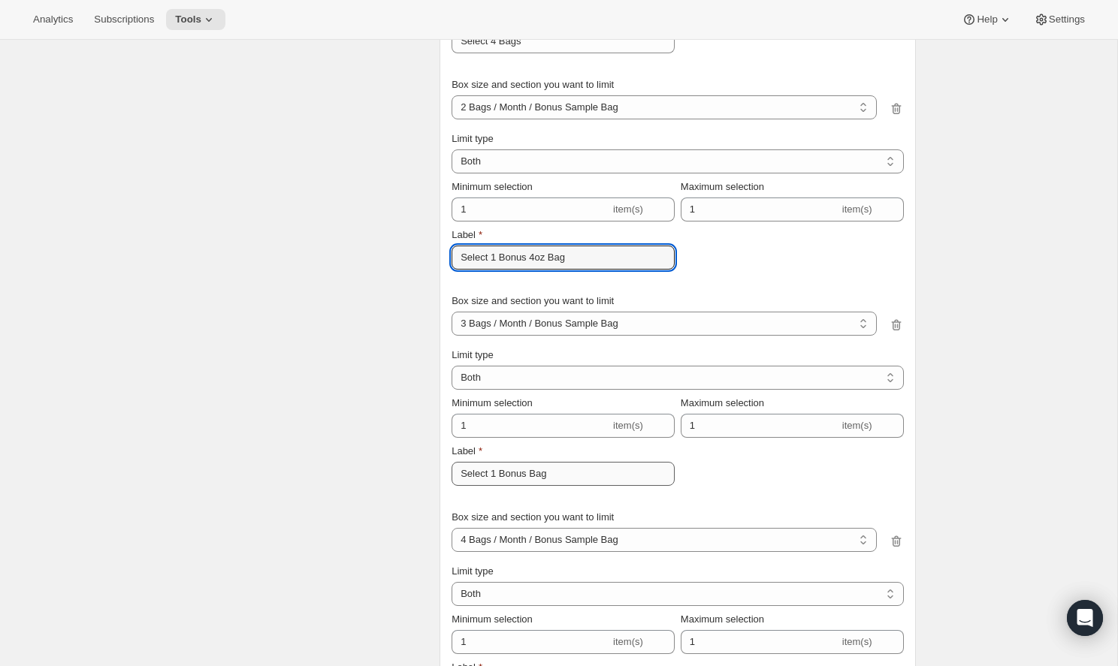
type input "Select 1 Bonus 4oz Bag"
click at [526, 478] on input "Select 1 Bonus Bag" at bounding box center [562, 474] width 223 height 24
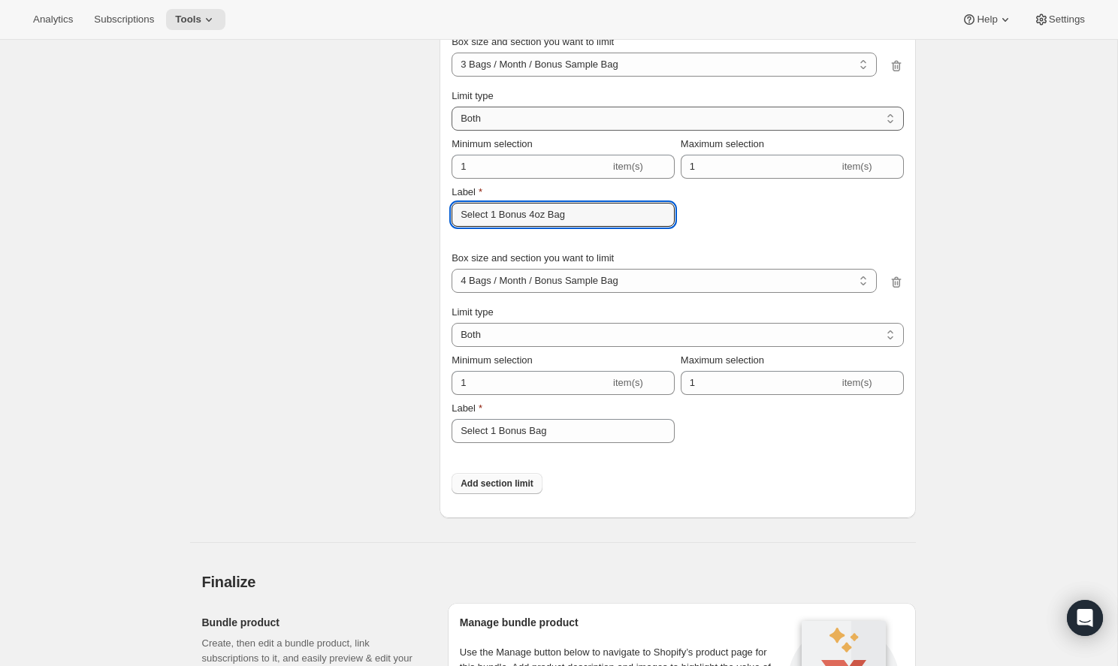
scroll to position [2532, 0]
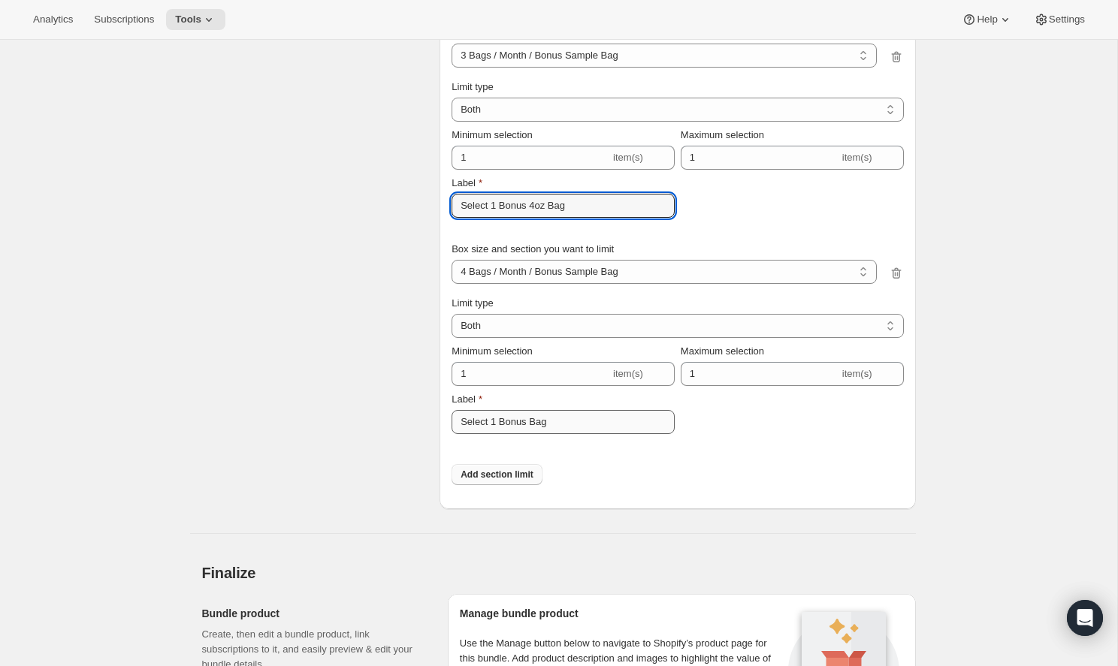
type input "Select 1 Bonus 4oz Bag"
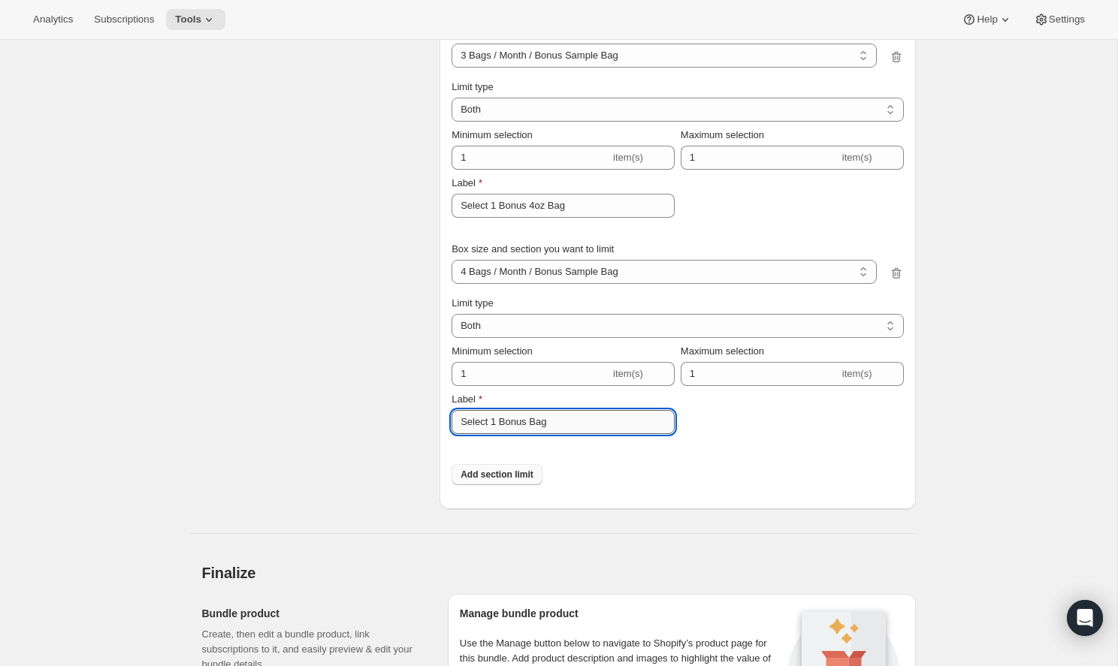
click at [529, 422] on input "Select 1 Bonus Bag" at bounding box center [562, 422] width 223 height 24
type input "Select 1 Bonus 4oz Bag"
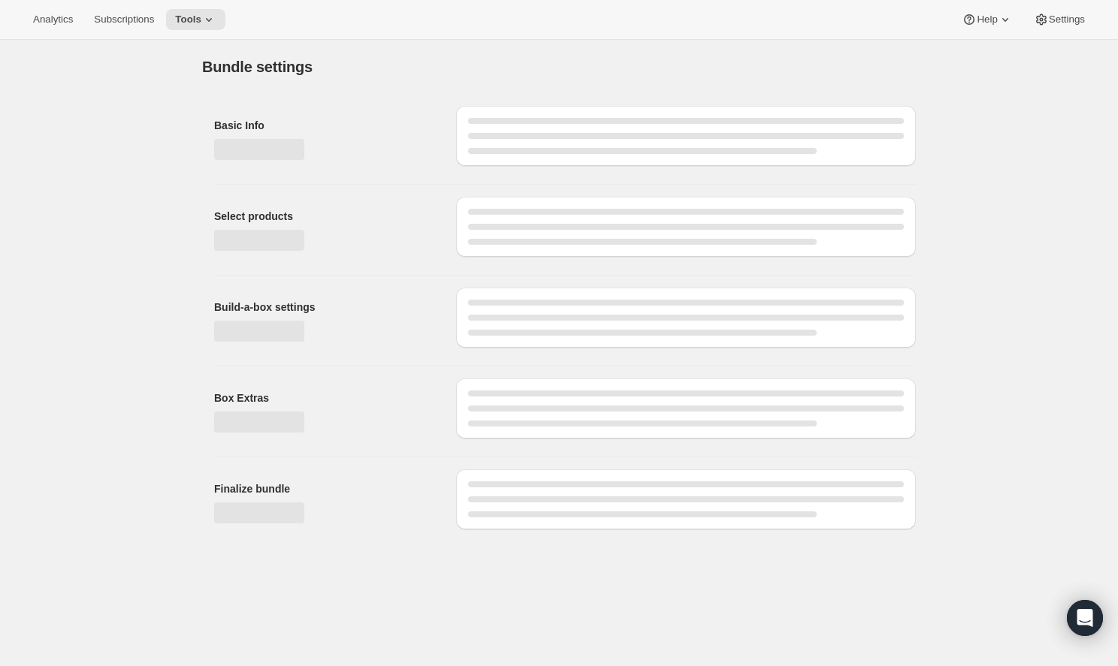
scroll to position [0, 0]
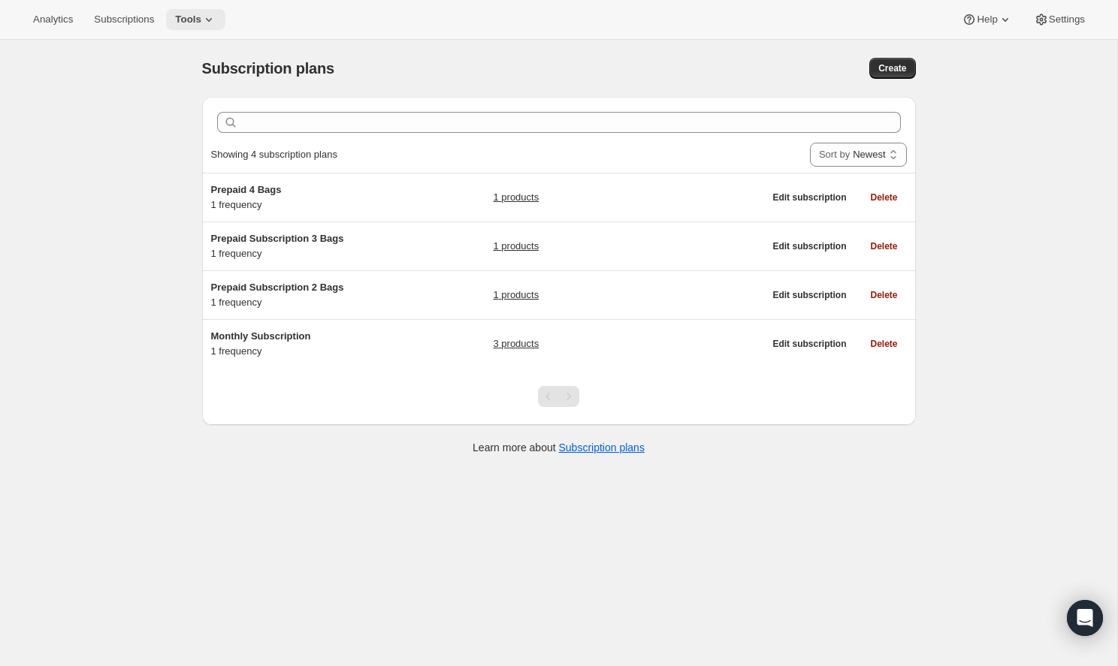
click at [201, 22] on icon at bounding box center [208, 19] width 15 height 15
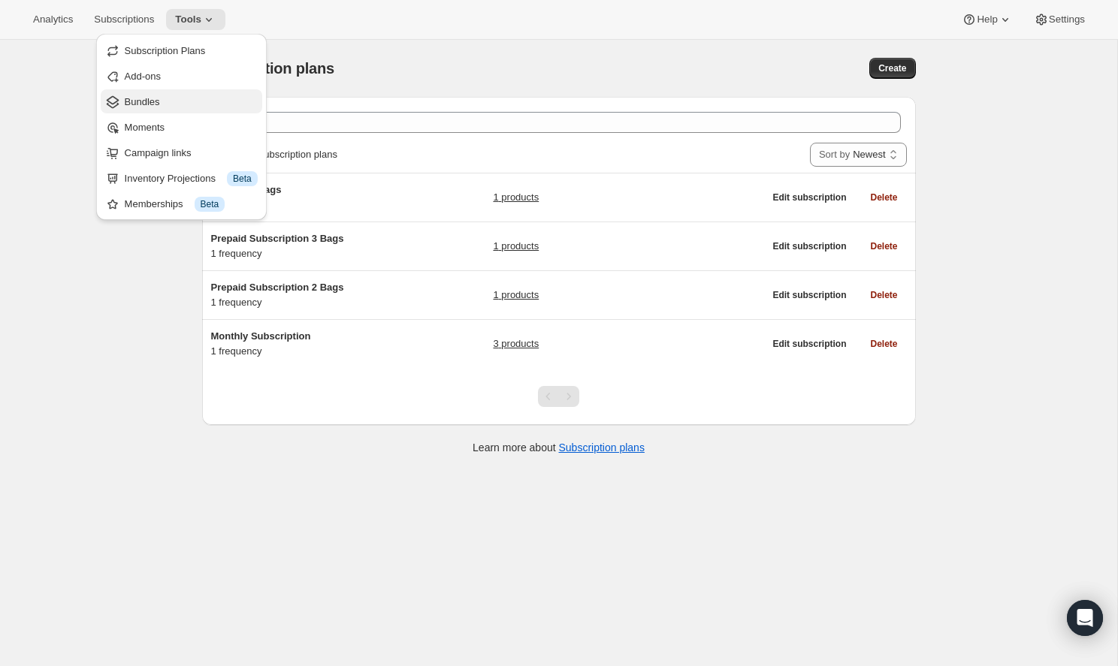
click at [208, 103] on span "Bundles" at bounding box center [191, 102] width 133 height 15
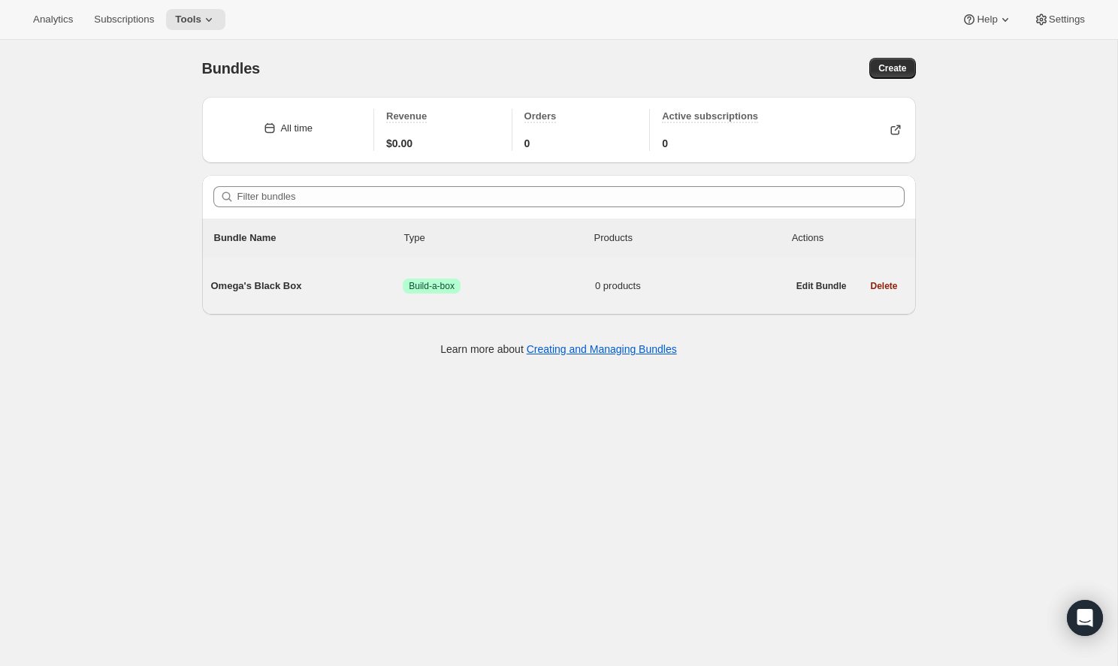
click at [360, 285] on span "Omega's Black Box" at bounding box center [307, 286] width 192 height 15
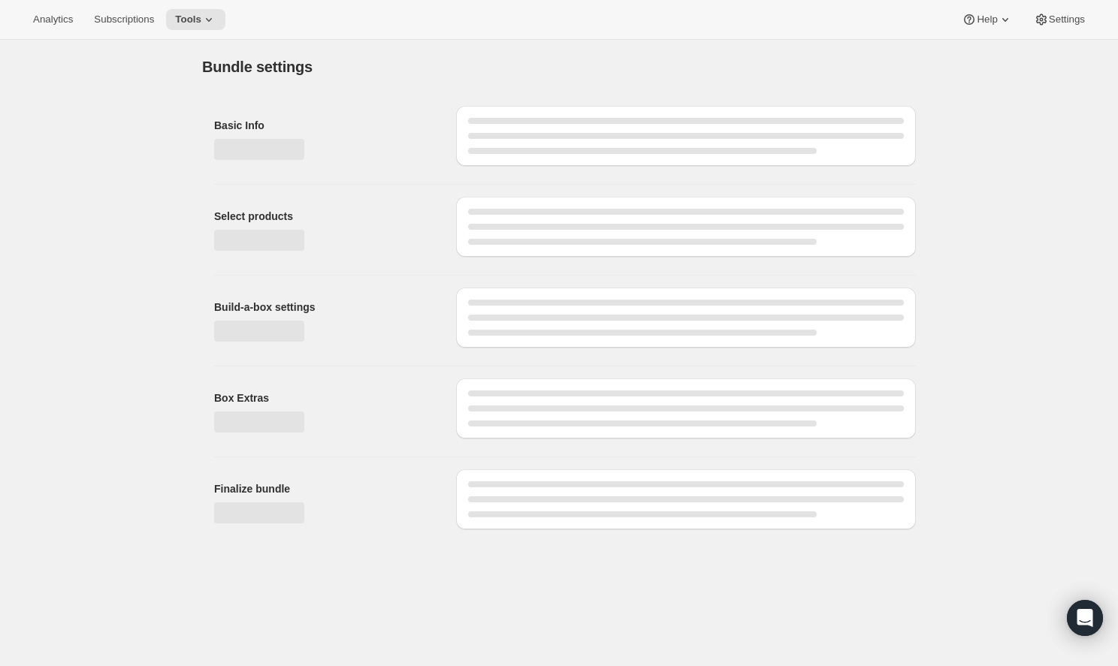
type input "Omega's Black Box"
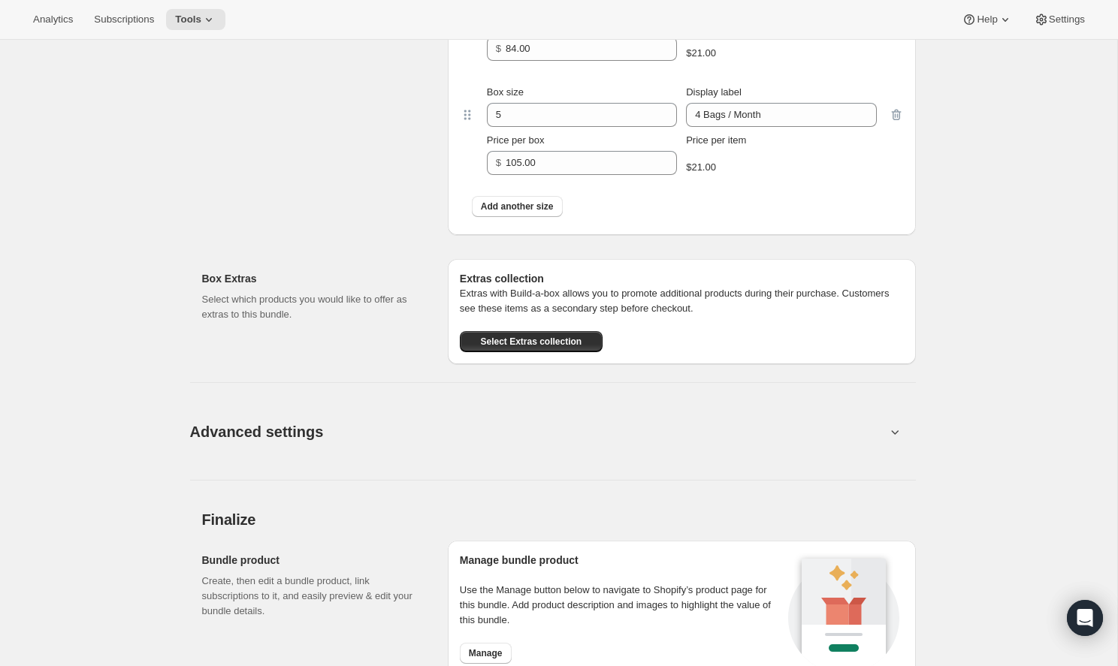
scroll to position [1027, 0]
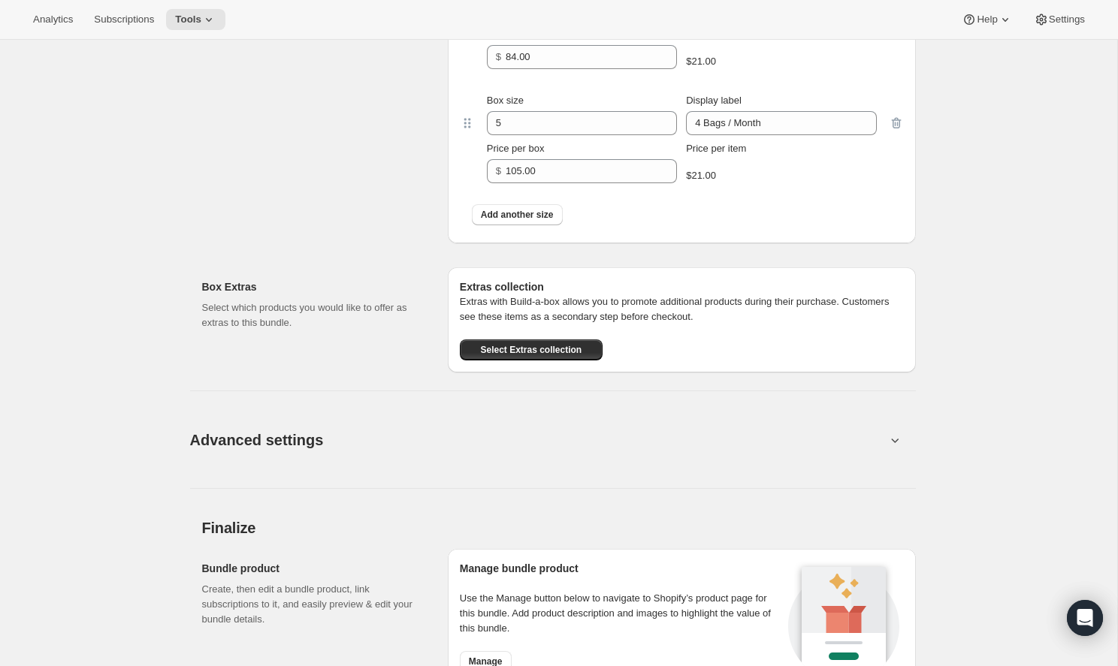
click at [567, 441] on button "Advanced settings" at bounding box center [537, 440] width 713 height 58
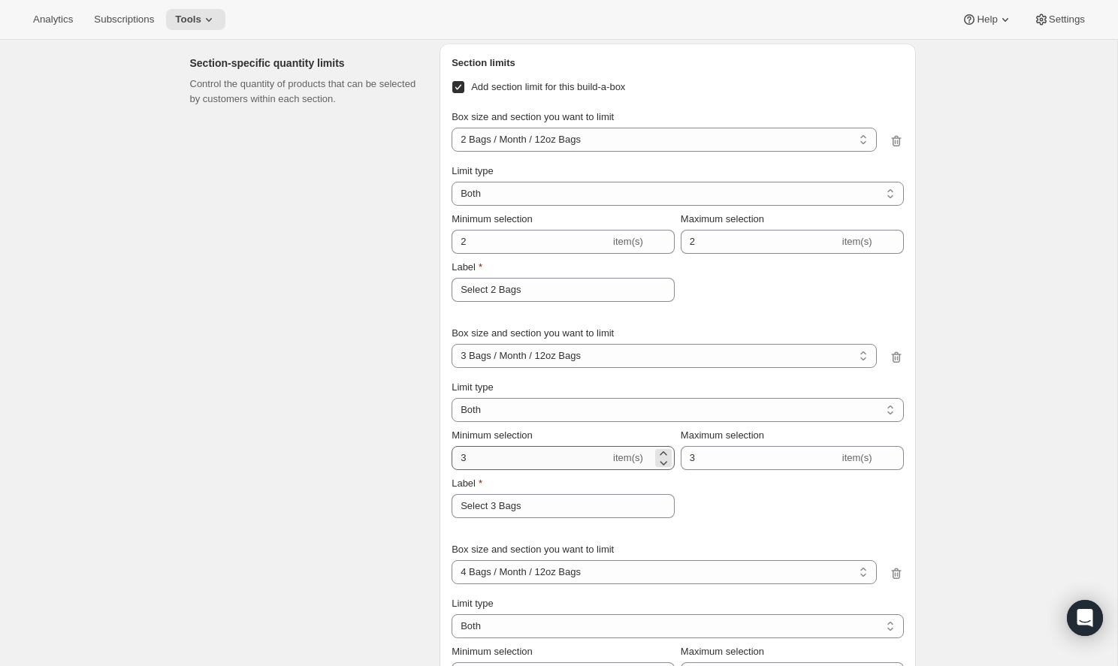
scroll to position [1609, 0]
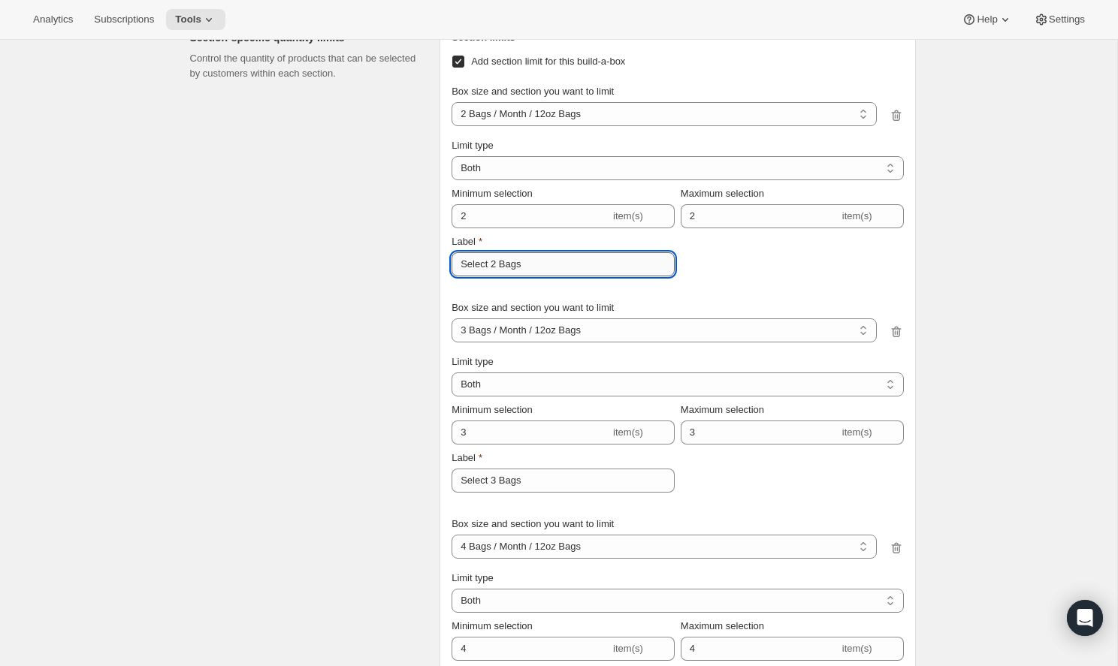
click at [496, 258] on input "Select 2 Bags" at bounding box center [562, 264] width 223 height 24
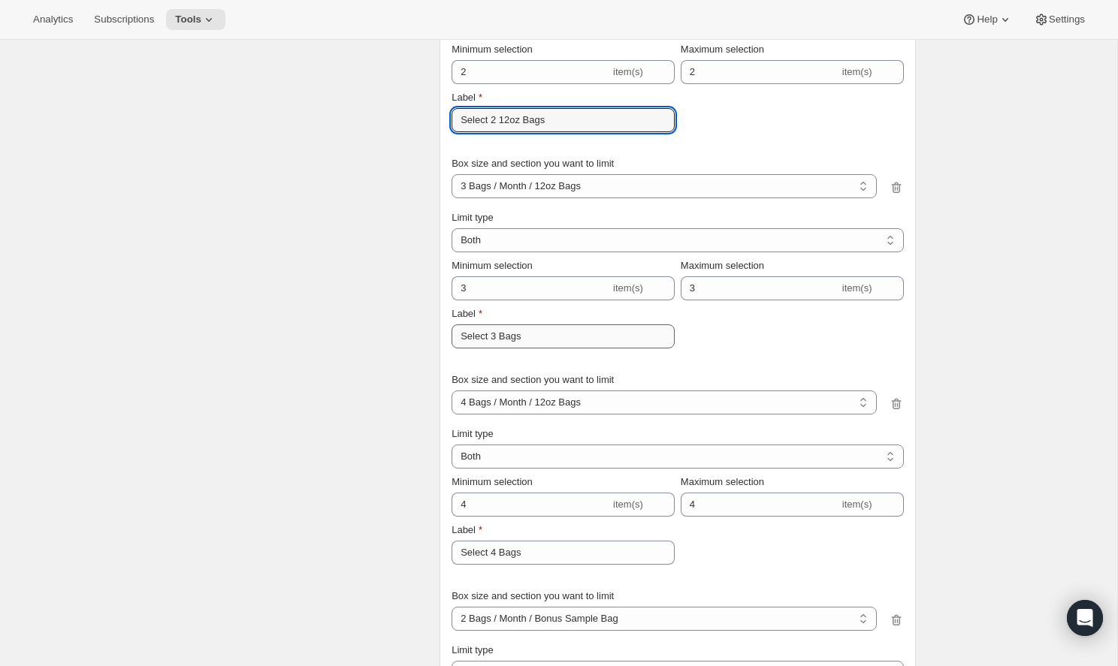
scroll to position [1754, 0]
type input "Select 2 12oz Bags"
click at [500, 334] on input "Select 3 Bags" at bounding box center [562, 336] width 223 height 24
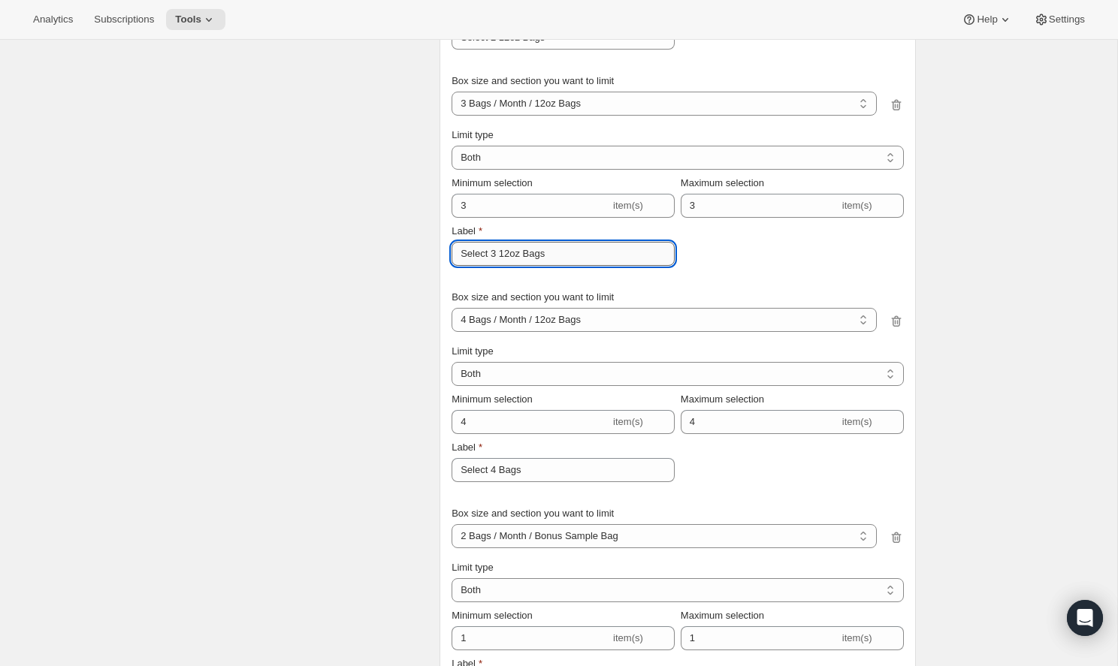
scroll to position [1844, 0]
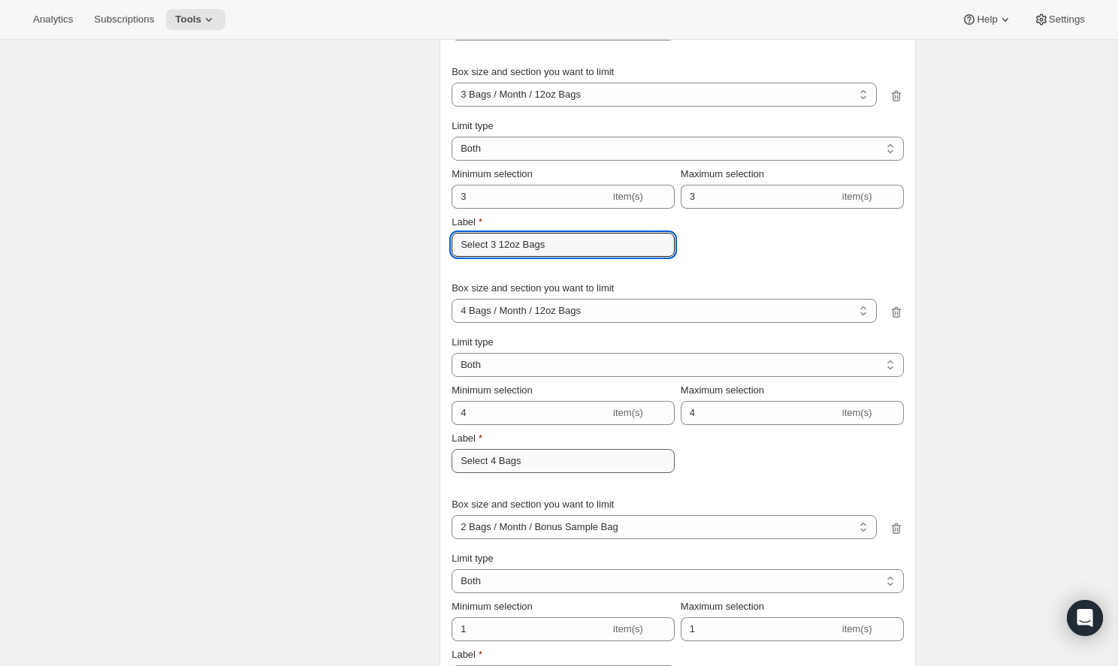
type input "Select 3 12oz Bags"
click at [497, 460] on input "Select 4 Bags" at bounding box center [562, 461] width 223 height 24
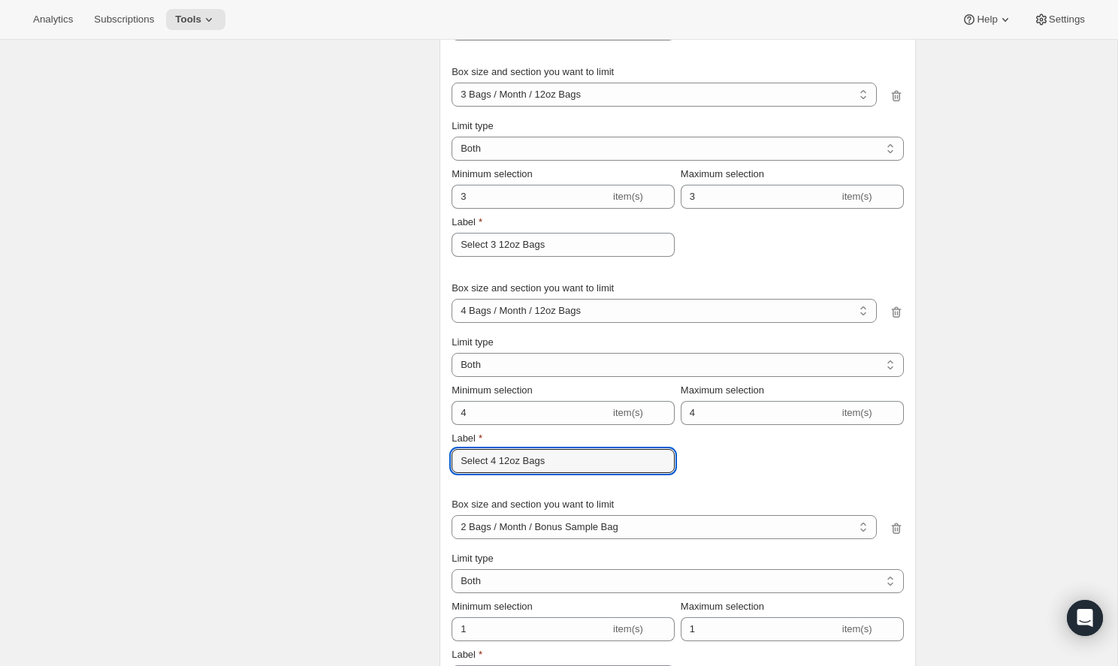
type input "Select 4 12oz Bags"
click at [957, 363] on div "Edit Bundle. This page is ready Edit Bundle Analytics Open Build-a-box More act…" at bounding box center [558, 21] width 1117 height 3653
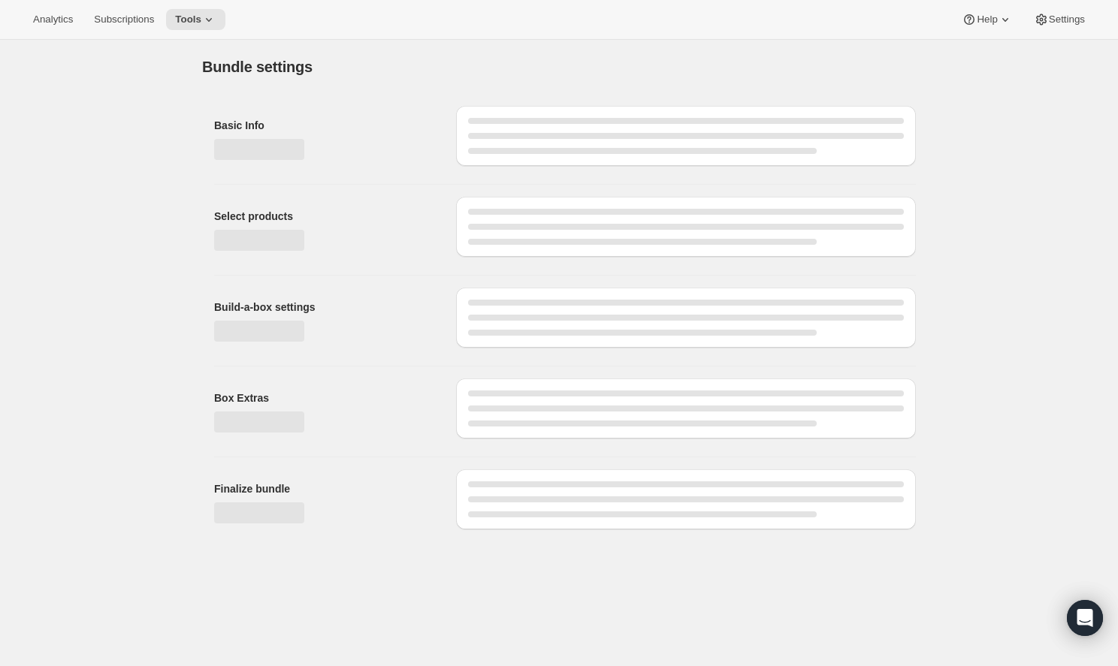
scroll to position [0, 0]
